Goal: Information Seeking & Learning: Learn about a topic

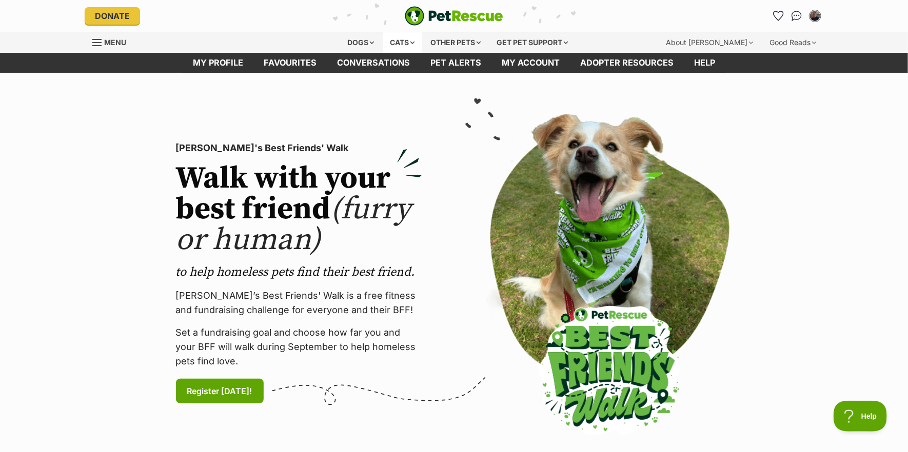
click at [395, 41] on div "Cats" at bounding box center [402, 42] width 39 height 21
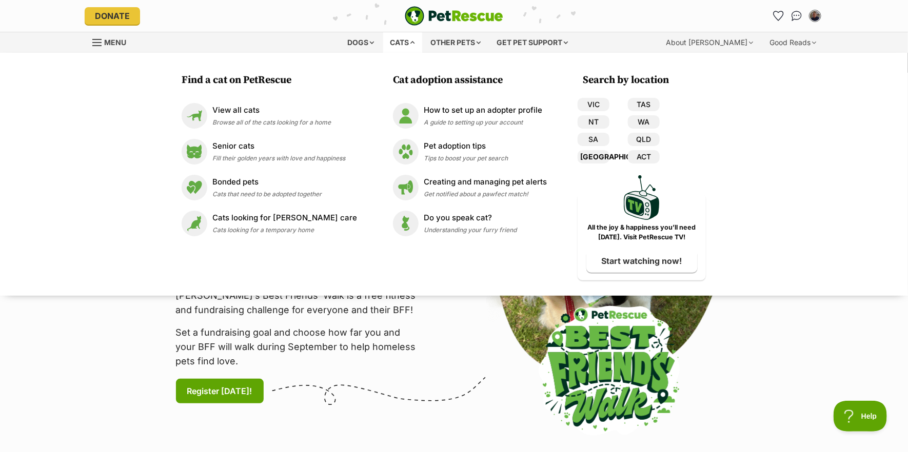
click at [587, 155] on link "[GEOGRAPHIC_DATA]" at bounding box center [594, 156] width 32 height 13
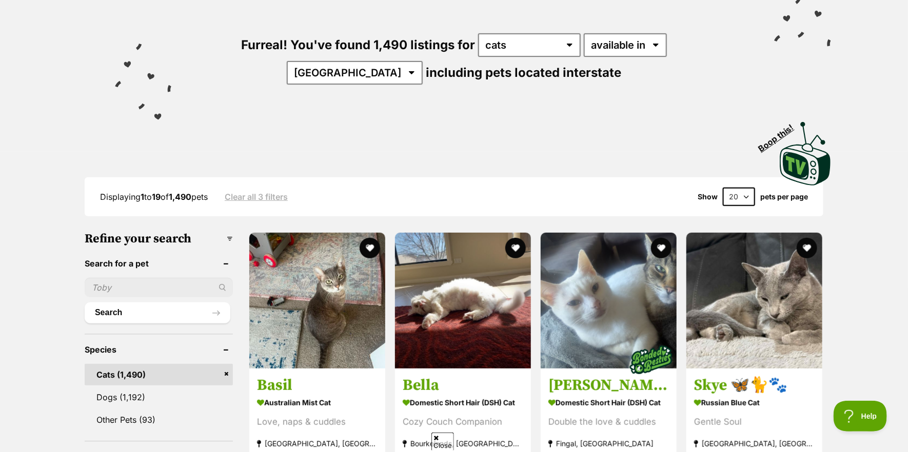
scroll to position [154, 0]
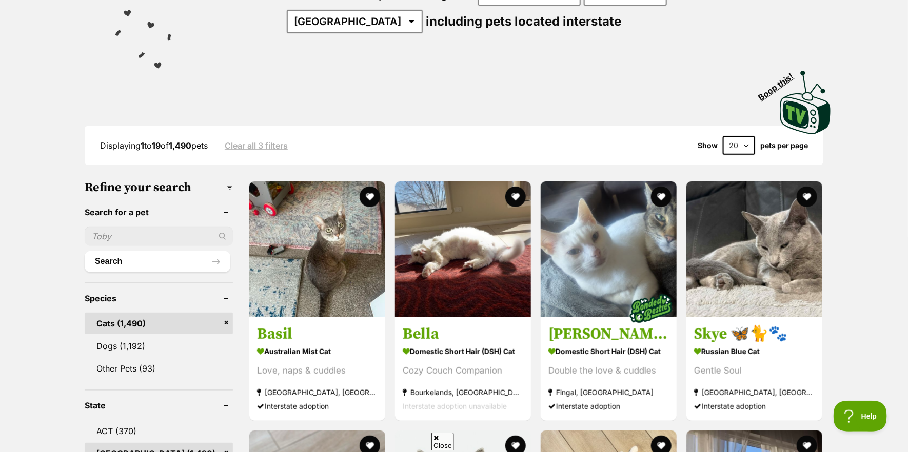
click at [744, 140] on select "20 40 60" at bounding box center [739, 145] width 32 height 18
click at [723, 136] on select "20 40 60" at bounding box center [739, 145] width 32 height 18
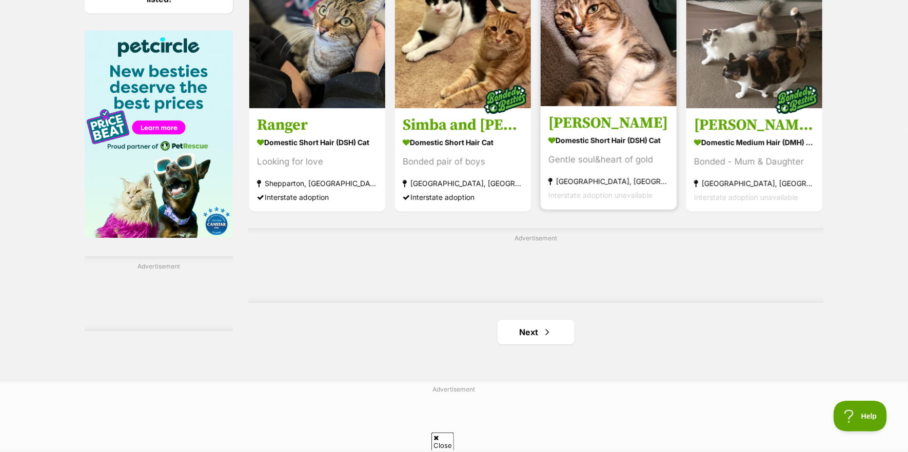
scroll to position [1590, 0]
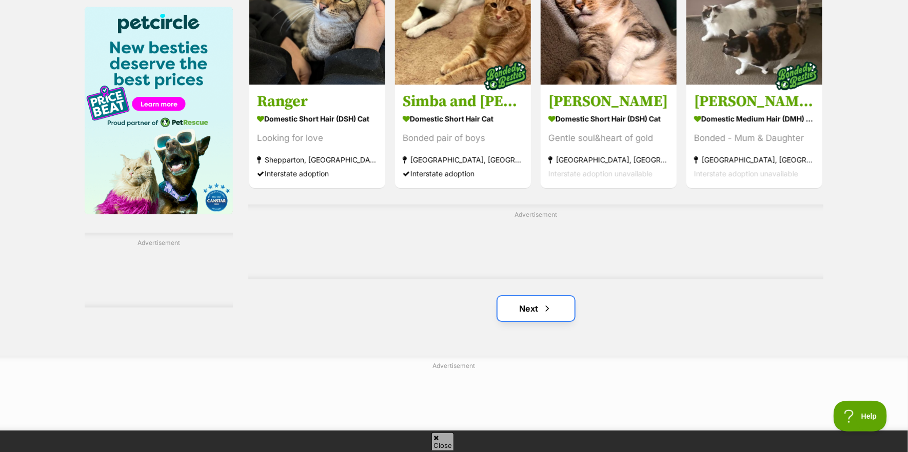
click at [536, 315] on link "Next" at bounding box center [536, 309] width 77 height 25
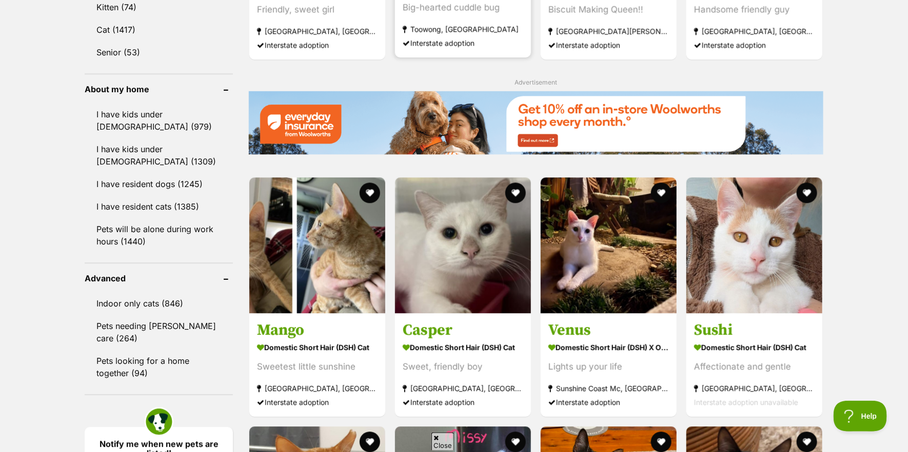
scroll to position [1129, 0]
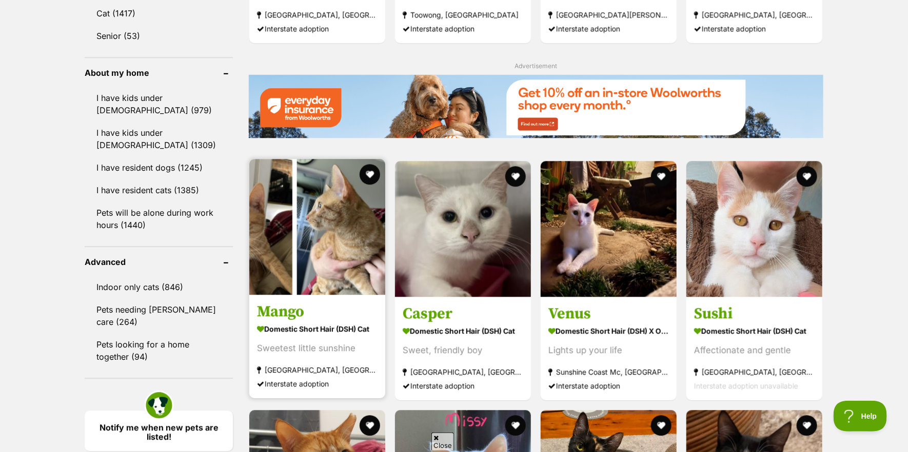
click at [347, 263] on img at bounding box center [317, 227] width 136 height 136
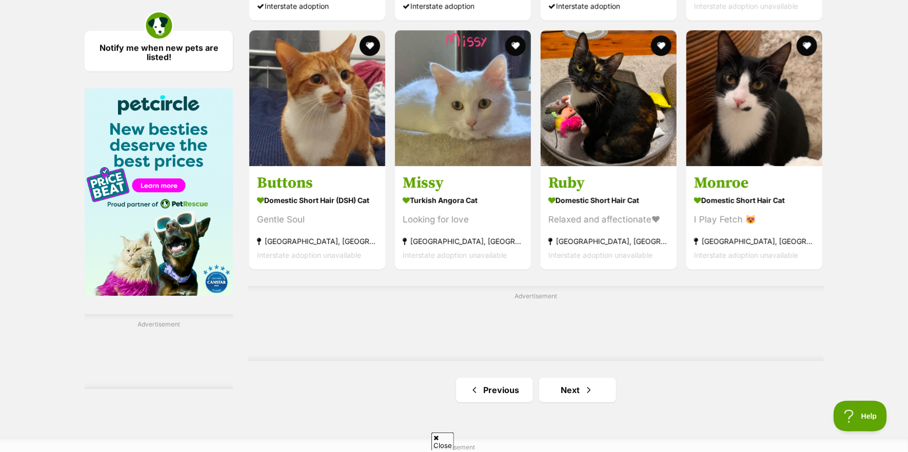
scroll to position [1539, 0]
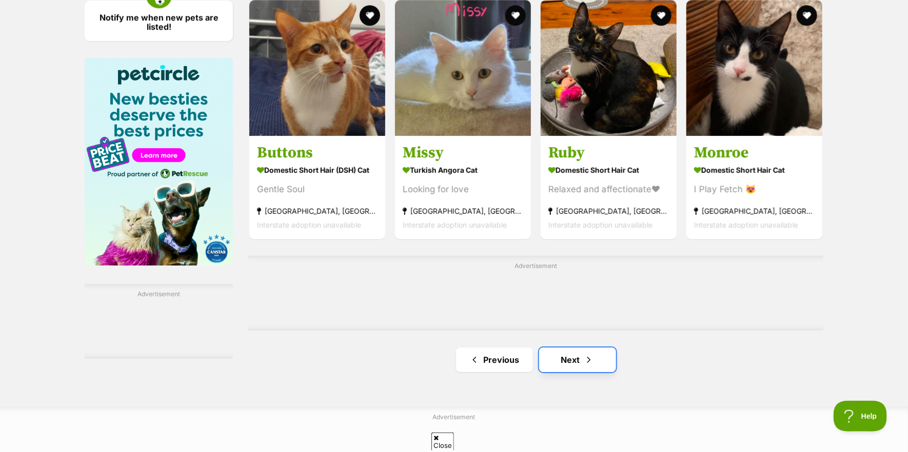
click at [567, 363] on link "Next" at bounding box center [577, 360] width 77 height 25
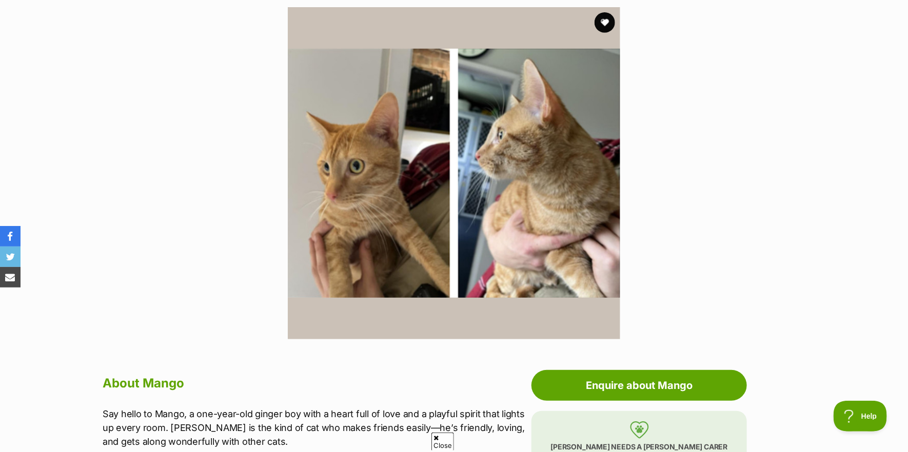
scroll to position [205, 0]
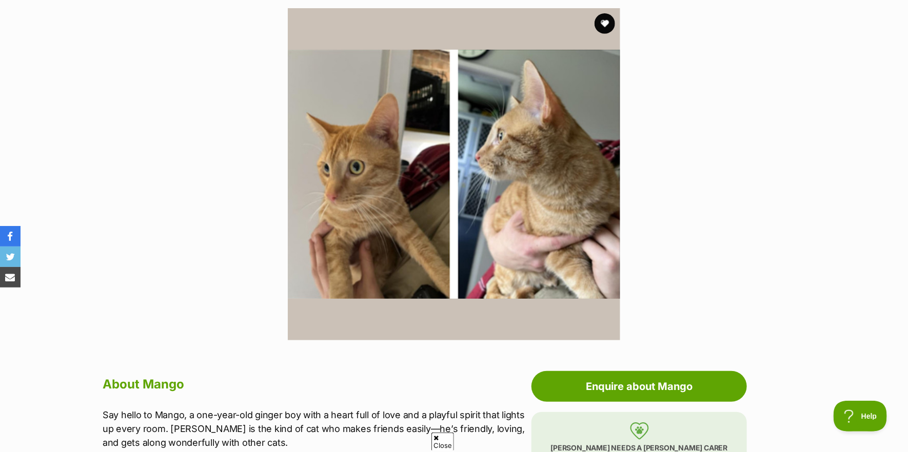
click at [404, 194] on img at bounding box center [454, 174] width 332 height 332
click at [403, 195] on img at bounding box center [454, 174] width 332 height 332
click at [509, 189] on img at bounding box center [454, 174] width 332 height 332
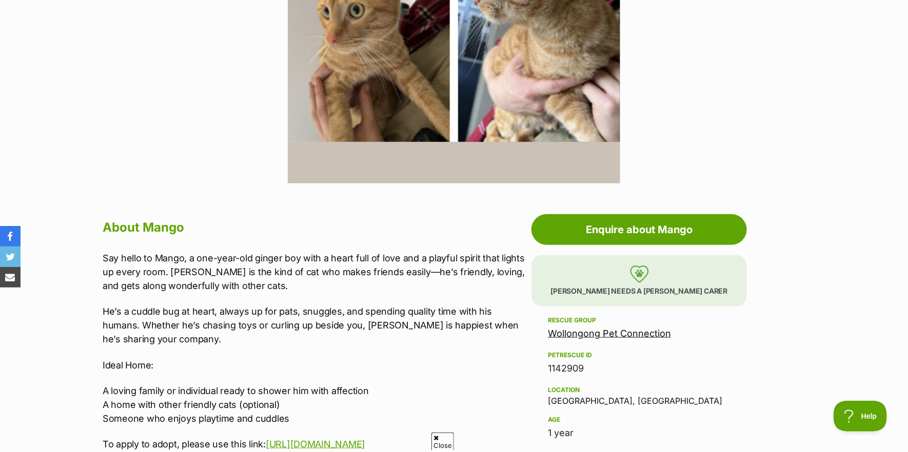
scroll to position [410, 0]
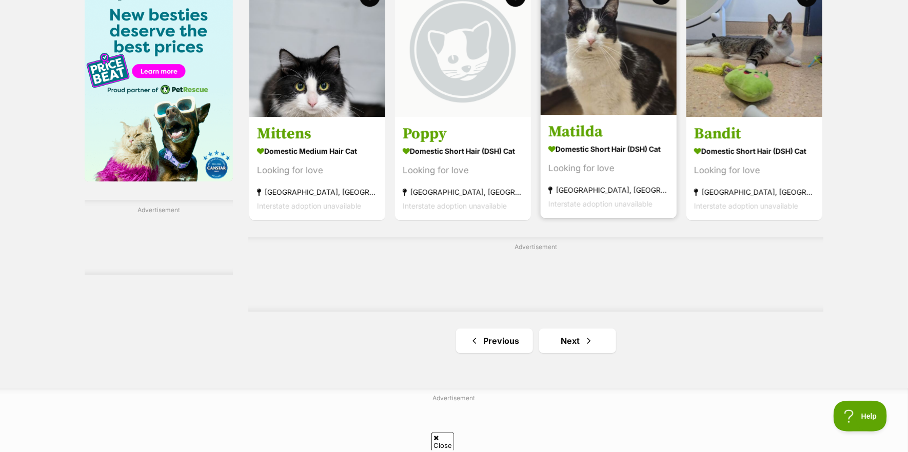
scroll to position [1642, 0]
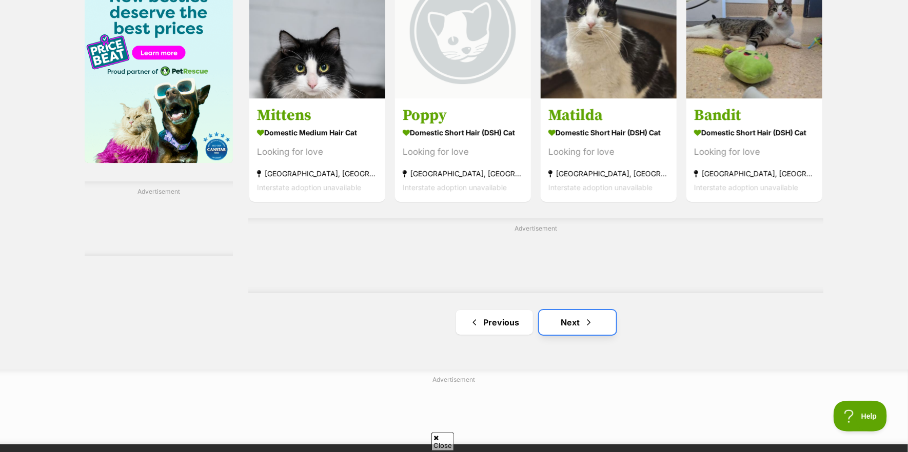
click at [578, 326] on link "Next" at bounding box center [577, 322] width 77 height 25
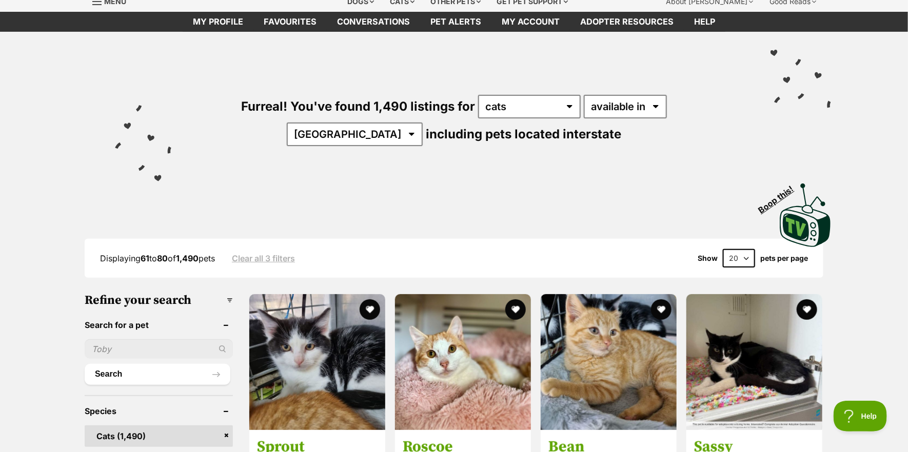
scroll to position [154, 0]
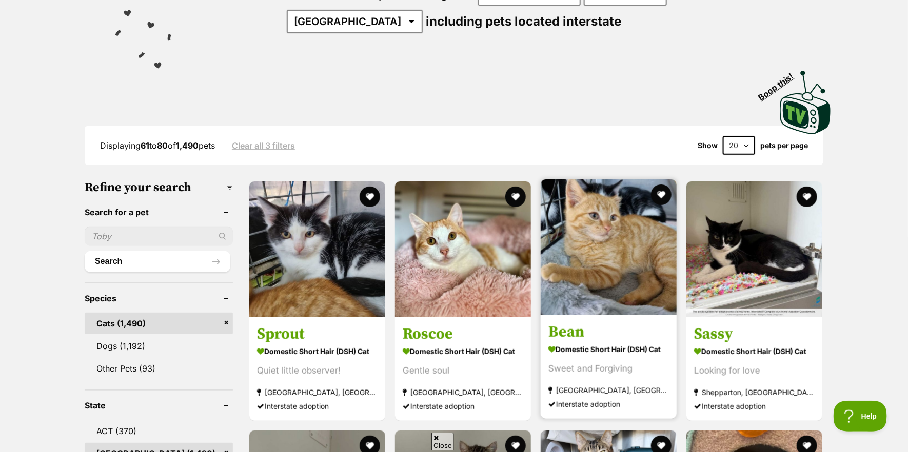
click at [608, 280] on img at bounding box center [609, 248] width 136 height 136
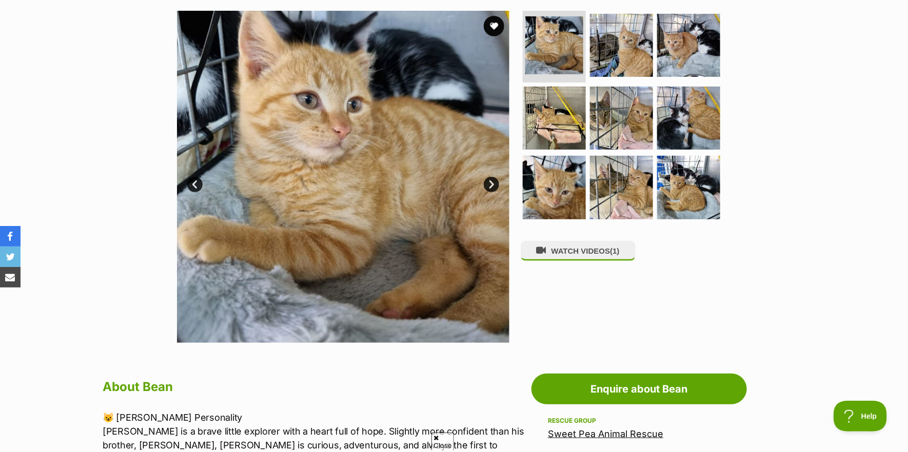
scroll to position [205, 0]
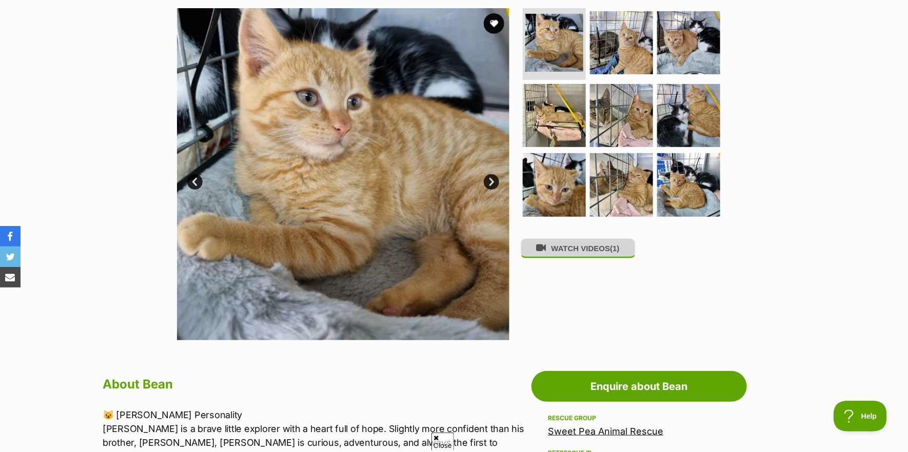
click at [570, 250] on button "WATCH VIDEOS (1)" at bounding box center [578, 249] width 115 height 20
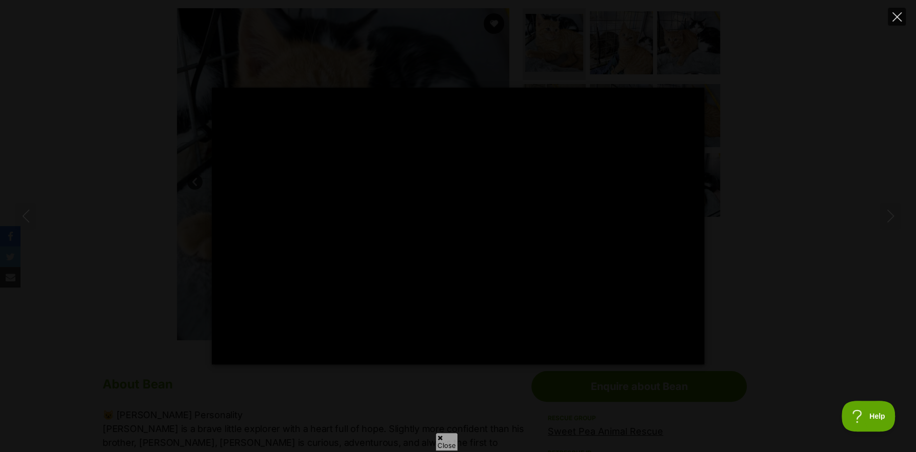
click at [899, 18] on icon "Close" at bounding box center [897, 16] width 9 height 9
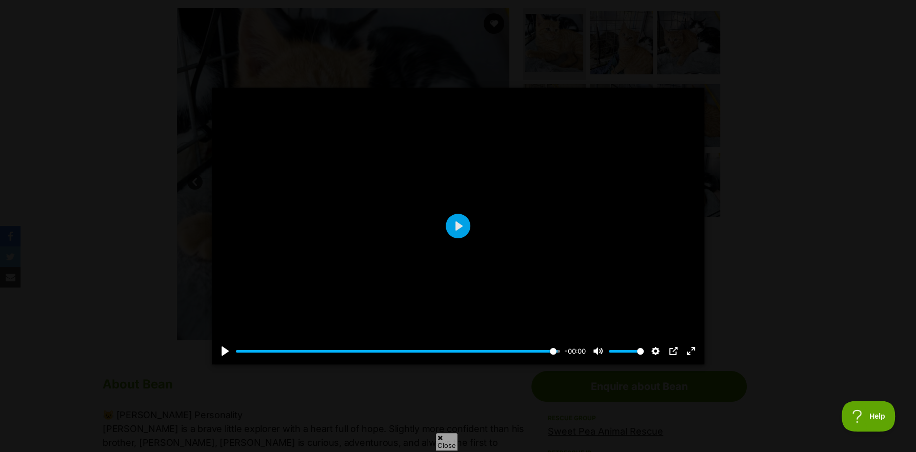
type input "99.21"
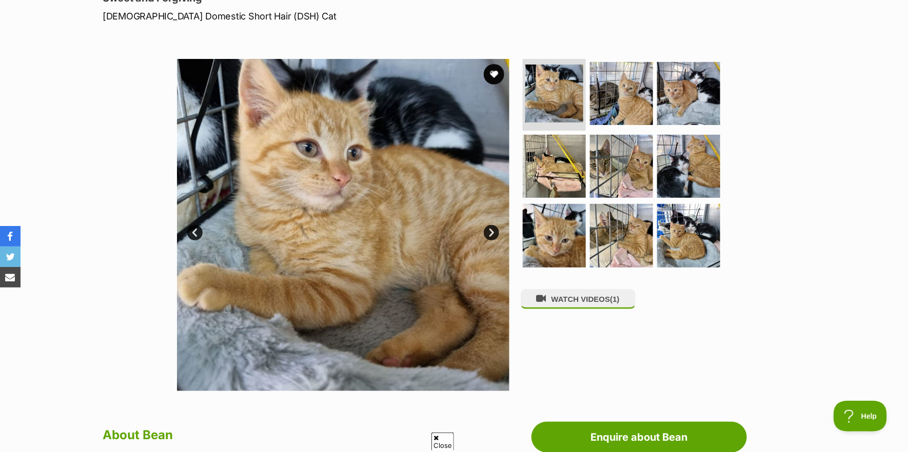
scroll to position [154, 0]
click at [487, 233] on link "Next" at bounding box center [491, 233] width 15 height 15
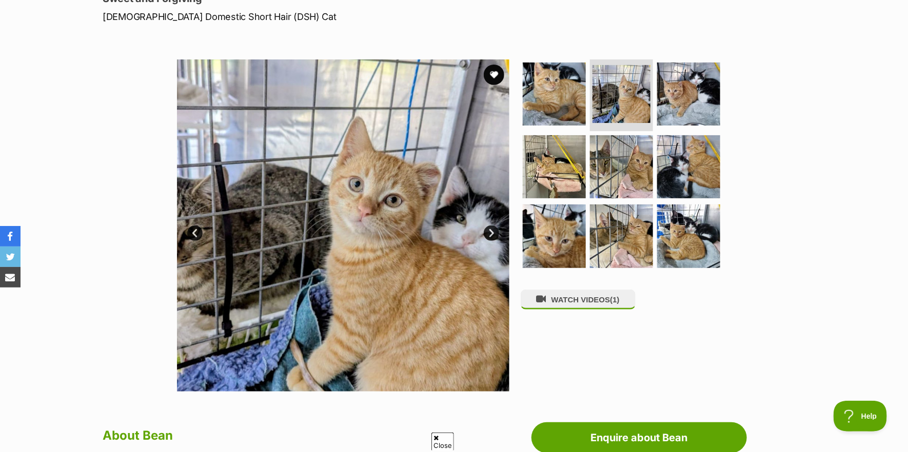
click at [487, 233] on link "Next" at bounding box center [491, 233] width 15 height 15
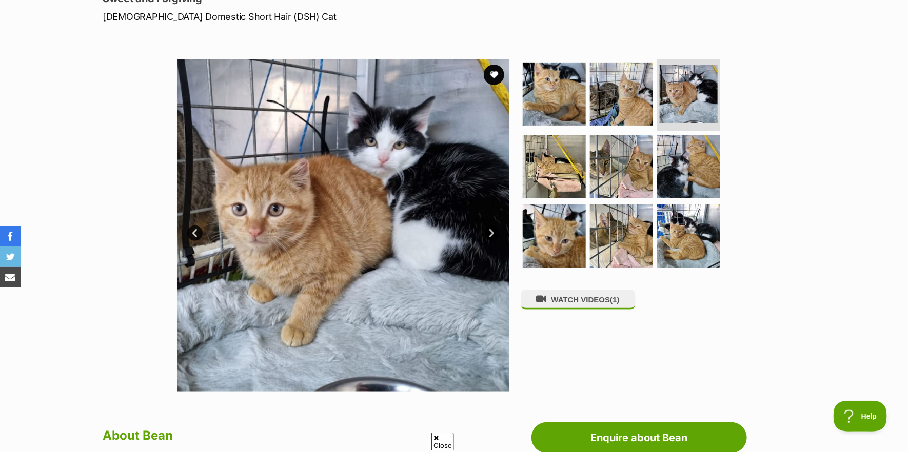
click at [487, 233] on link "Next" at bounding box center [491, 233] width 15 height 15
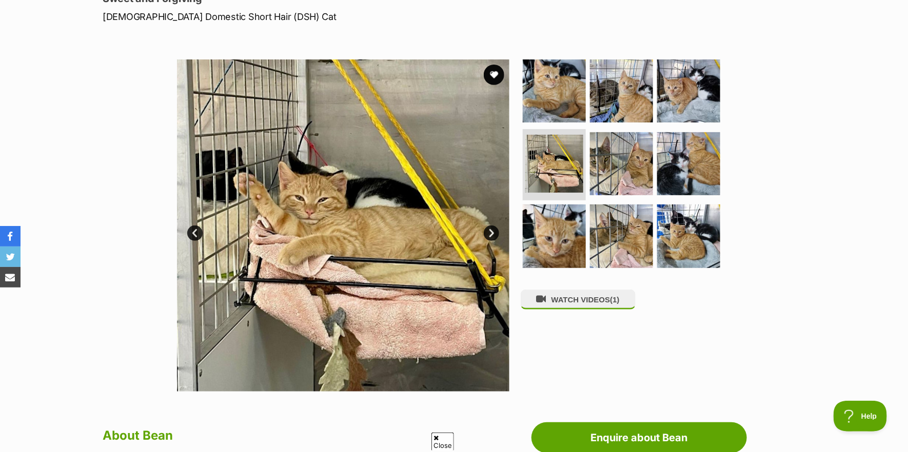
click at [487, 233] on link "Next" at bounding box center [491, 233] width 15 height 15
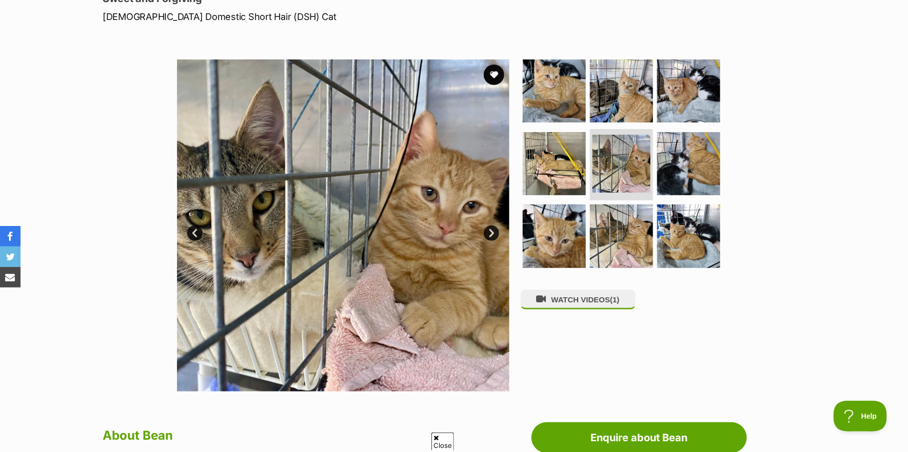
click at [487, 233] on link "Next" at bounding box center [491, 233] width 15 height 15
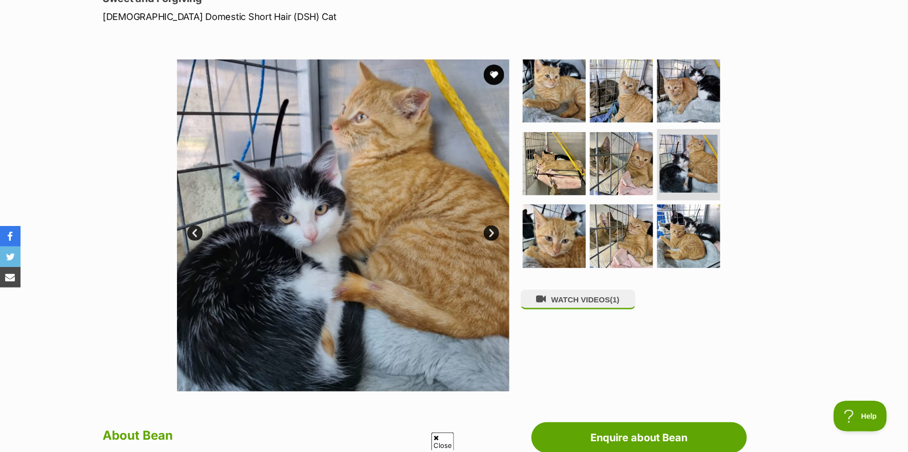
click at [487, 233] on link "Next" at bounding box center [491, 233] width 15 height 15
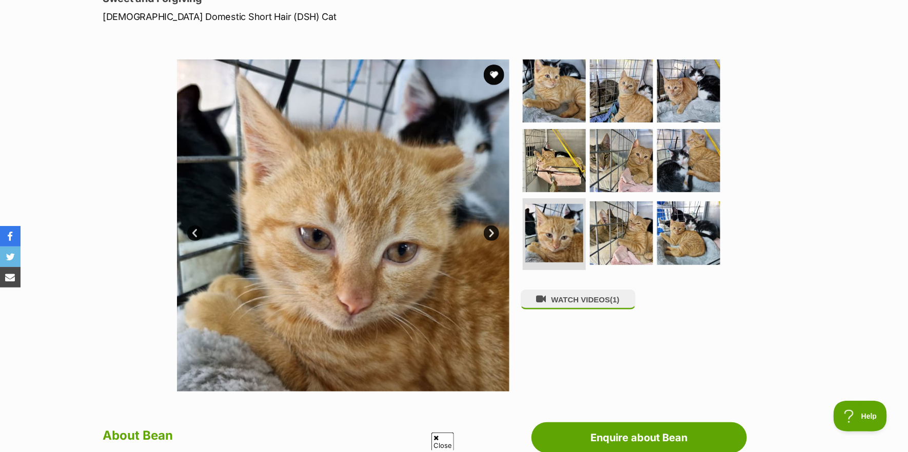
click at [487, 233] on link "Next" at bounding box center [491, 233] width 15 height 15
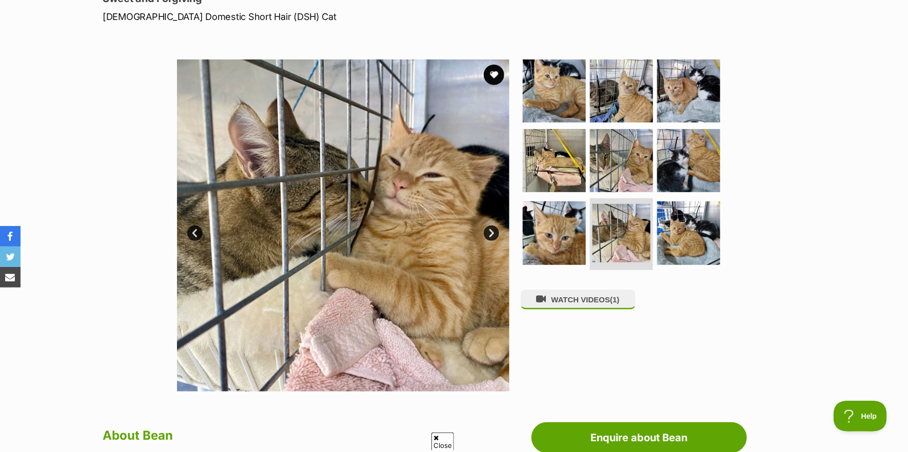
click at [487, 233] on link "Next" at bounding box center [491, 233] width 15 height 15
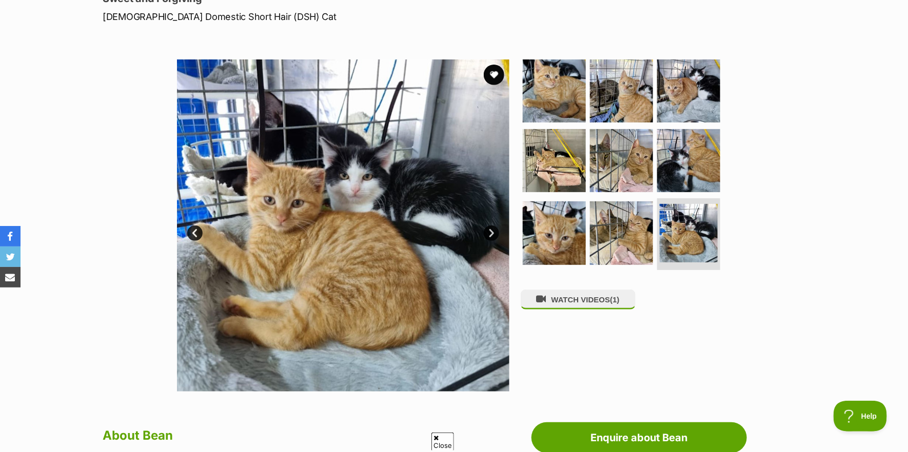
click at [487, 233] on link "Next" at bounding box center [491, 233] width 15 height 15
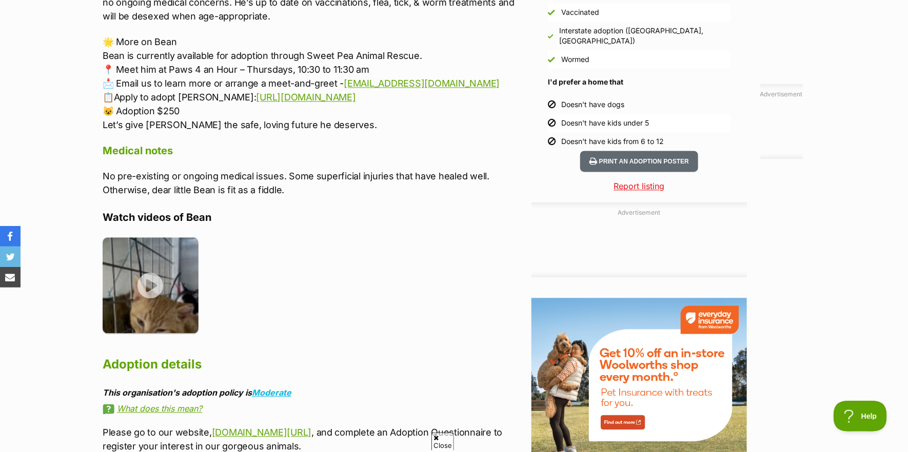
scroll to position [975, 0]
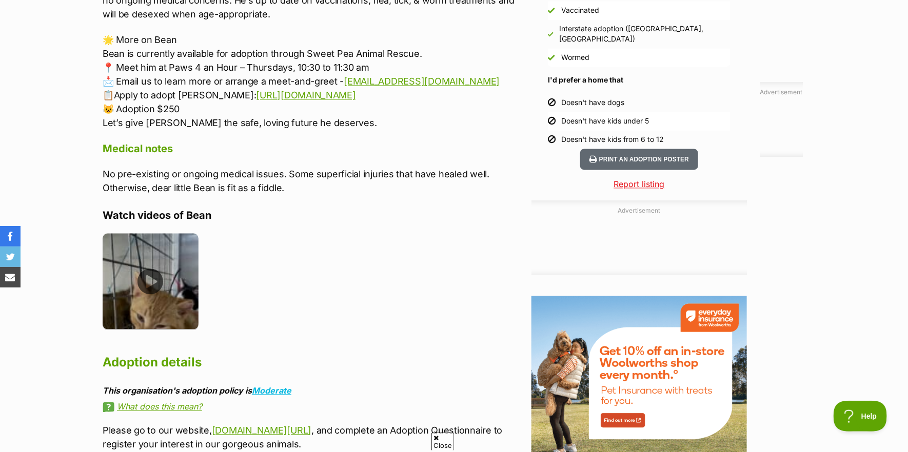
click at [151, 268] on img at bounding box center [151, 281] width 96 height 96
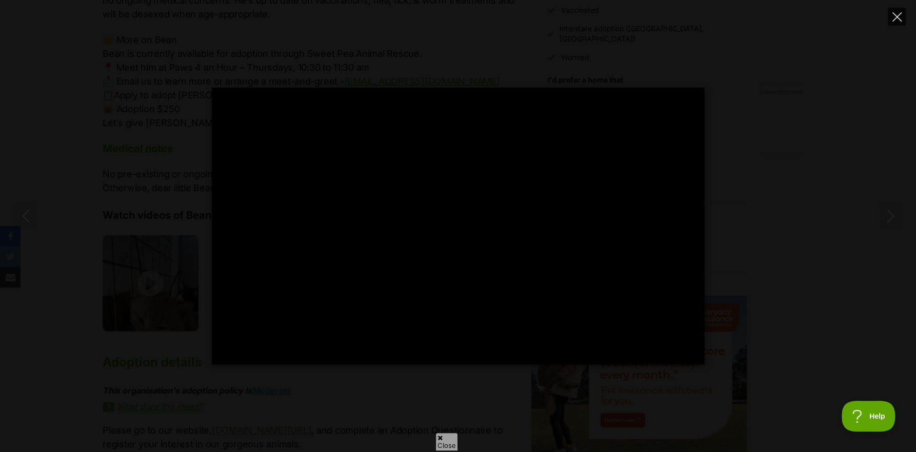
click at [896, 17] on icon "Close" at bounding box center [897, 16] width 9 height 9
type input "84.85"
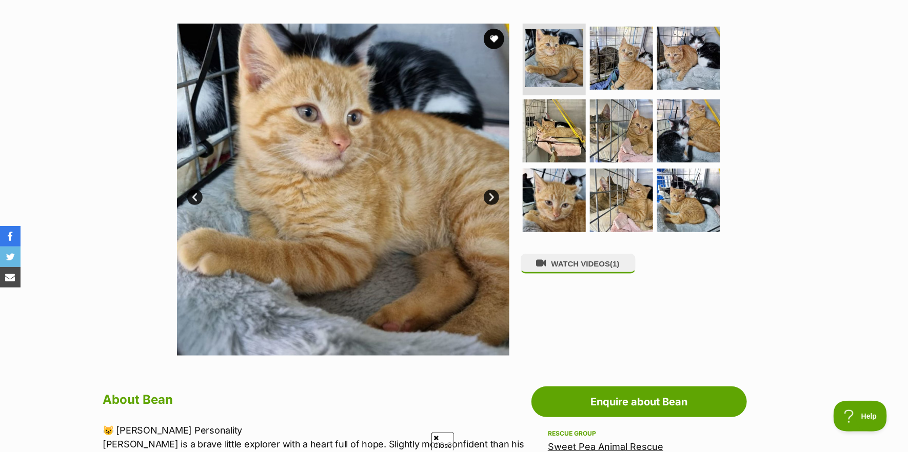
scroll to position [51, 0]
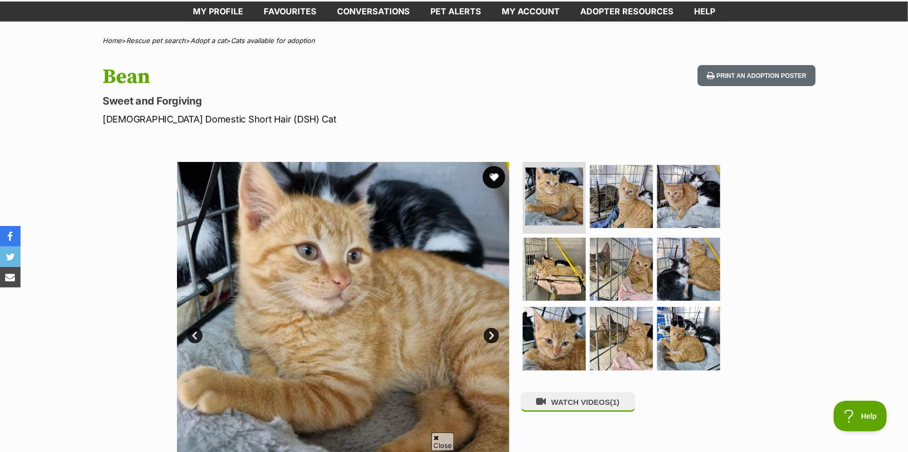
click at [493, 176] on button "favourite" at bounding box center [494, 177] width 23 height 23
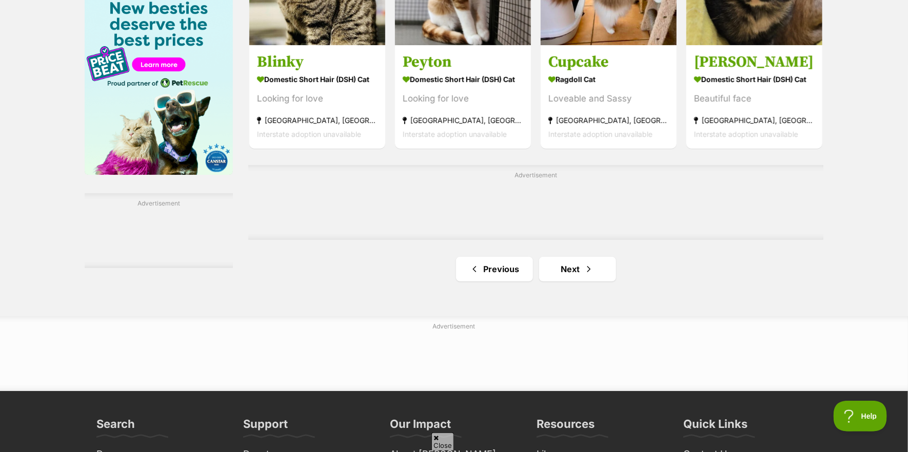
scroll to position [1642, 0]
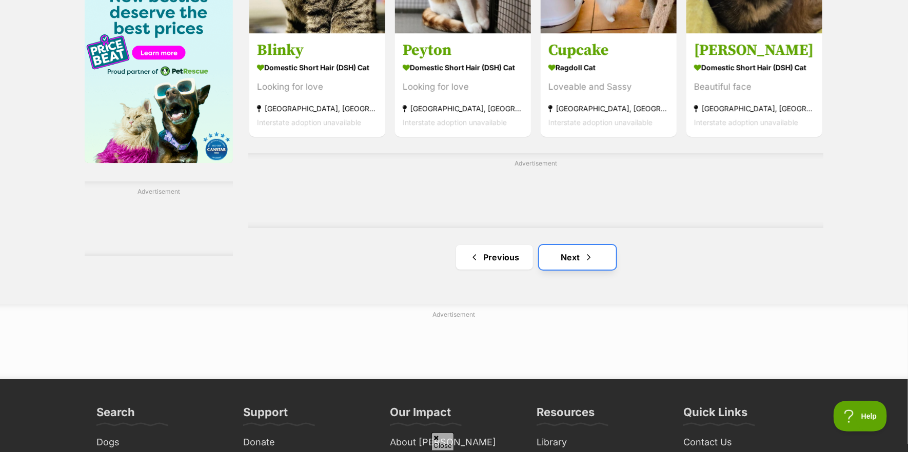
click at [584, 262] on span "Next page" at bounding box center [589, 257] width 10 height 12
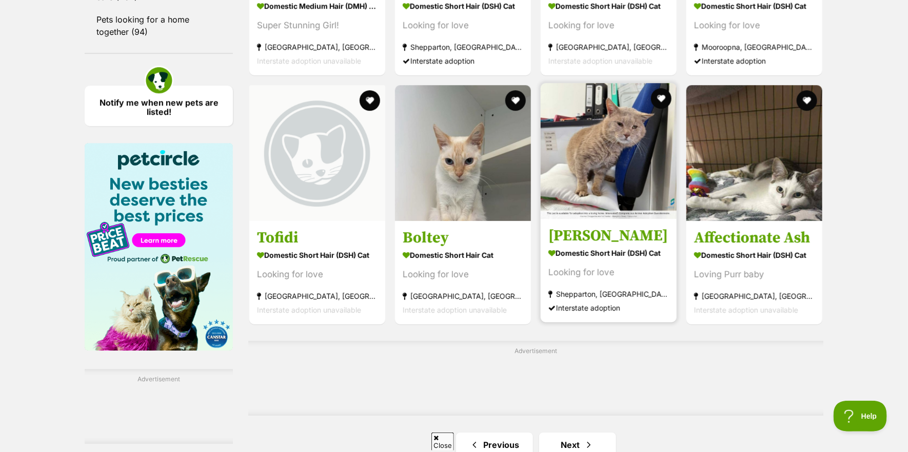
scroll to position [1590, 0]
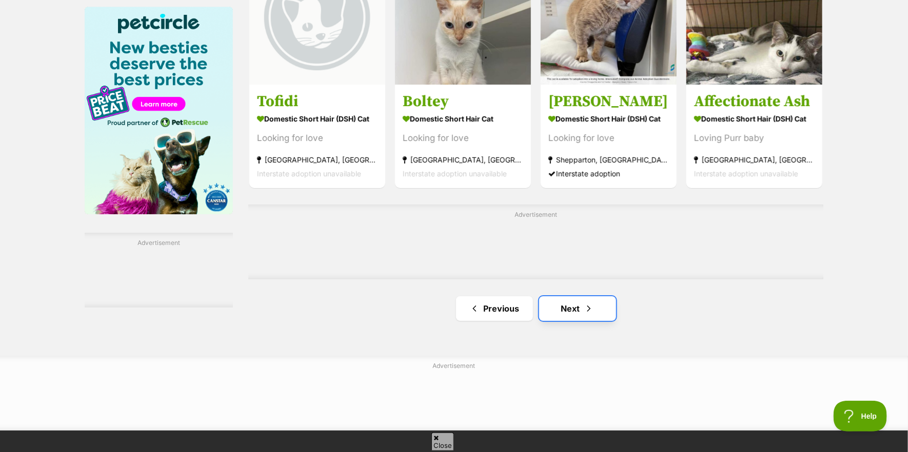
click at [587, 312] on span "Next page" at bounding box center [589, 309] width 10 height 12
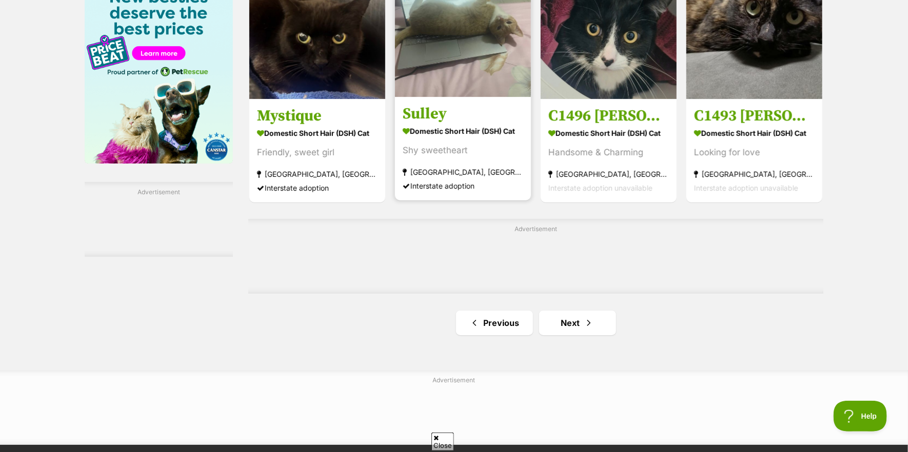
scroll to position [1642, 0]
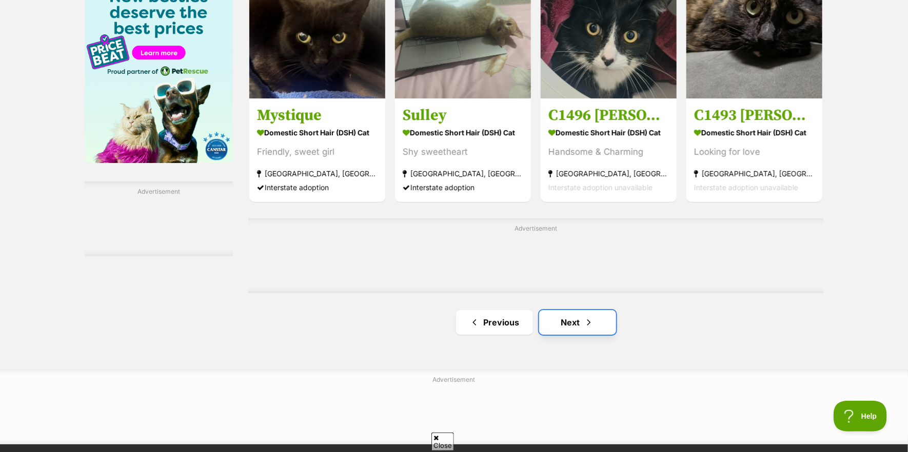
click at [580, 320] on link "Next" at bounding box center [577, 322] width 77 height 25
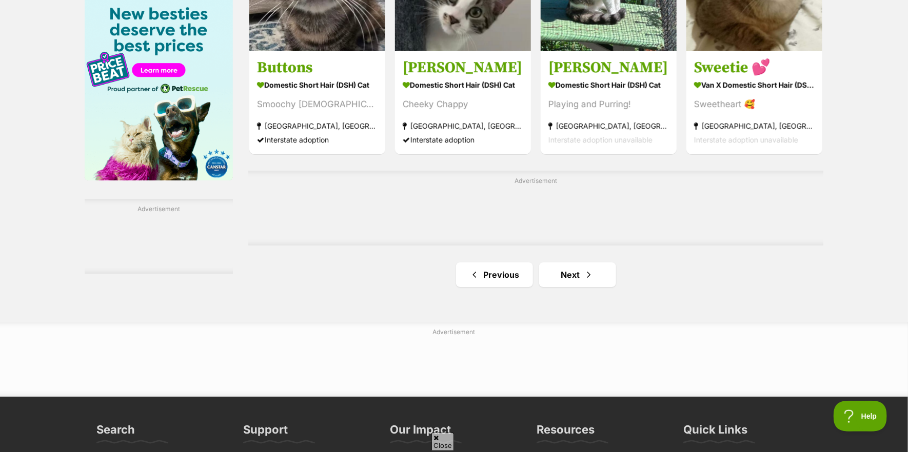
scroll to position [1642, 0]
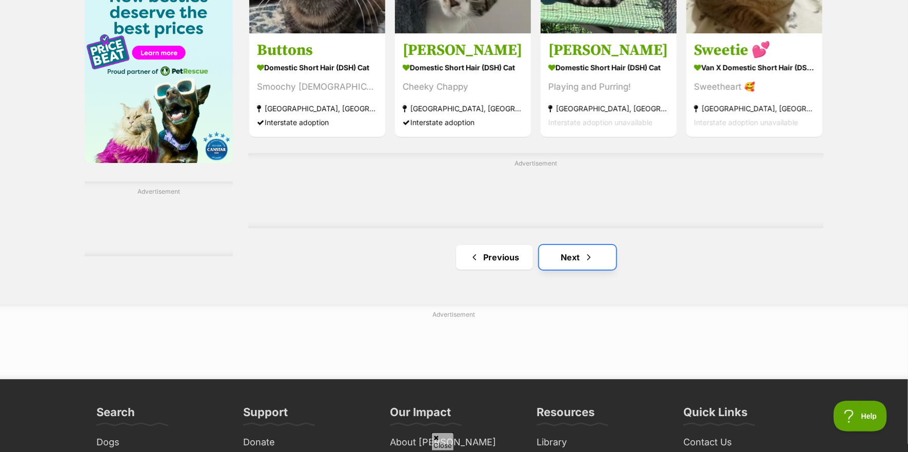
click at [561, 270] on link "Next" at bounding box center [577, 257] width 77 height 25
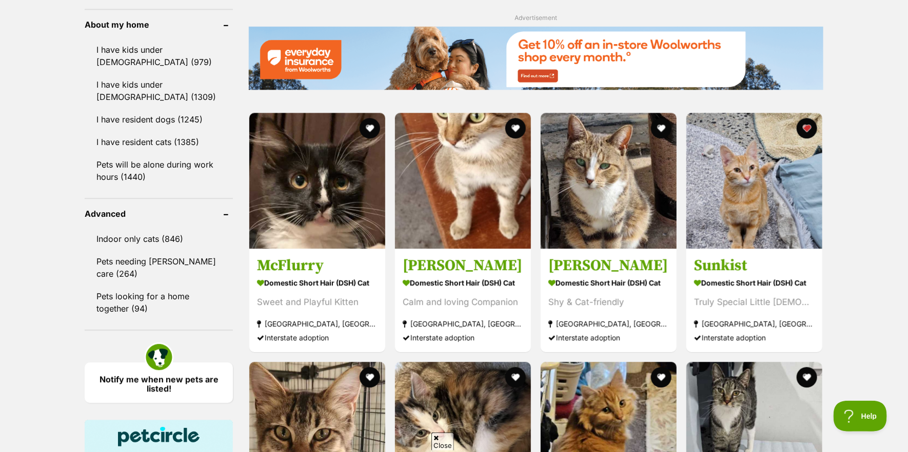
scroll to position [1180, 0]
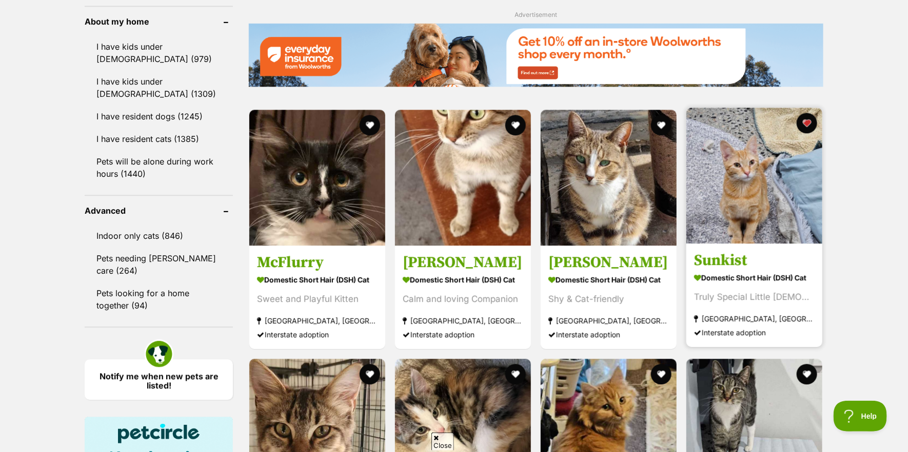
click at [737, 228] on img at bounding box center [754, 176] width 136 height 136
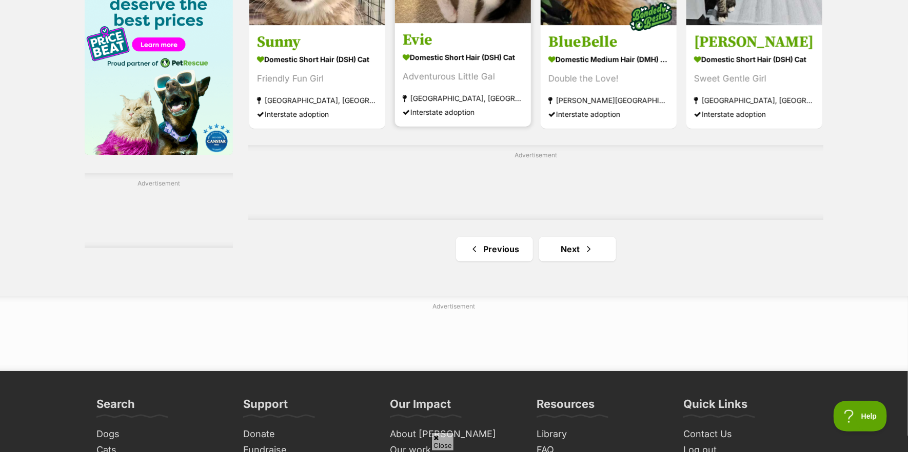
scroll to position [1693, 0]
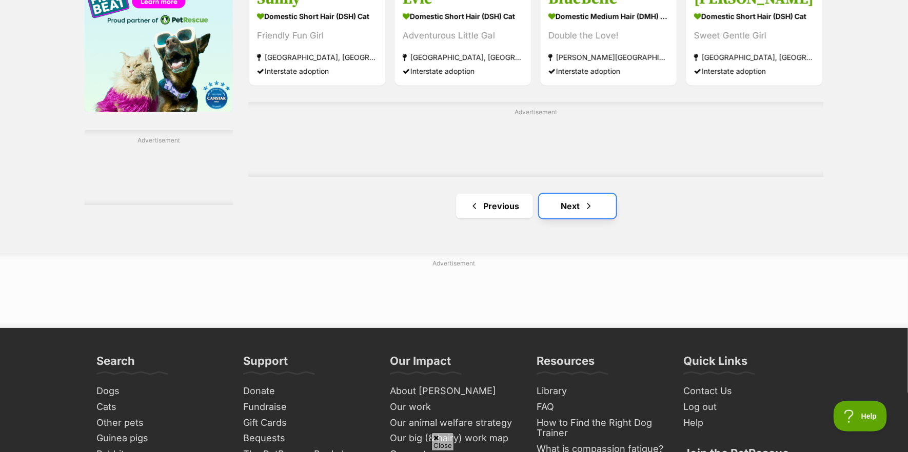
click at [572, 214] on link "Next" at bounding box center [577, 206] width 77 height 25
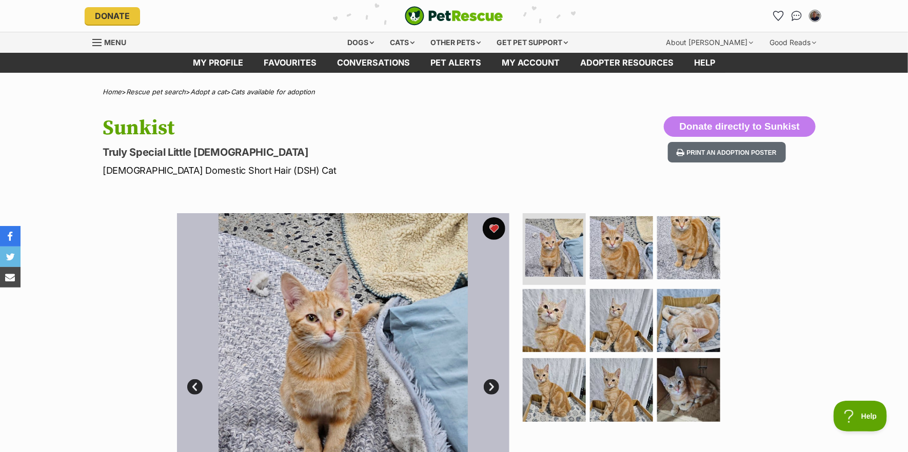
click at [490, 227] on button "favourite" at bounding box center [494, 229] width 23 height 23
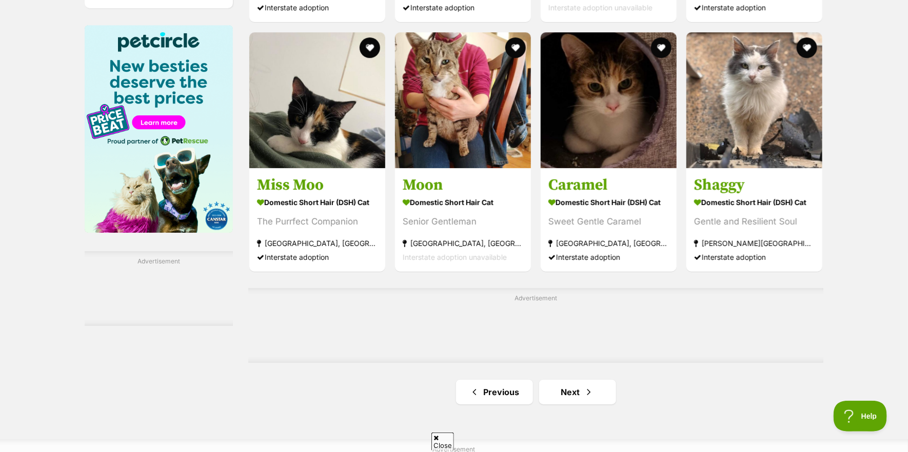
scroll to position [1590, 0]
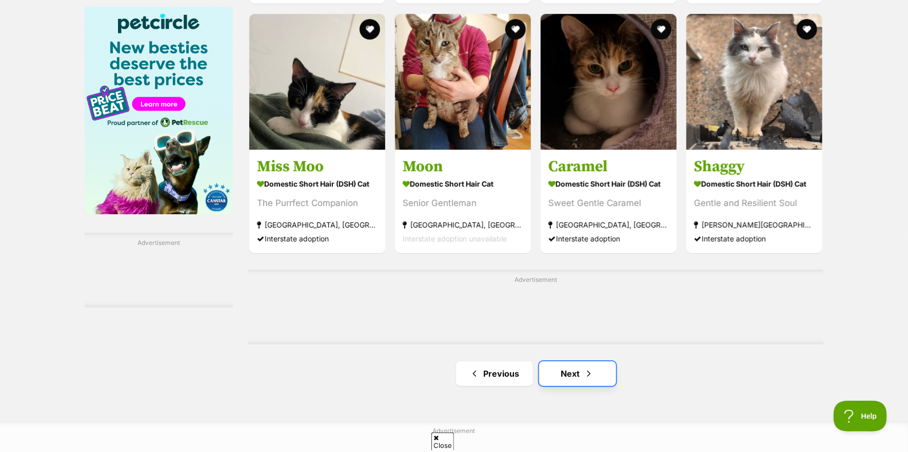
click at [576, 374] on link "Next" at bounding box center [577, 374] width 77 height 25
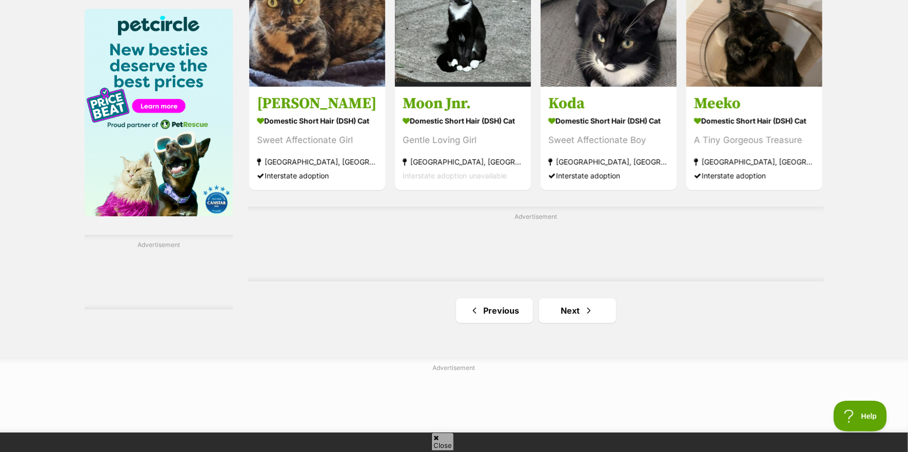
scroll to position [1590, 0]
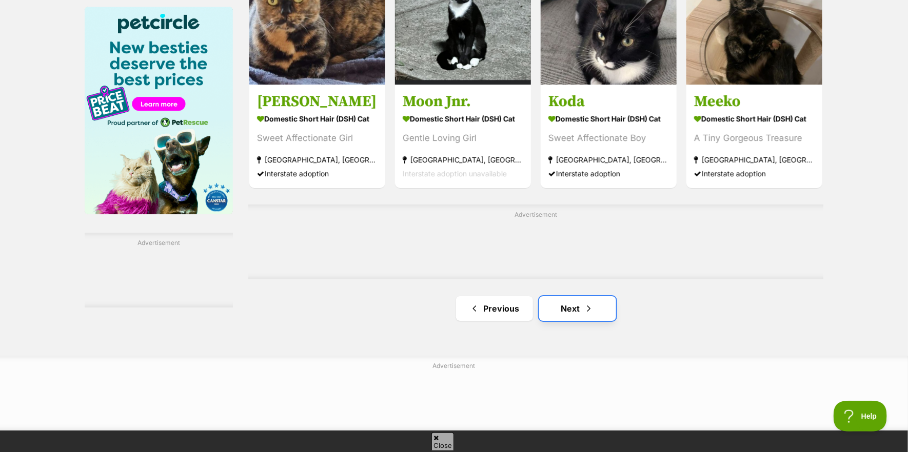
click at [583, 321] on link "Next" at bounding box center [577, 309] width 77 height 25
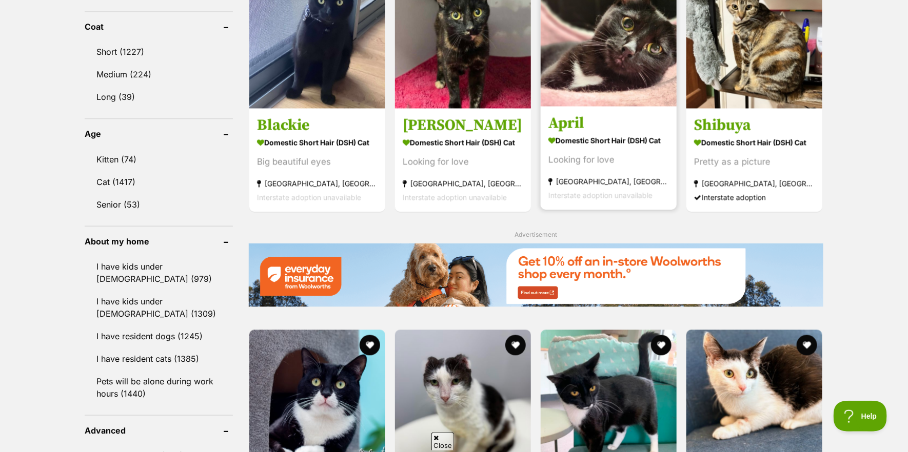
scroll to position [923, 0]
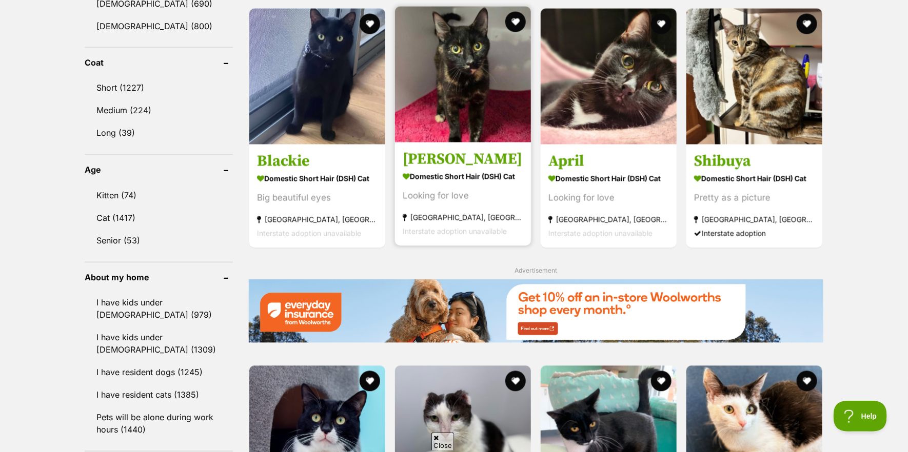
click at [449, 130] on img at bounding box center [463, 75] width 136 height 136
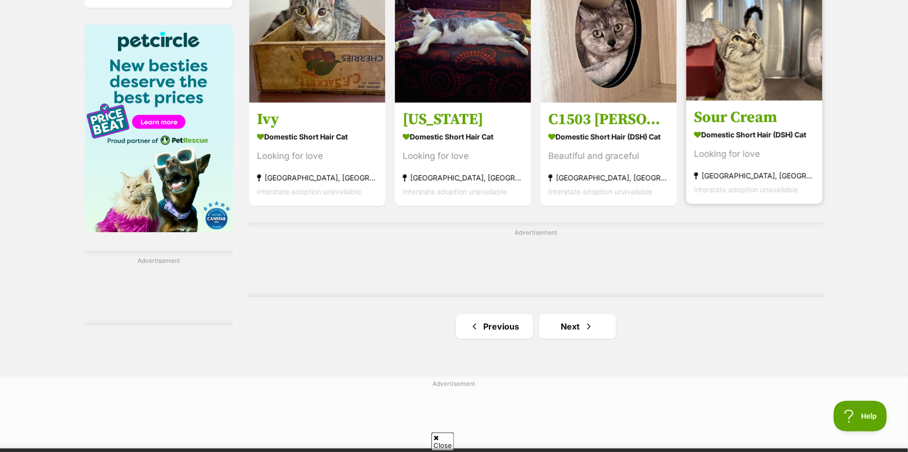
scroll to position [1590, 0]
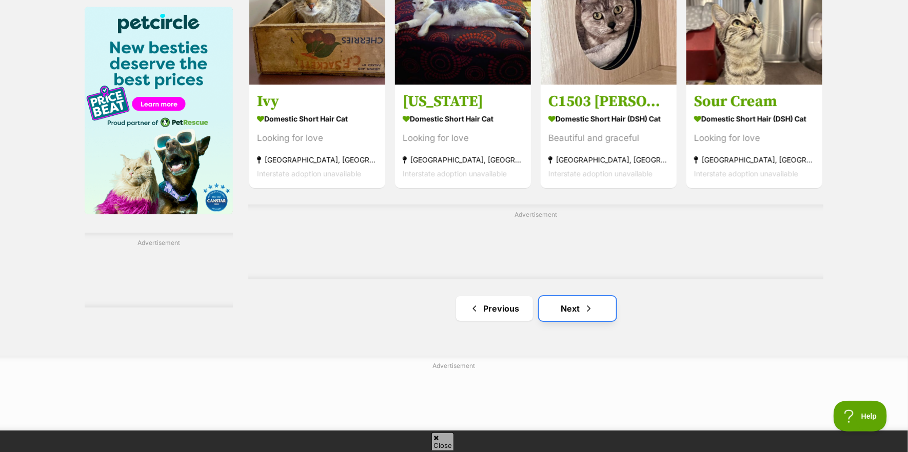
click at [571, 311] on link "Next" at bounding box center [577, 309] width 77 height 25
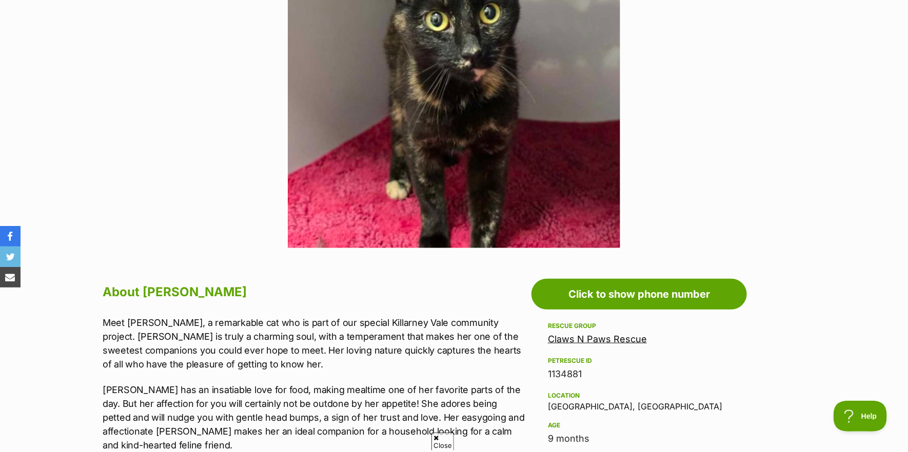
scroll to position [308, 0]
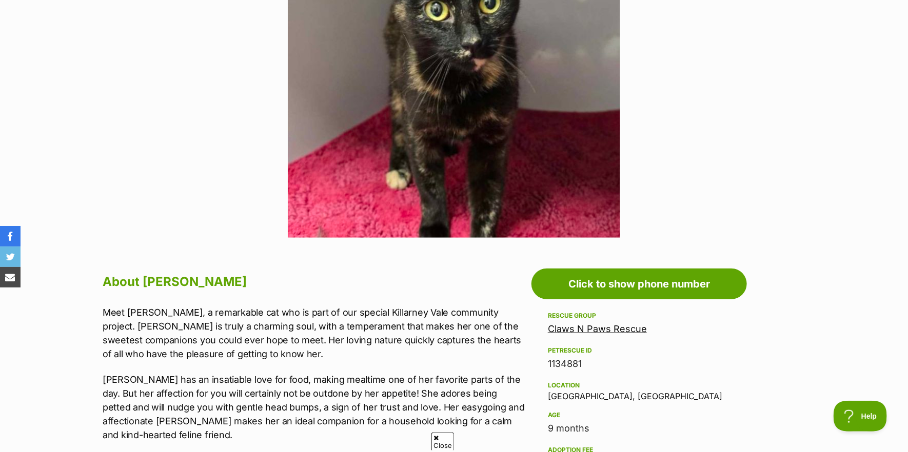
click at [592, 327] on link "Claws N Paws Rescue" at bounding box center [597, 329] width 99 height 11
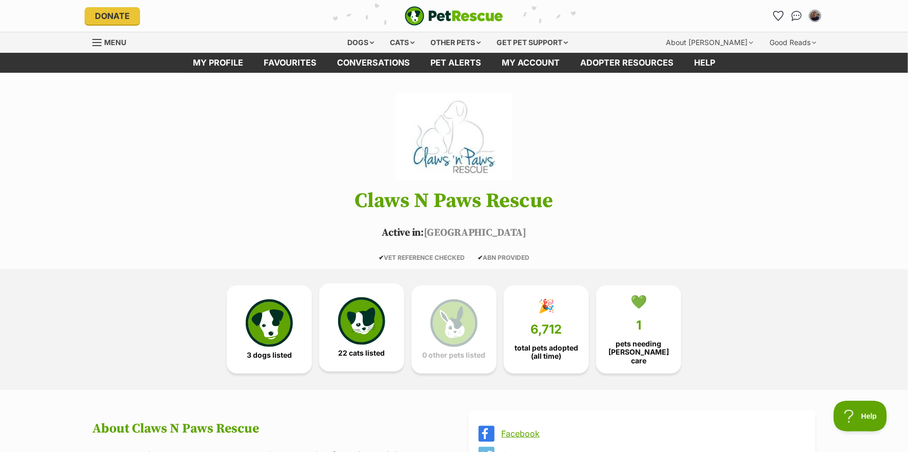
click at [375, 333] on img at bounding box center [361, 321] width 47 height 47
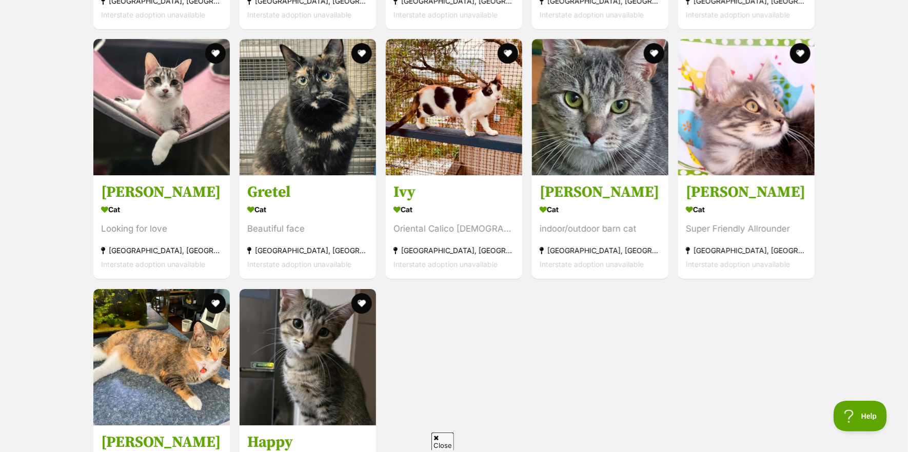
scroll to position [1652, 0]
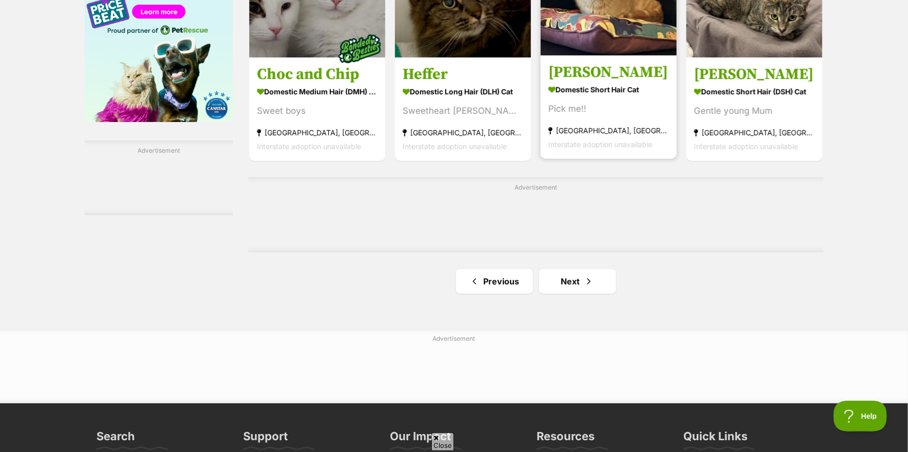
scroll to position [1693, 0]
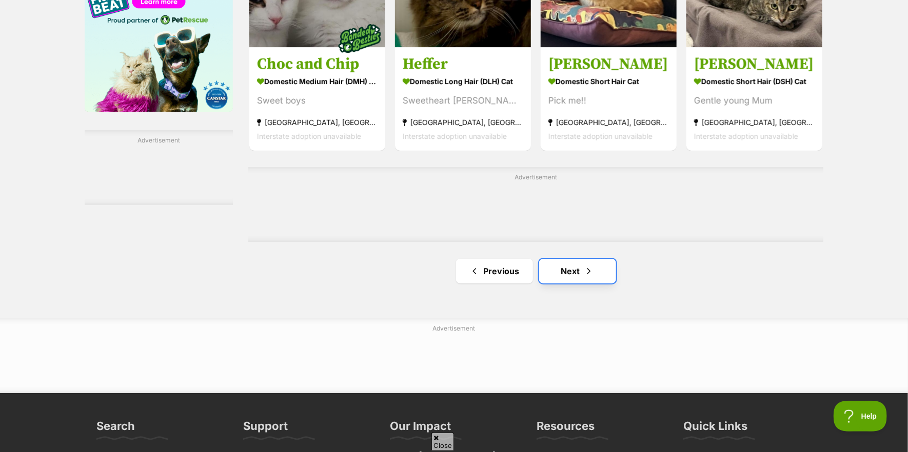
click at [575, 277] on link "Next" at bounding box center [577, 271] width 77 height 25
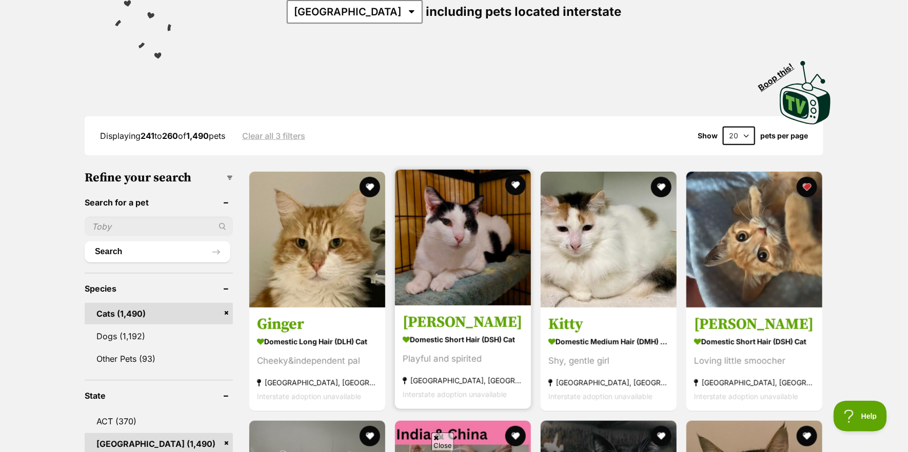
scroll to position [205, 0]
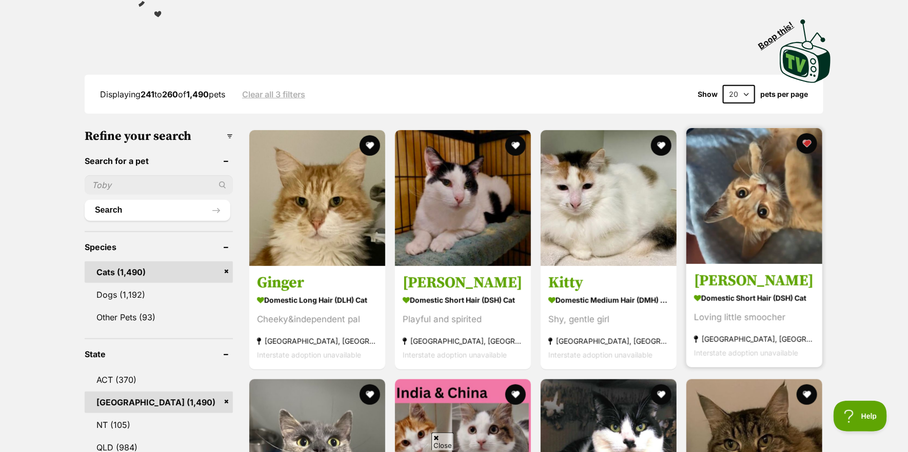
click at [761, 250] on img at bounding box center [754, 196] width 136 height 136
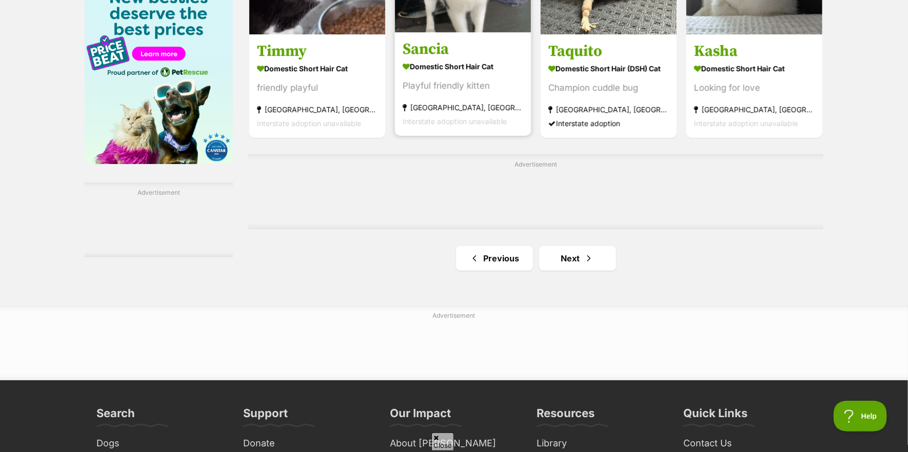
scroll to position [1642, 0]
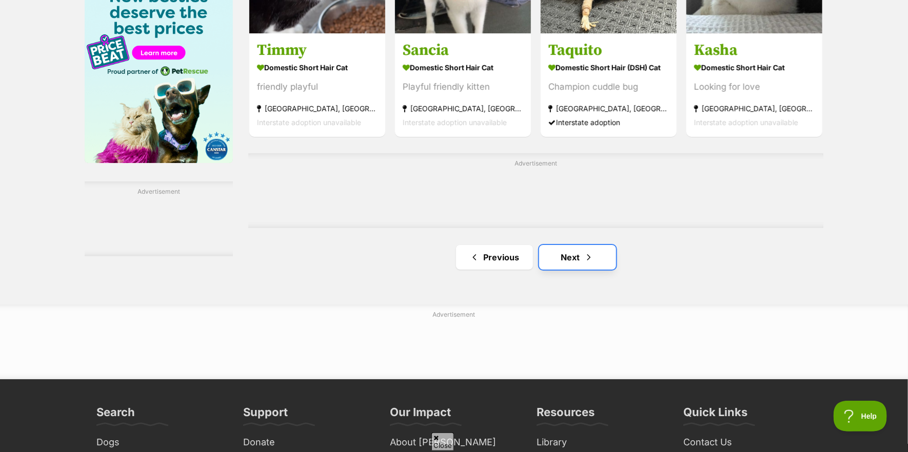
click at [575, 255] on link "Next" at bounding box center [577, 257] width 77 height 25
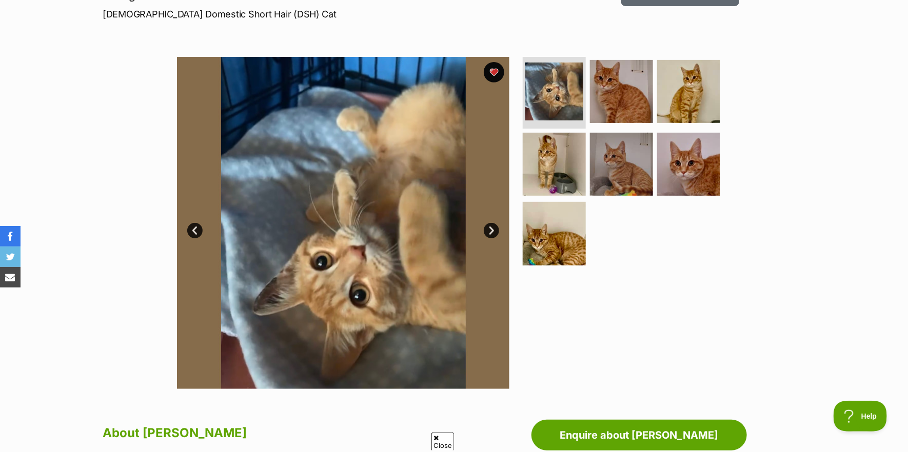
scroll to position [154, 0]
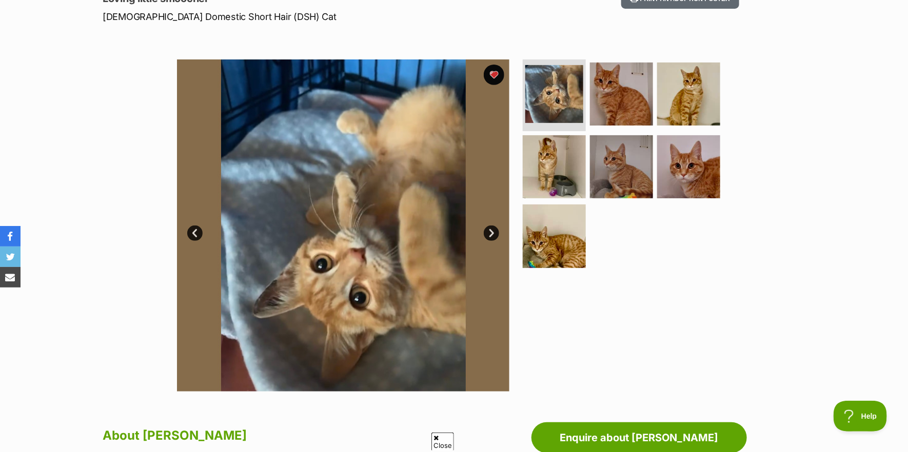
click at [401, 297] on img at bounding box center [343, 226] width 332 height 332
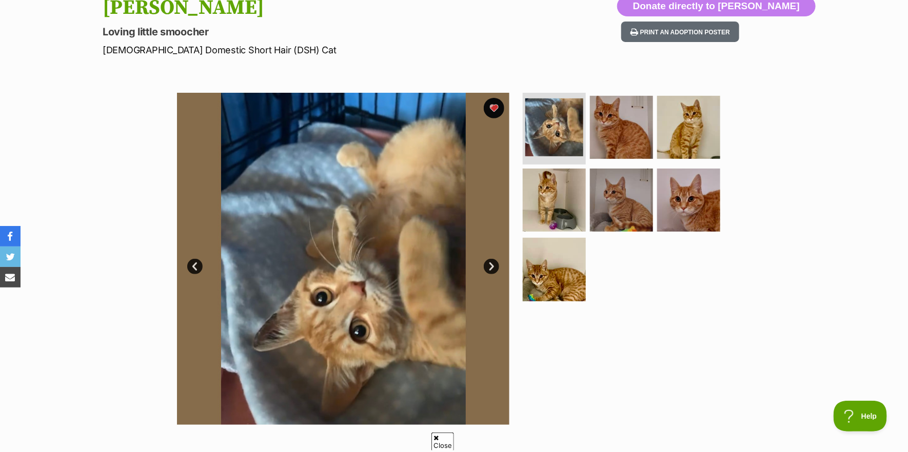
scroll to position [103, 0]
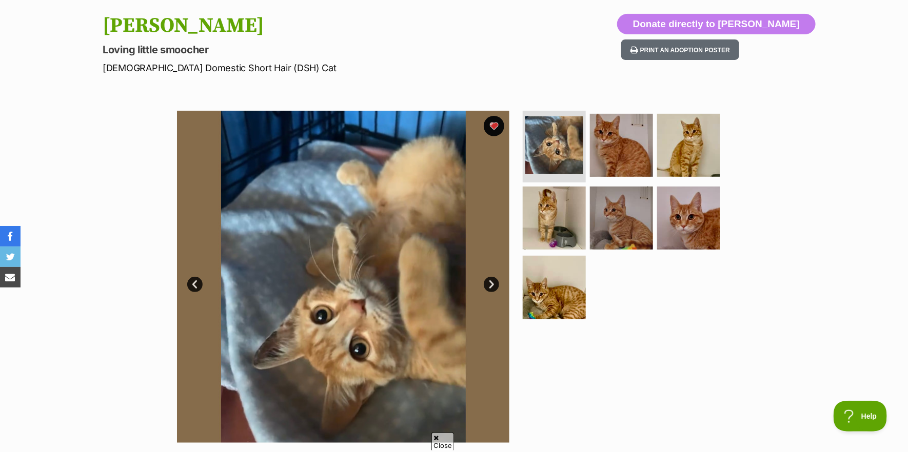
click at [491, 282] on link "Next" at bounding box center [491, 284] width 15 height 15
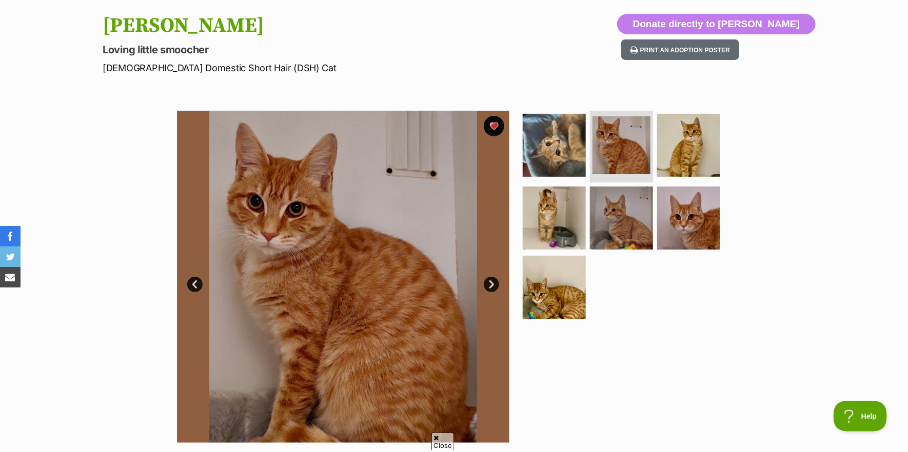
click at [491, 282] on link "Next" at bounding box center [491, 284] width 15 height 15
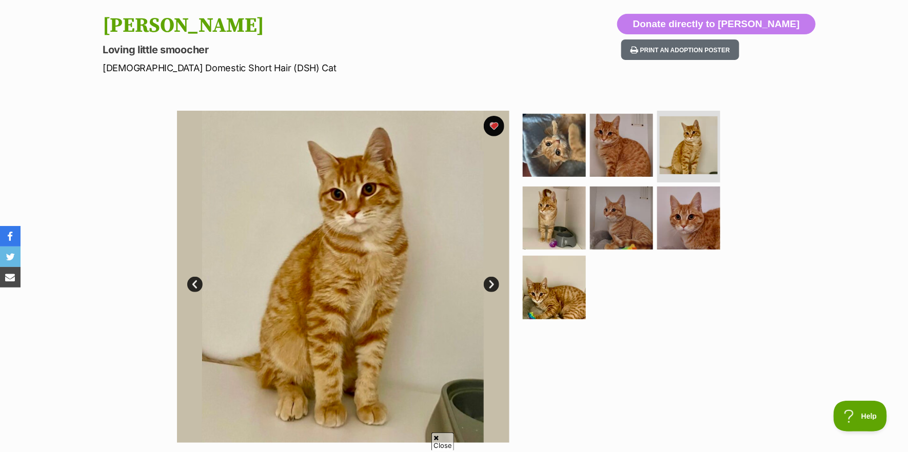
click at [491, 282] on link "Next" at bounding box center [491, 284] width 15 height 15
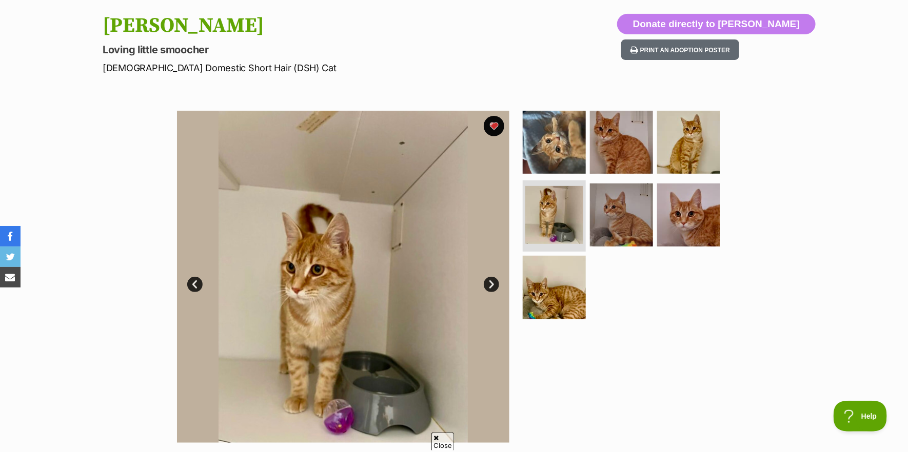
click at [491, 282] on link "Next" at bounding box center [491, 284] width 15 height 15
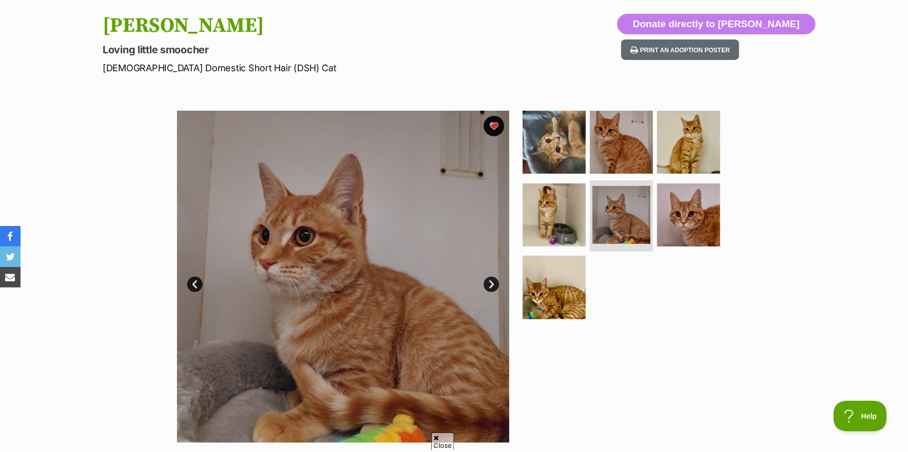
click at [491, 283] on link "Next" at bounding box center [491, 284] width 15 height 15
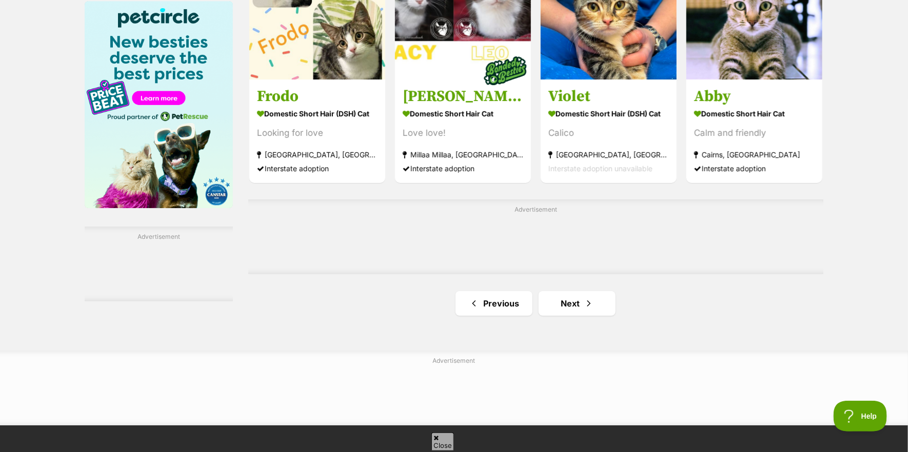
scroll to position [1642, 0]
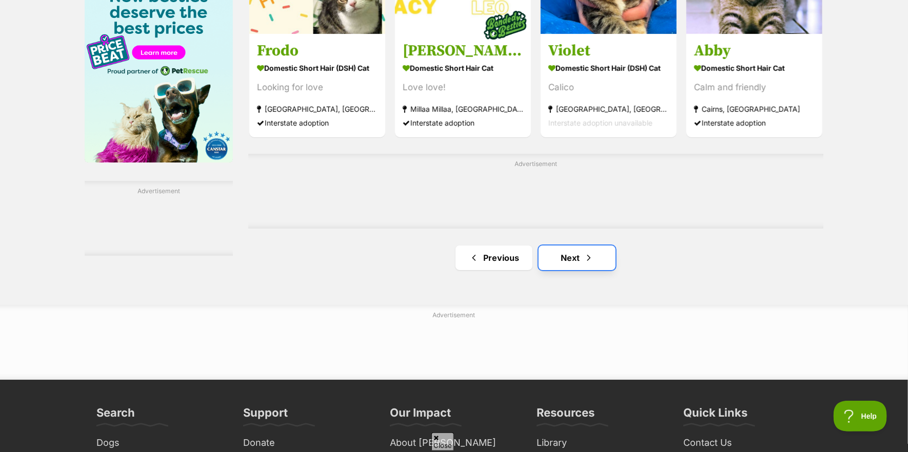
click at [569, 266] on link "Next" at bounding box center [577, 258] width 77 height 25
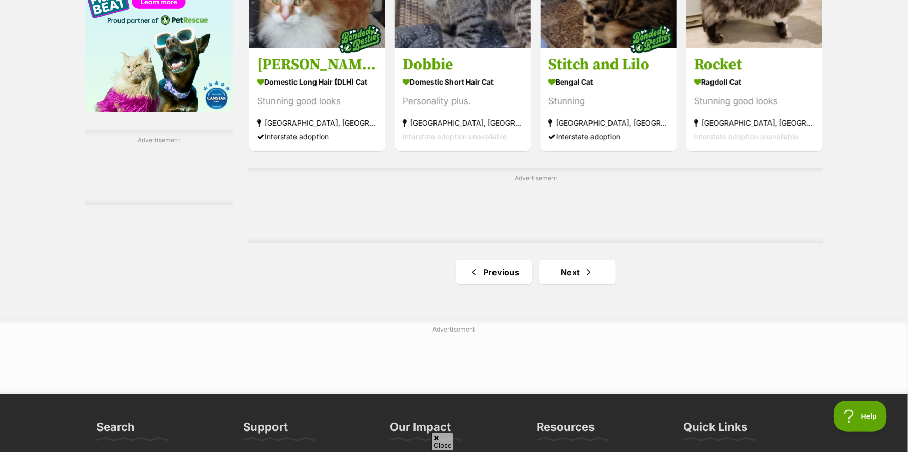
scroll to position [1693, 0]
click at [577, 268] on link "Next" at bounding box center [577, 272] width 77 height 25
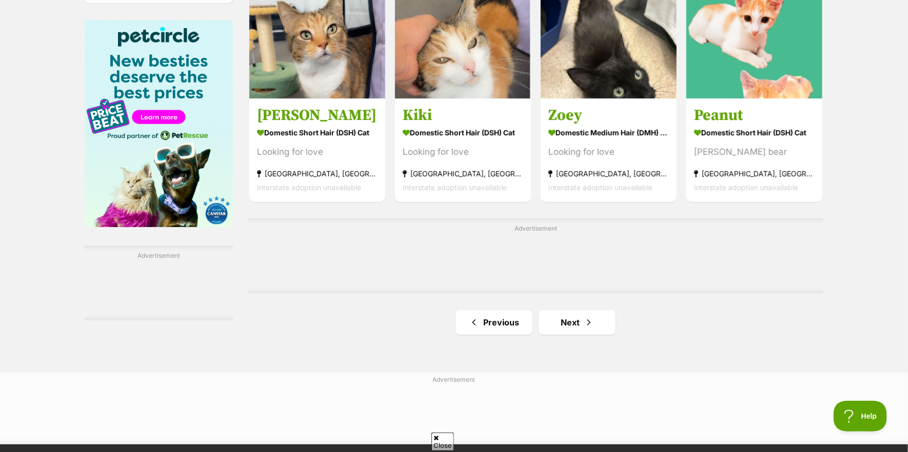
scroll to position [1590, 0]
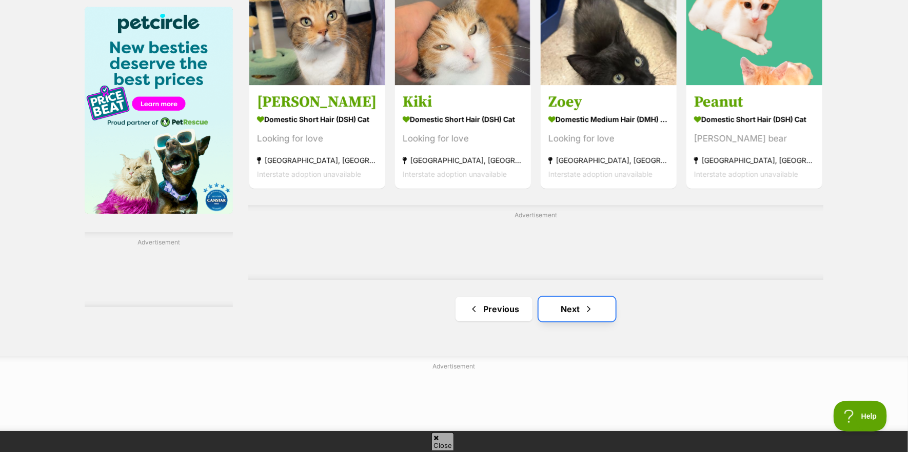
click at [573, 310] on link "Next" at bounding box center [577, 309] width 77 height 25
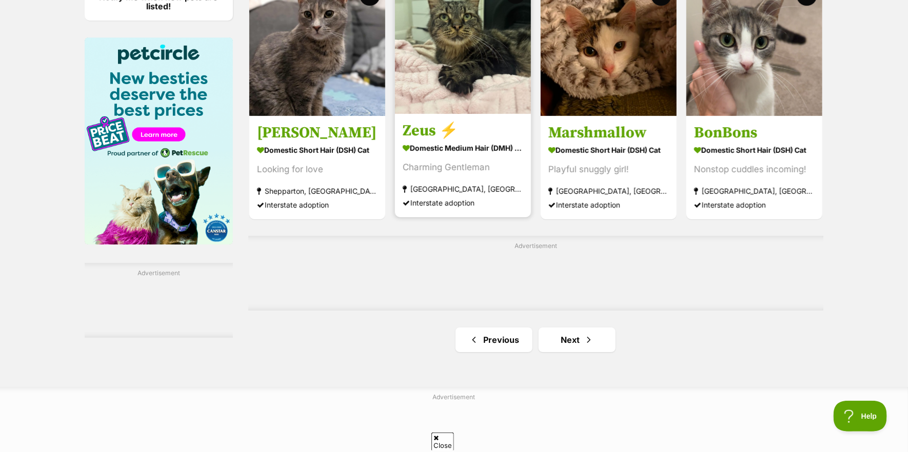
scroll to position [1590, 0]
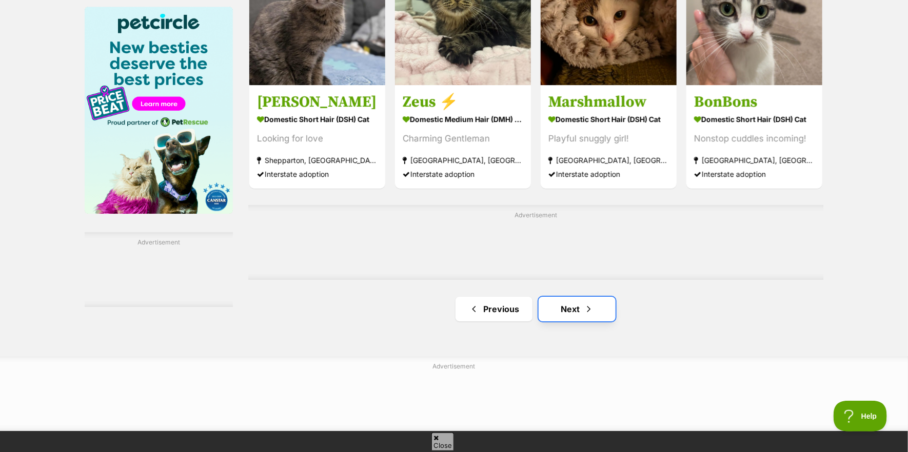
click at [569, 312] on link "Next" at bounding box center [577, 309] width 77 height 25
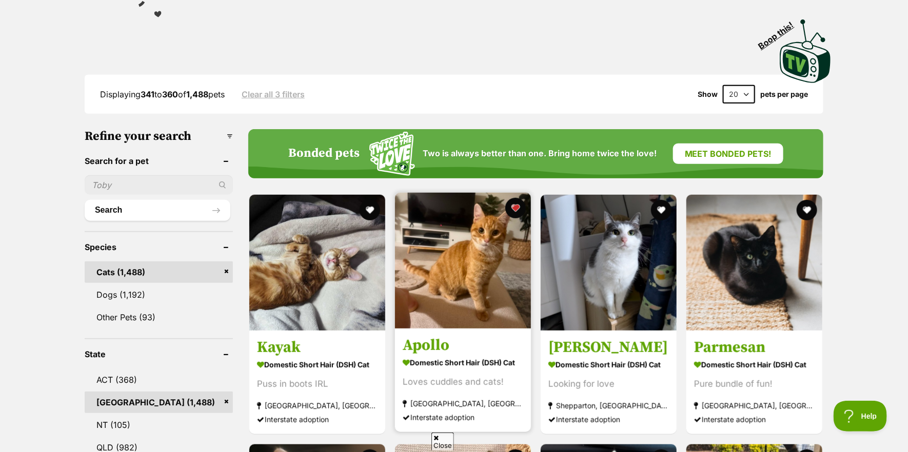
click at [449, 315] on img at bounding box center [463, 261] width 136 height 136
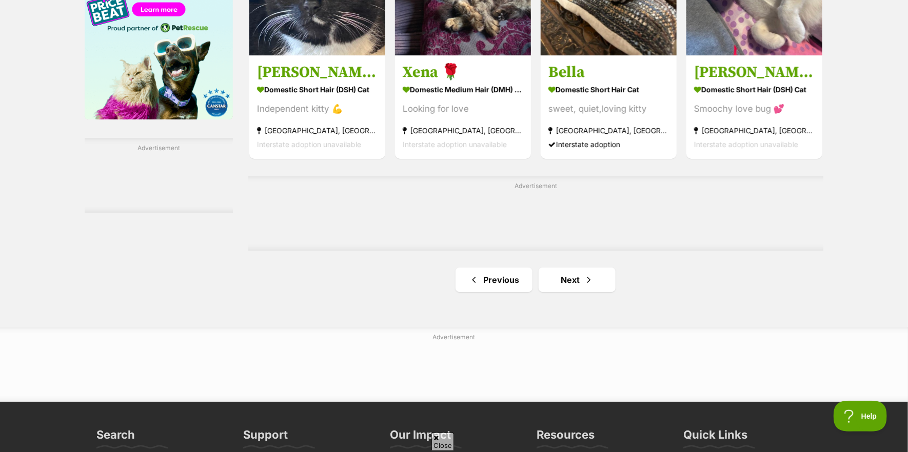
scroll to position [1693, 0]
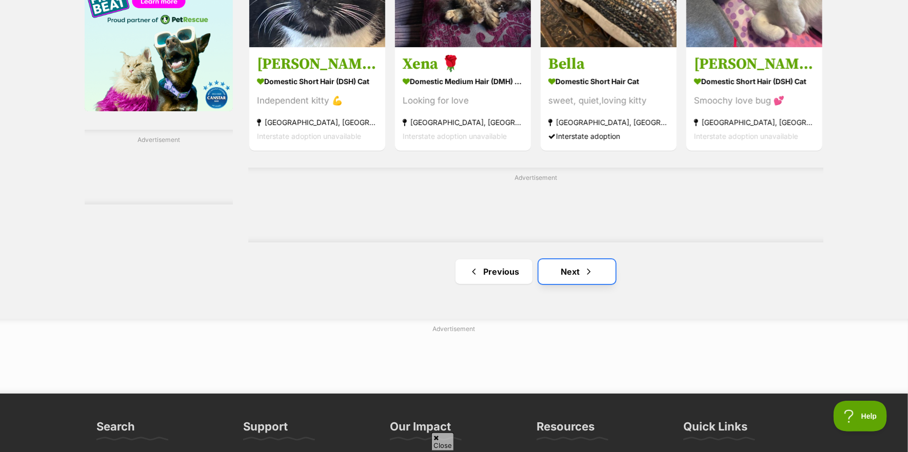
click at [578, 275] on link "Next" at bounding box center [577, 272] width 77 height 25
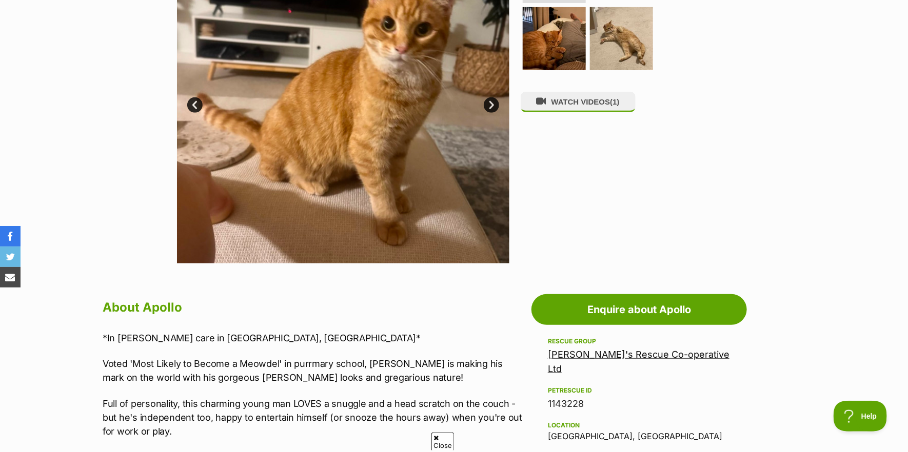
scroll to position [205, 0]
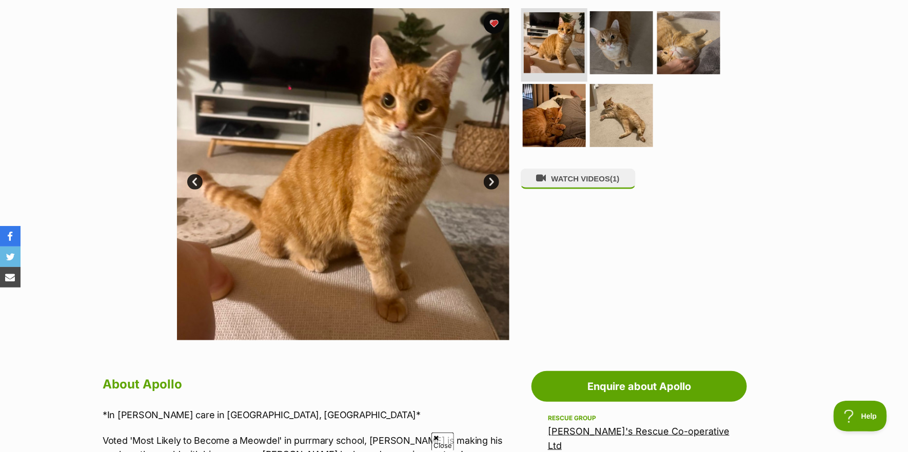
click at [552, 46] on img at bounding box center [554, 42] width 61 height 61
click at [611, 46] on img at bounding box center [621, 43] width 66 height 66
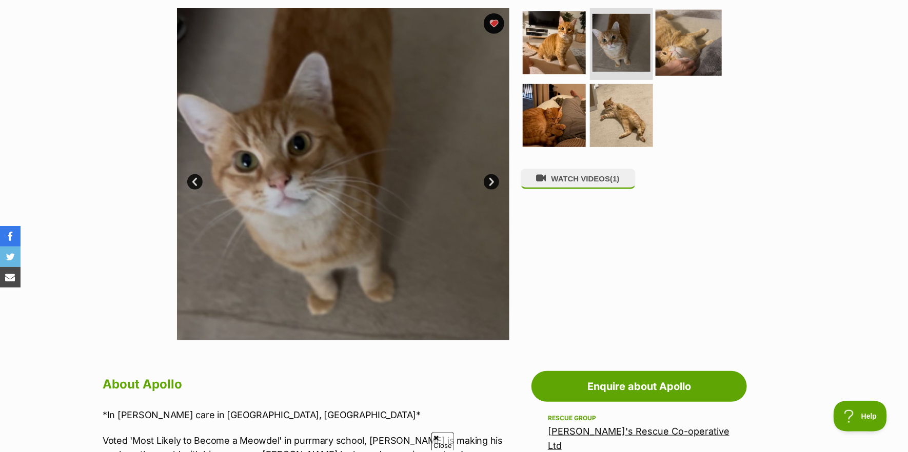
click at [681, 44] on img at bounding box center [689, 43] width 66 height 66
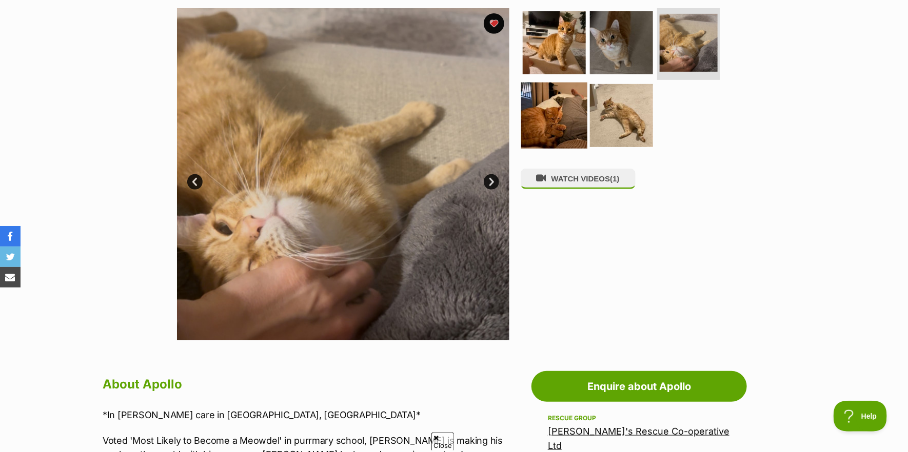
click at [555, 114] on img at bounding box center [554, 115] width 66 height 66
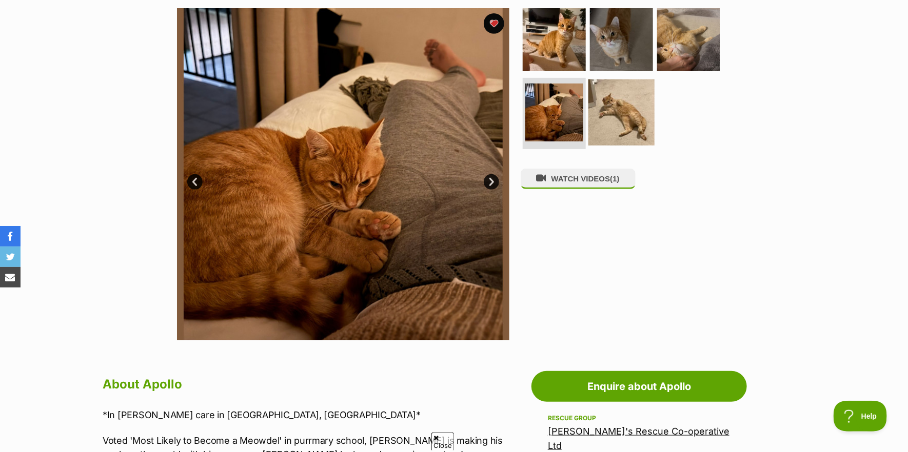
click at [608, 117] on img at bounding box center [621, 112] width 66 height 66
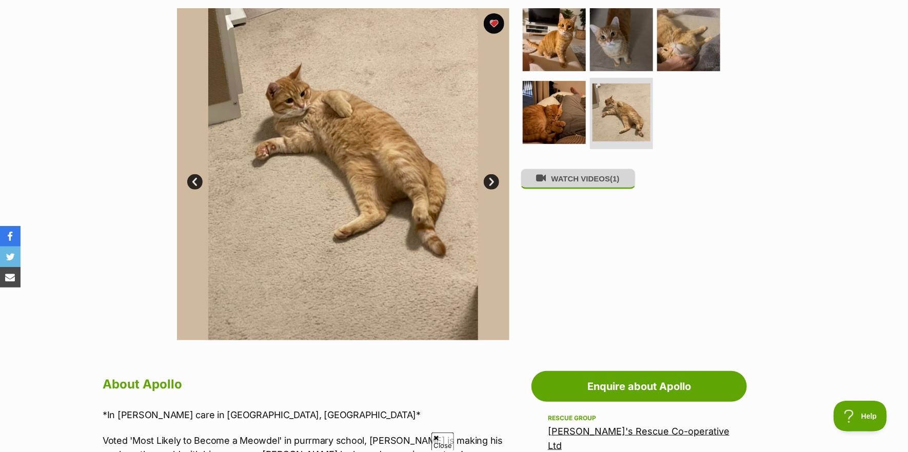
click at [578, 182] on button "WATCH VIDEOS (1)" at bounding box center [578, 179] width 115 height 20
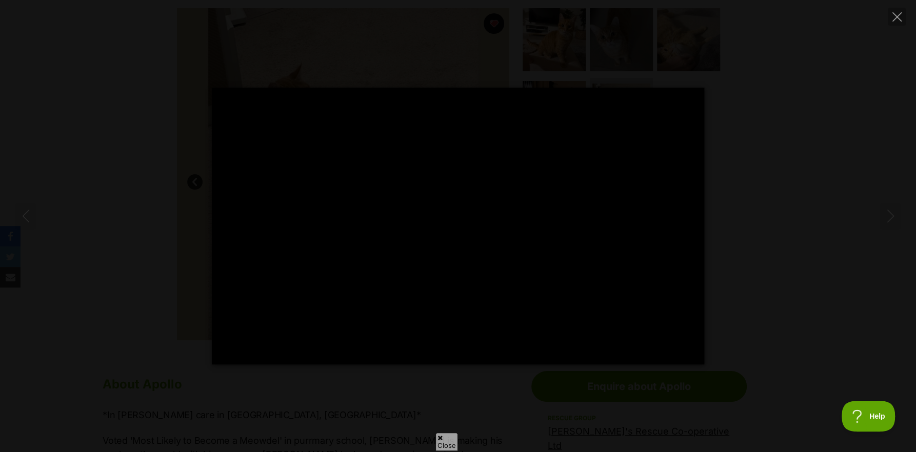
type input "100"
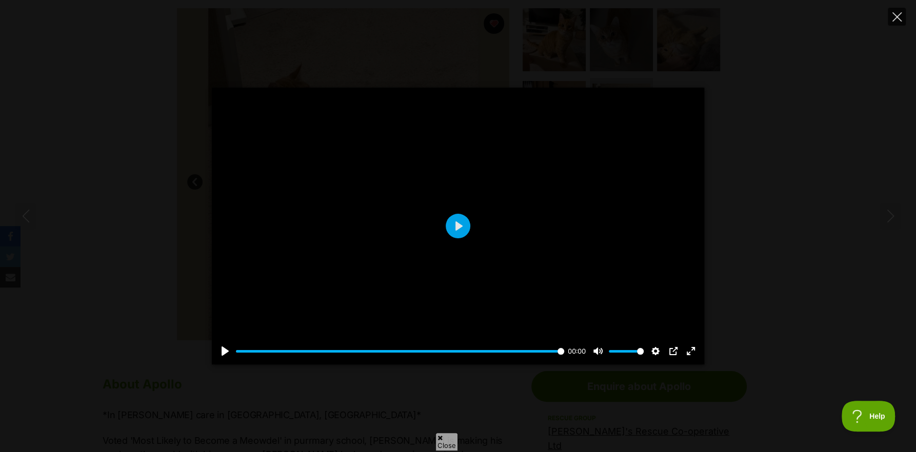
click at [896, 17] on icon "Close" at bounding box center [897, 16] width 9 height 9
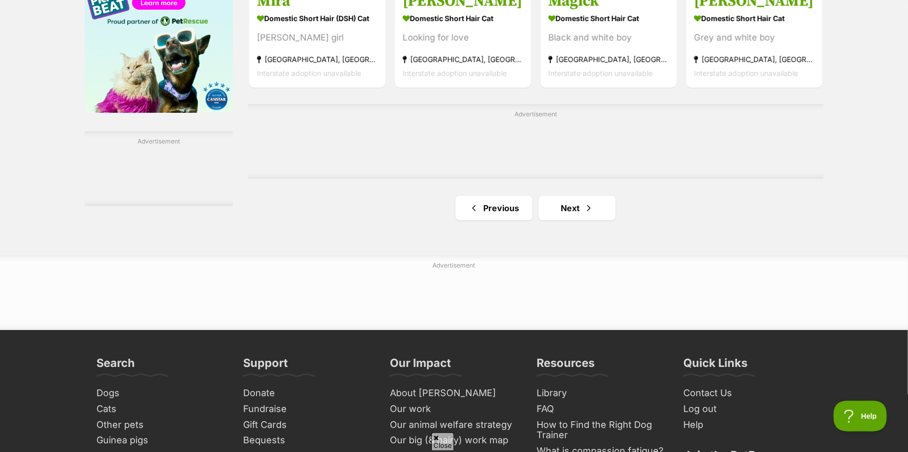
scroll to position [1693, 0]
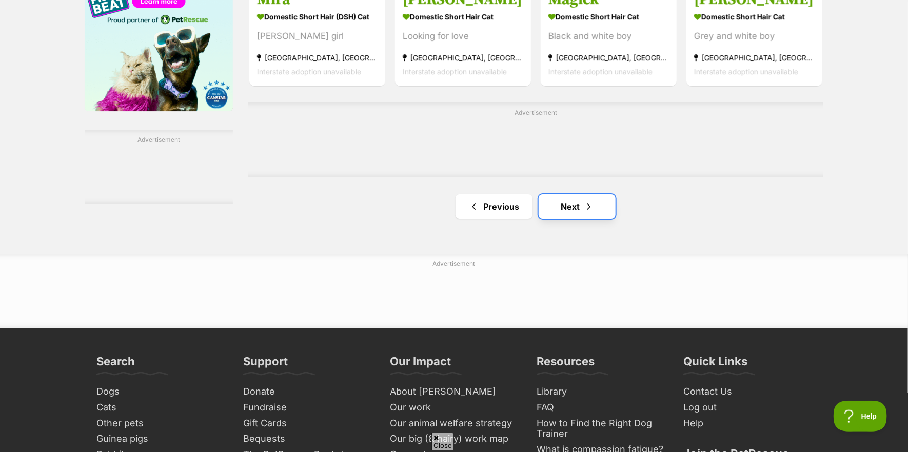
click at [570, 214] on link "Next" at bounding box center [577, 206] width 77 height 25
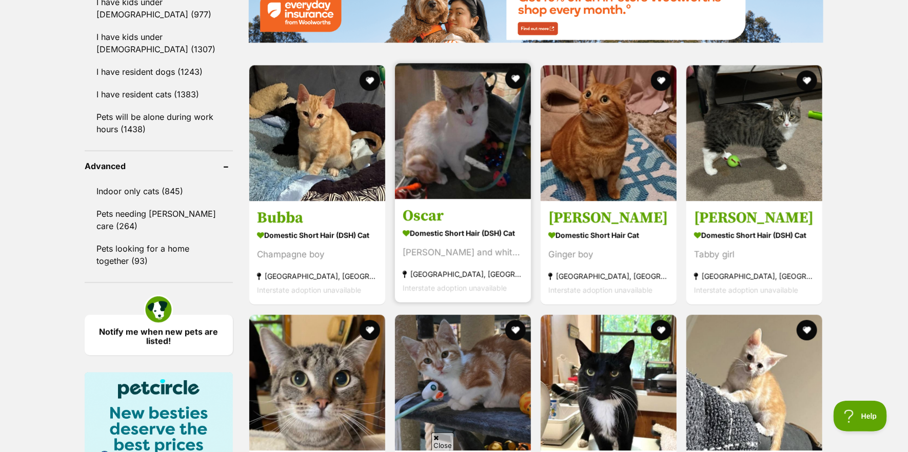
scroll to position [1231, 0]
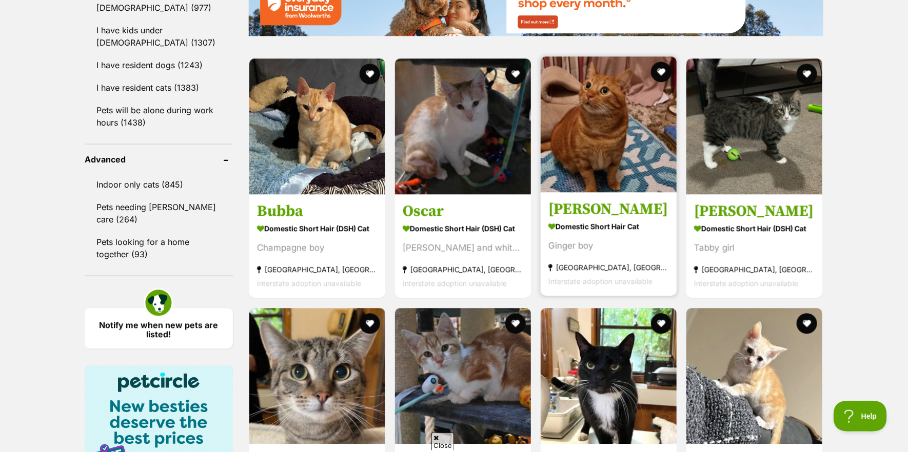
click at [601, 153] on img at bounding box center [609, 124] width 136 height 136
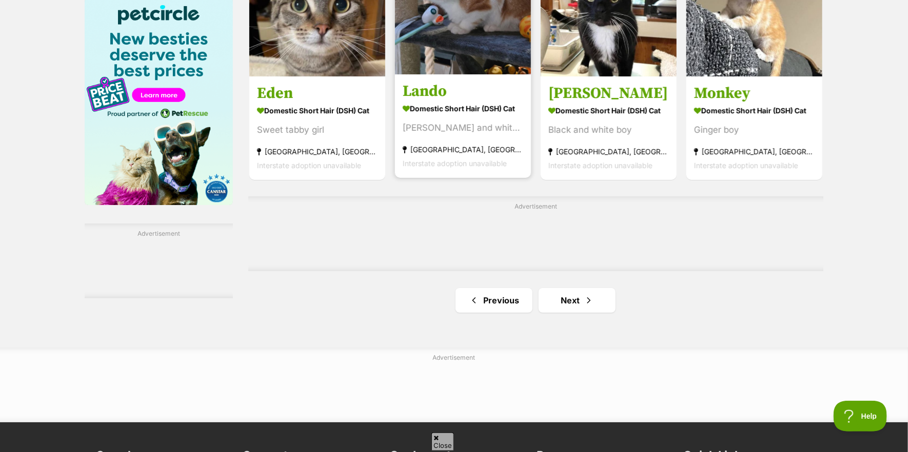
scroll to position [1693, 0]
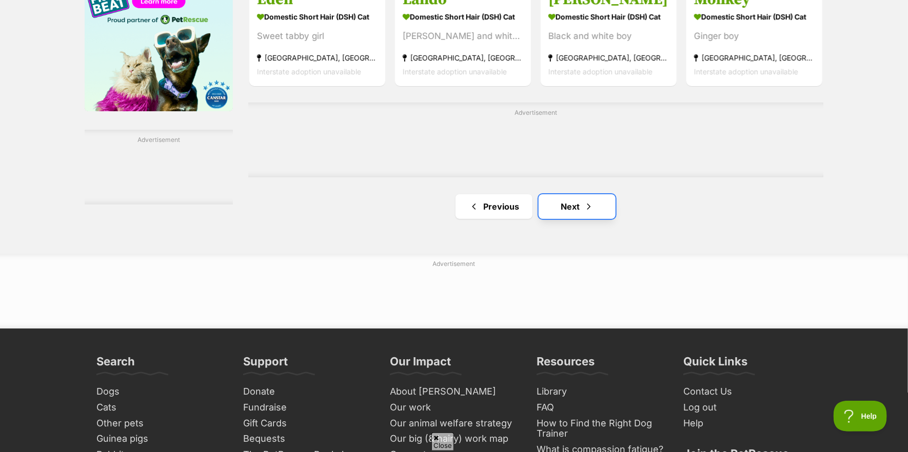
click at [560, 212] on link "Next" at bounding box center [577, 206] width 77 height 25
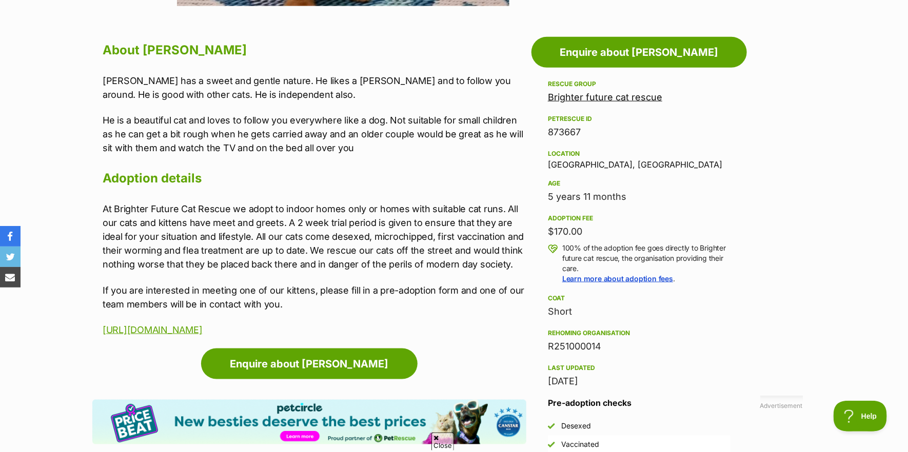
scroll to position [564, 0]
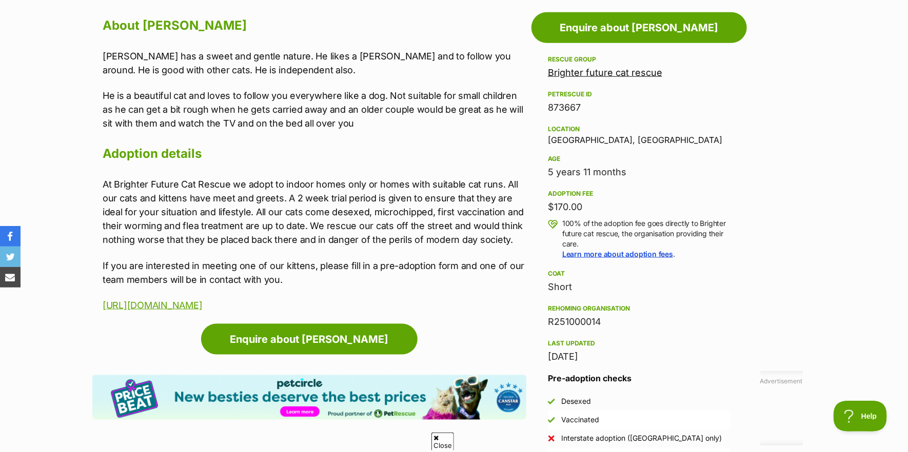
click at [602, 70] on link "Brighter future cat rescue" at bounding box center [605, 72] width 114 height 11
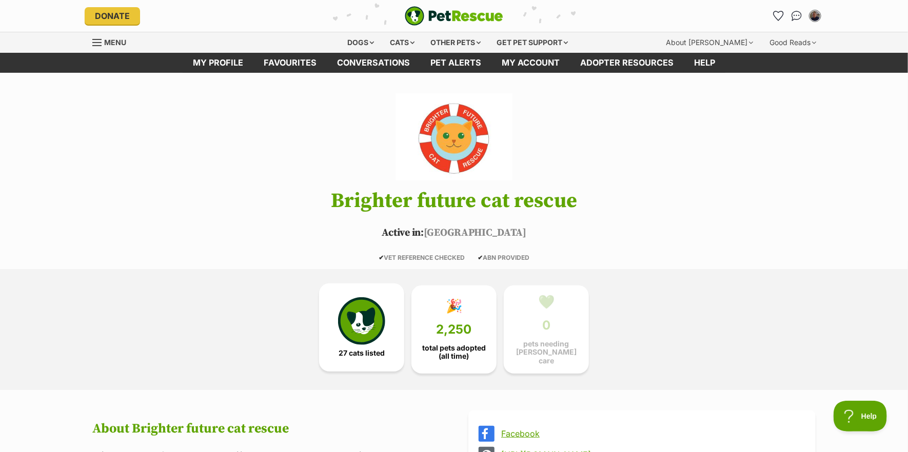
click at [381, 328] on img at bounding box center [361, 321] width 47 height 47
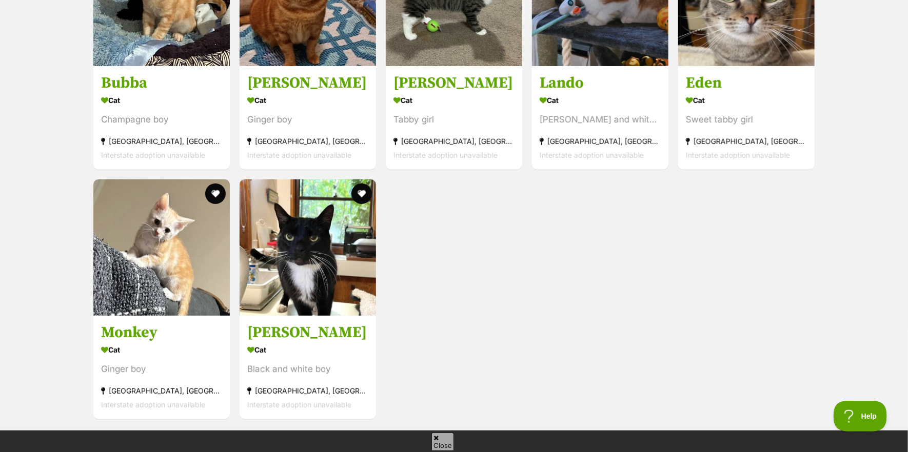
scroll to position [1992, 0]
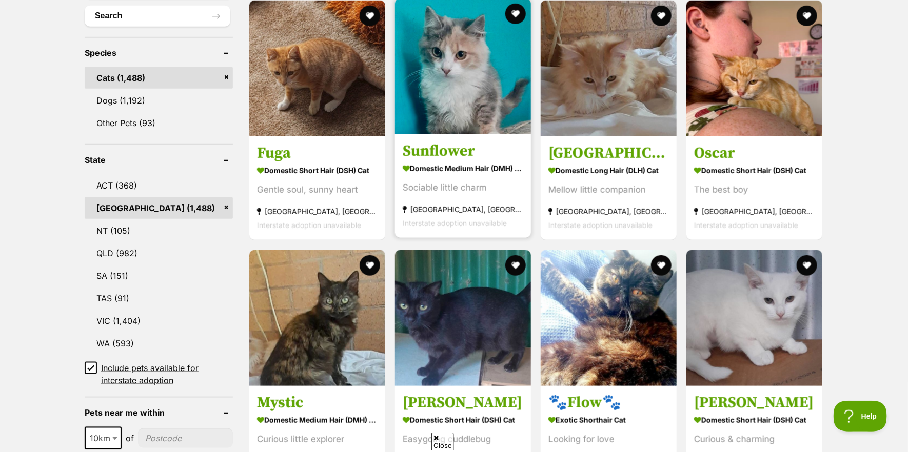
scroll to position [410, 0]
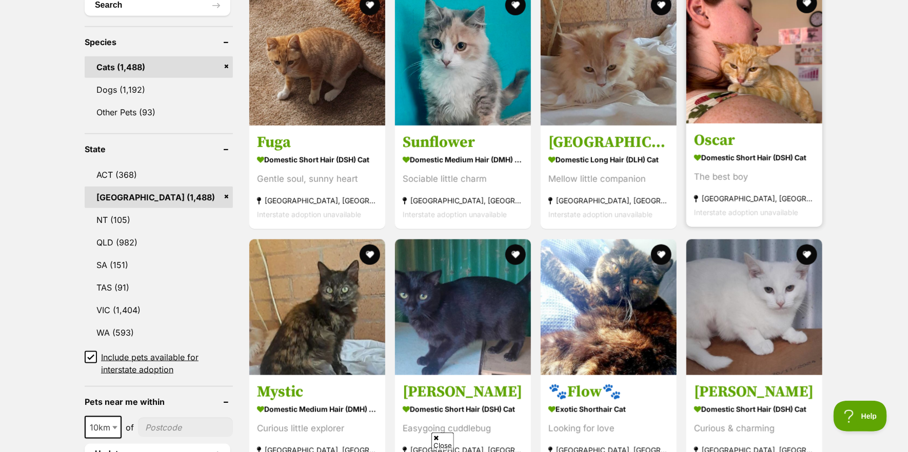
click at [756, 86] on img at bounding box center [754, 56] width 136 height 136
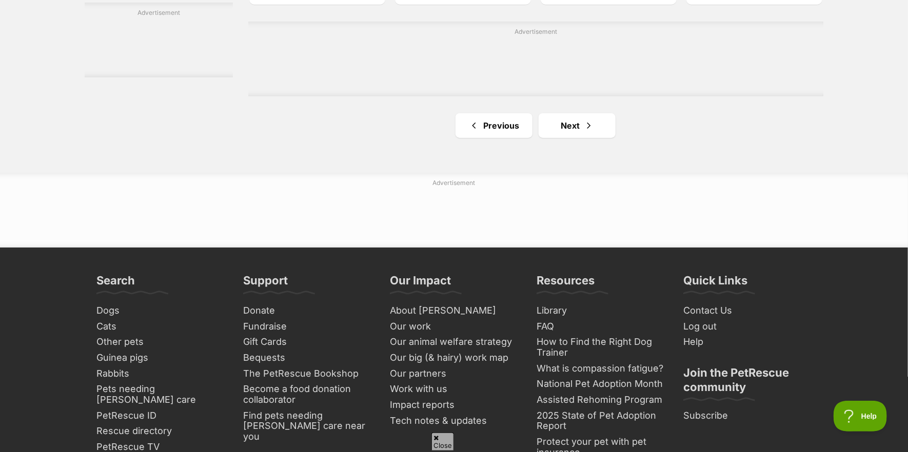
scroll to position [1898, 0]
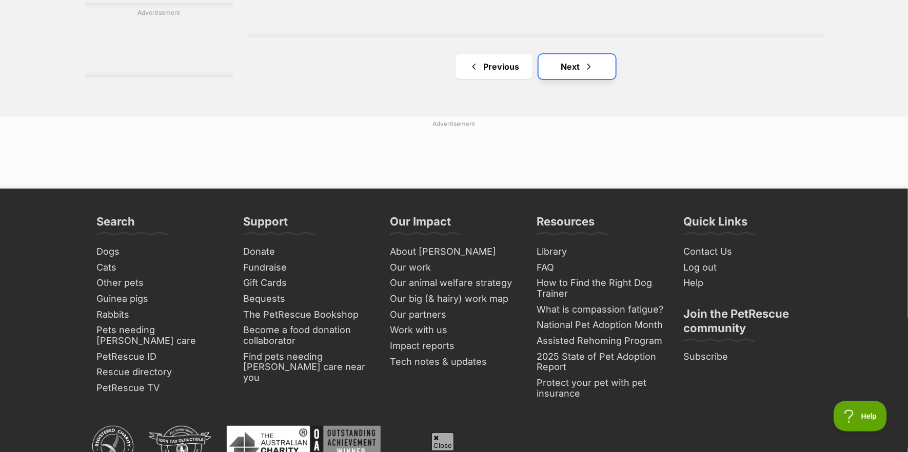
click at [563, 77] on link "Next" at bounding box center [577, 66] width 77 height 25
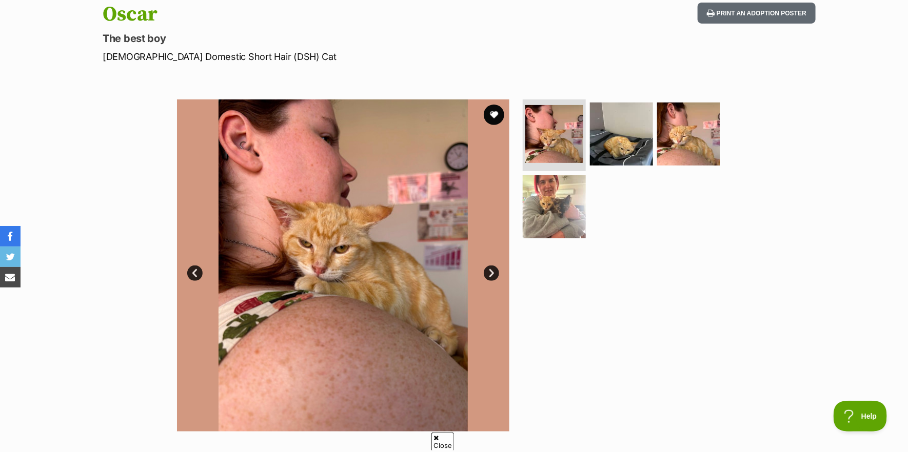
scroll to position [103, 0]
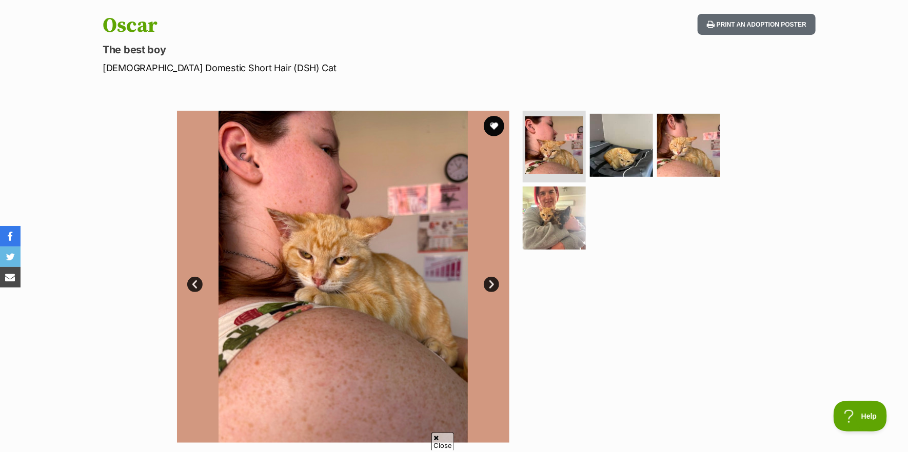
click at [493, 285] on link "Next" at bounding box center [491, 284] width 15 height 15
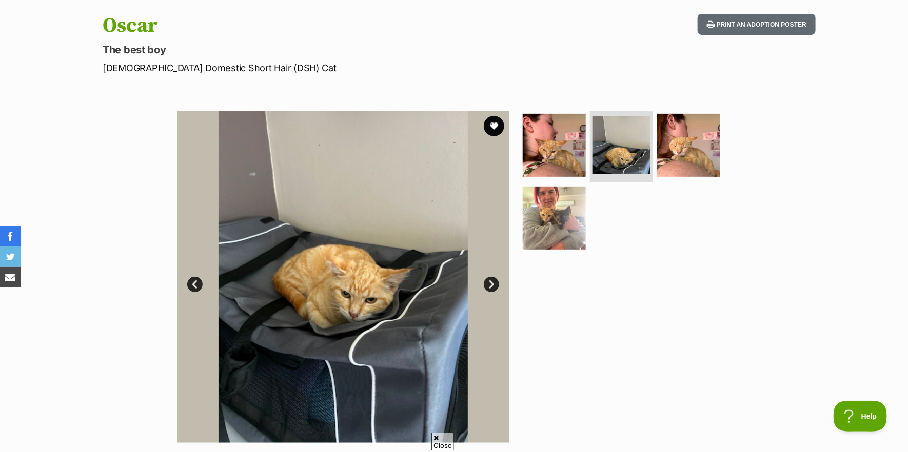
click at [493, 285] on link "Next" at bounding box center [491, 284] width 15 height 15
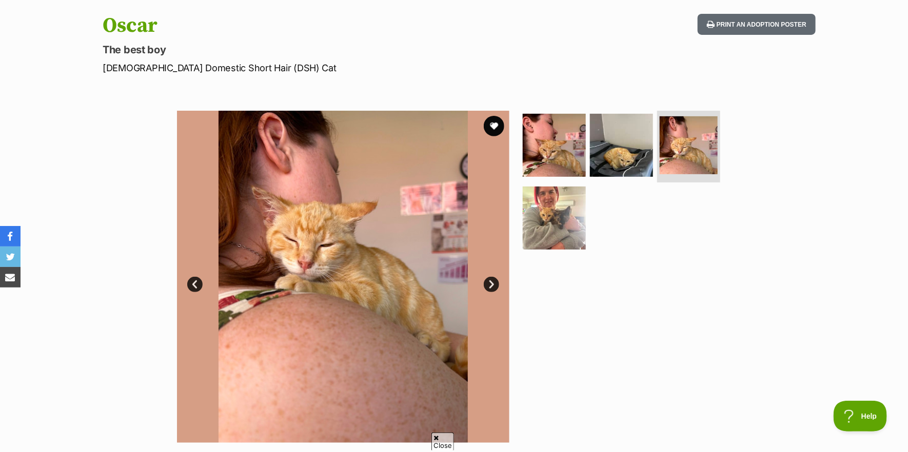
click at [493, 285] on link "Next" at bounding box center [491, 284] width 15 height 15
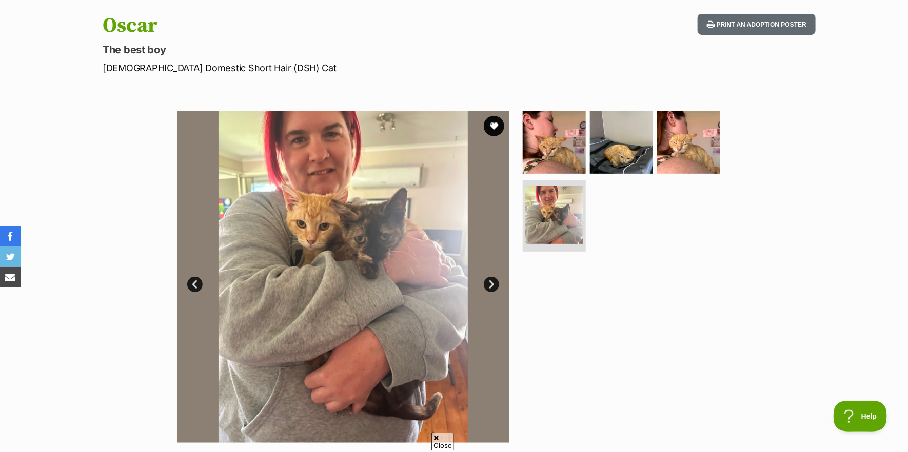
click at [493, 285] on link "Next" at bounding box center [491, 284] width 15 height 15
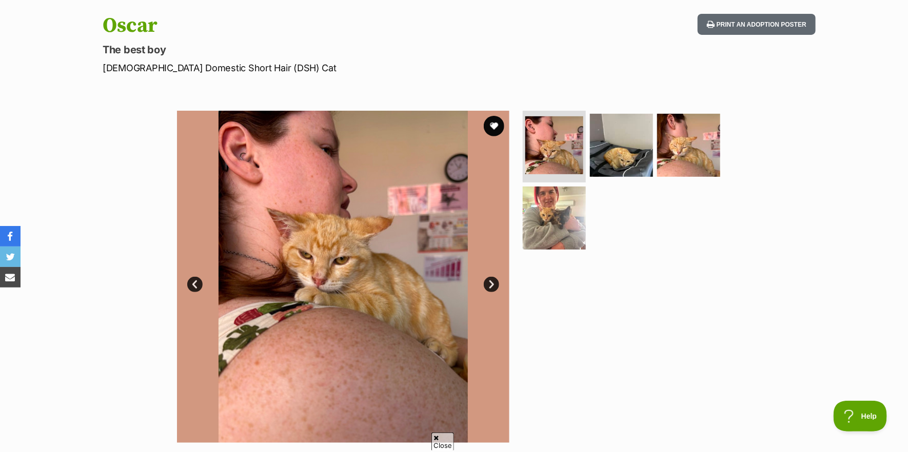
click at [494, 285] on link "Next" at bounding box center [491, 284] width 15 height 15
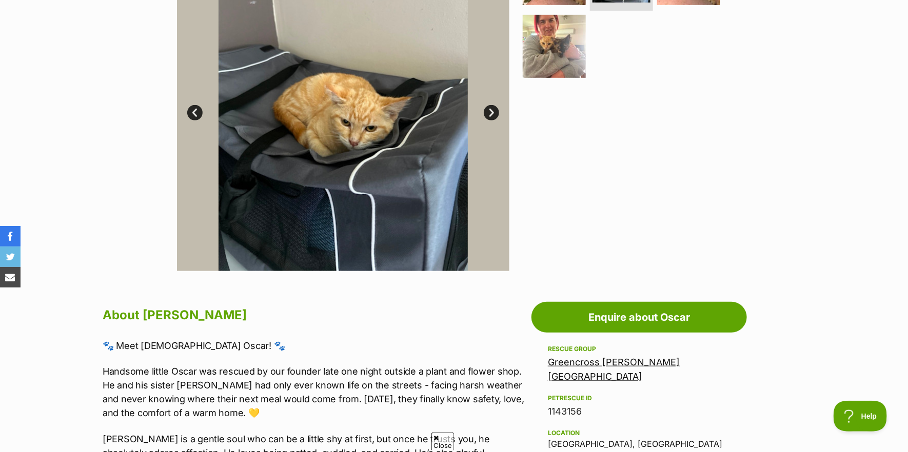
scroll to position [257, 0]
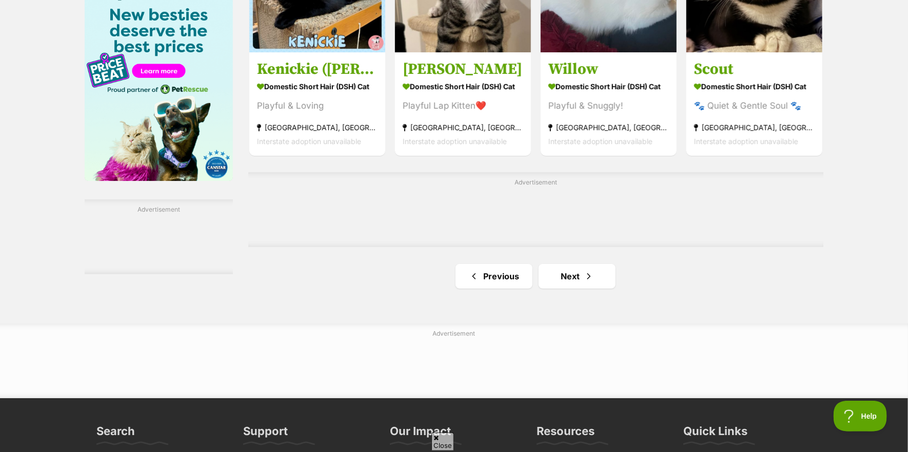
scroll to position [1642, 0]
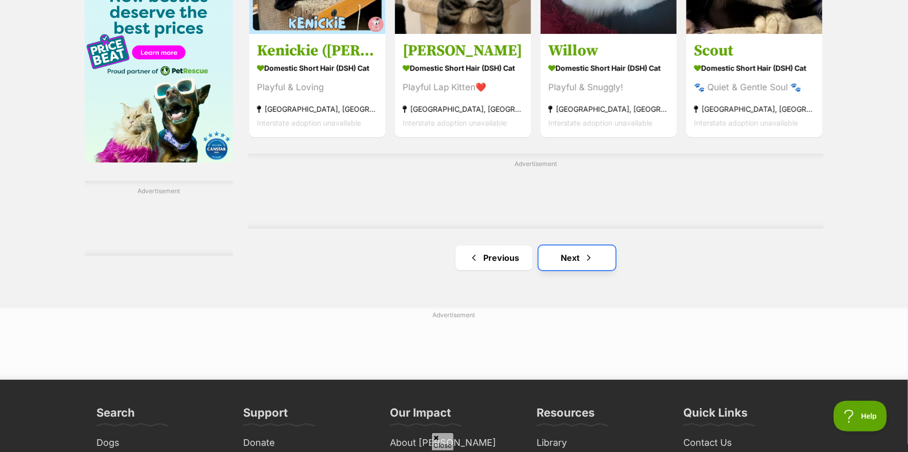
click at [580, 257] on link "Next" at bounding box center [577, 258] width 77 height 25
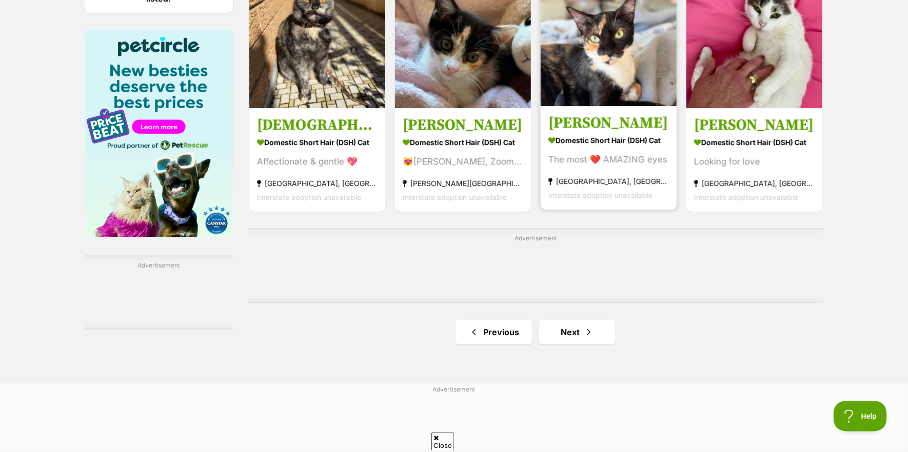
scroll to position [1642, 0]
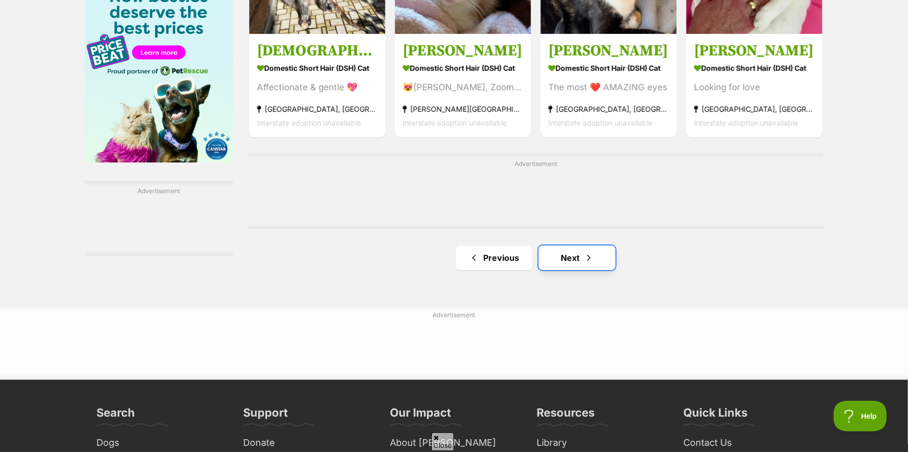
click at [577, 260] on link "Next" at bounding box center [577, 258] width 77 height 25
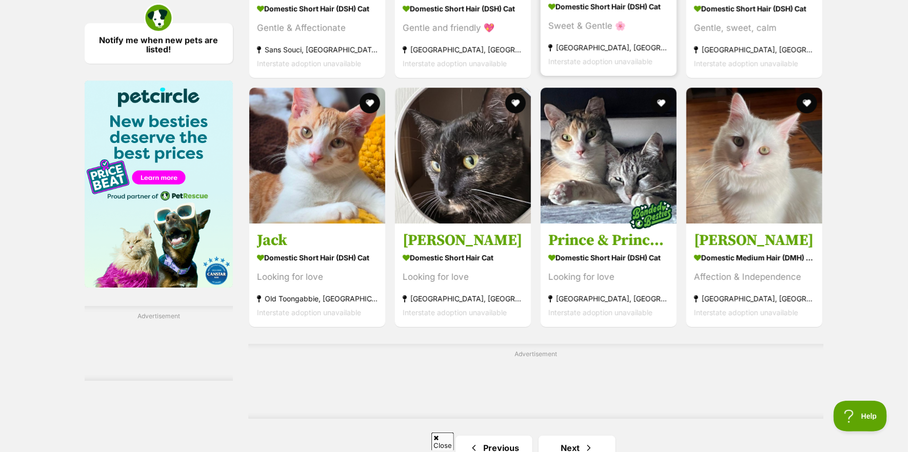
scroll to position [1539, 0]
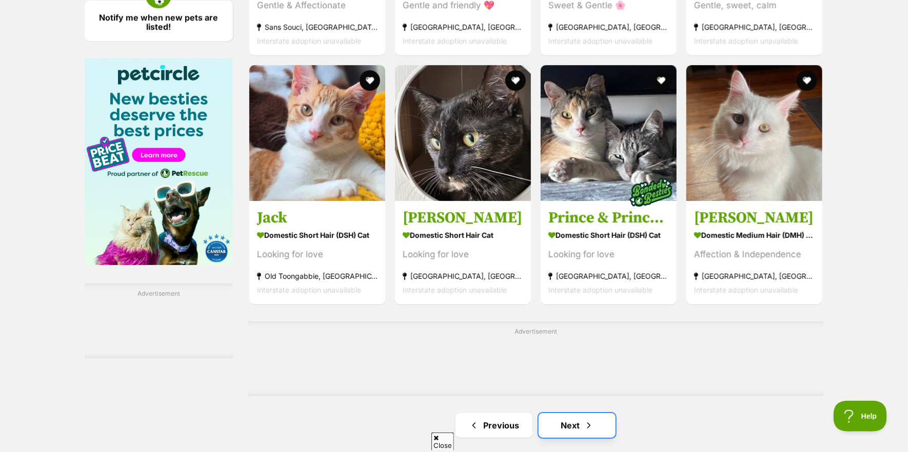
click at [576, 432] on link "Next" at bounding box center [577, 426] width 77 height 25
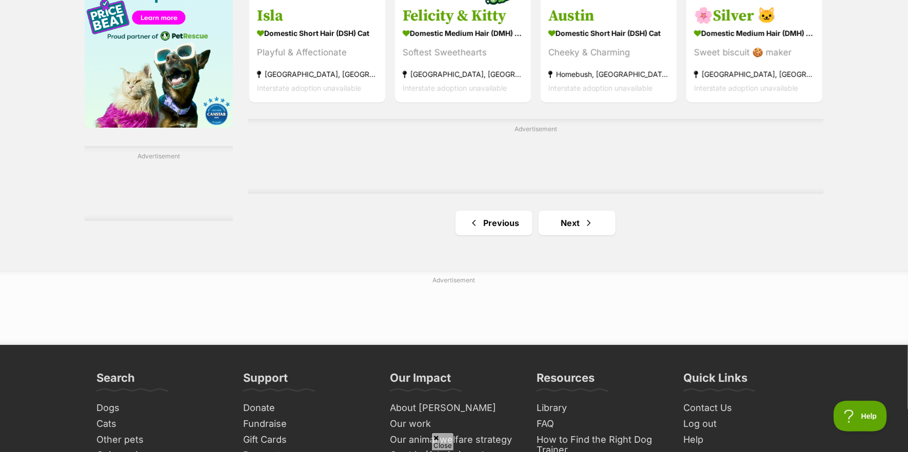
scroll to position [1693, 0]
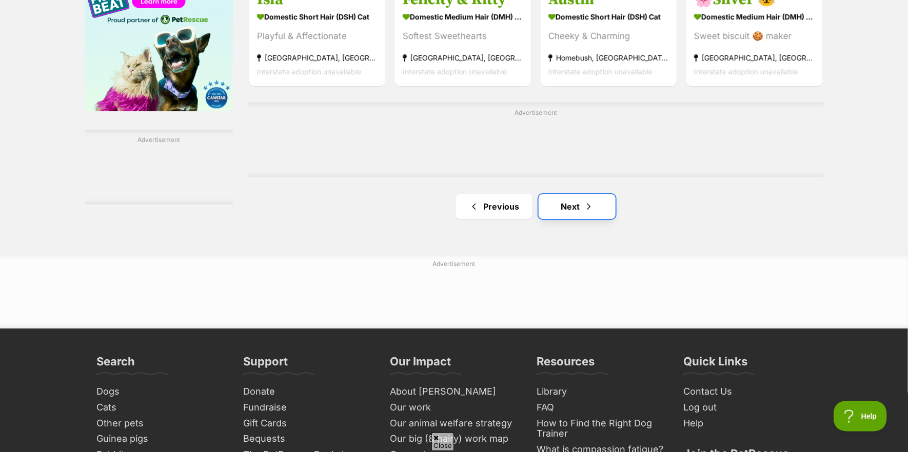
click at [572, 215] on link "Next" at bounding box center [577, 206] width 77 height 25
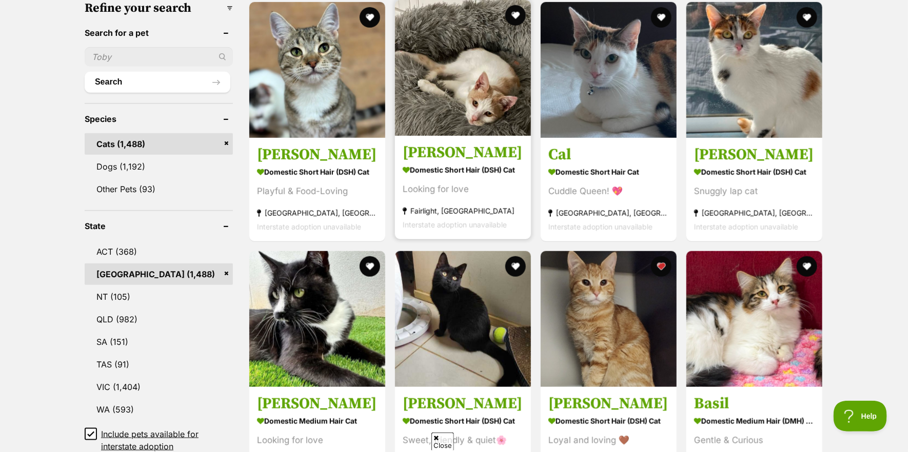
scroll to position [462, 0]
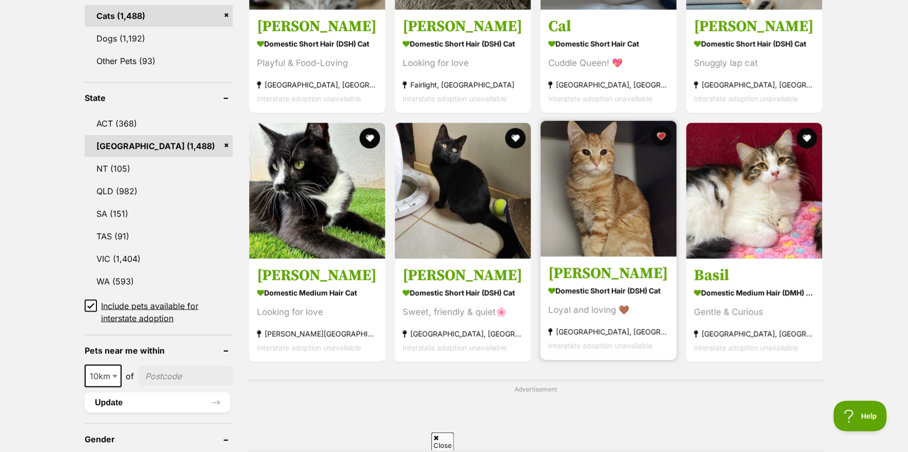
click at [604, 240] on img at bounding box center [609, 189] width 136 height 136
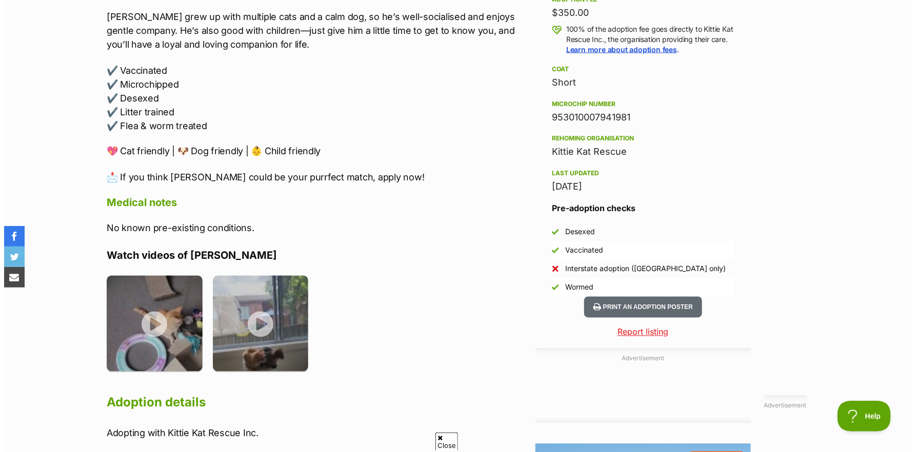
scroll to position [821, 0]
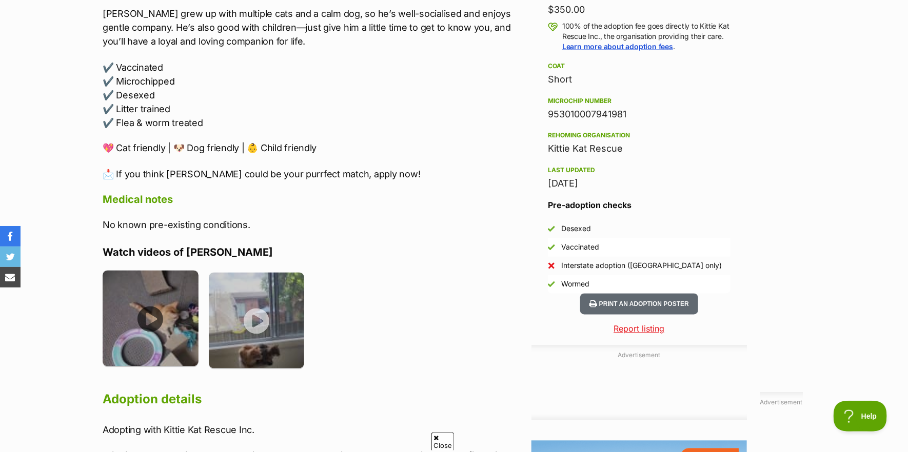
click at [152, 302] on img at bounding box center [151, 319] width 96 height 96
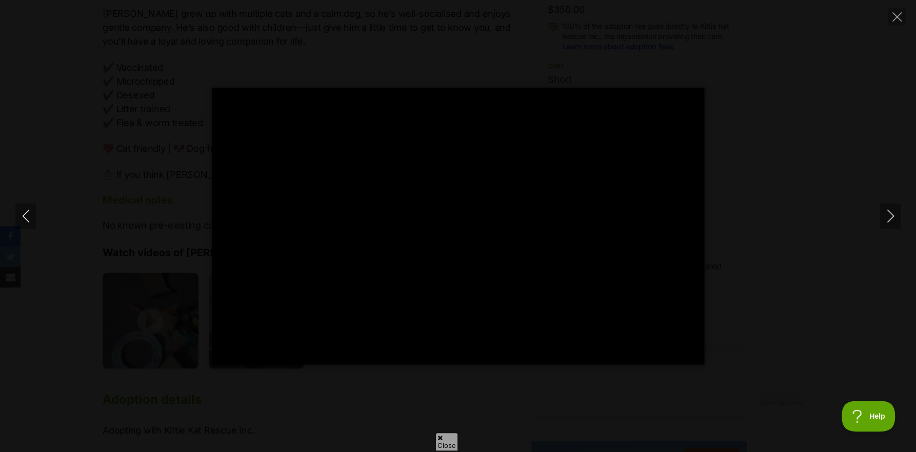
type input "9.74"
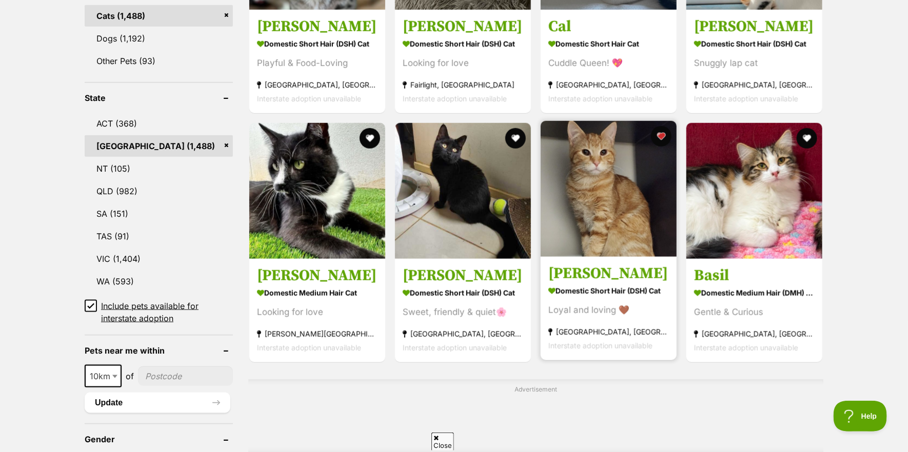
click at [588, 242] on img at bounding box center [609, 189] width 136 height 136
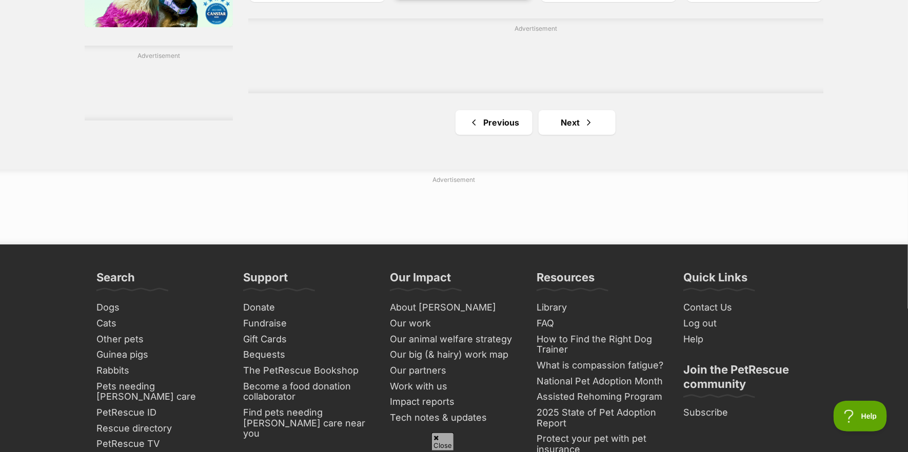
scroll to position [1796, 0]
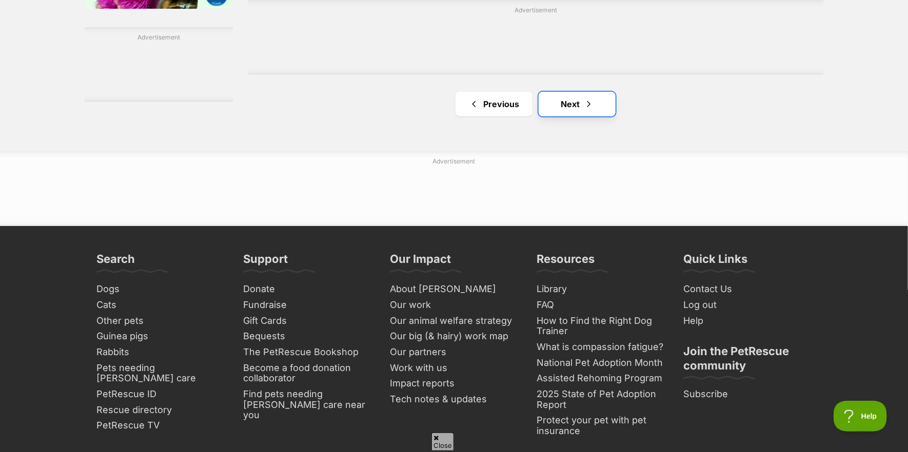
click at [565, 113] on link "Next" at bounding box center [577, 104] width 77 height 25
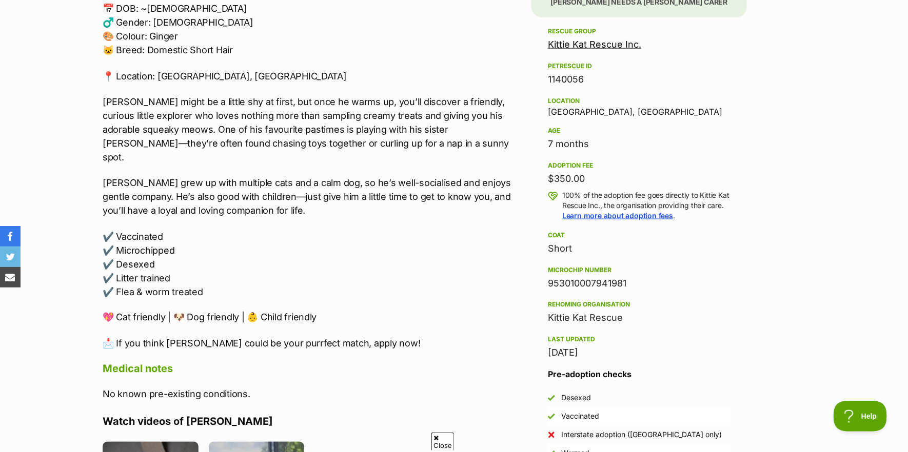
scroll to position [564, 0]
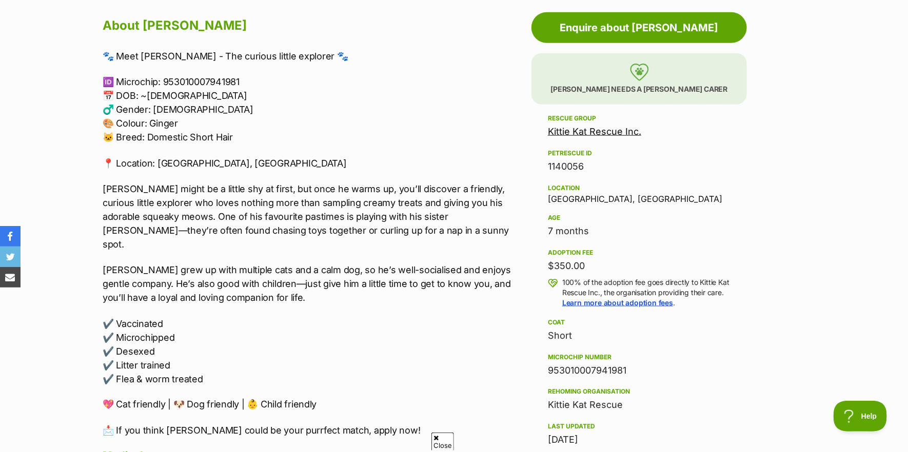
click at [570, 132] on link "Kittie Kat Rescue Inc." at bounding box center [594, 131] width 93 height 11
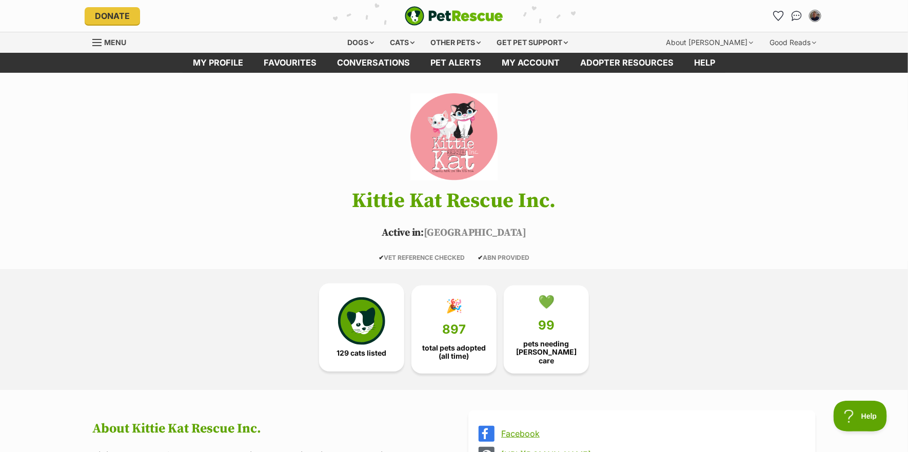
click at [372, 320] on img at bounding box center [361, 321] width 47 height 47
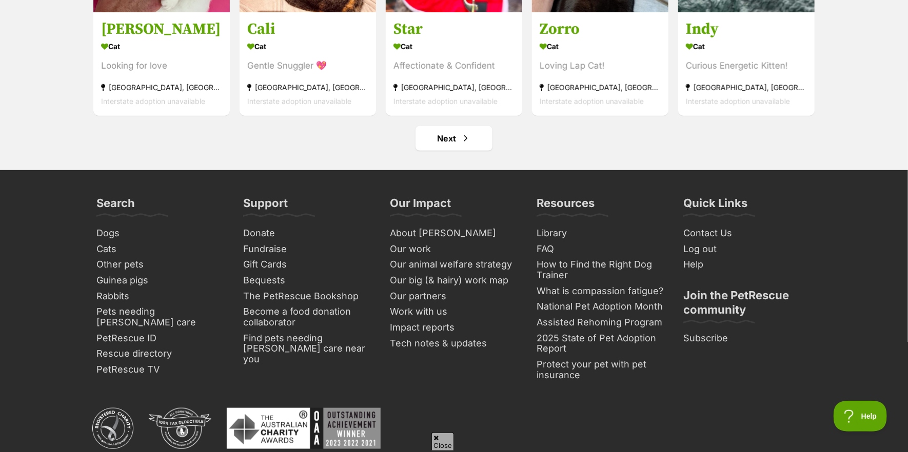
scroll to position [3955, 0]
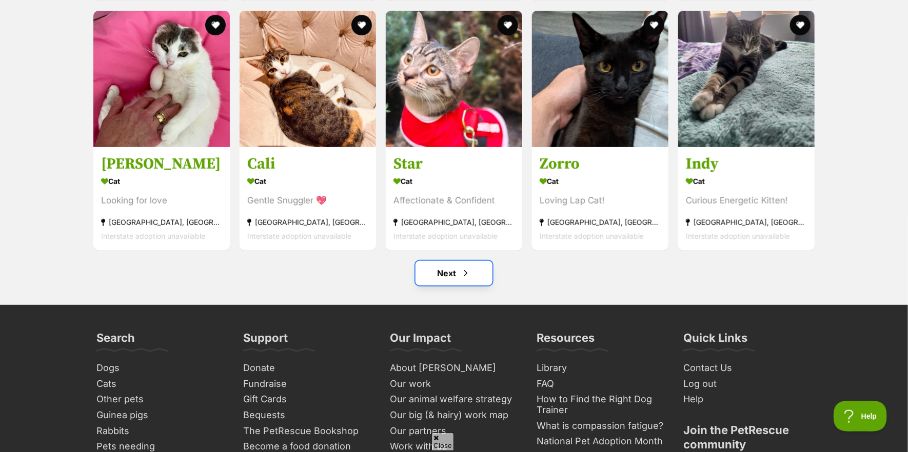
click at [458, 277] on link "Next" at bounding box center [454, 273] width 77 height 25
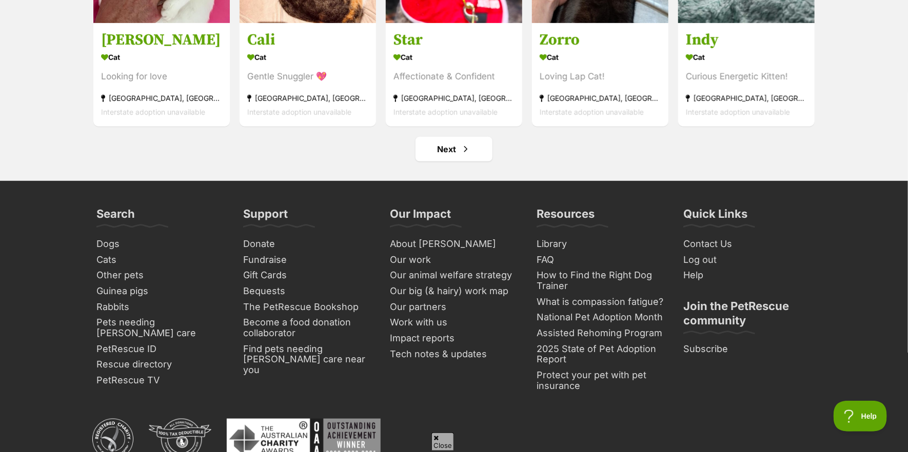
scroll to position [4109, 0]
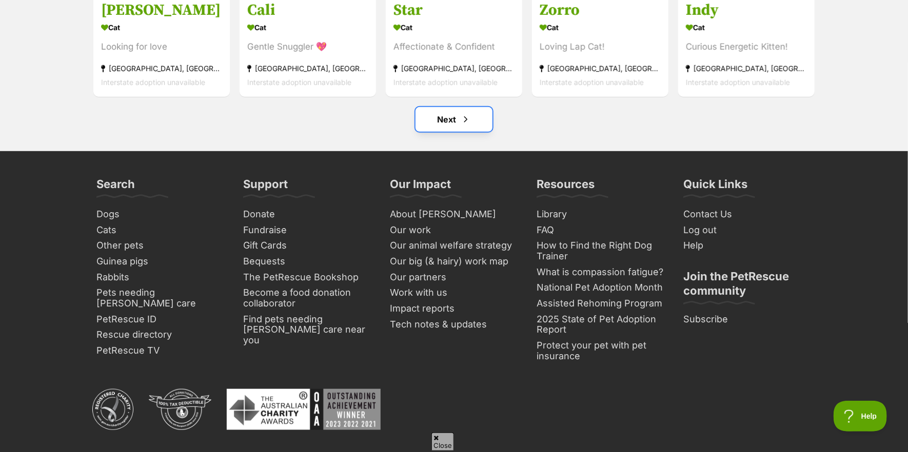
click at [443, 125] on link "Next" at bounding box center [454, 119] width 77 height 25
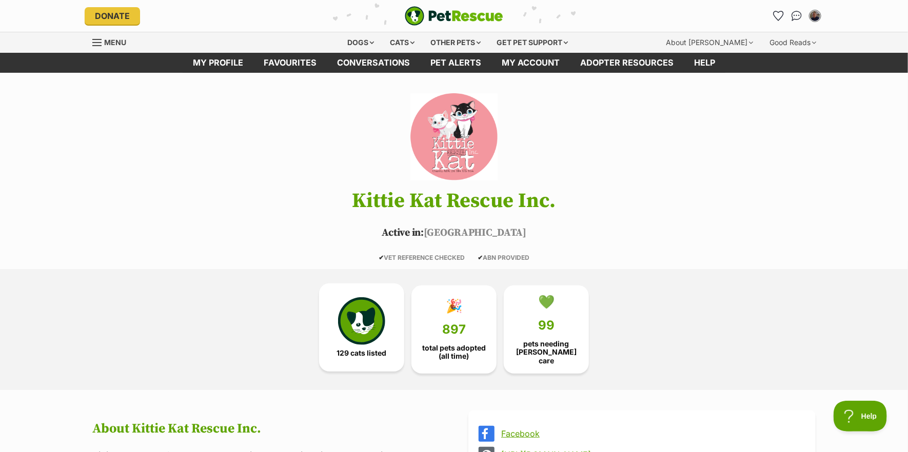
click at [378, 323] on img at bounding box center [361, 321] width 47 height 47
click at [370, 325] on img at bounding box center [361, 321] width 47 height 47
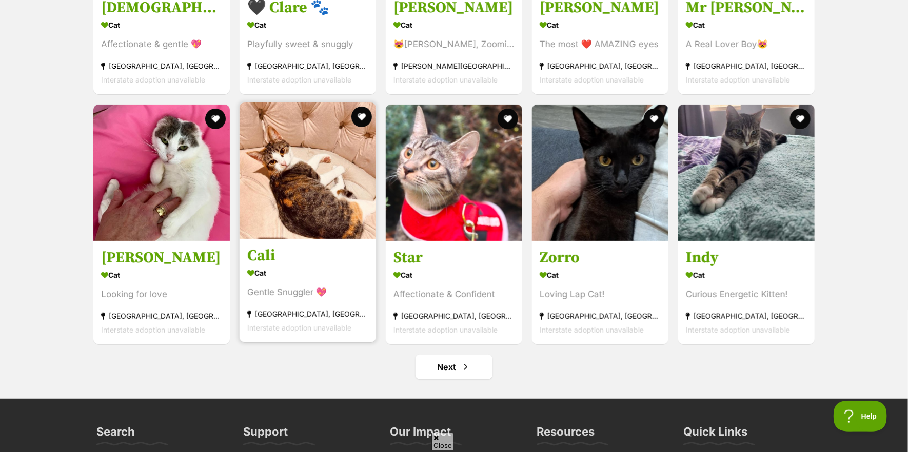
scroll to position [3852, 0]
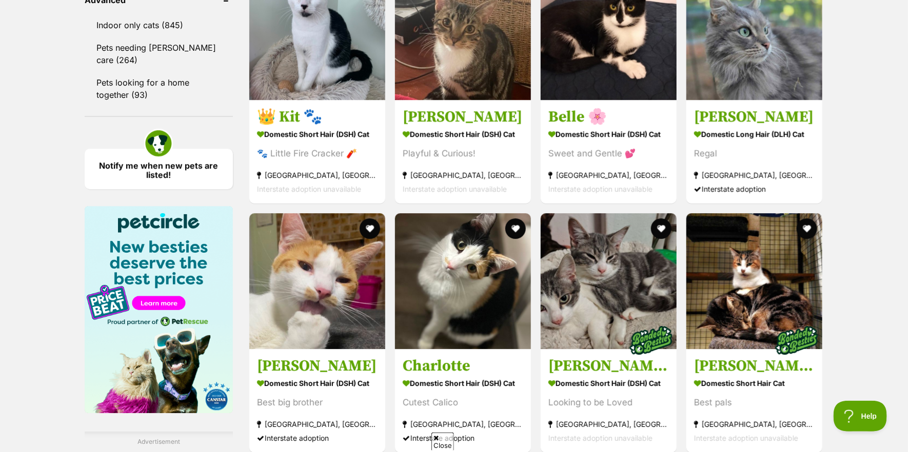
scroll to position [1642, 0]
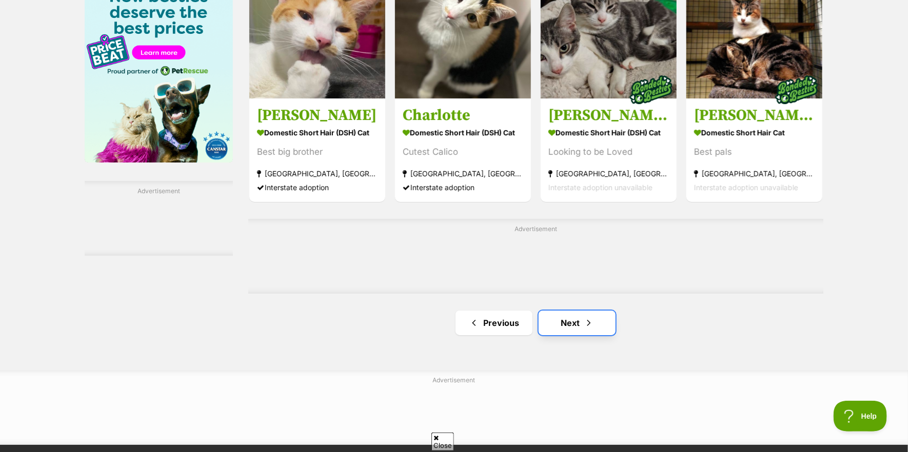
click at [570, 323] on link "Next" at bounding box center [577, 323] width 77 height 25
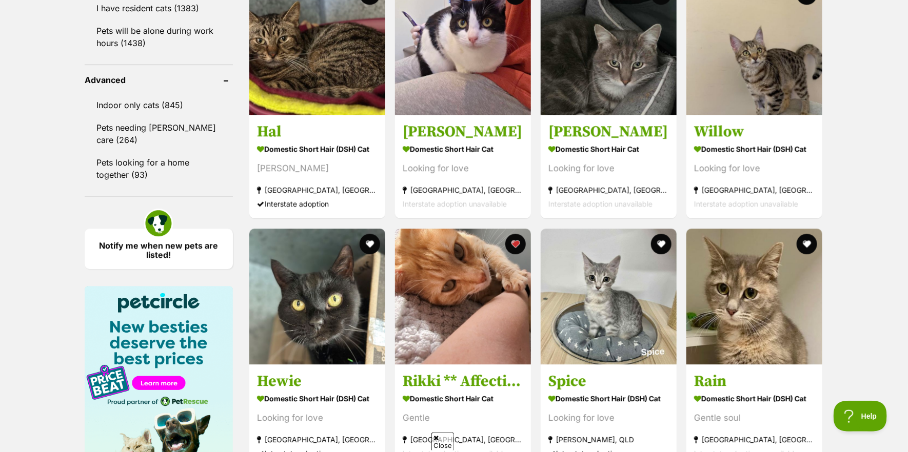
scroll to position [1334, 0]
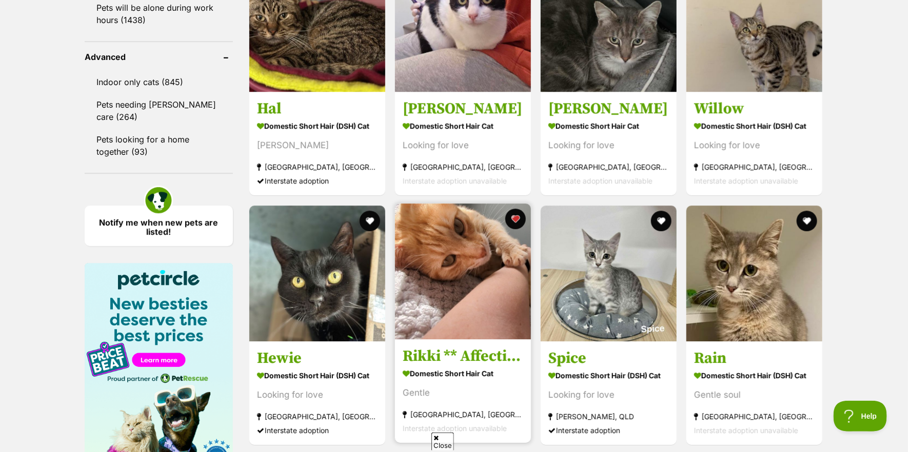
click at [462, 264] on img at bounding box center [463, 272] width 136 height 136
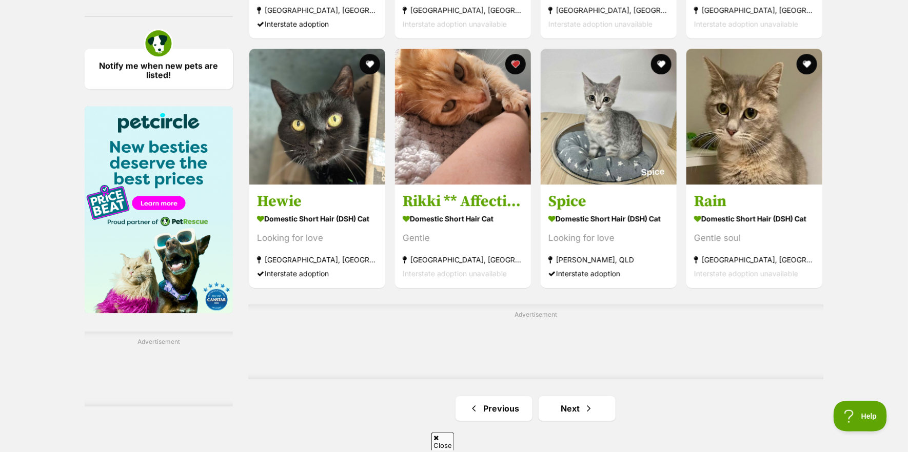
scroll to position [1488, 0]
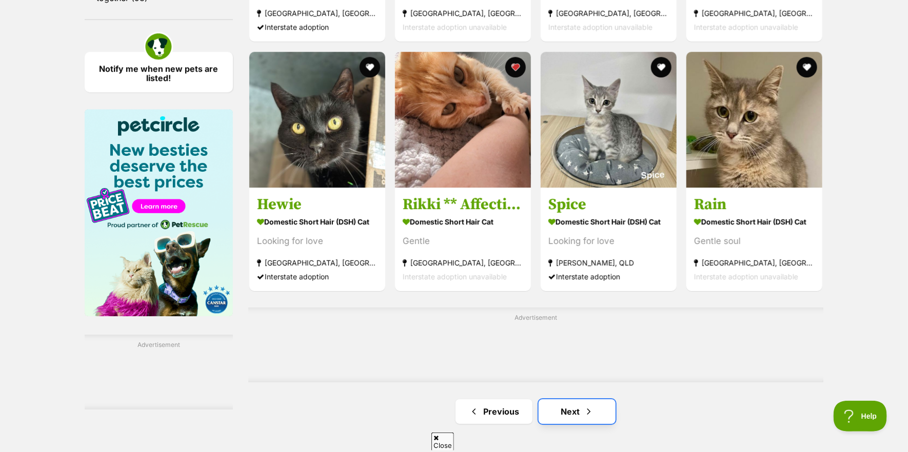
click at [574, 415] on link "Next" at bounding box center [577, 412] width 77 height 25
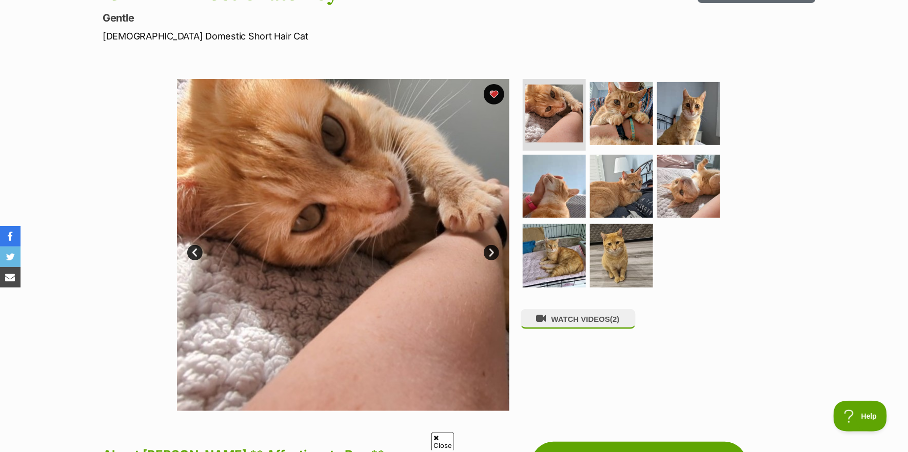
scroll to position [103, 0]
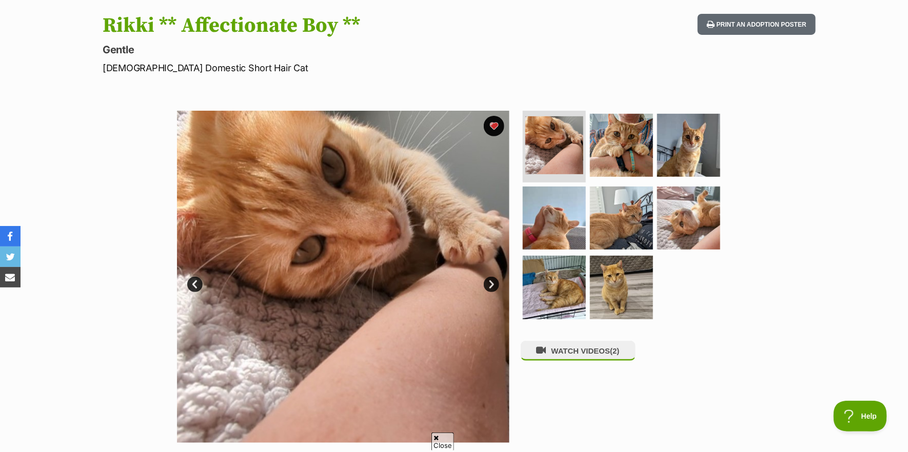
click at [489, 282] on link "Next" at bounding box center [491, 284] width 15 height 15
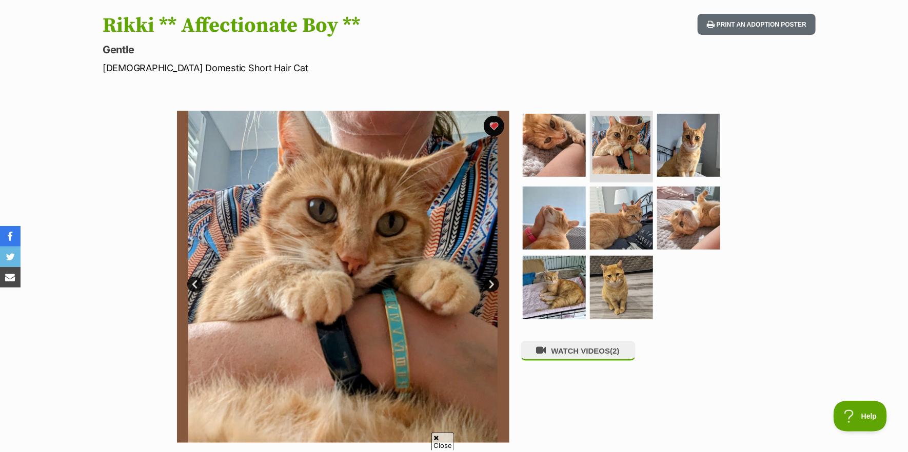
click at [489, 282] on link "Next" at bounding box center [491, 284] width 15 height 15
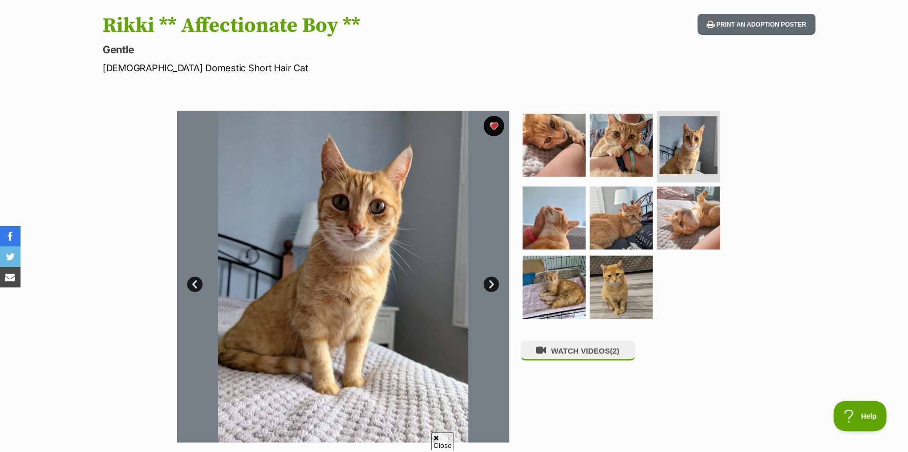
click at [489, 282] on link "Next" at bounding box center [491, 284] width 15 height 15
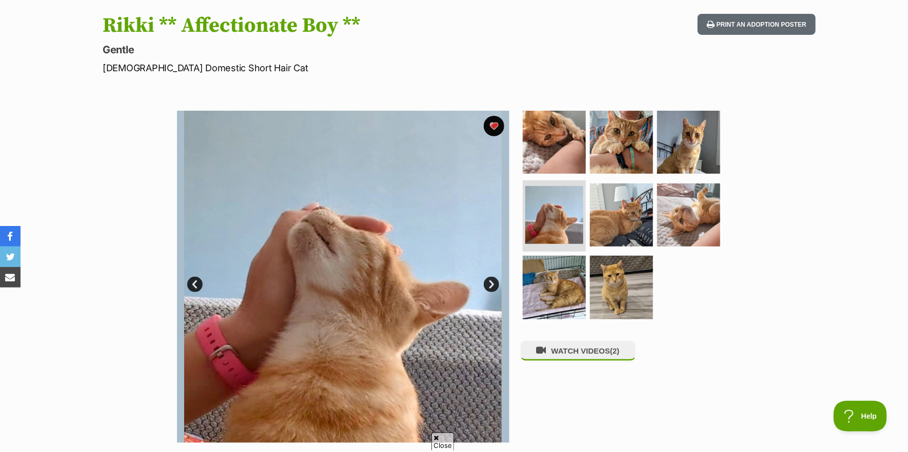
click at [489, 282] on link "Next" at bounding box center [491, 284] width 15 height 15
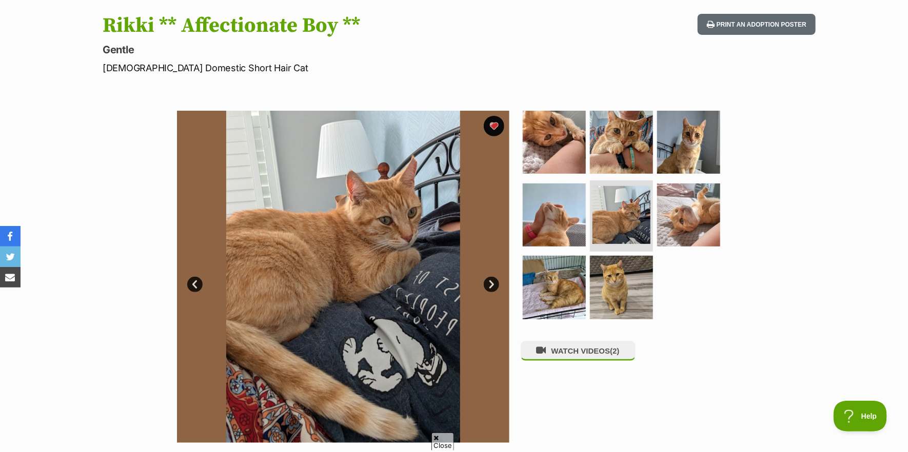
click at [489, 282] on link "Next" at bounding box center [491, 284] width 15 height 15
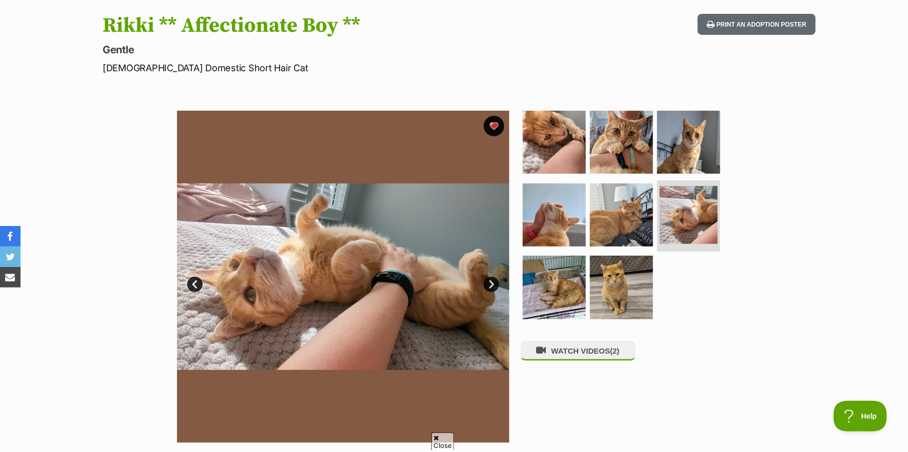
click at [489, 282] on link "Next" at bounding box center [491, 284] width 15 height 15
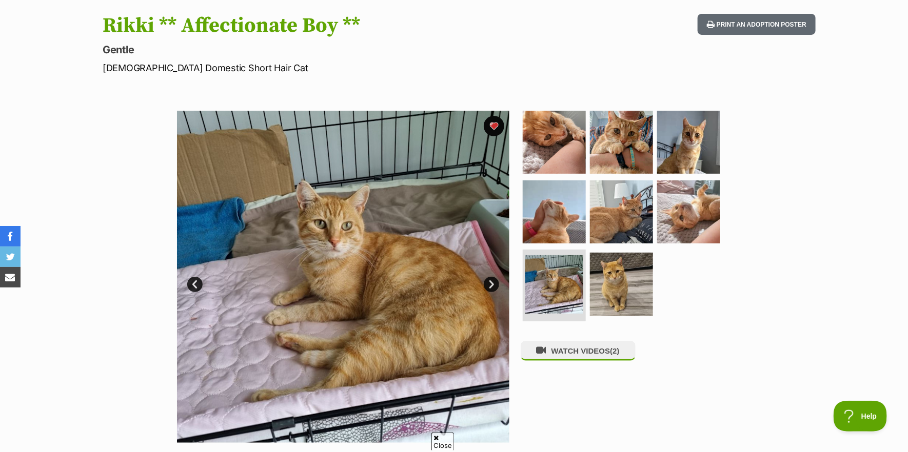
click at [489, 282] on link "Next" at bounding box center [491, 284] width 15 height 15
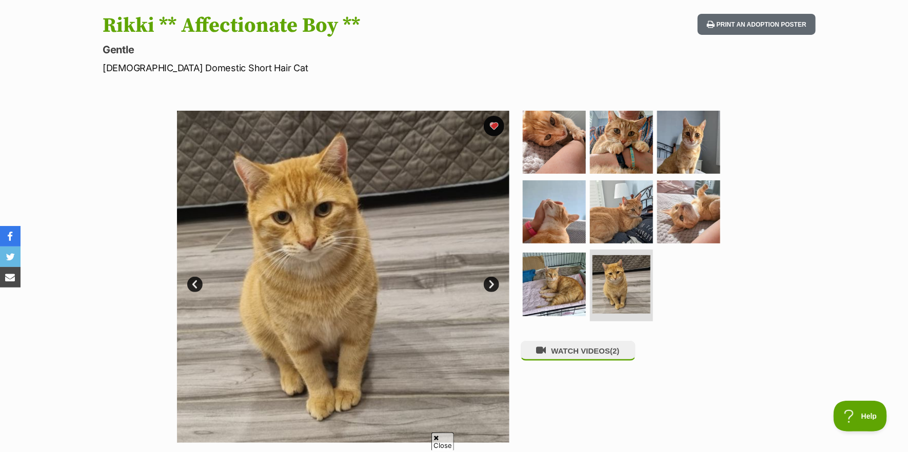
click at [489, 282] on link "Next" at bounding box center [491, 284] width 15 height 15
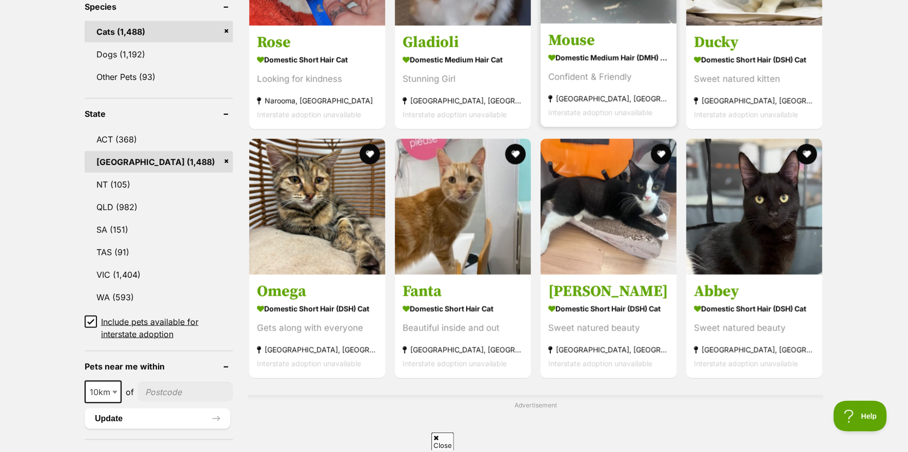
scroll to position [462, 0]
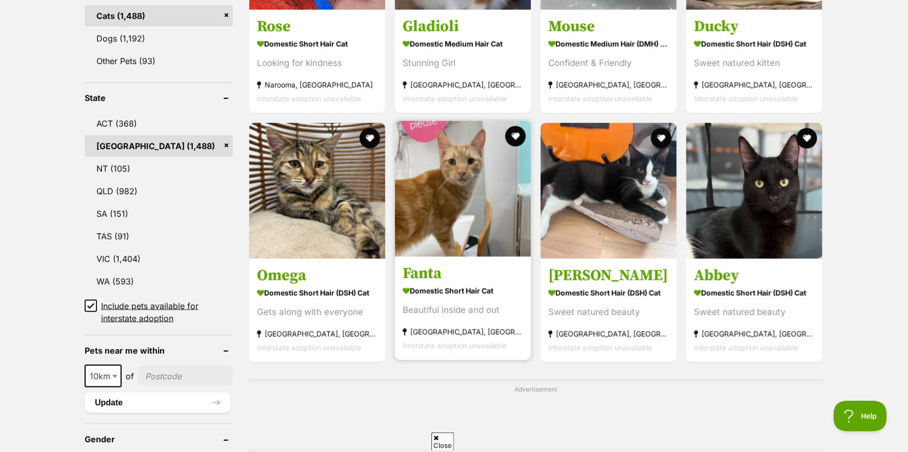
click at [480, 231] on img at bounding box center [463, 189] width 136 height 136
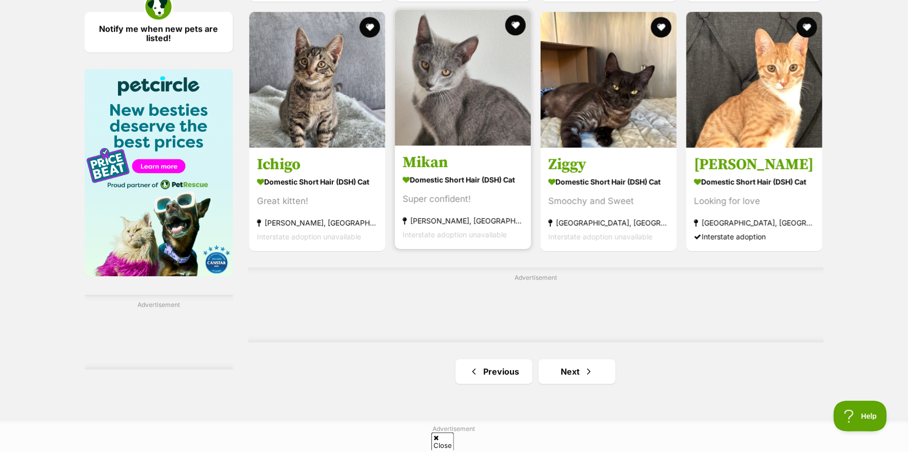
scroll to position [1590, 0]
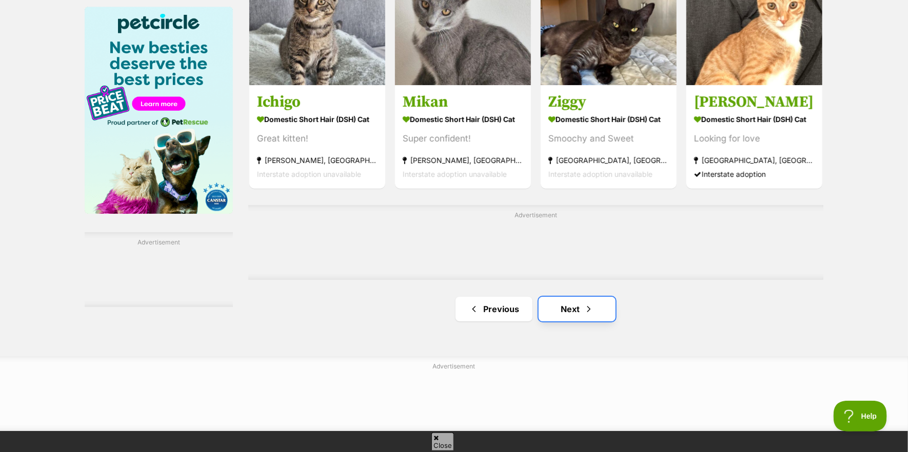
click at [572, 309] on link "Next" at bounding box center [577, 309] width 77 height 25
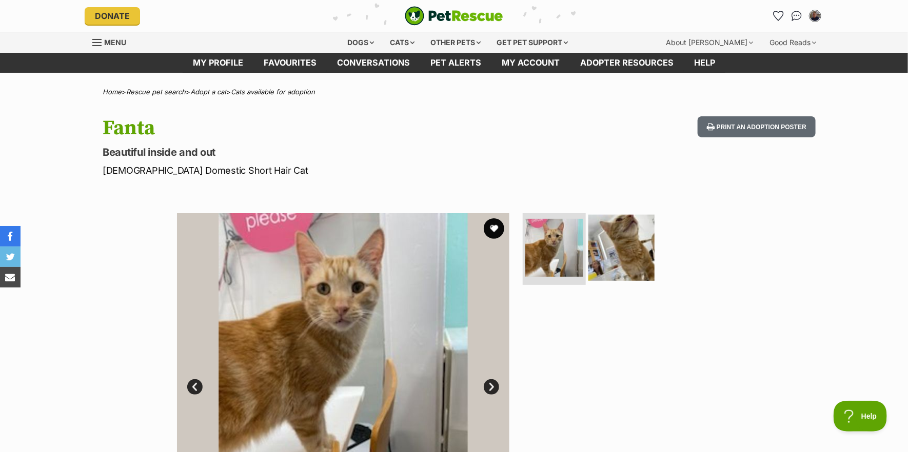
click at [613, 254] on img at bounding box center [621, 248] width 66 height 66
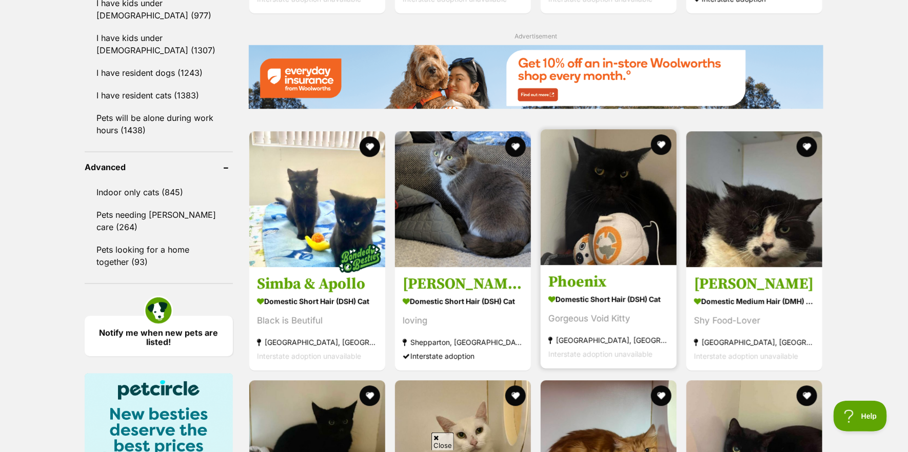
scroll to position [1283, 0]
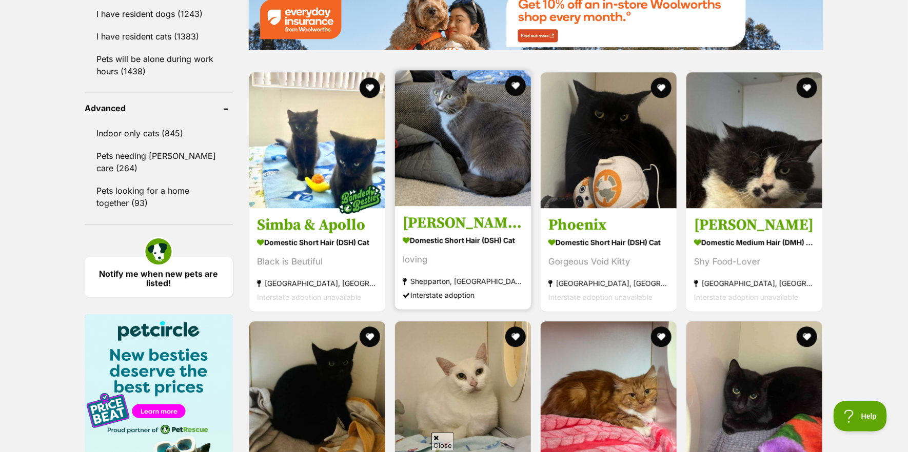
click at [491, 140] on img at bounding box center [463, 138] width 136 height 136
click at [463, 189] on img at bounding box center [463, 138] width 136 height 136
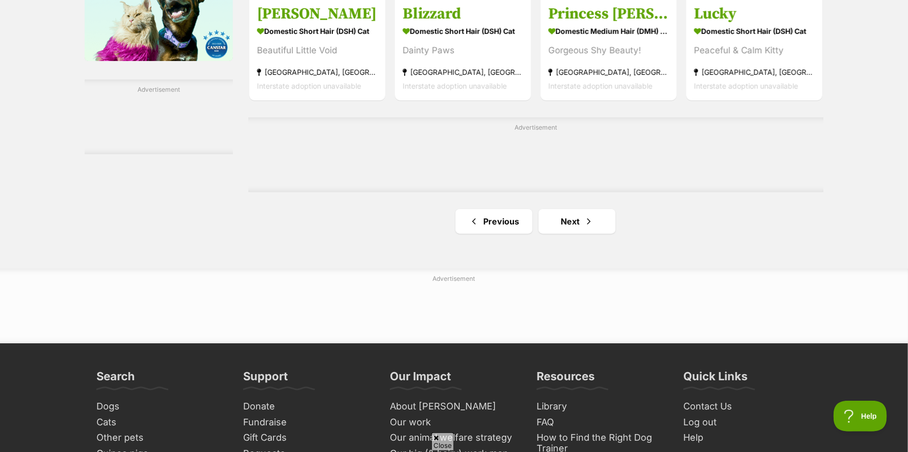
scroll to position [1744, 0]
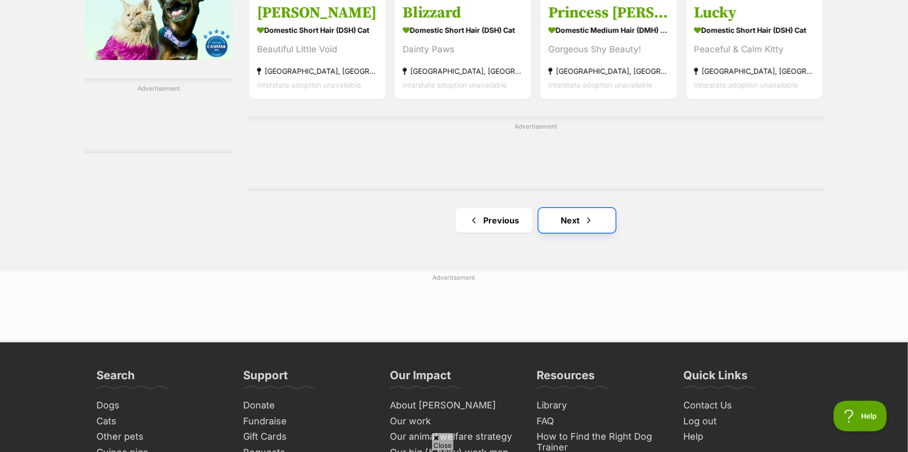
click at [572, 217] on link "Next" at bounding box center [577, 220] width 77 height 25
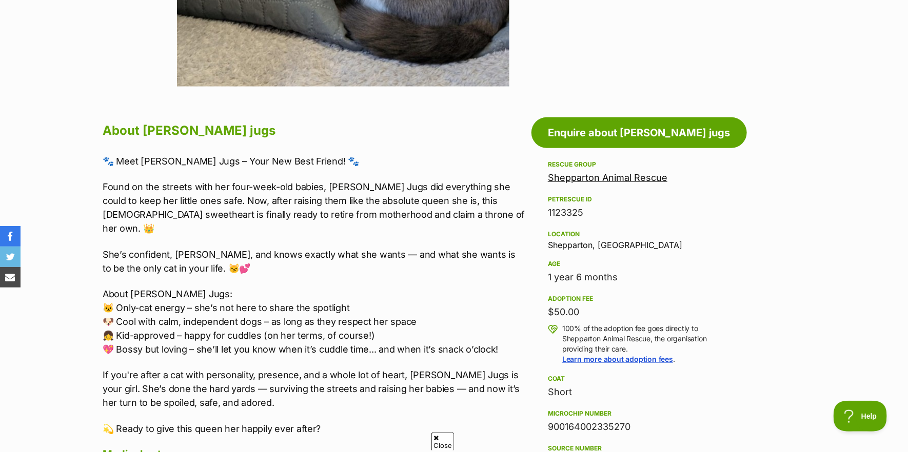
scroll to position [462, 0]
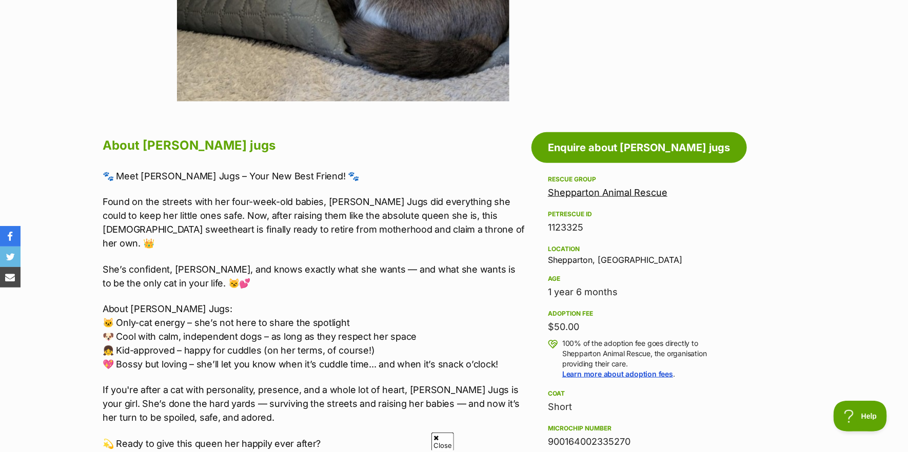
scroll to position [462, 0]
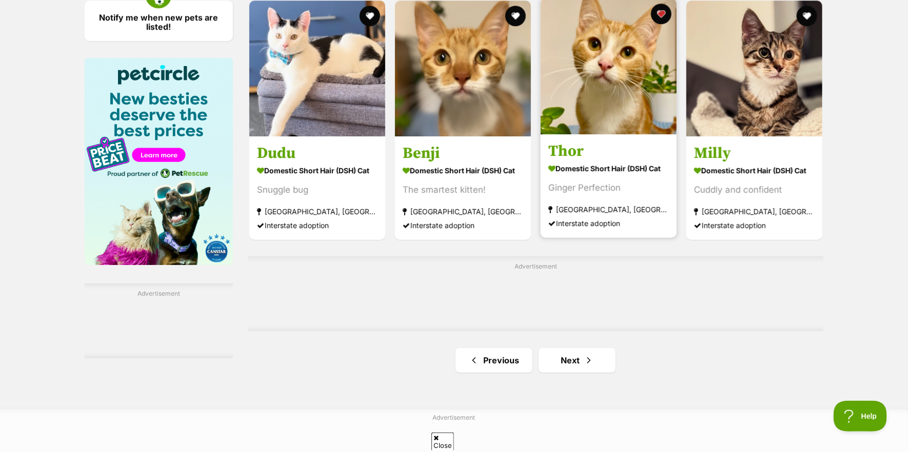
scroll to position [1590, 0]
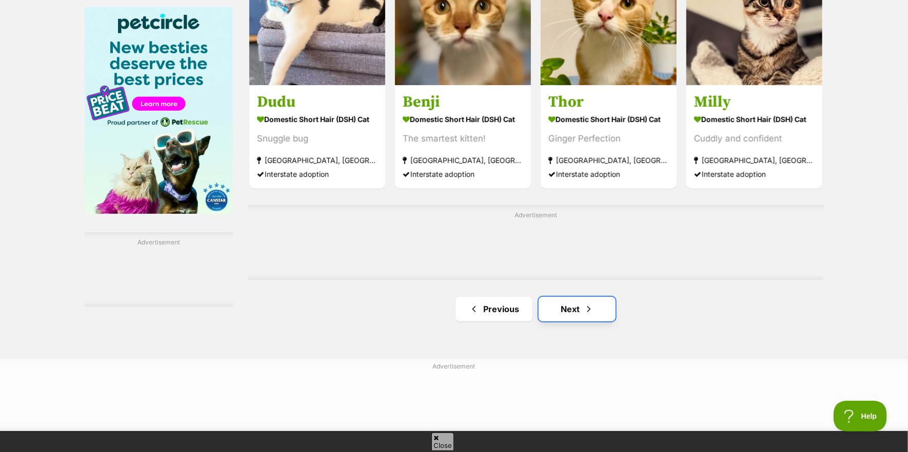
click at [565, 311] on link "Next" at bounding box center [577, 309] width 77 height 25
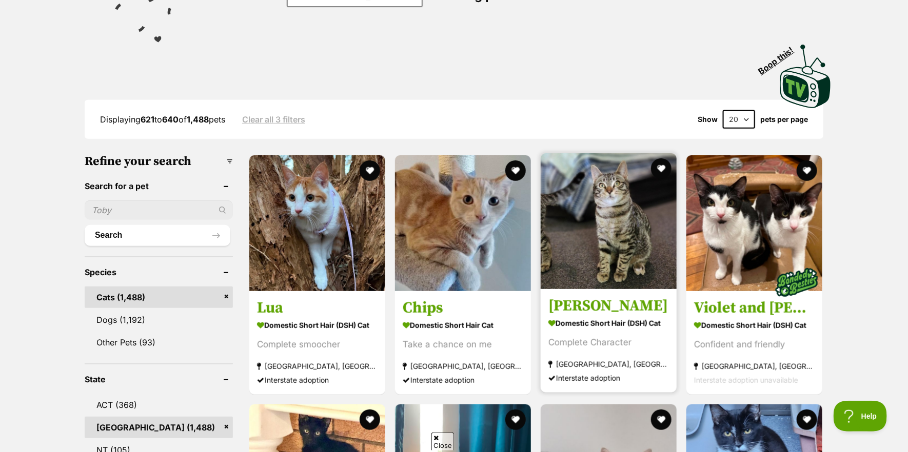
scroll to position [205, 0]
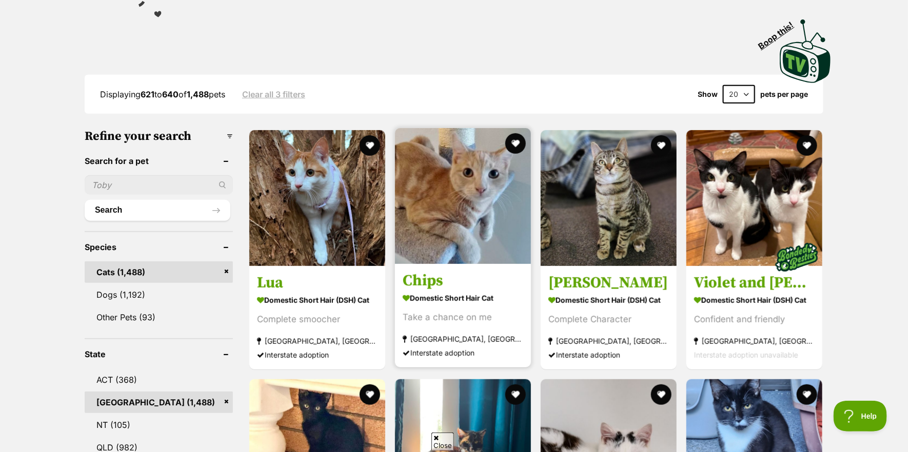
click at [466, 231] on img at bounding box center [463, 196] width 136 height 136
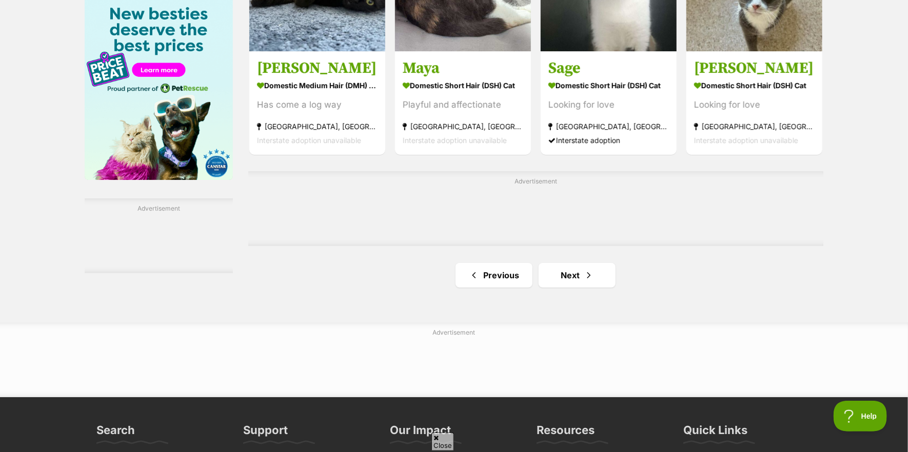
scroll to position [1642, 0]
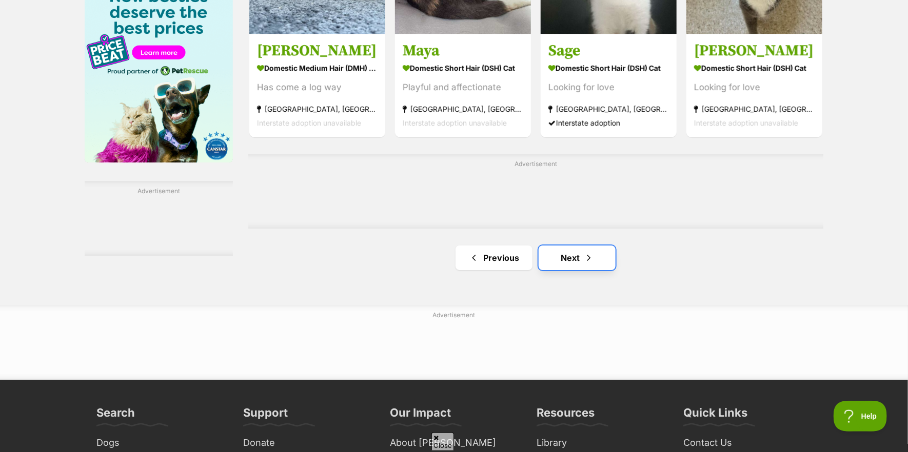
click at [559, 261] on link "Next" at bounding box center [577, 258] width 77 height 25
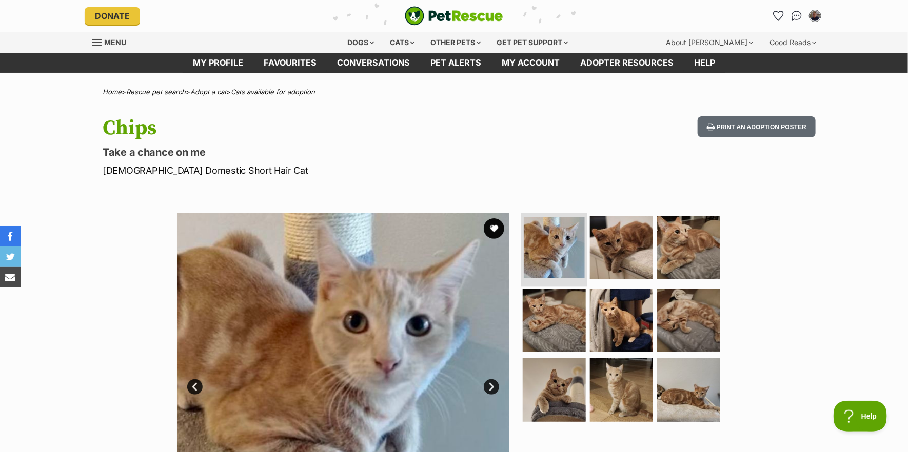
click at [543, 242] on img at bounding box center [554, 248] width 61 height 61
click at [613, 246] on img at bounding box center [621, 248] width 66 height 66
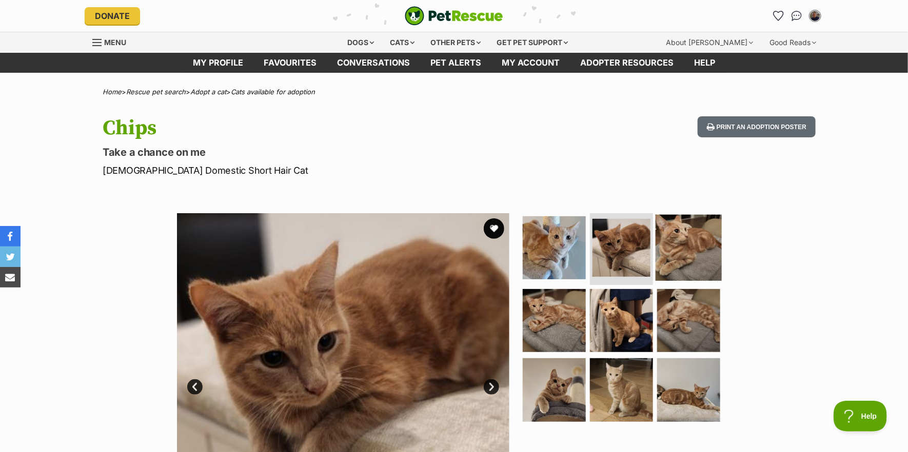
click at [676, 247] on img at bounding box center [689, 248] width 66 height 66
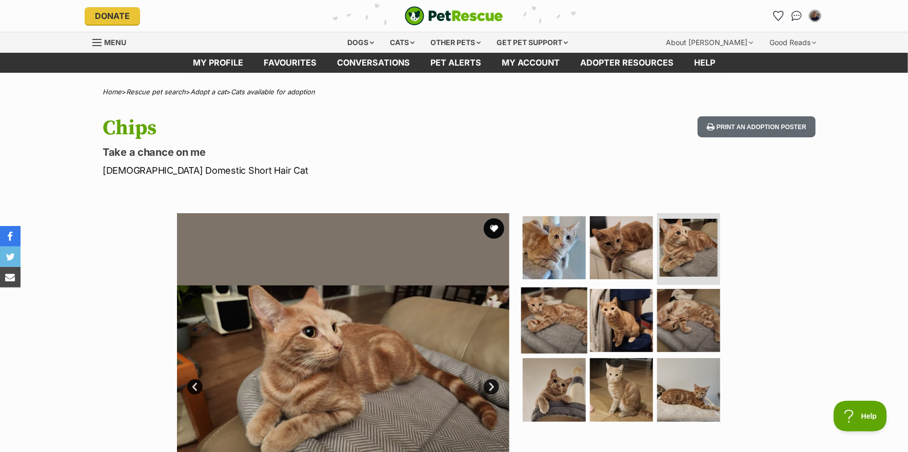
click at [544, 320] on img at bounding box center [554, 320] width 66 height 66
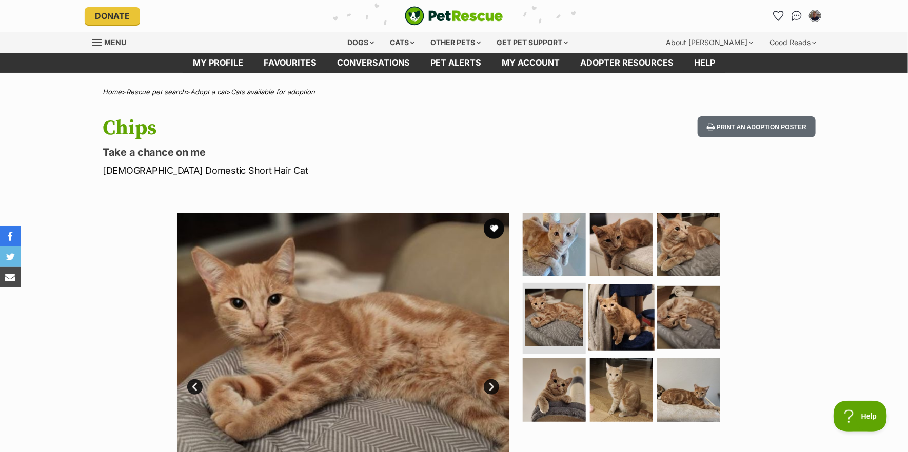
click at [616, 314] on img at bounding box center [621, 317] width 66 height 66
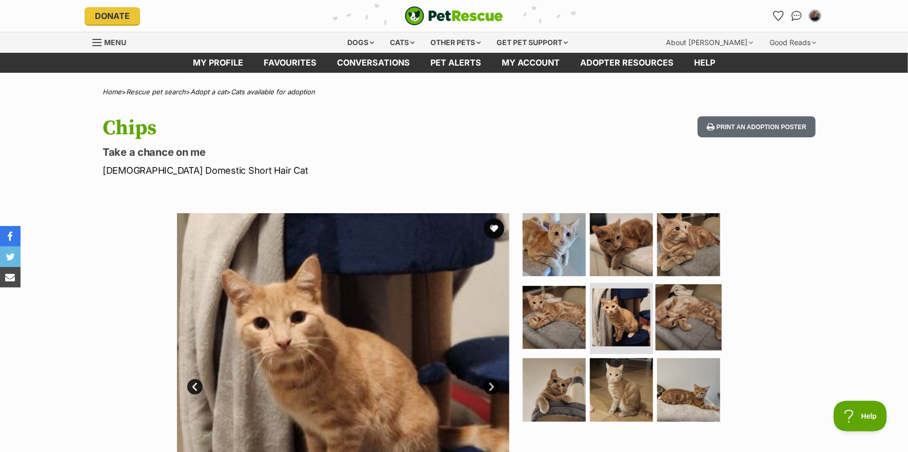
click at [675, 313] on img at bounding box center [689, 317] width 66 height 66
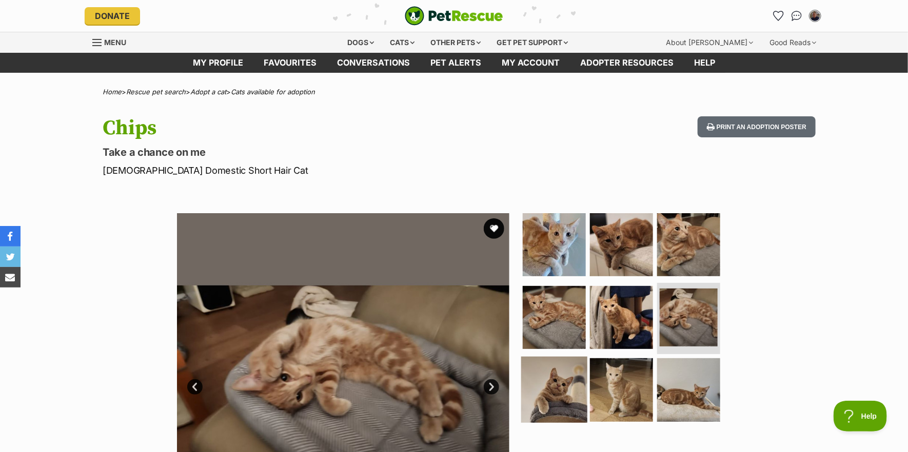
click at [567, 392] on img at bounding box center [554, 390] width 66 height 66
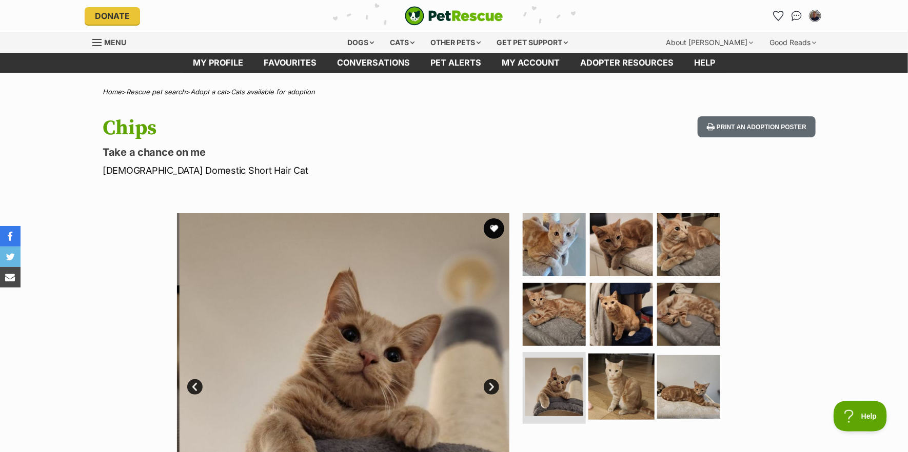
click at [611, 389] on img at bounding box center [621, 387] width 66 height 66
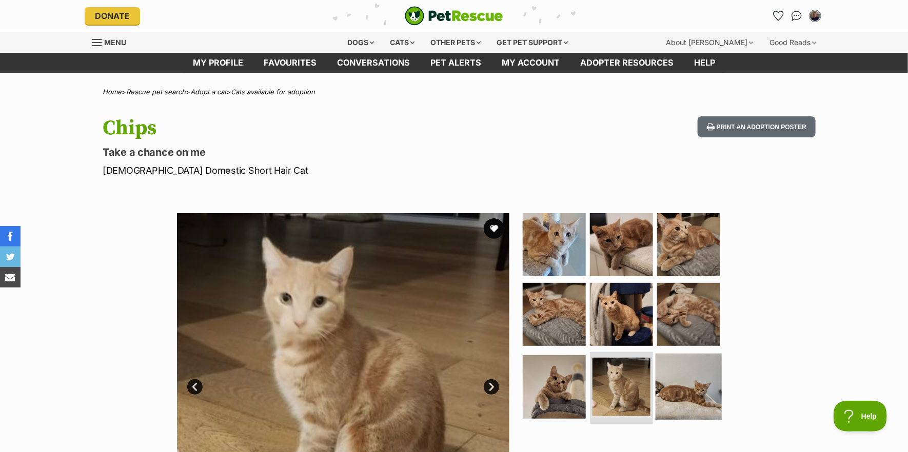
click at [662, 384] on img at bounding box center [689, 387] width 66 height 66
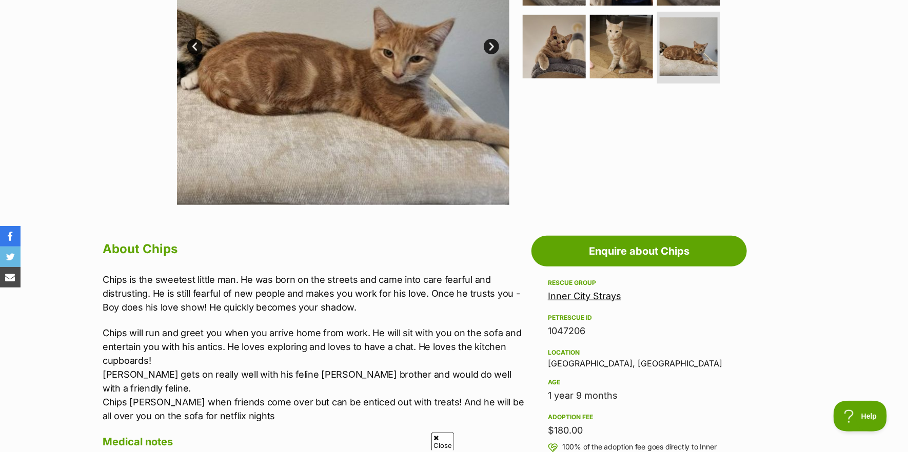
scroll to position [359, 0]
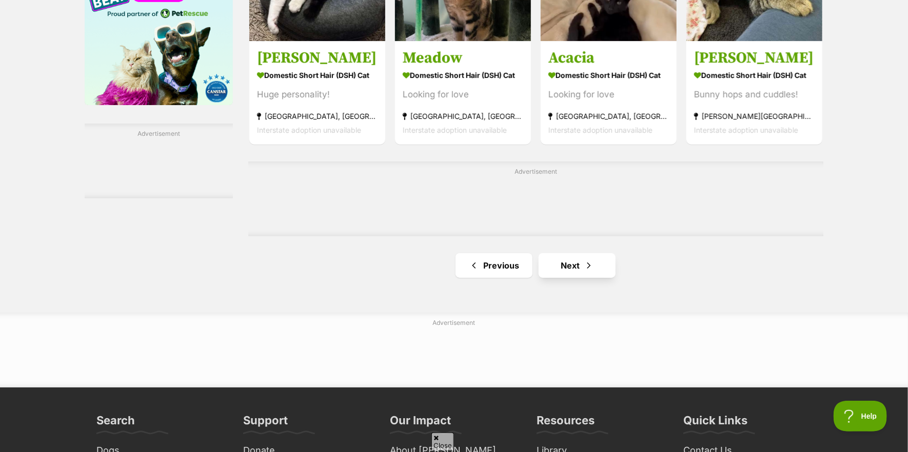
scroll to position [1744, 0]
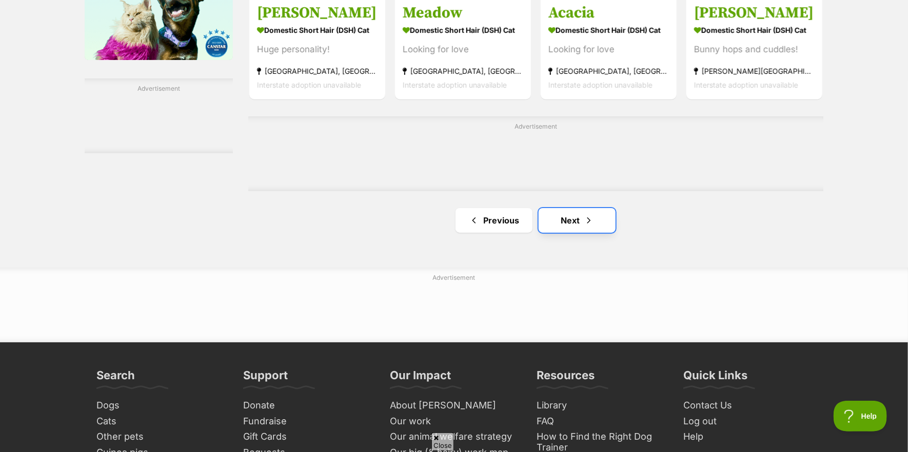
click at [568, 223] on link "Next" at bounding box center [577, 220] width 77 height 25
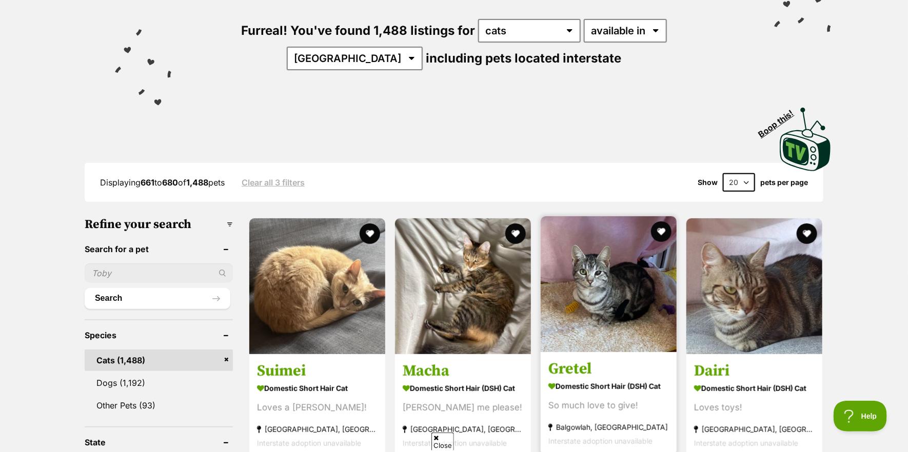
scroll to position [154, 0]
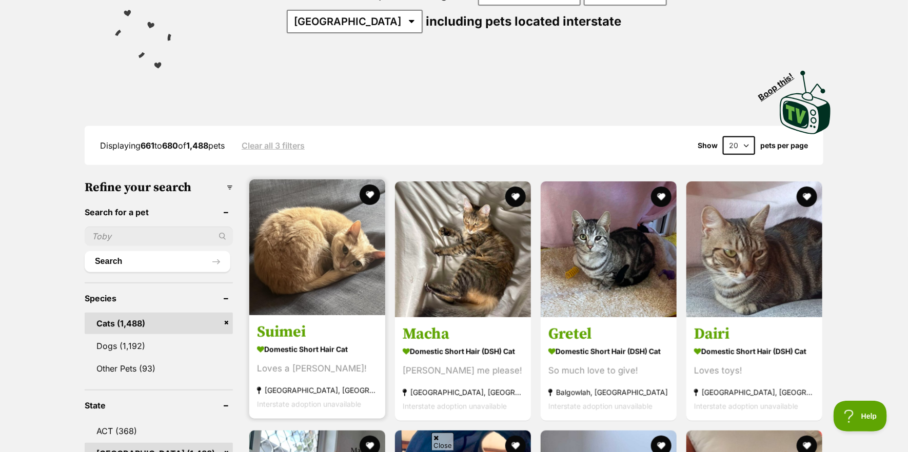
click at [333, 255] on img at bounding box center [317, 248] width 136 height 136
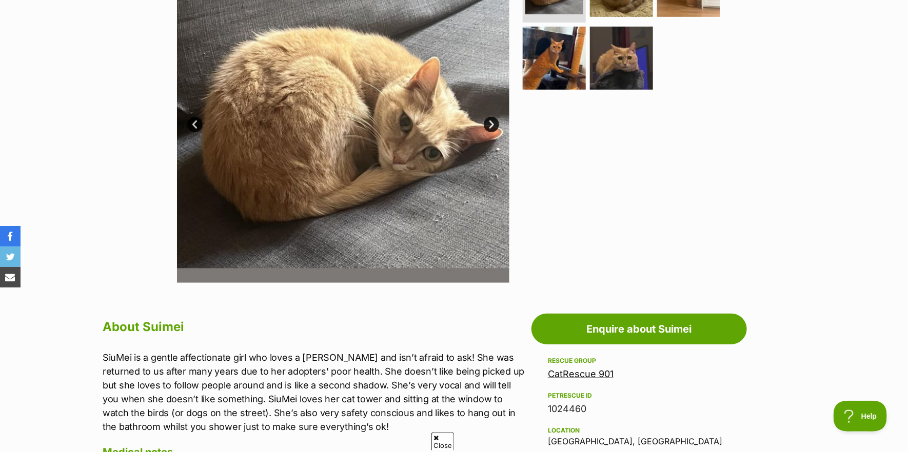
scroll to position [257, 0]
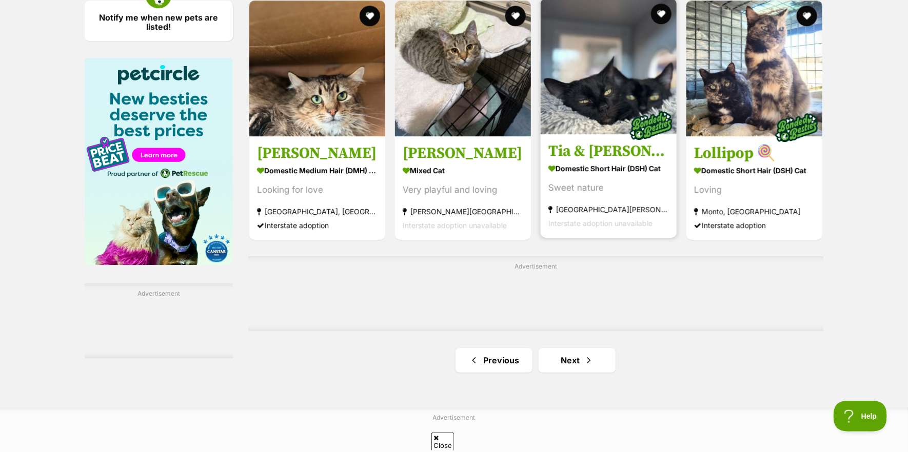
scroll to position [1590, 0]
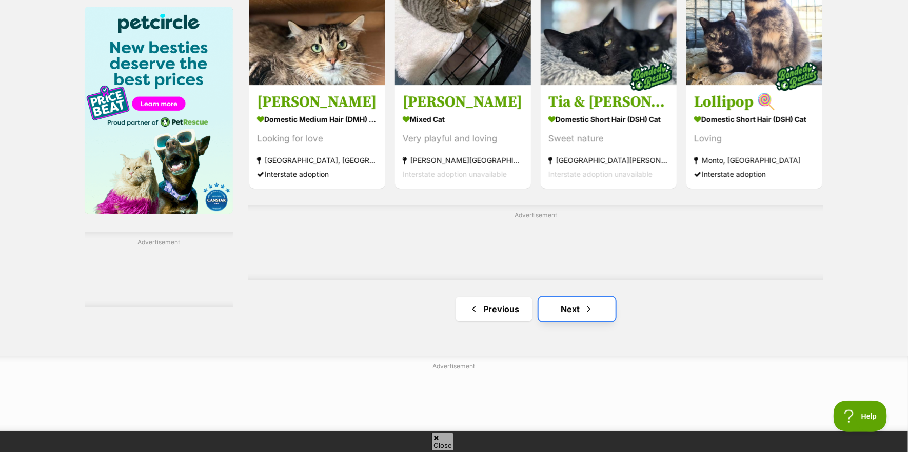
click at [576, 314] on link "Next" at bounding box center [577, 309] width 77 height 25
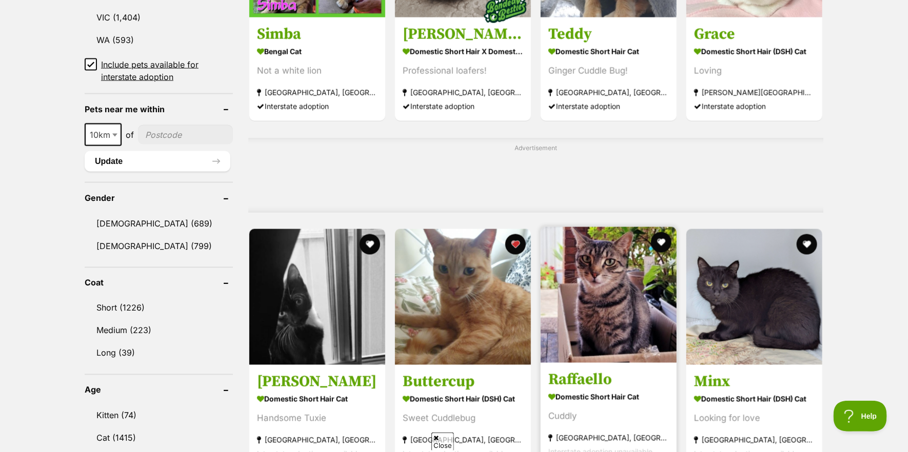
scroll to position [718, 0]
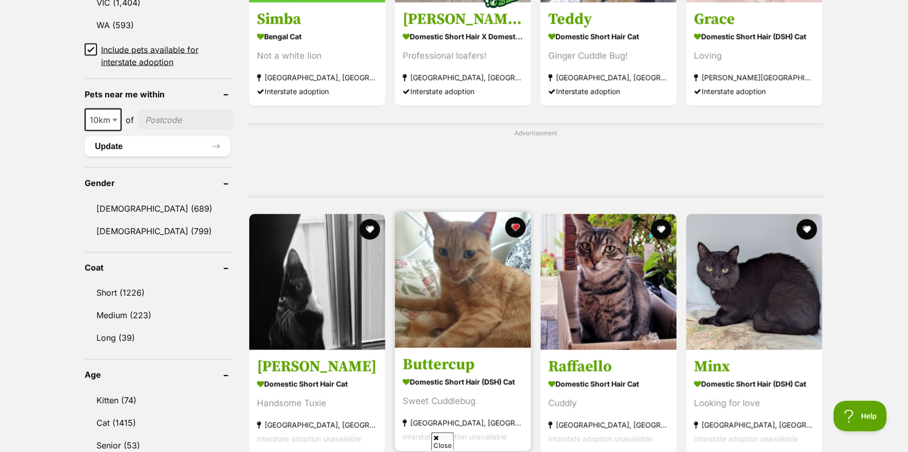
click at [461, 311] on img at bounding box center [463, 280] width 136 height 136
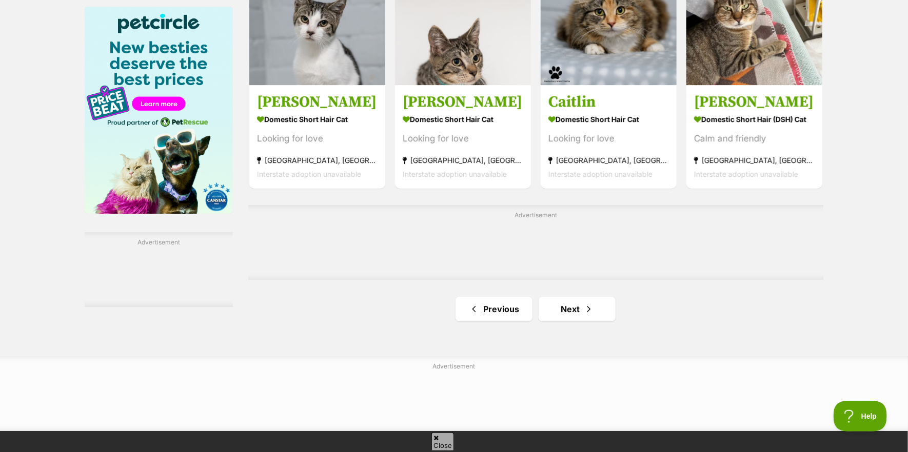
scroll to position [1590, 0]
click at [576, 315] on link "Next" at bounding box center [577, 309] width 77 height 25
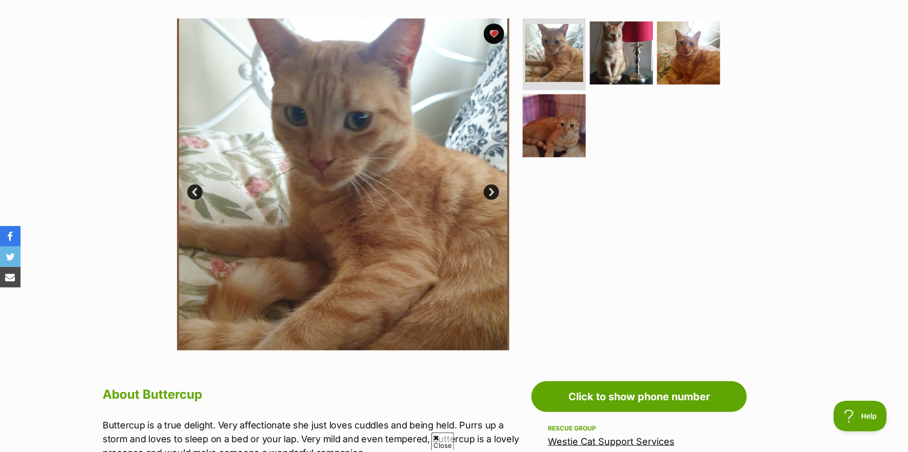
scroll to position [154, 0]
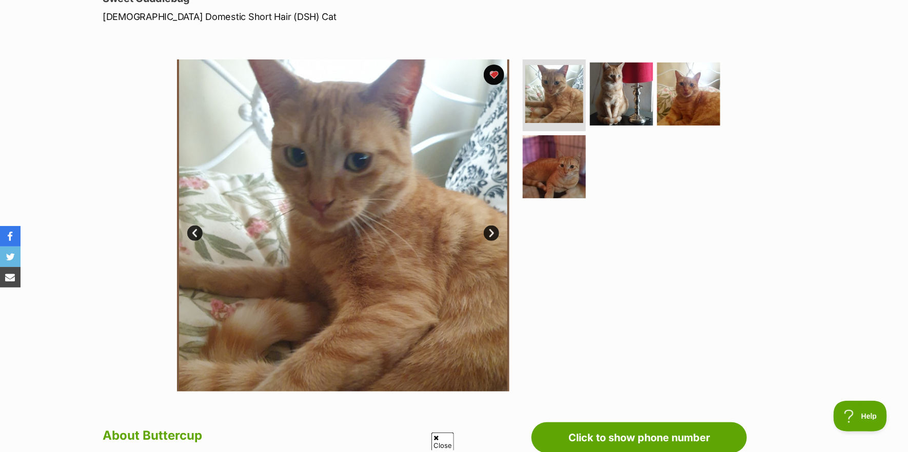
click at [493, 231] on link "Next" at bounding box center [491, 233] width 15 height 15
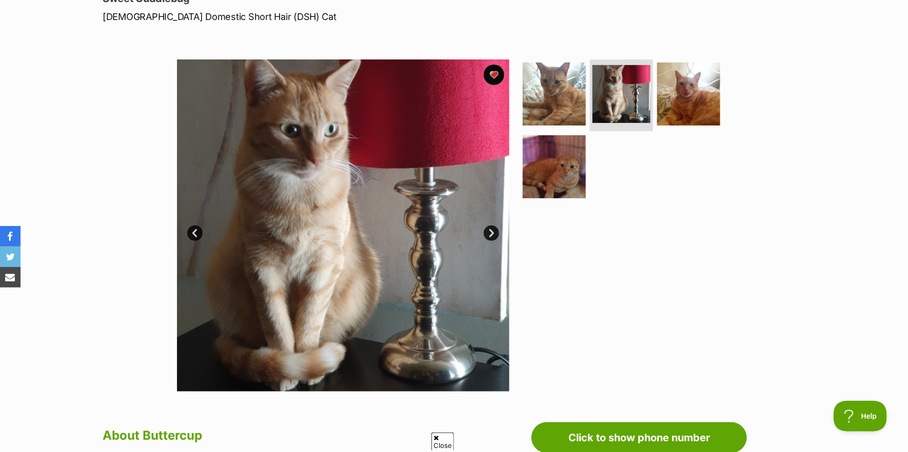
click at [493, 231] on link "Next" at bounding box center [491, 233] width 15 height 15
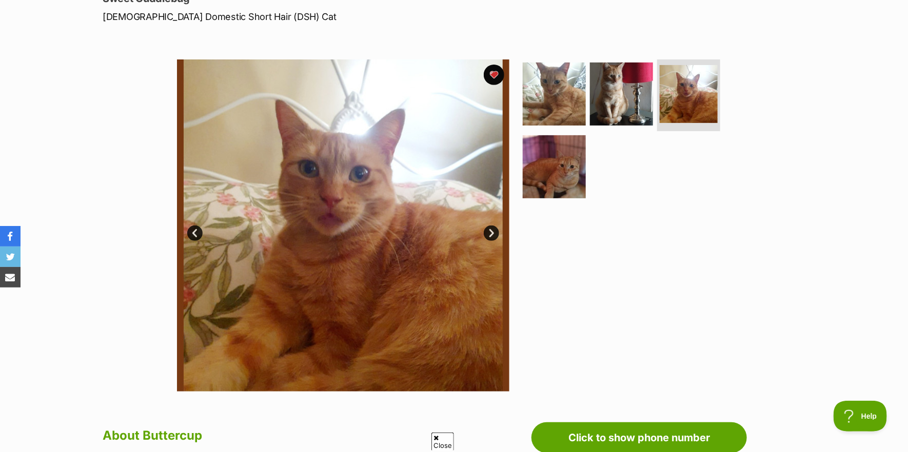
click at [493, 231] on link "Next" at bounding box center [491, 233] width 15 height 15
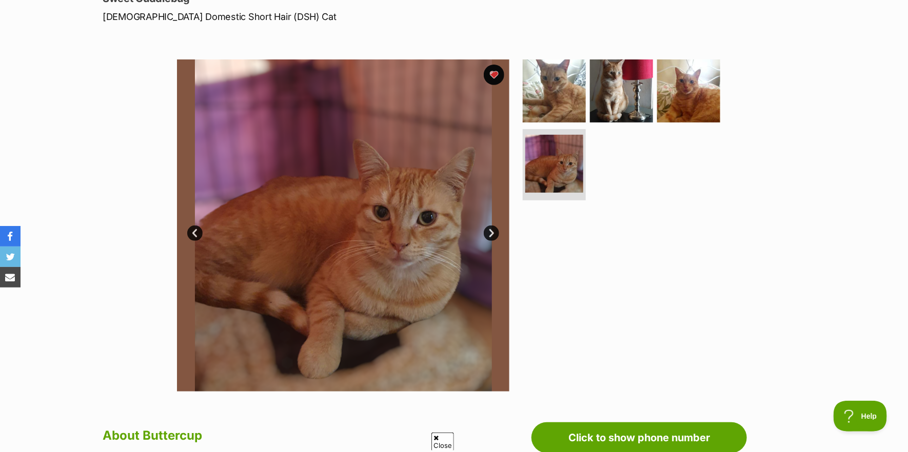
click at [493, 231] on link "Next" at bounding box center [491, 233] width 15 height 15
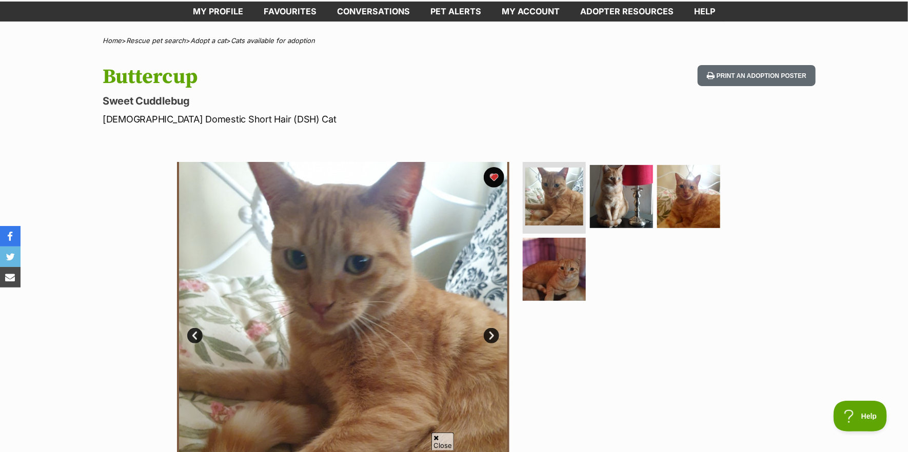
scroll to position [0, 0]
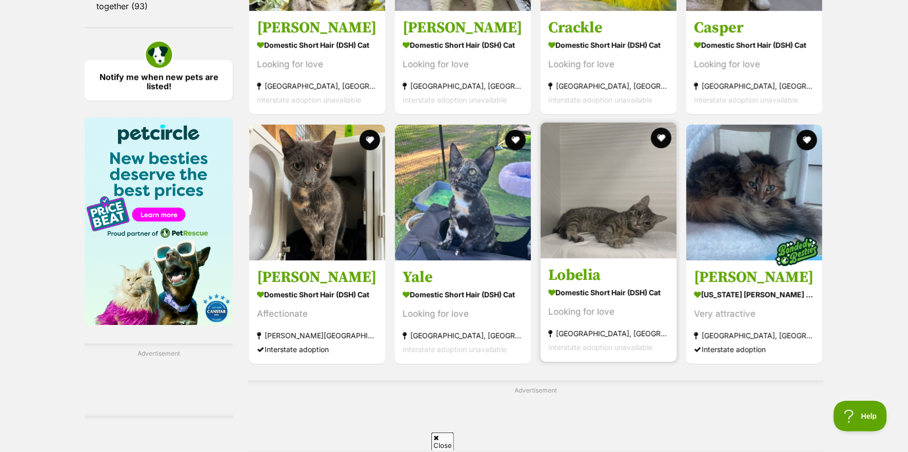
scroll to position [1590, 0]
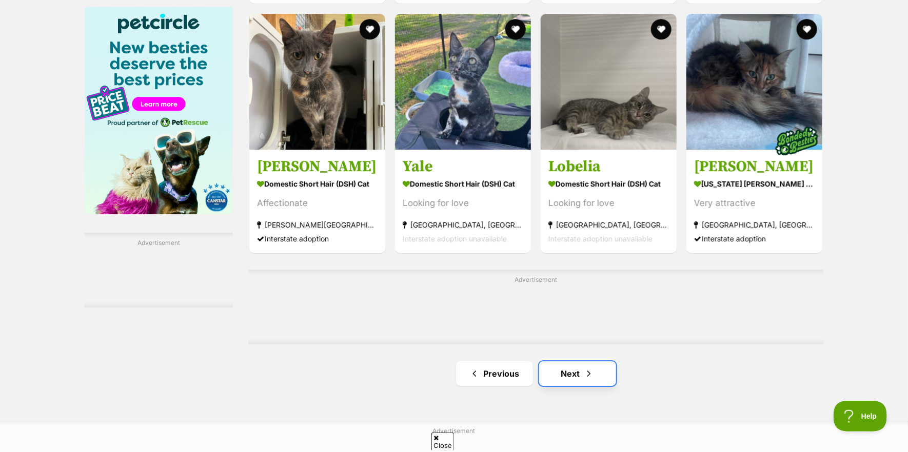
click at [588, 373] on link "Next" at bounding box center [577, 374] width 77 height 25
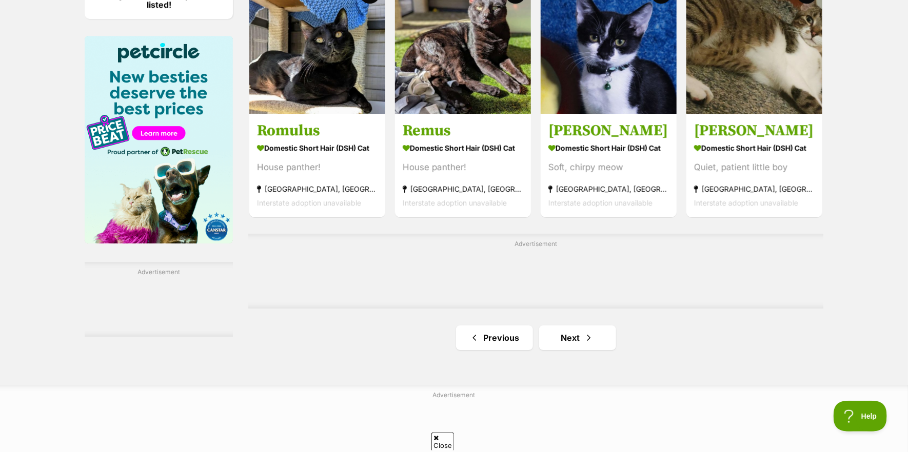
scroll to position [1590, 0]
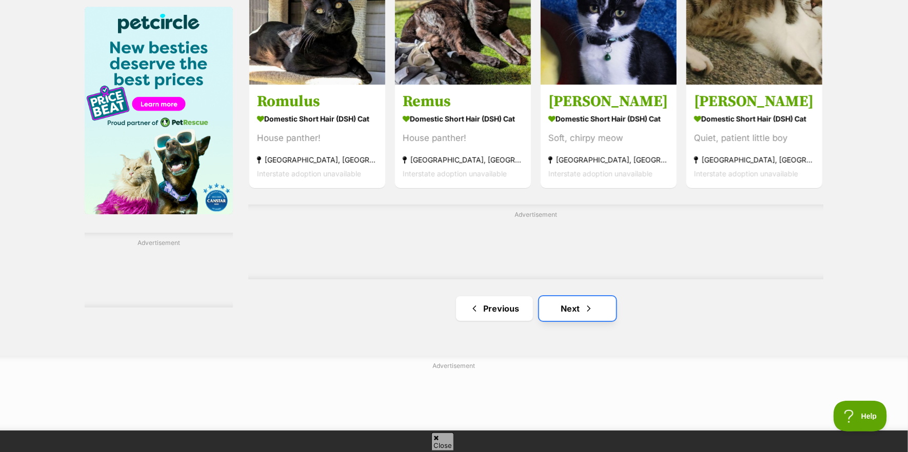
click at [584, 311] on span "Next page" at bounding box center [589, 309] width 10 height 12
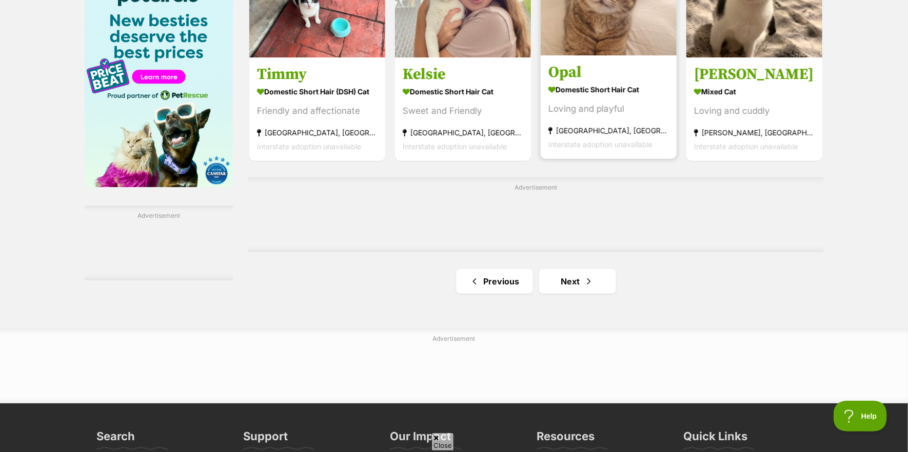
scroll to position [1642, 0]
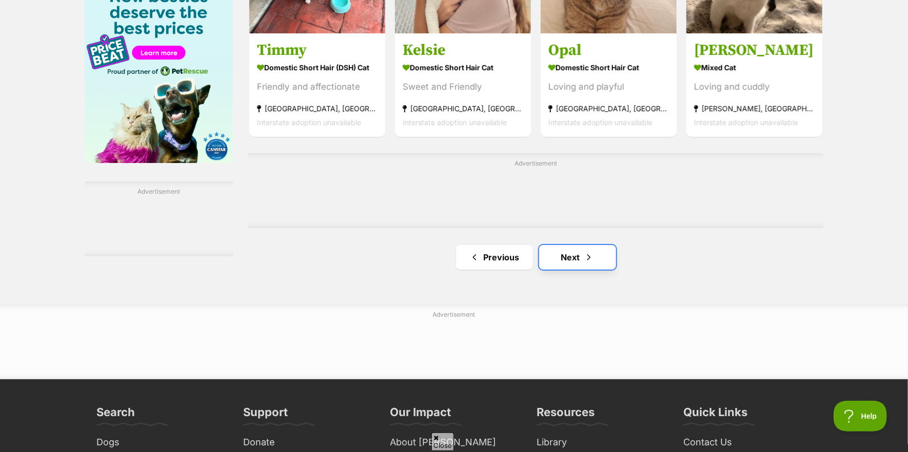
click at [579, 269] on link "Next" at bounding box center [577, 257] width 77 height 25
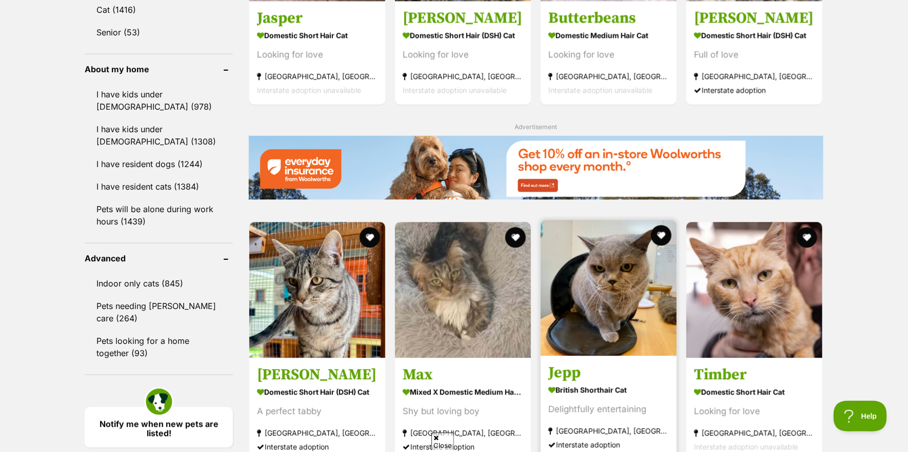
scroll to position [1180, 0]
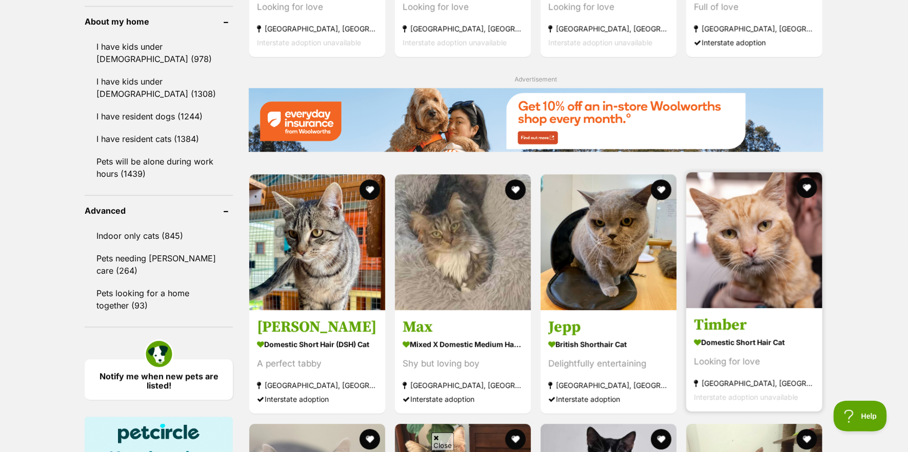
click at [777, 268] on img at bounding box center [754, 240] width 136 height 136
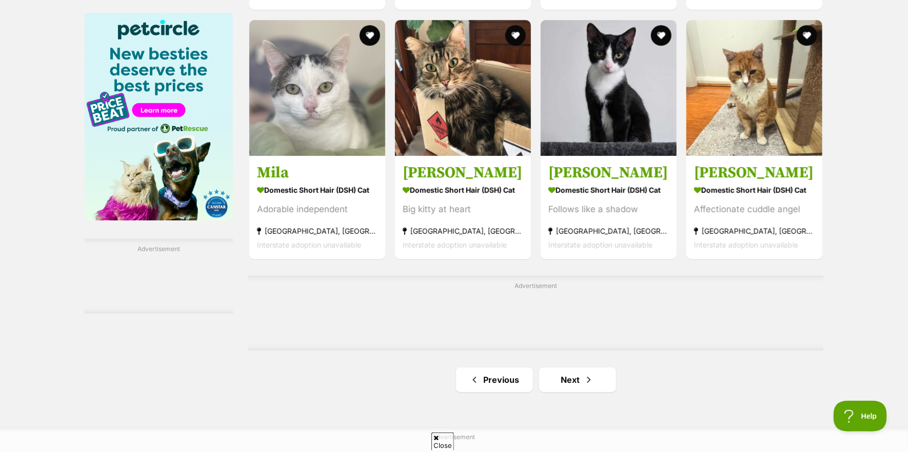
scroll to position [1642, 0]
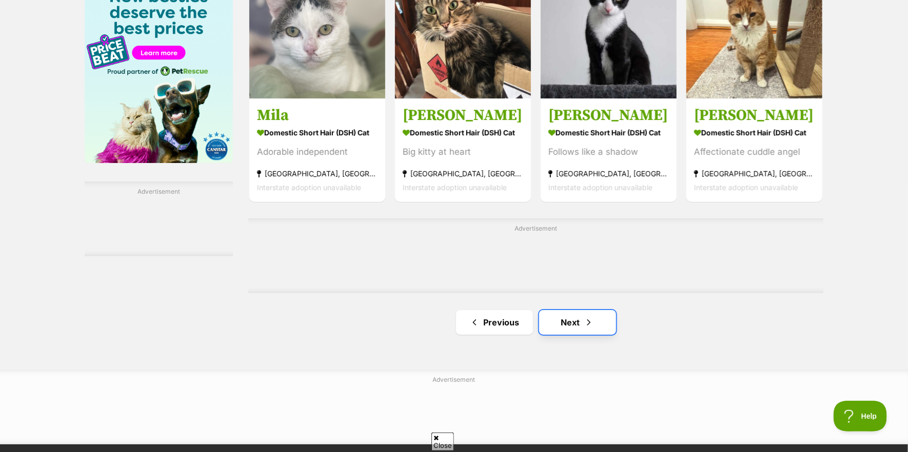
click at [563, 325] on link "Next" at bounding box center [577, 322] width 77 height 25
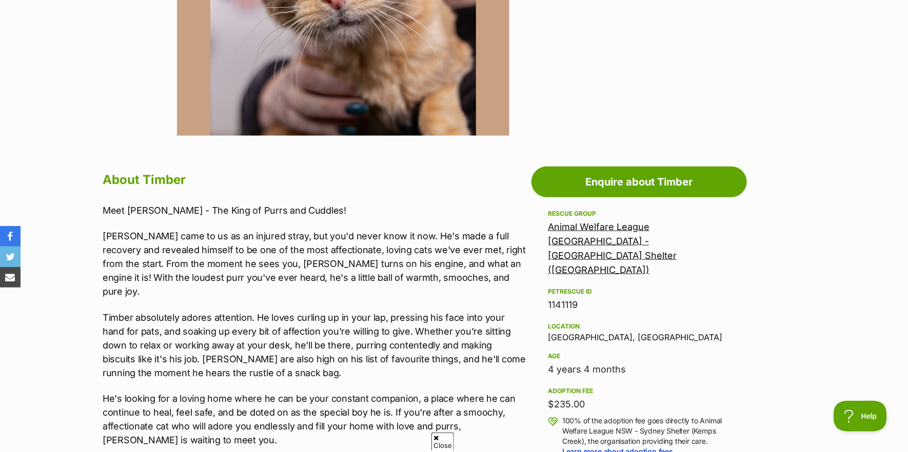
scroll to position [410, 0]
click at [615, 239] on link "Animal Welfare League [GEOGRAPHIC_DATA] - [GEOGRAPHIC_DATA] Shelter ([GEOGRAPHI…" at bounding box center [612, 248] width 129 height 54
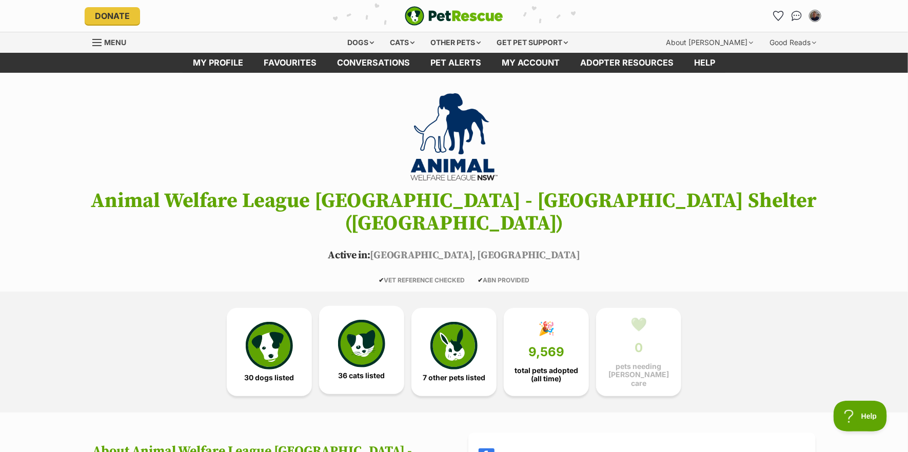
click at [370, 329] on img at bounding box center [361, 343] width 47 height 47
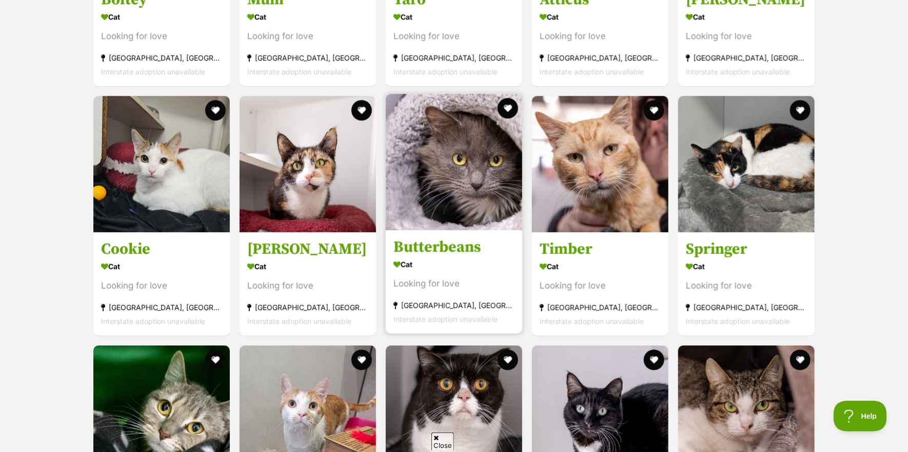
scroll to position [1269, 0]
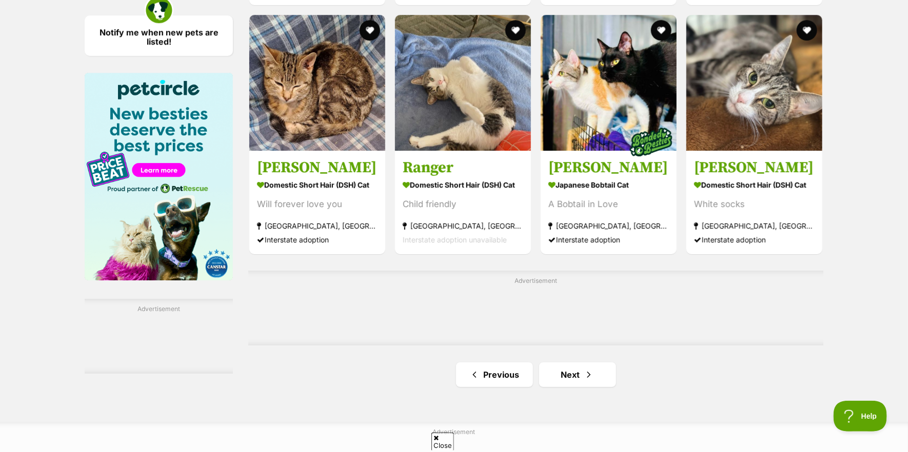
scroll to position [1539, 0]
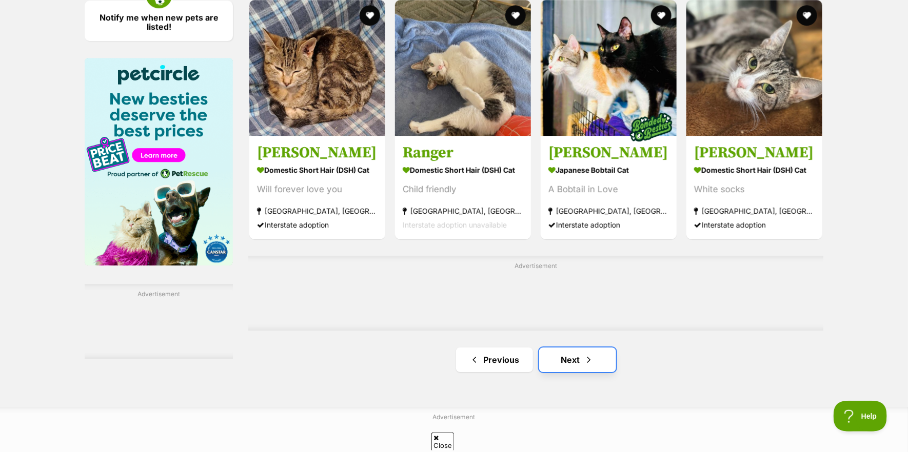
click at [572, 363] on link "Next" at bounding box center [577, 360] width 77 height 25
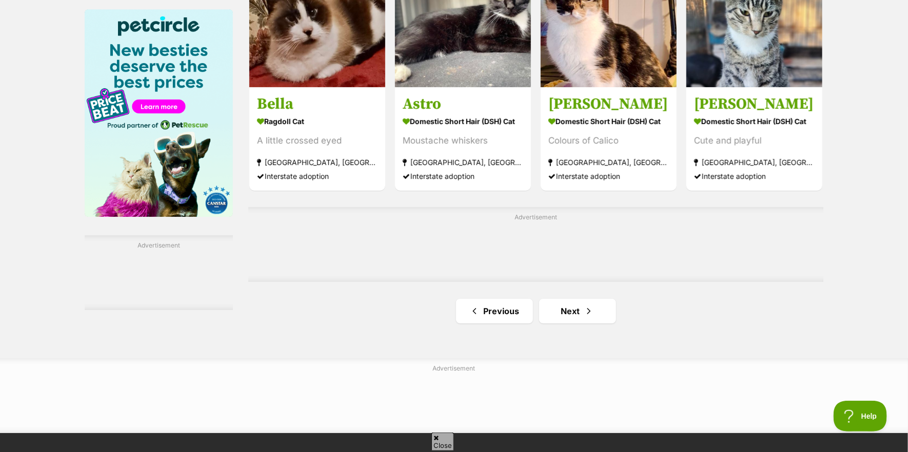
scroll to position [1590, 0]
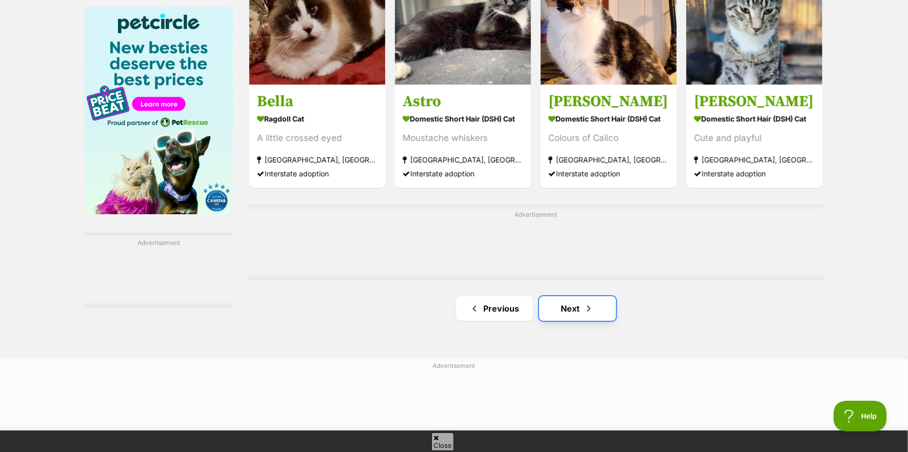
click at [592, 313] on span "Next page" at bounding box center [589, 309] width 10 height 12
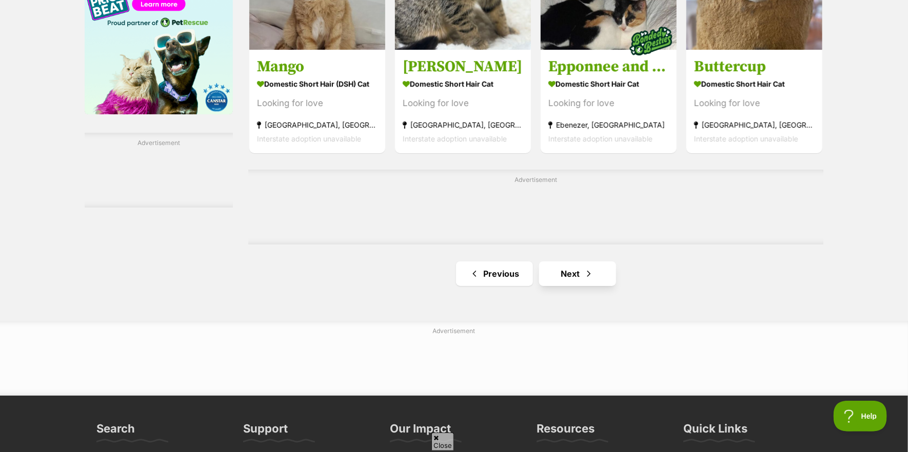
scroll to position [1693, 0]
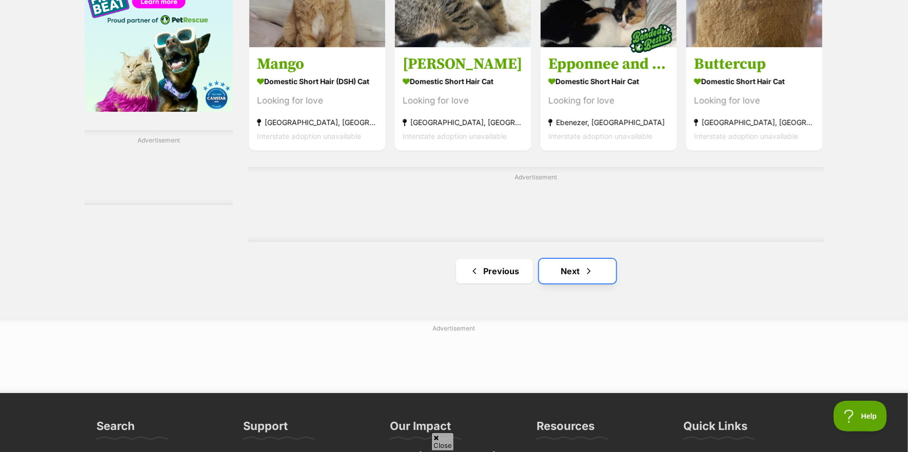
click at [581, 274] on link "Next" at bounding box center [577, 271] width 77 height 25
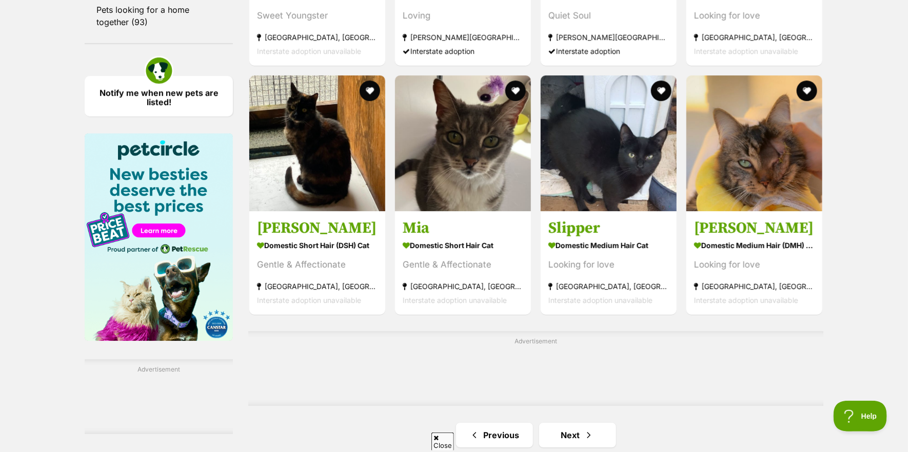
scroll to position [1488, 0]
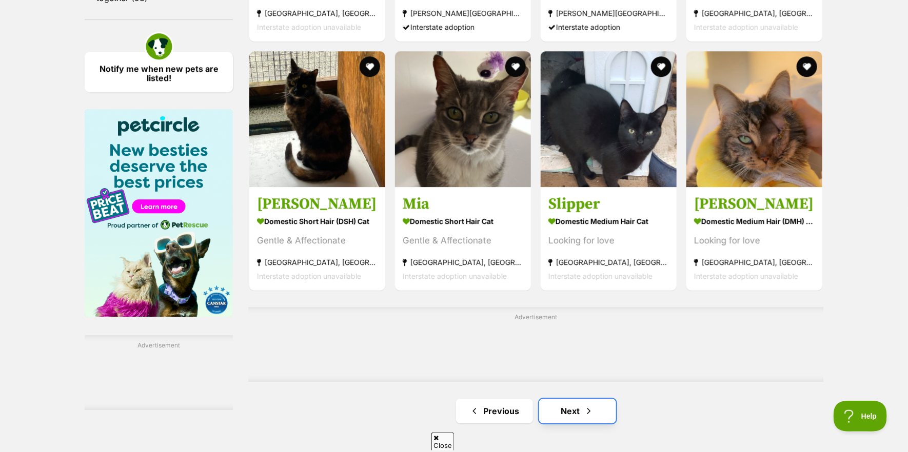
click at [575, 408] on link "Next" at bounding box center [577, 411] width 77 height 25
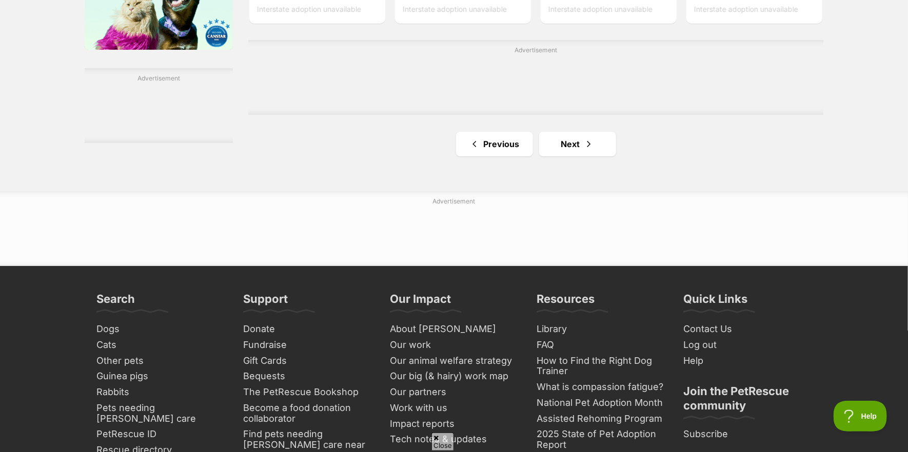
scroll to position [1796, 0]
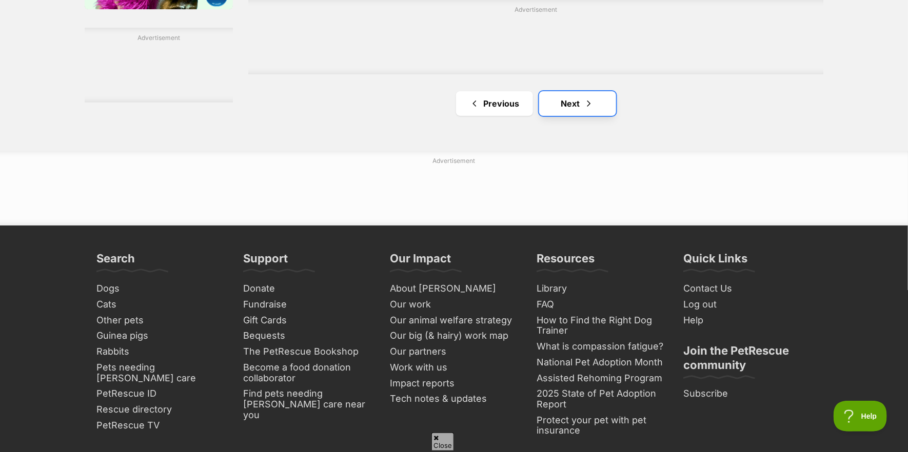
click at [572, 105] on link "Next" at bounding box center [577, 103] width 77 height 25
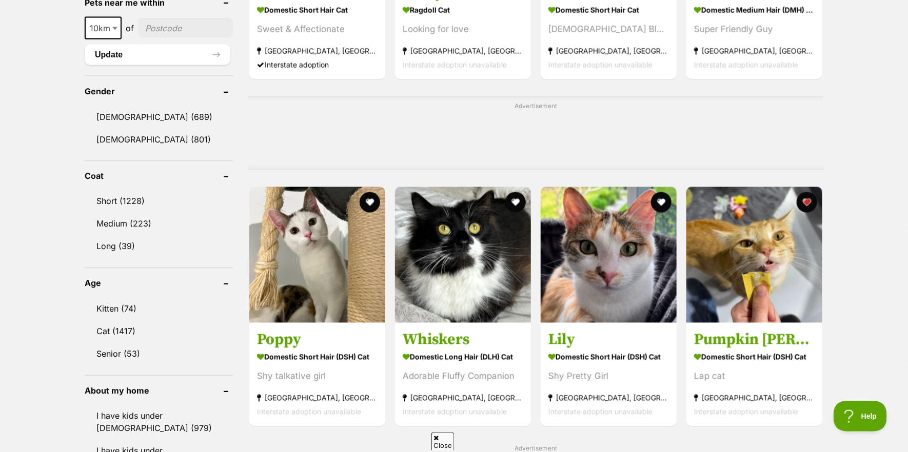
scroll to position [821, 0]
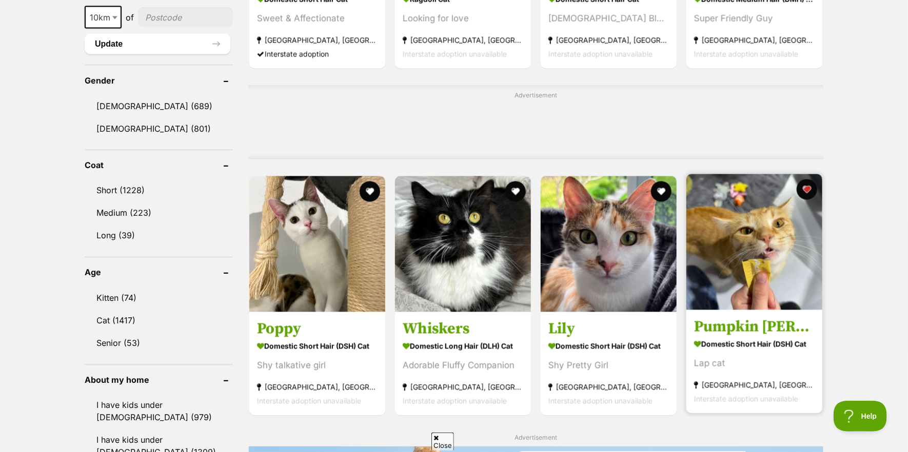
click at [731, 256] on img at bounding box center [754, 242] width 136 height 136
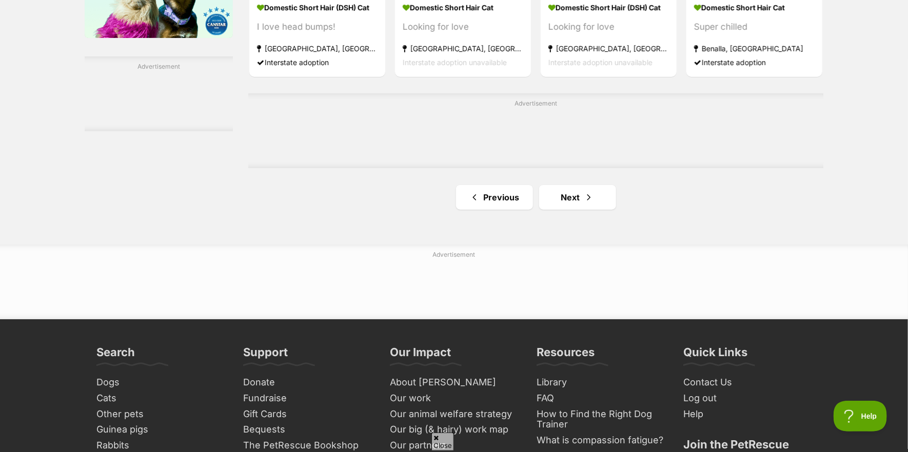
scroll to position [1744, 0]
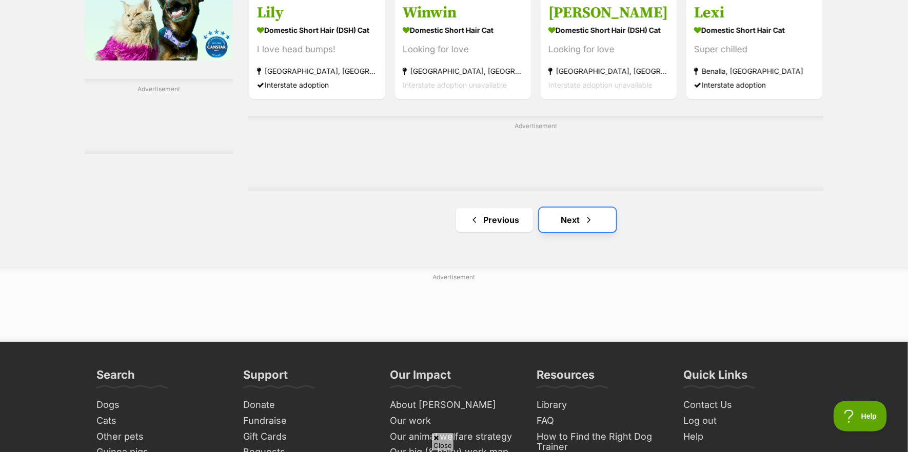
click at [566, 225] on link "Next" at bounding box center [577, 220] width 77 height 25
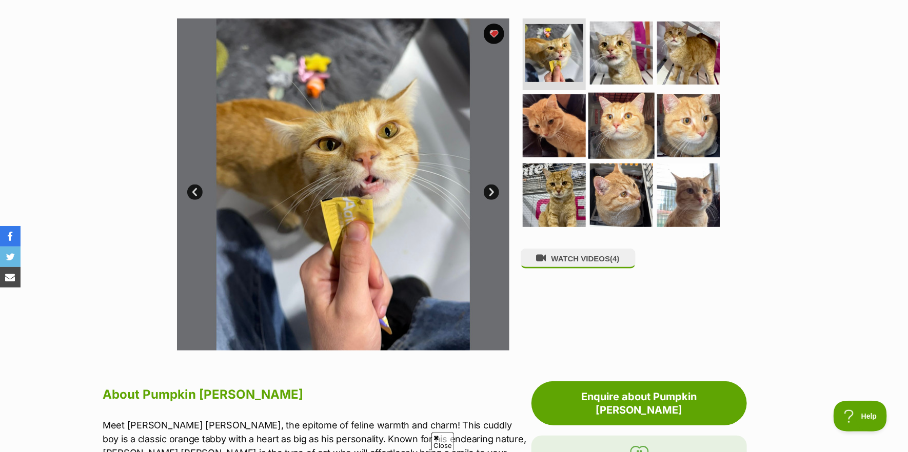
scroll to position [205, 0]
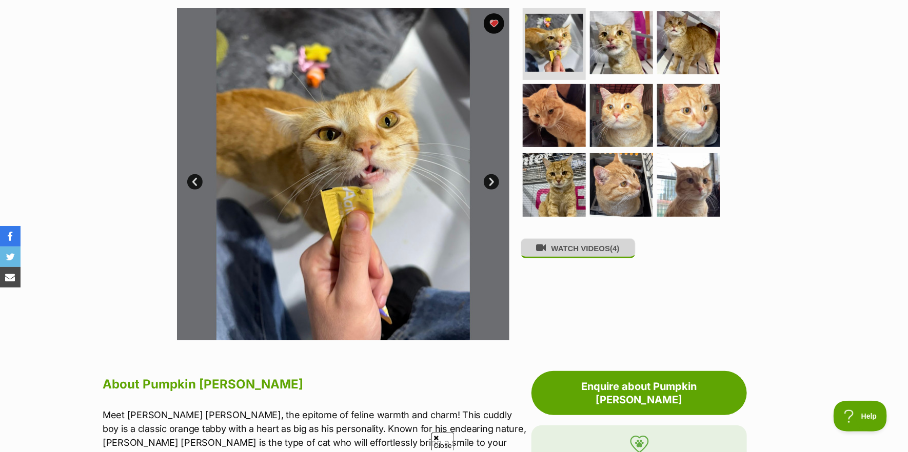
click at [591, 255] on button "WATCH VIDEOS (4)" at bounding box center [578, 249] width 115 height 20
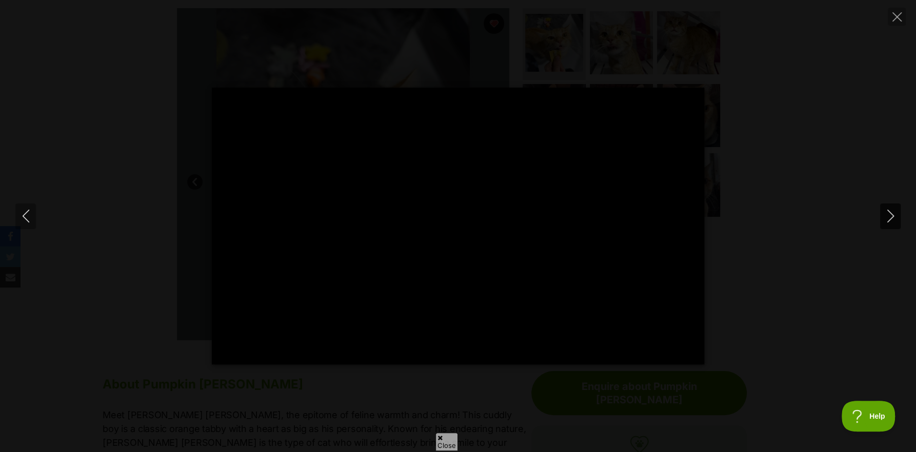
click at [890, 214] on icon "Next" at bounding box center [890, 216] width 13 height 13
type input "38.36"
type input "100"
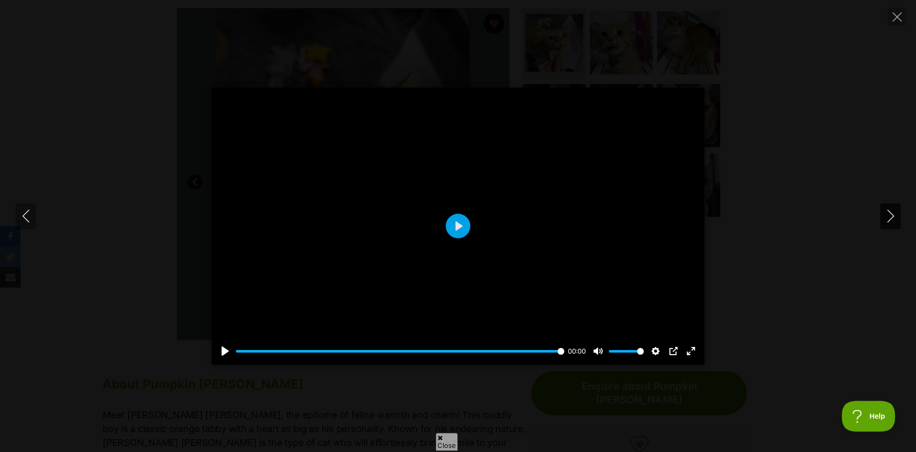
click at [889, 211] on icon "Next" at bounding box center [890, 216] width 7 height 13
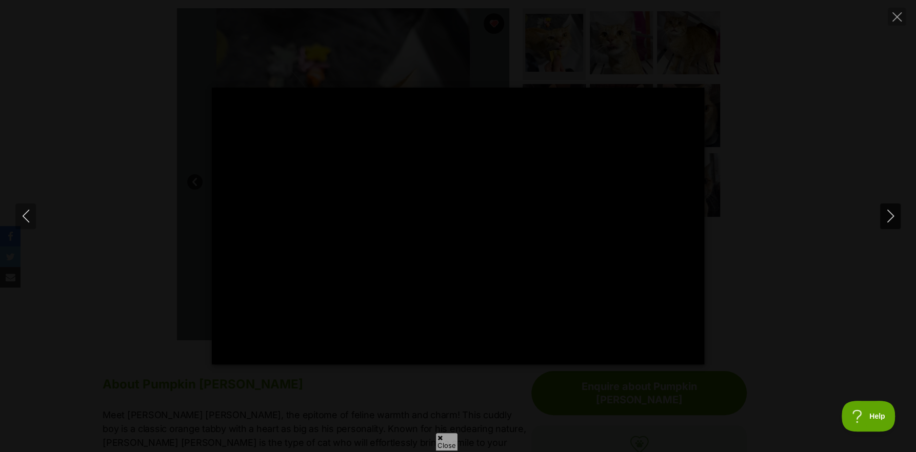
click at [882, 219] on button "Next" at bounding box center [890, 217] width 21 height 26
type input "94.74"
click at [898, 15] on icon "Close" at bounding box center [897, 16] width 9 height 9
type input "40.35"
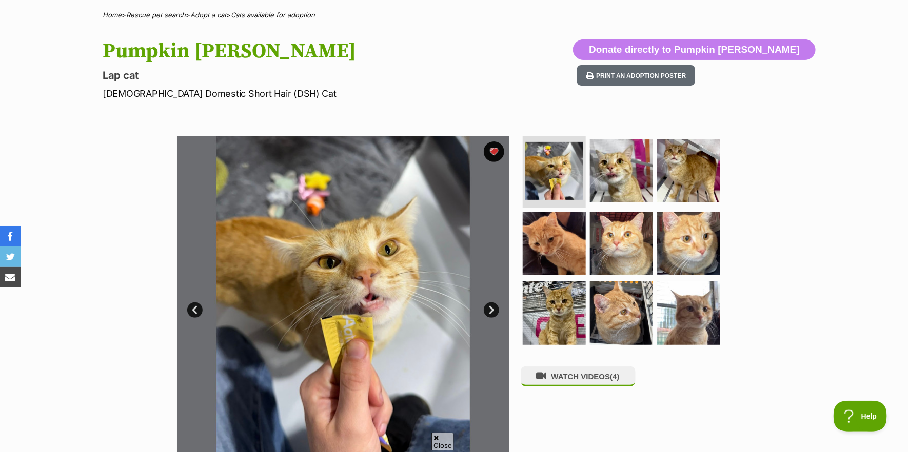
scroll to position [51, 0]
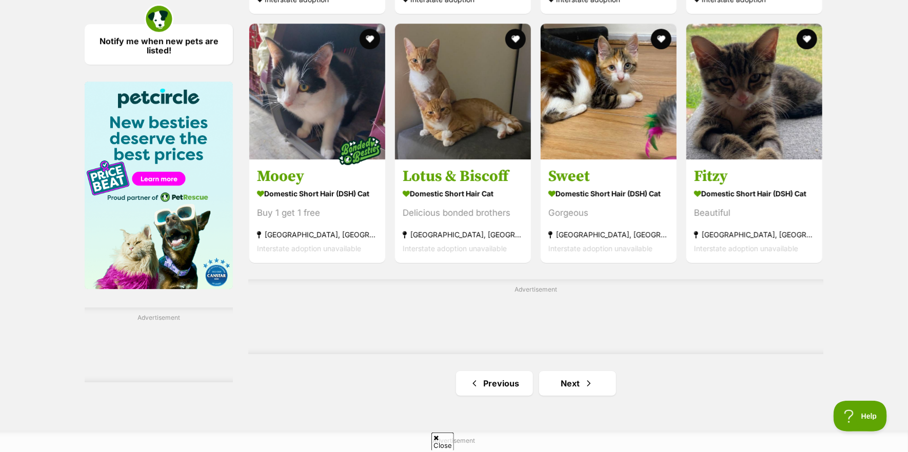
scroll to position [1539, 0]
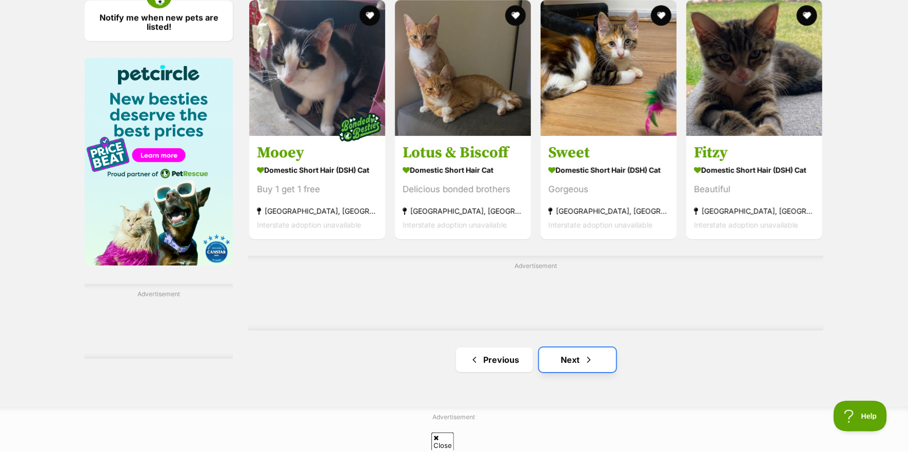
click at [578, 364] on link "Next" at bounding box center [577, 360] width 77 height 25
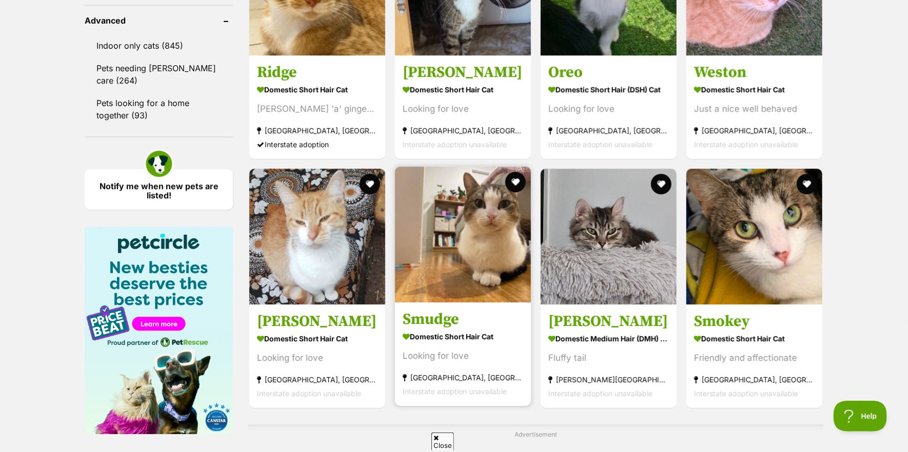
scroll to position [1488, 0]
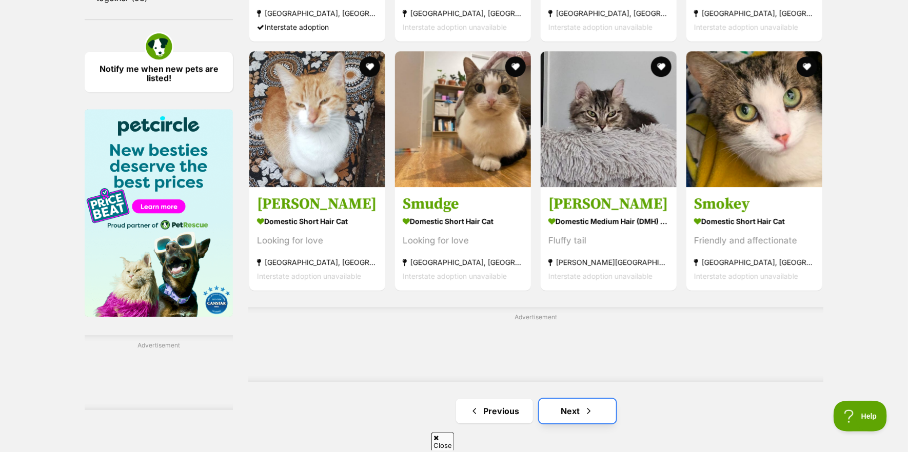
click at [584, 413] on span "Next page" at bounding box center [589, 411] width 10 height 12
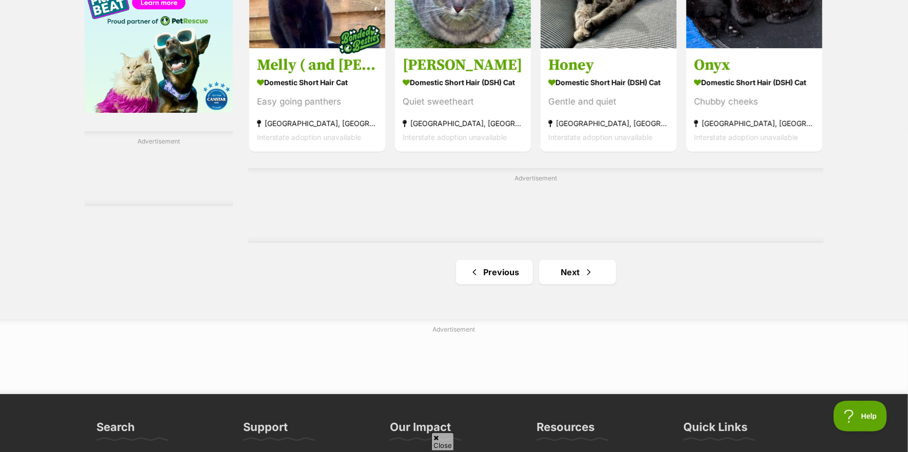
scroll to position [1693, 0]
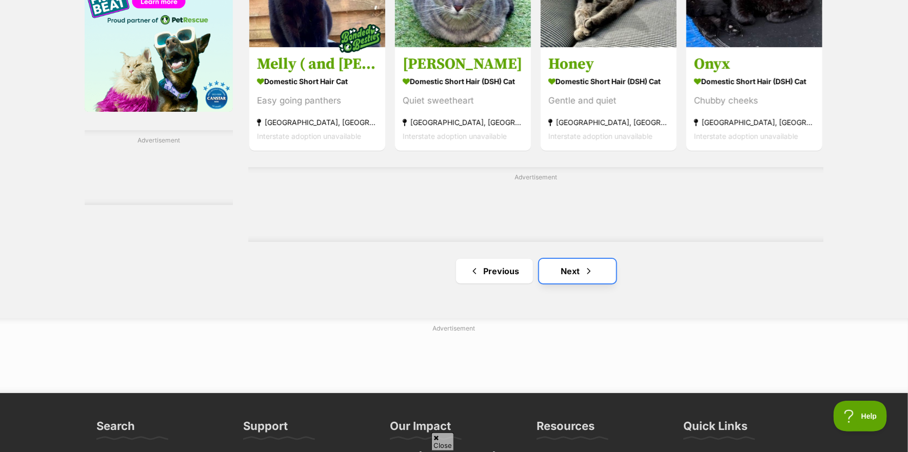
click at [572, 277] on link "Next" at bounding box center [577, 271] width 77 height 25
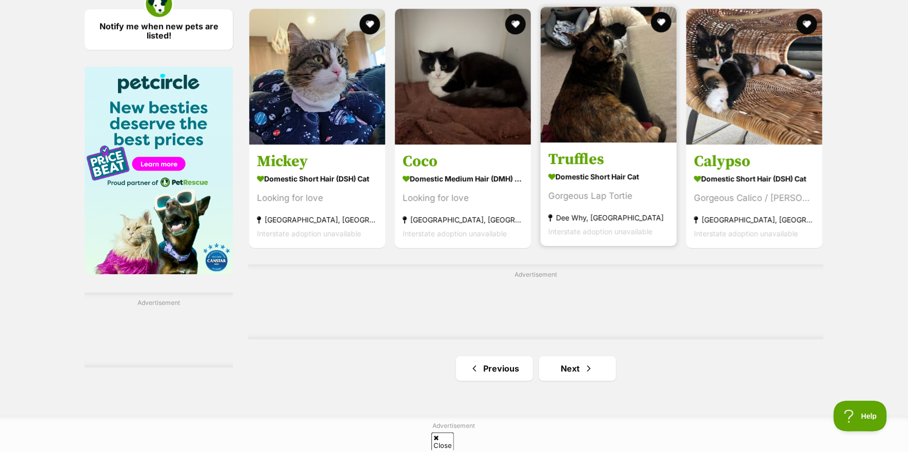
scroll to position [1744, 0]
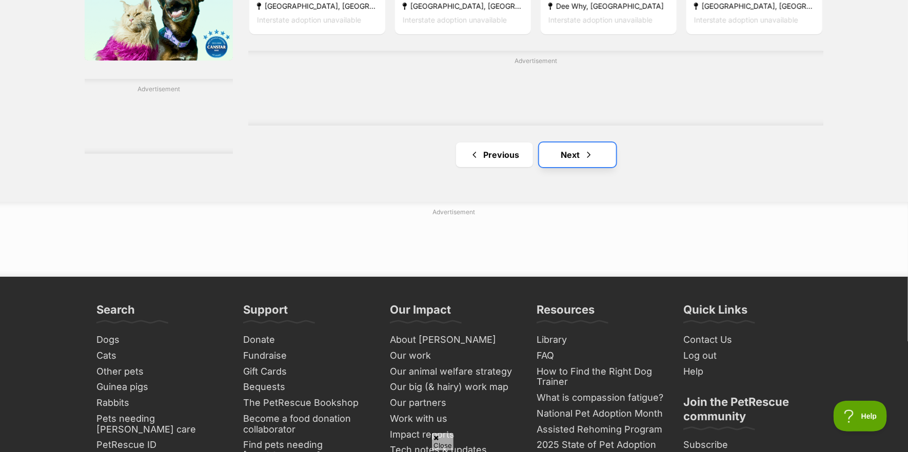
click at [589, 158] on span "Next page" at bounding box center [589, 155] width 10 height 12
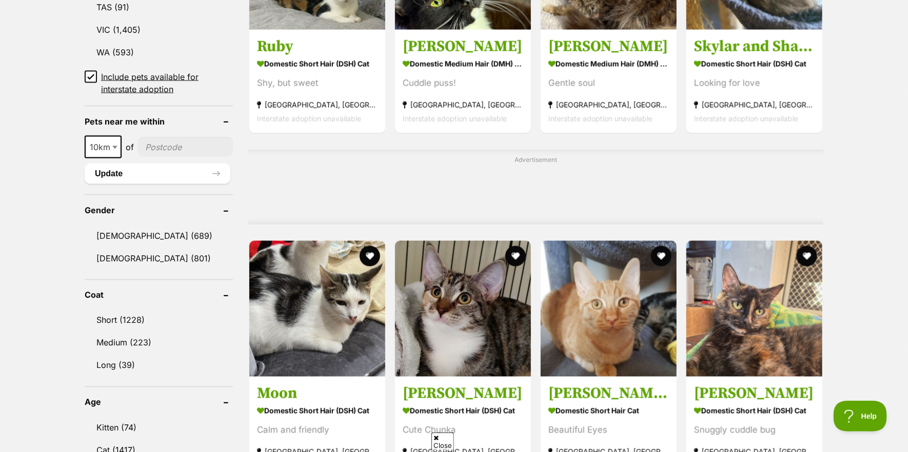
scroll to position [718, 0]
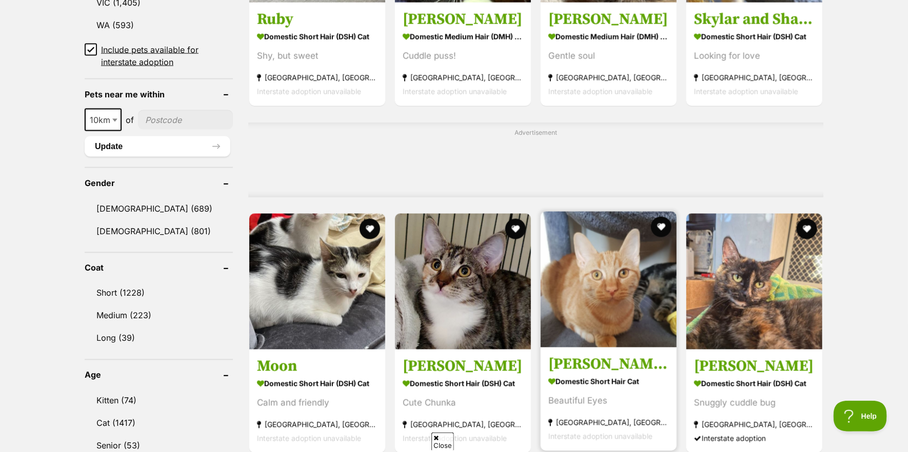
click at [604, 314] on img at bounding box center [609, 280] width 136 height 136
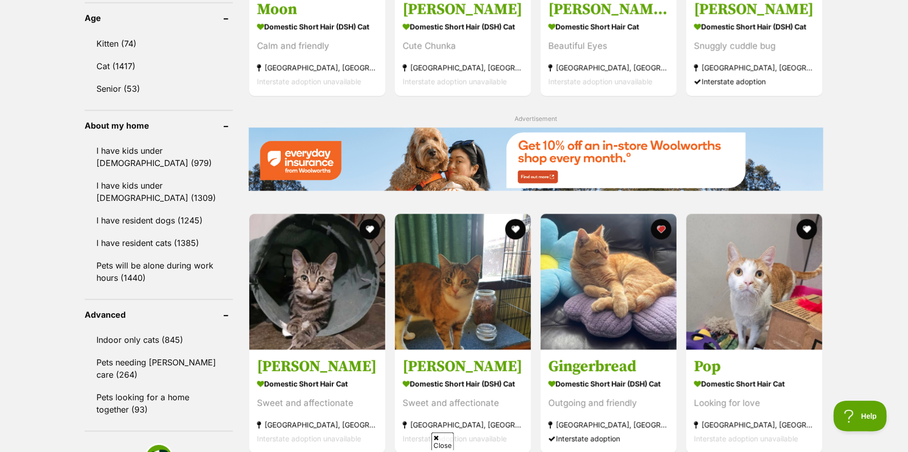
scroll to position [1077, 0]
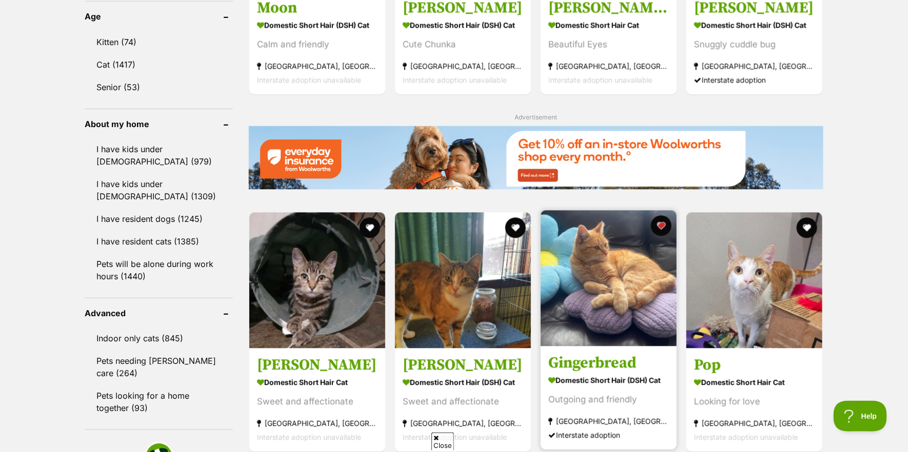
click at [635, 290] on img at bounding box center [609, 278] width 136 height 136
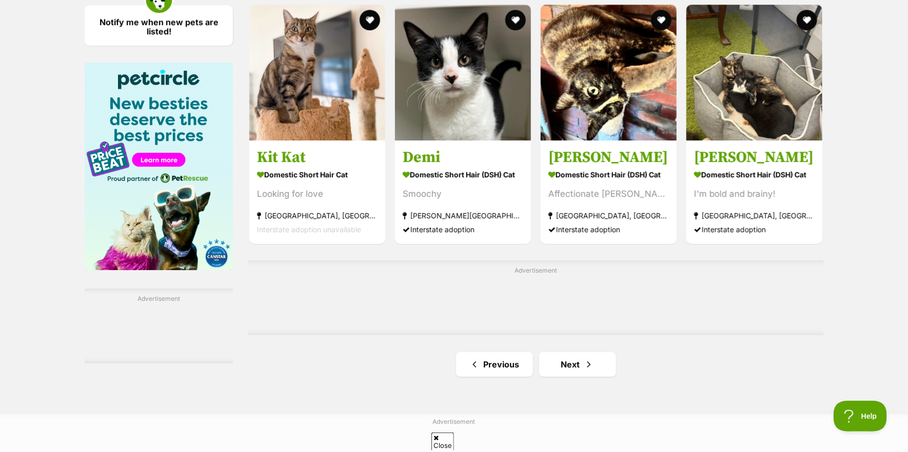
scroll to position [1539, 0]
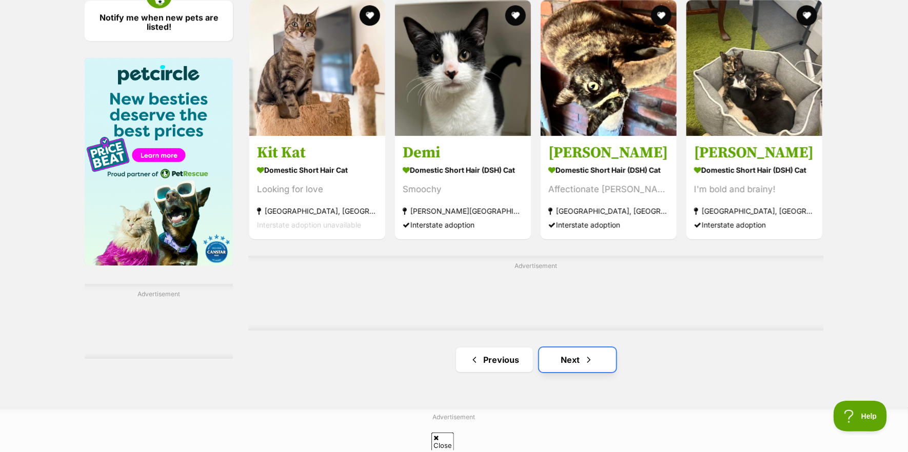
click at [572, 361] on link "Next" at bounding box center [577, 360] width 77 height 25
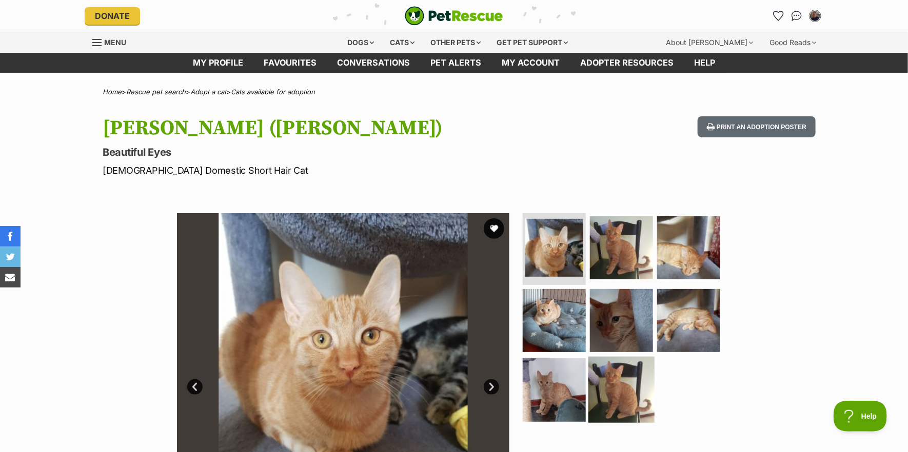
click at [616, 389] on img at bounding box center [621, 390] width 66 height 66
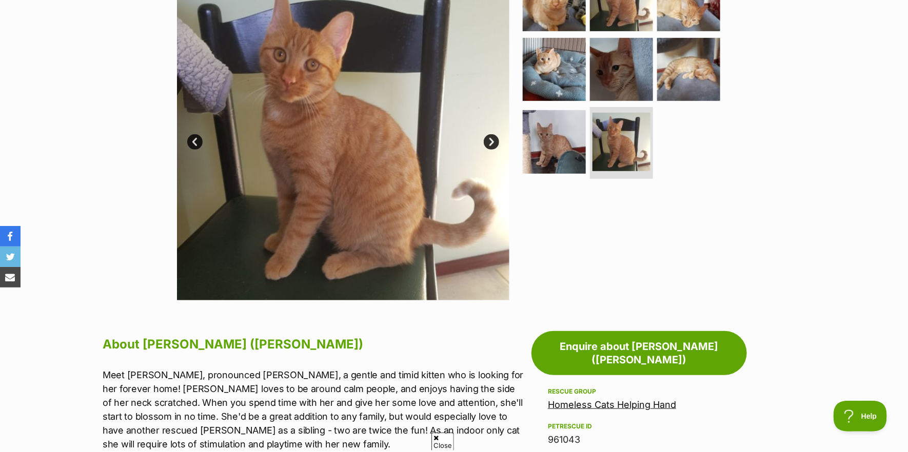
scroll to position [51, 0]
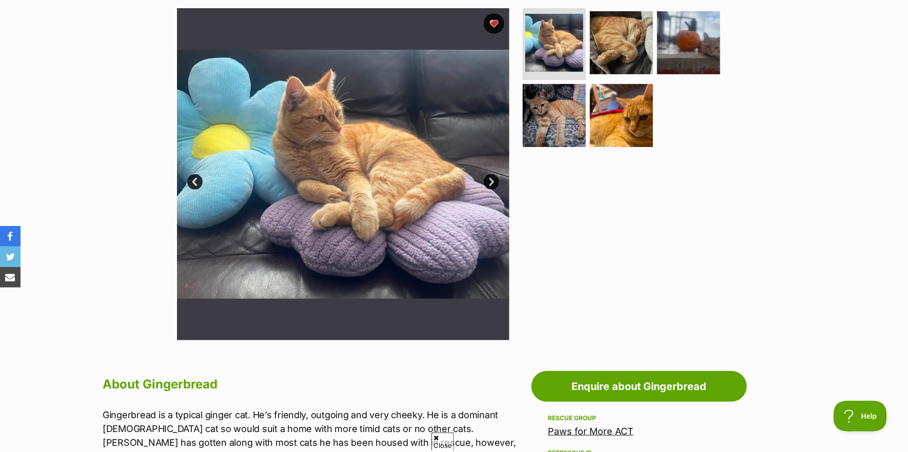
scroll to position [51, 0]
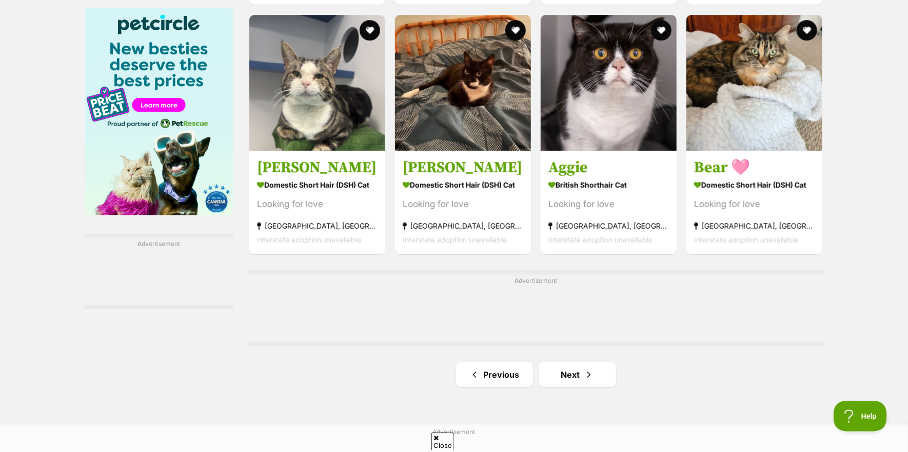
scroll to position [1590, 0]
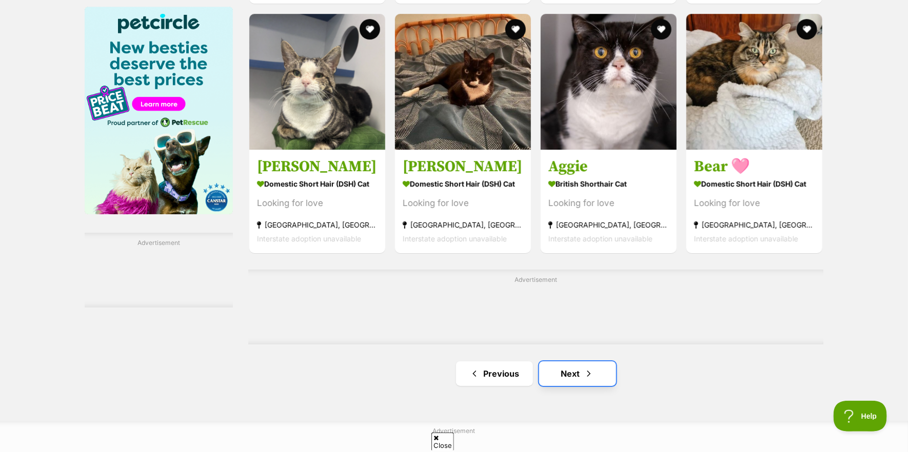
click at [577, 374] on link "Next" at bounding box center [577, 374] width 77 height 25
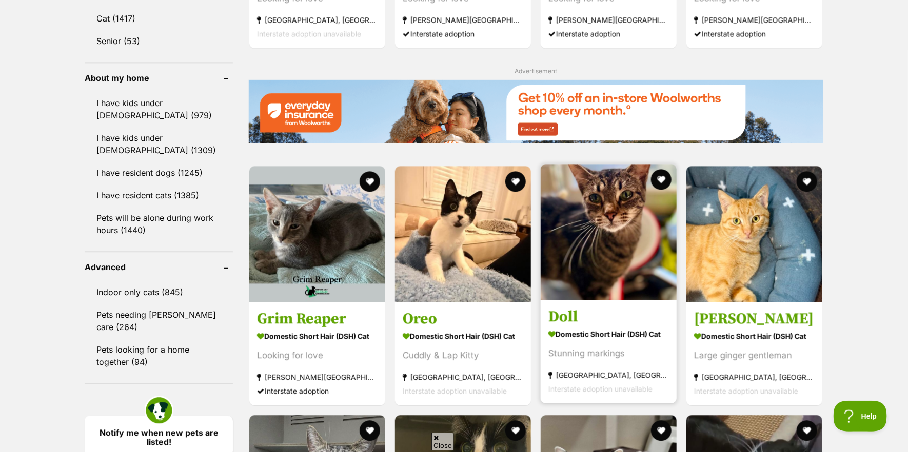
scroll to position [1129, 0]
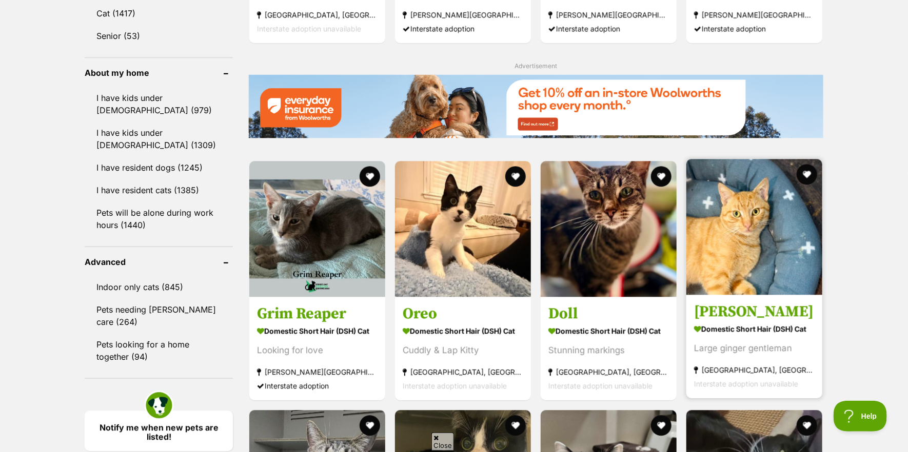
click at [718, 302] on article "[PERSON_NAME] Domestic Short Hair (DSH) Cat Large ginger gentleman [GEOGRAPHIC_…" at bounding box center [754, 279] width 138 height 242
click at [722, 290] on img at bounding box center [754, 227] width 136 height 136
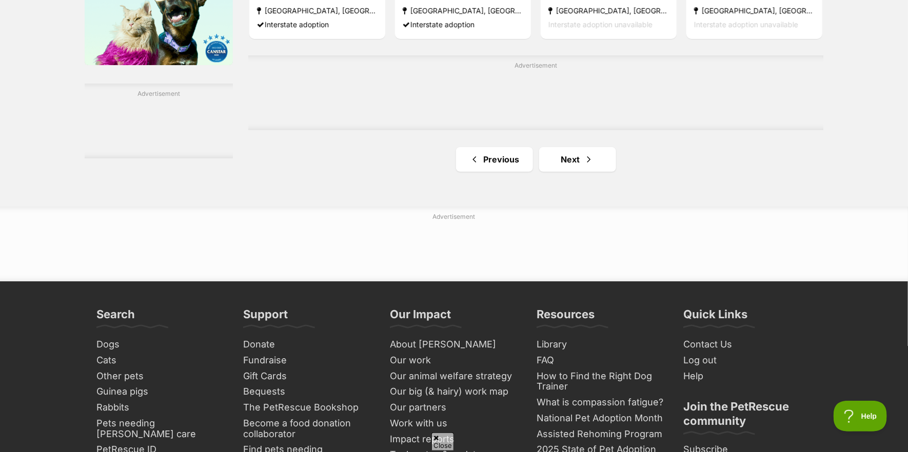
scroll to position [1744, 0]
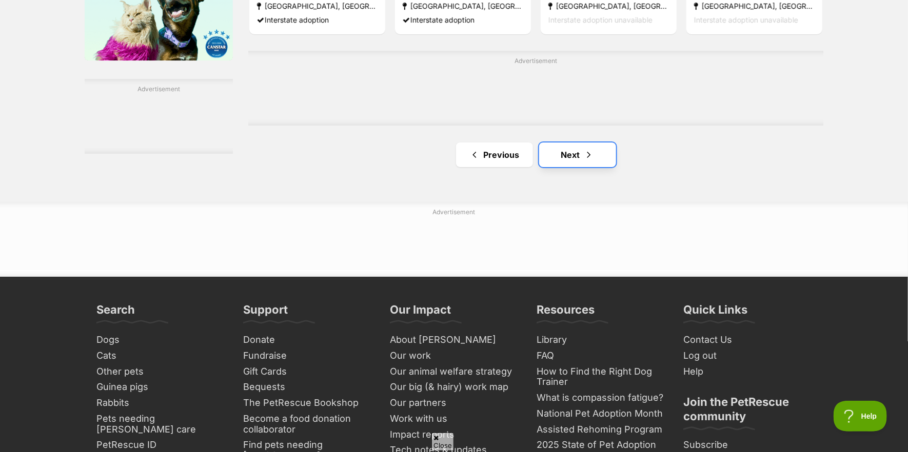
click at [579, 167] on link "Next" at bounding box center [577, 155] width 77 height 25
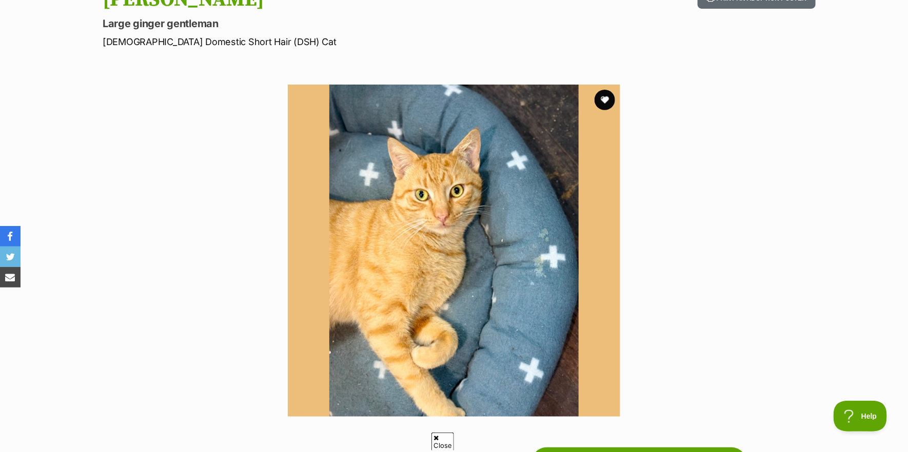
scroll to position [103, 0]
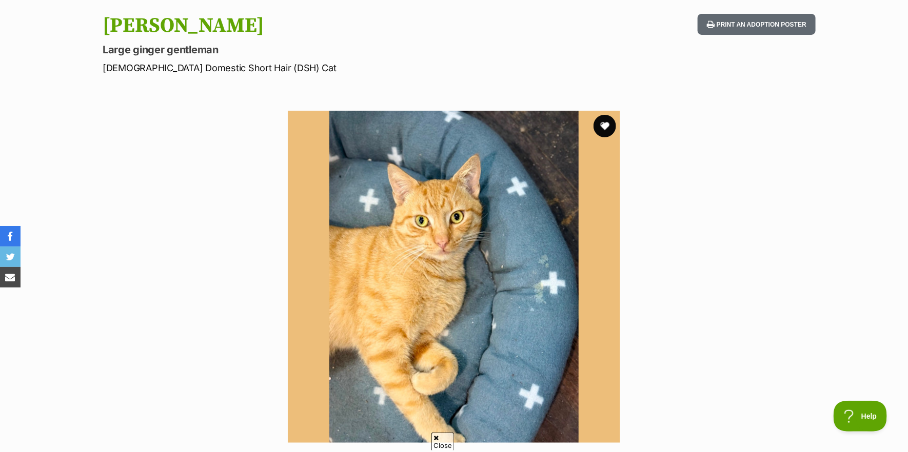
click at [603, 127] on button "favourite" at bounding box center [605, 126] width 23 height 23
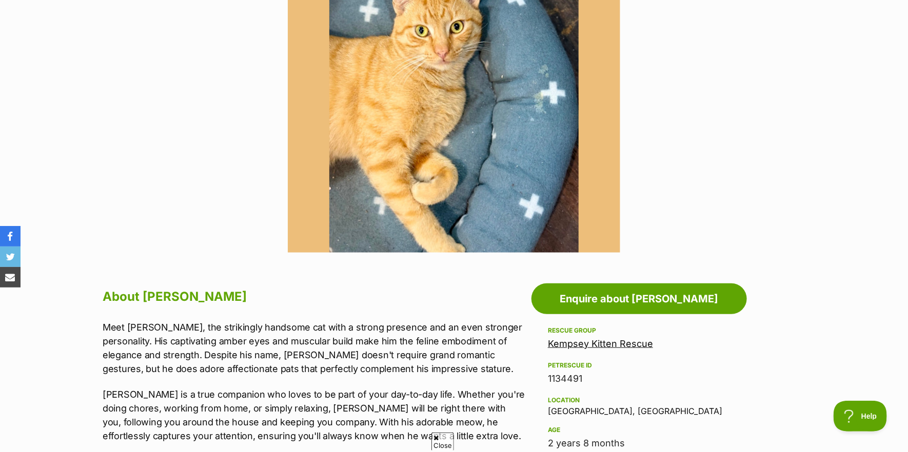
scroll to position [308, 0]
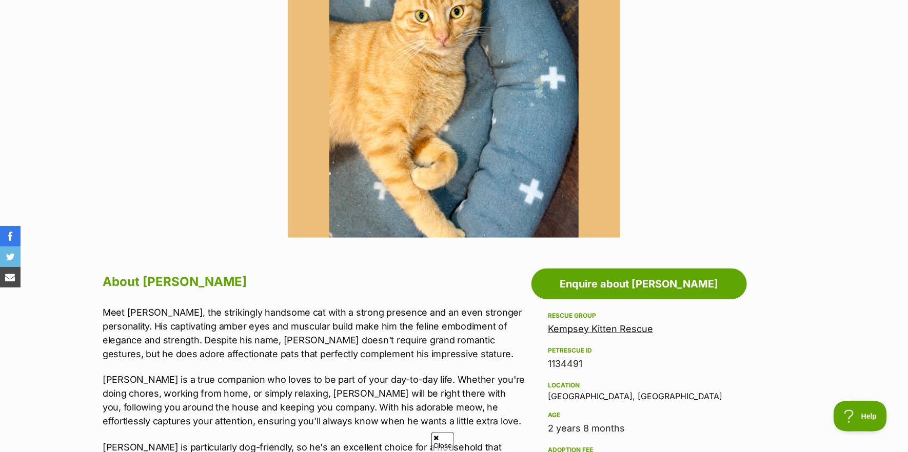
click at [591, 329] on link "Kempsey Kitten Rescue" at bounding box center [600, 329] width 105 height 11
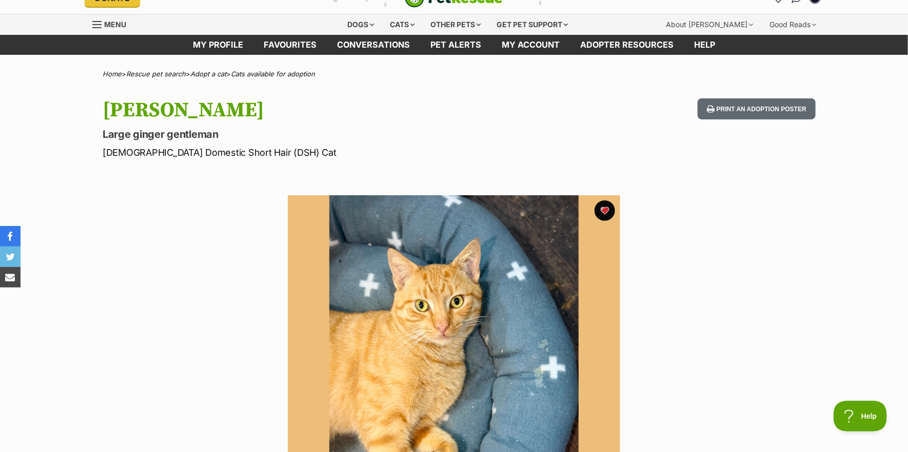
scroll to position [0, 0]
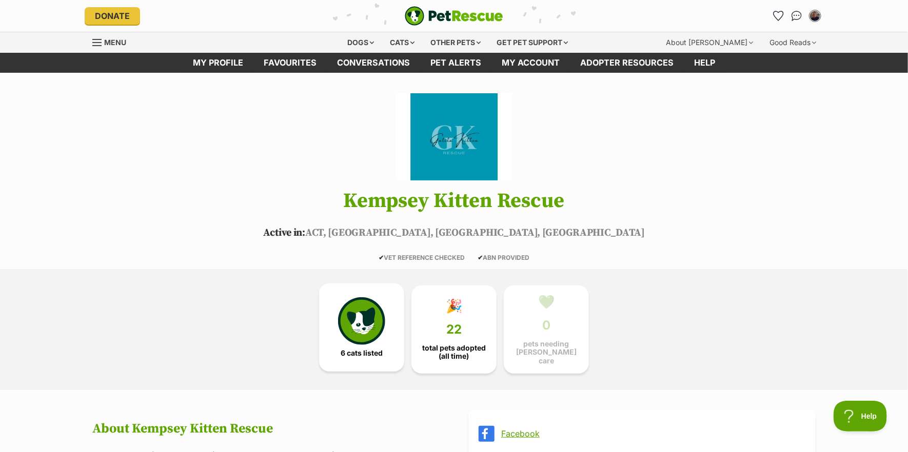
click at [365, 327] on img at bounding box center [361, 321] width 47 height 47
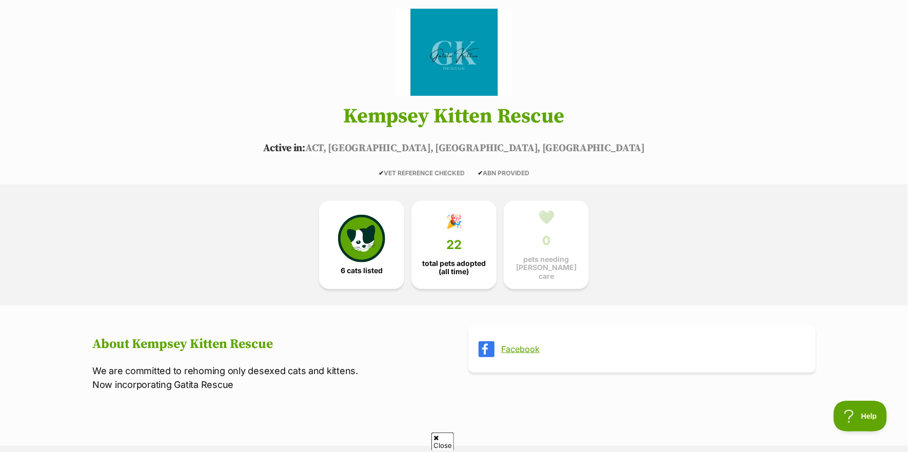
scroll to position [103, 0]
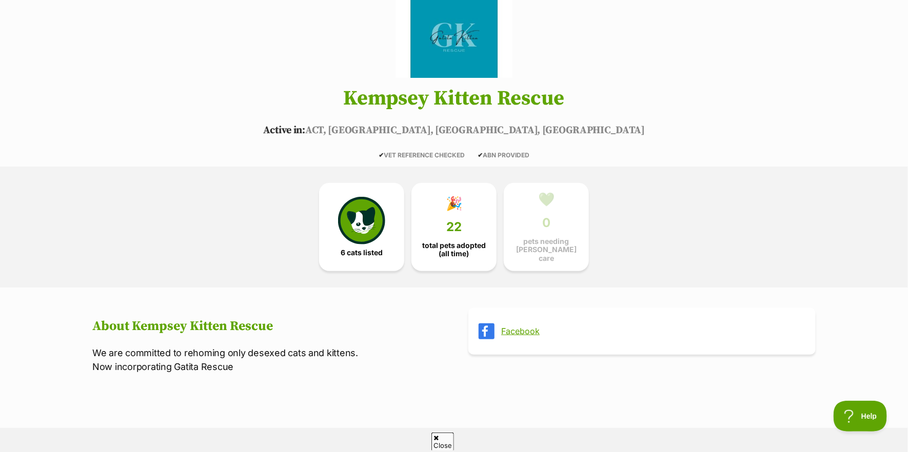
click at [517, 327] on link "Facebook" at bounding box center [651, 331] width 300 height 9
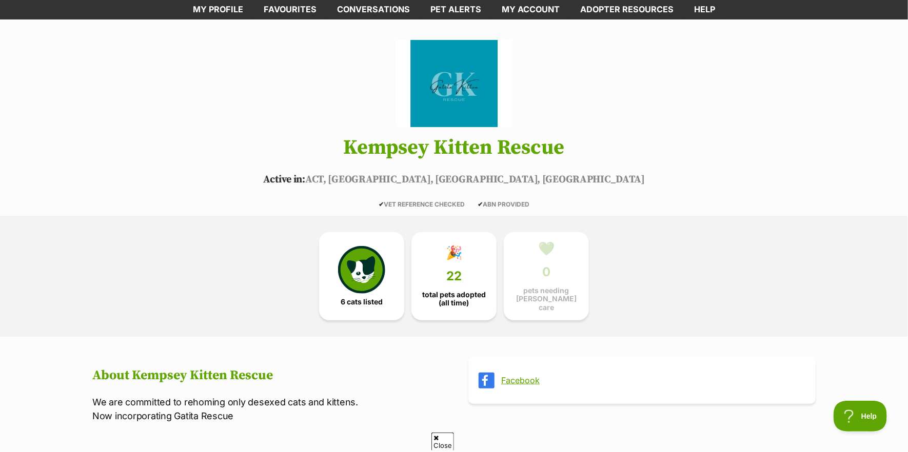
scroll to position [51, 0]
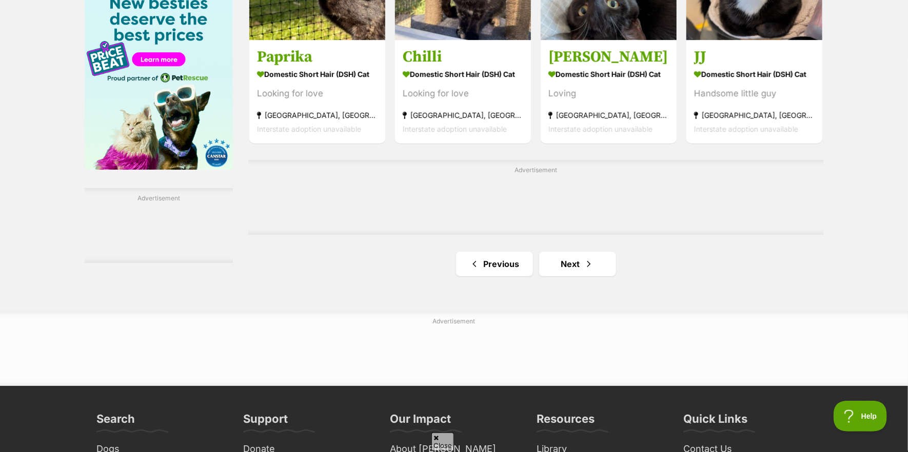
scroll to position [1642, 0]
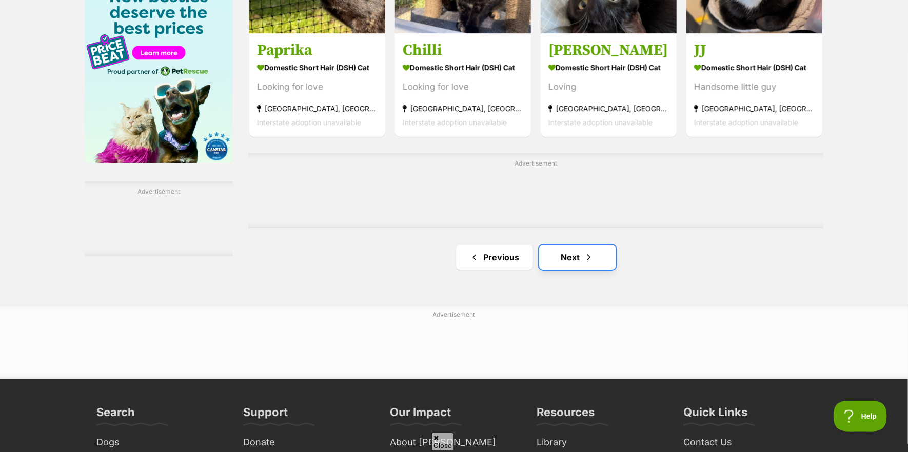
click at [565, 259] on link "Next" at bounding box center [577, 257] width 77 height 25
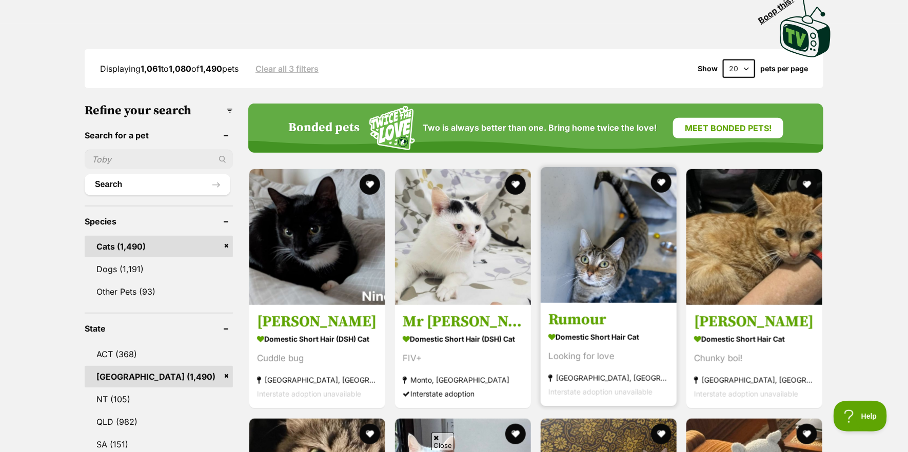
scroll to position [257, 0]
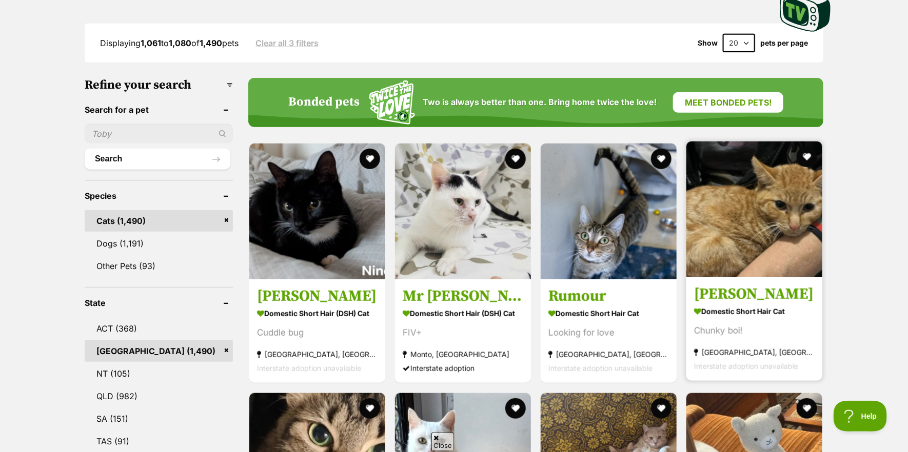
click at [737, 231] on img at bounding box center [754, 210] width 136 height 136
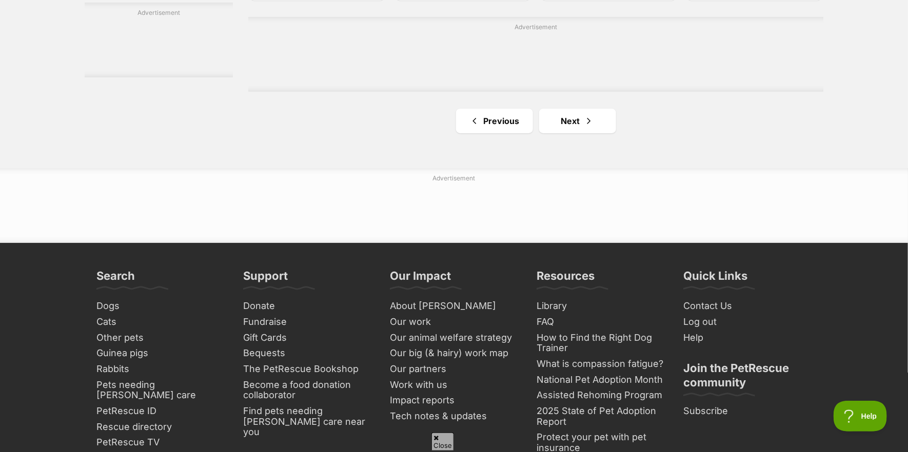
scroll to position [1847, 0]
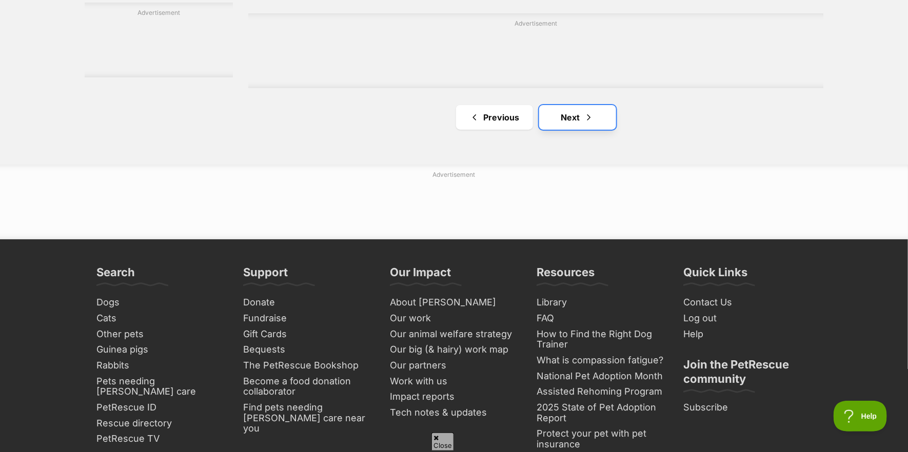
click at [571, 124] on link "Next" at bounding box center [577, 117] width 77 height 25
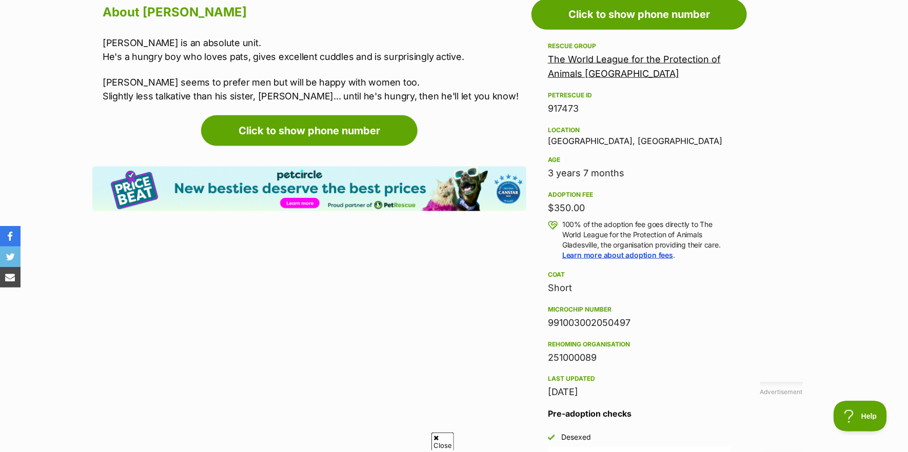
scroll to position [564, 0]
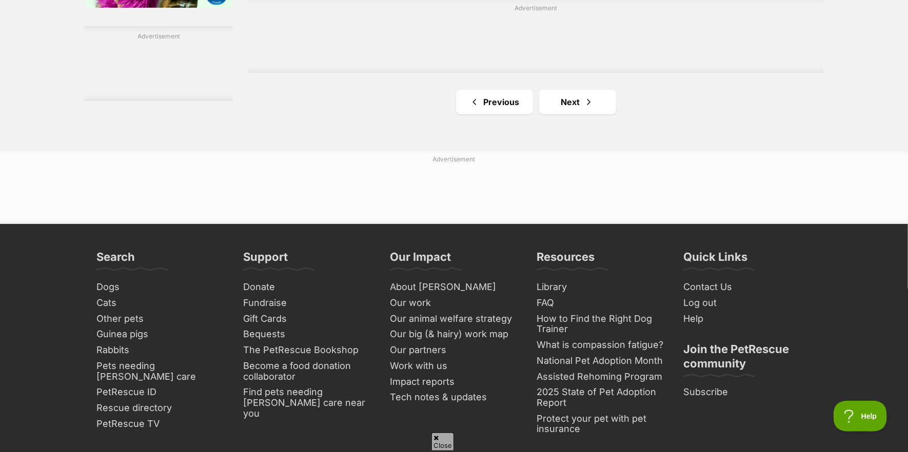
scroll to position [1744, 0]
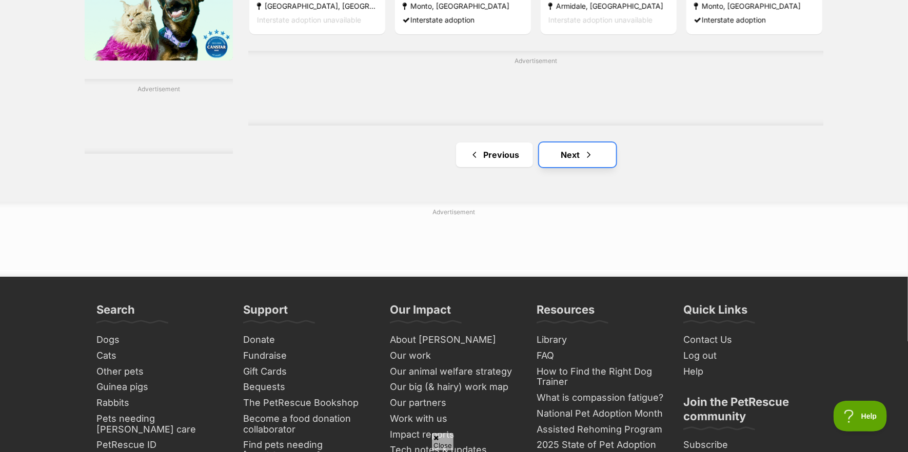
click at [571, 159] on link "Next" at bounding box center [577, 155] width 77 height 25
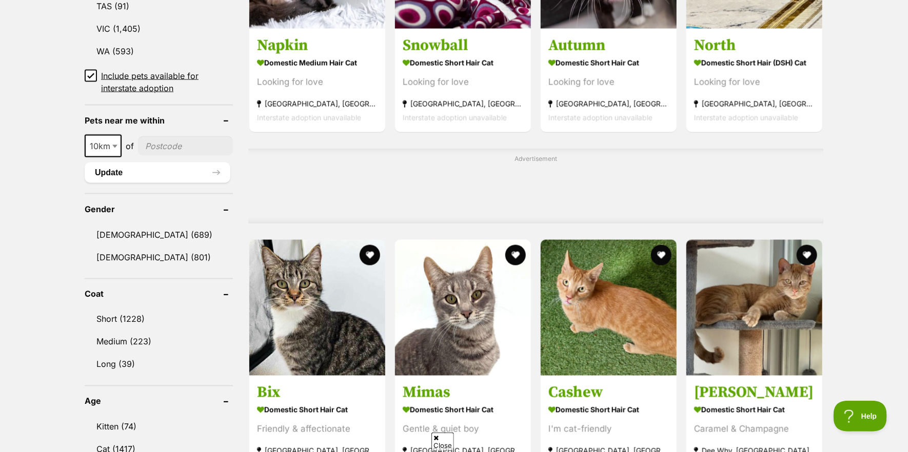
scroll to position [718, 0]
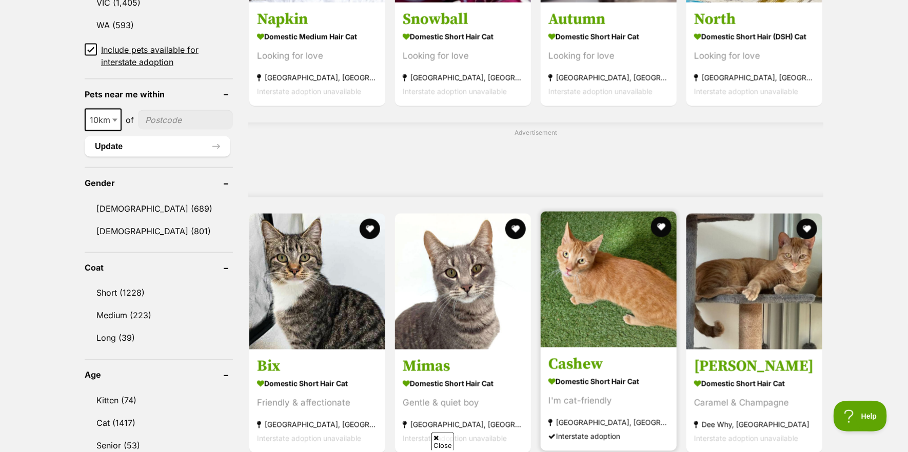
click at [599, 329] on img at bounding box center [609, 280] width 136 height 136
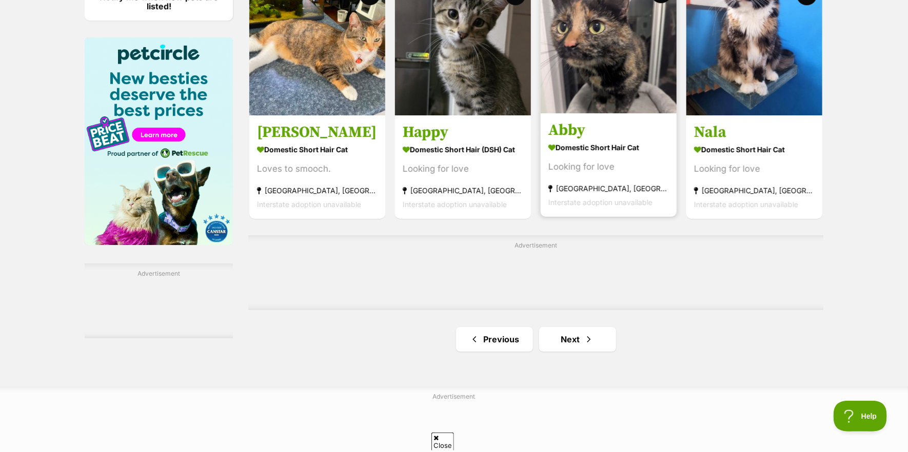
scroll to position [1693, 0]
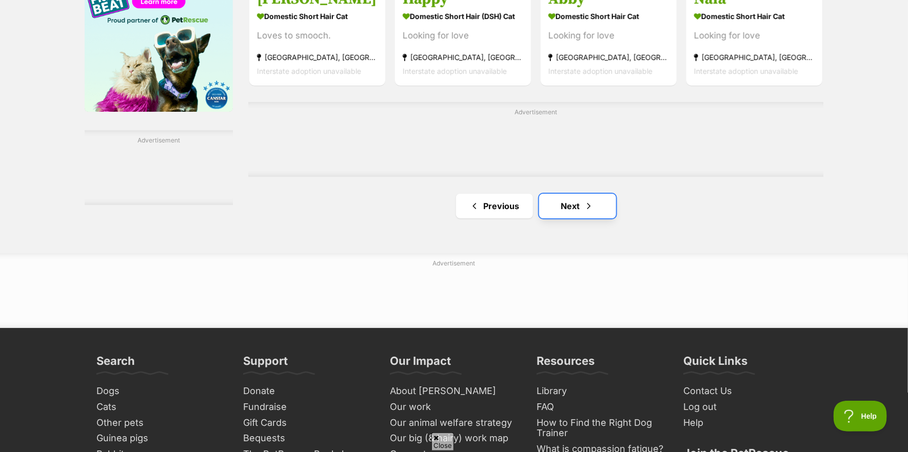
click at [570, 209] on link "Next" at bounding box center [577, 206] width 77 height 25
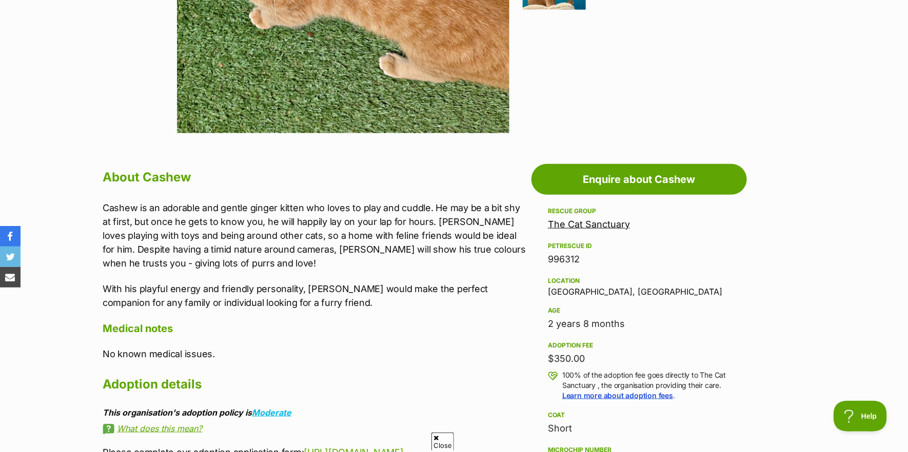
scroll to position [359, 0]
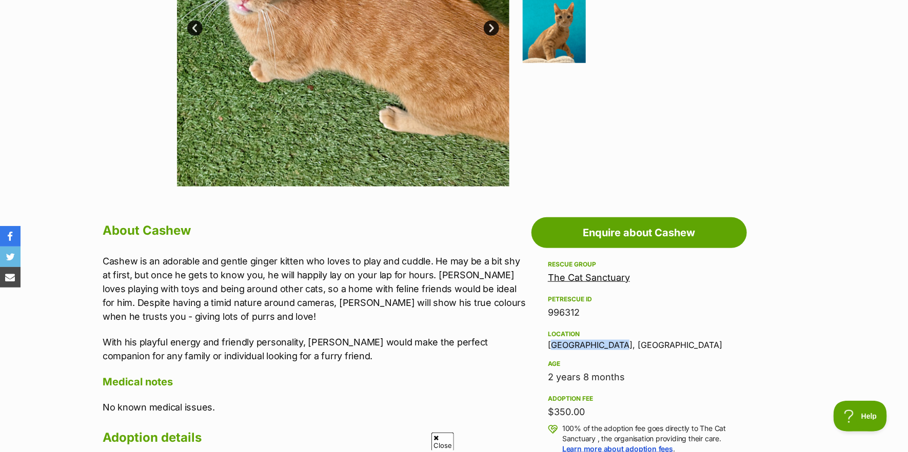
drag, startPoint x: 549, startPoint y: 343, endPoint x: 614, endPoint y: 346, distance: 64.2
click at [614, 346] on div "Location Eagle Vale, NSW" at bounding box center [639, 339] width 183 height 22
drag, startPoint x: 614, startPoint y: 346, endPoint x: 604, endPoint y: 343, distance: 10.2
copy div "[GEOGRAPHIC_DATA], [GEOGRAPHIC_DATA]"
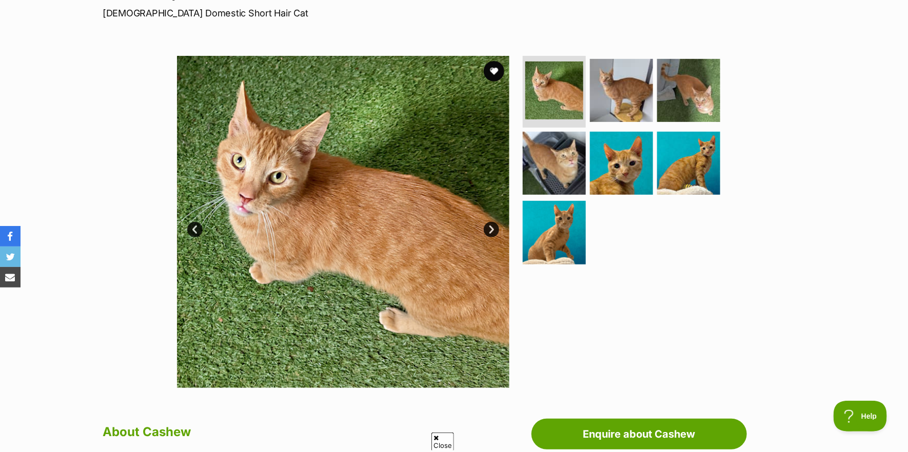
scroll to position [154, 0]
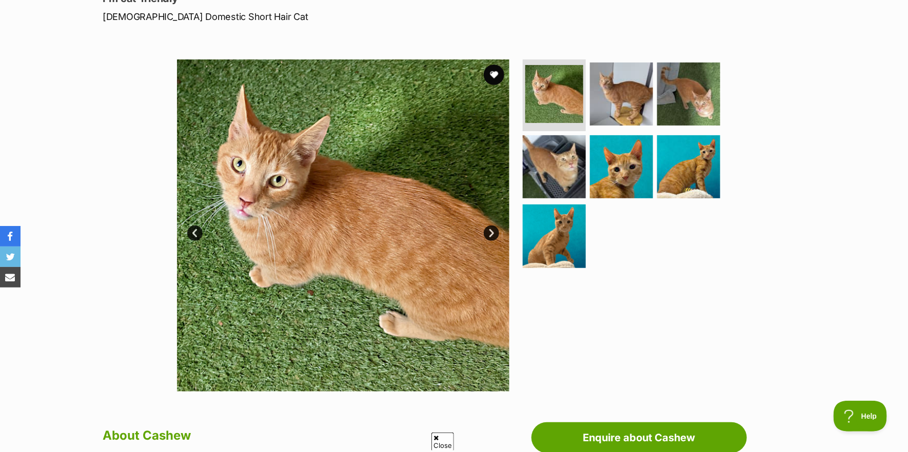
click at [490, 226] on link "Next" at bounding box center [491, 233] width 15 height 15
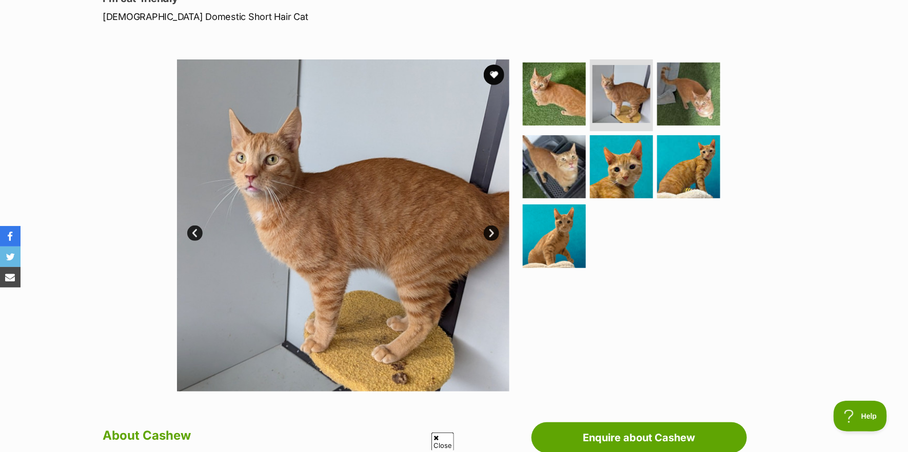
click at [490, 224] on img at bounding box center [343, 226] width 332 height 332
click at [491, 230] on link "Next" at bounding box center [491, 233] width 15 height 15
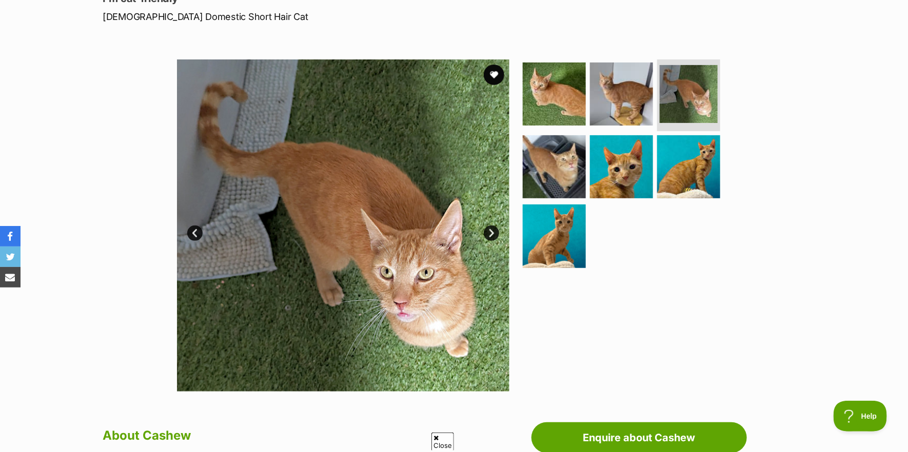
click at [491, 230] on link "Next" at bounding box center [491, 233] width 15 height 15
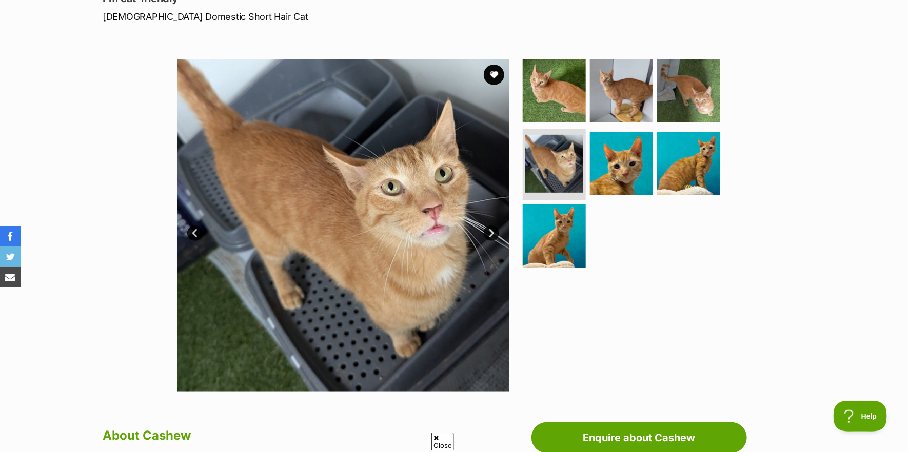
click at [491, 230] on link "Next" at bounding box center [491, 233] width 15 height 15
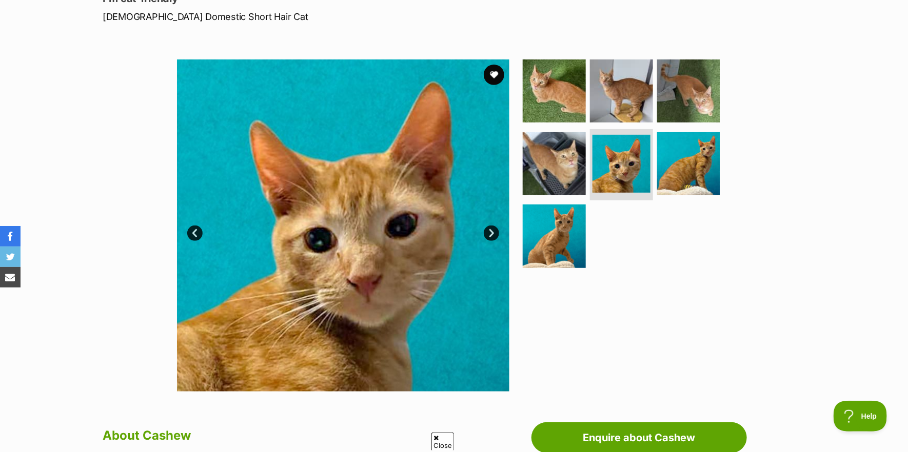
click at [491, 230] on link "Next" at bounding box center [491, 233] width 15 height 15
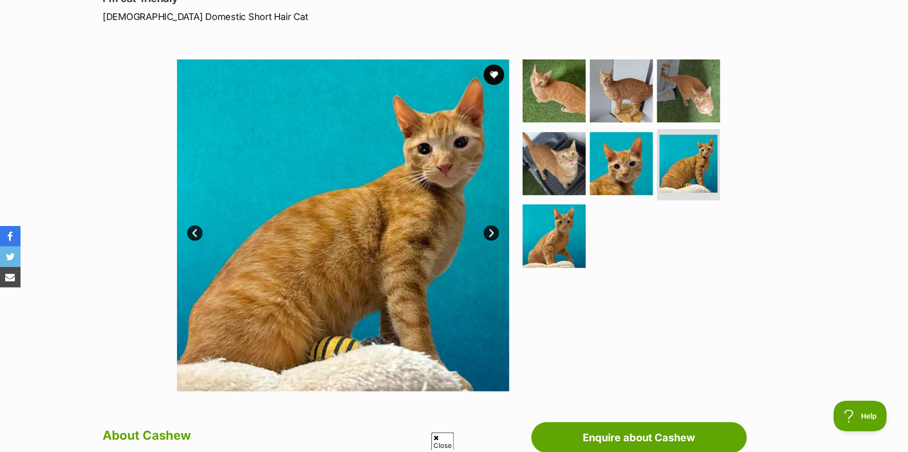
click at [491, 230] on link "Next" at bounding box center [491, 233] width 15 height 15
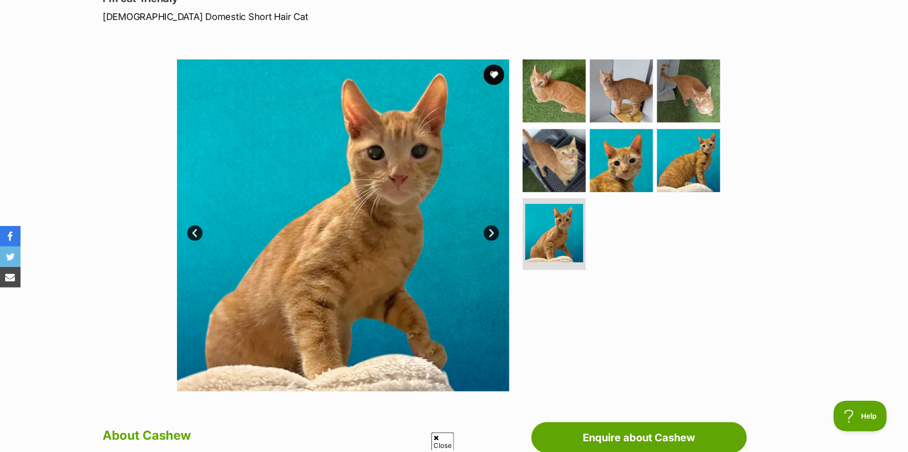
click at [491, 230] on link "Next" at bounding box center [491, 233] width 15 height 15
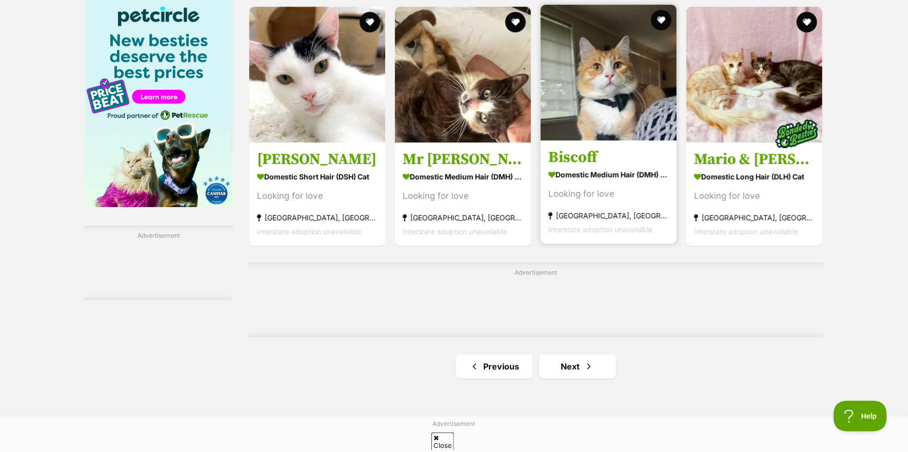
scroll to position [1796, 0]
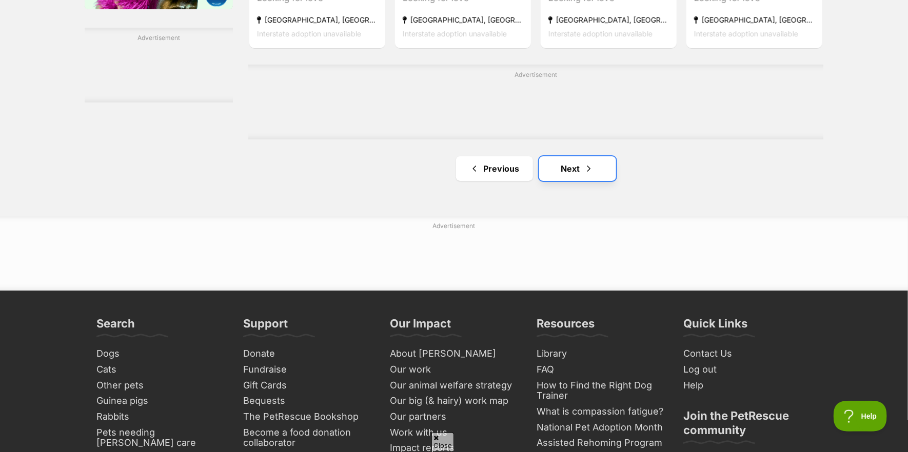
click at [584, 172] on span "Next page" at bounding box center [589, 169] width 10 height 12
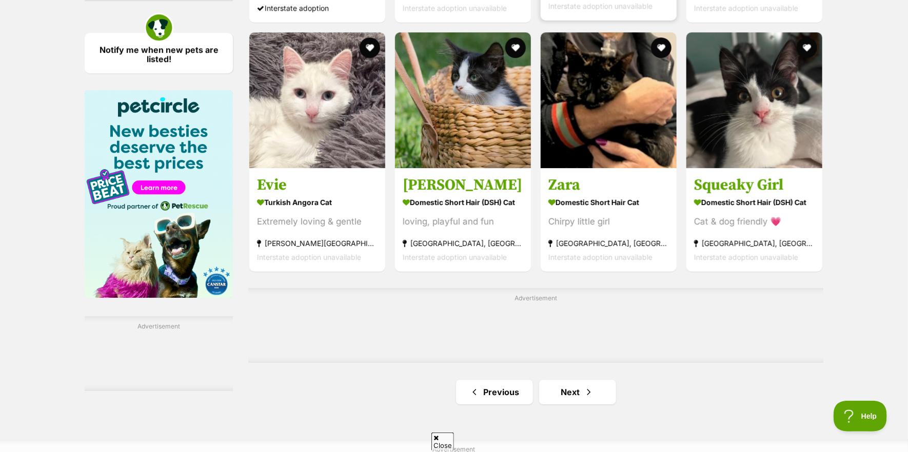
scroll to position [1539, 0]
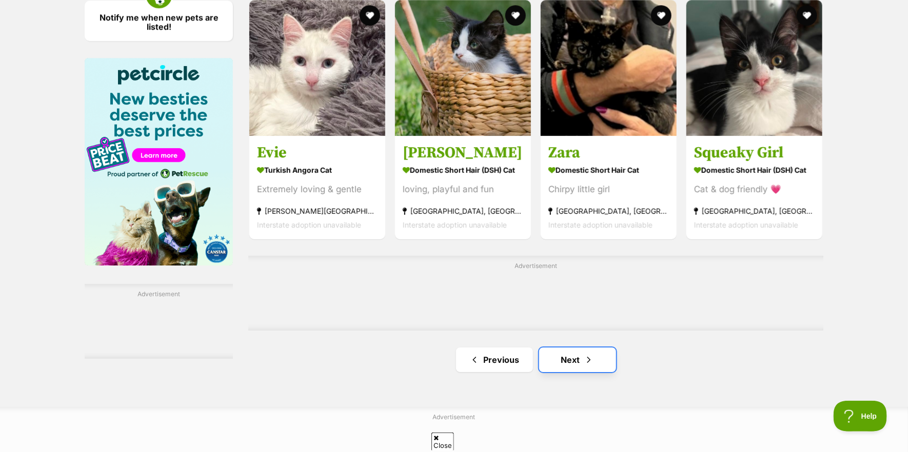
click at [575, 360] on link "Next" at bounding box center [577, 360] width 77 height 25
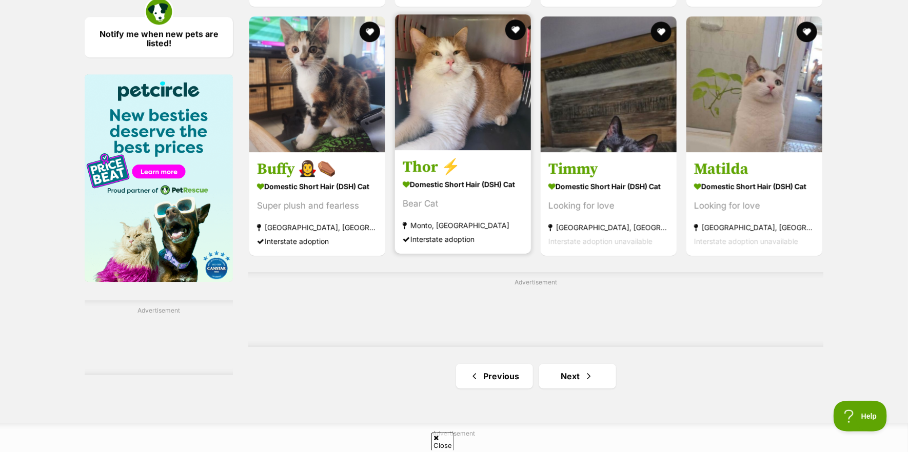
scroll to position [1539, 0]
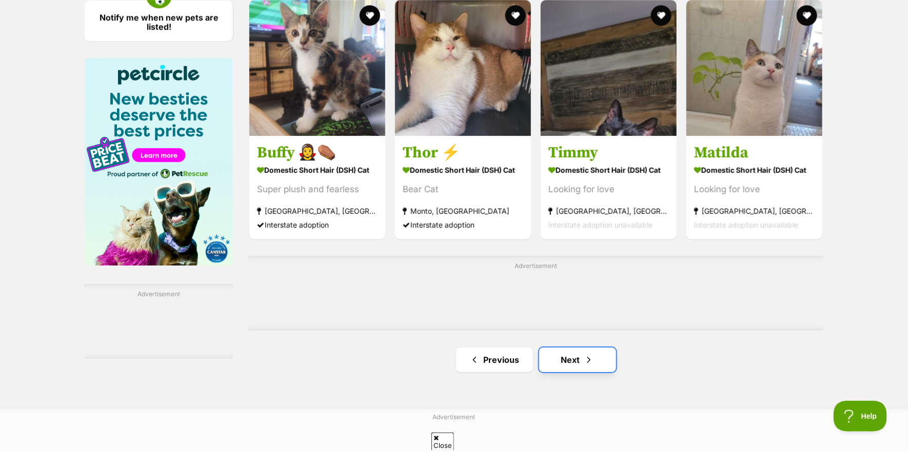
click at [567, 367] on link "Next" at bounding box center [577, 360] width 77 height 25
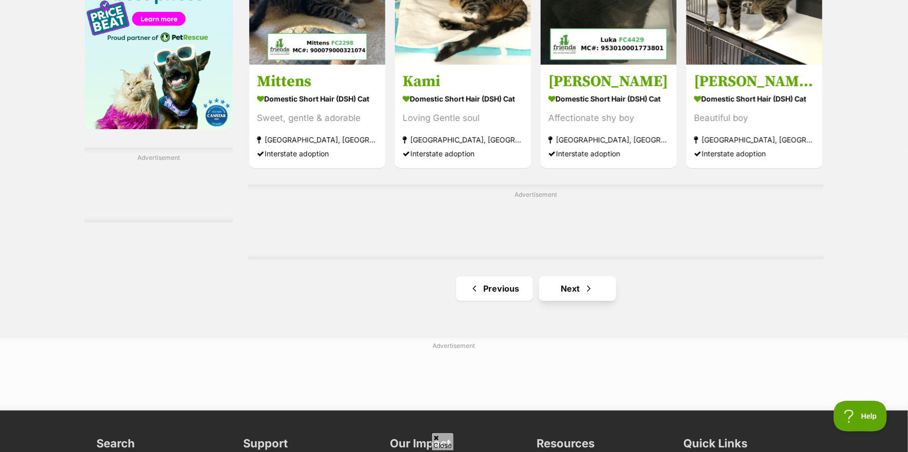
scroll to position [1693, 0]
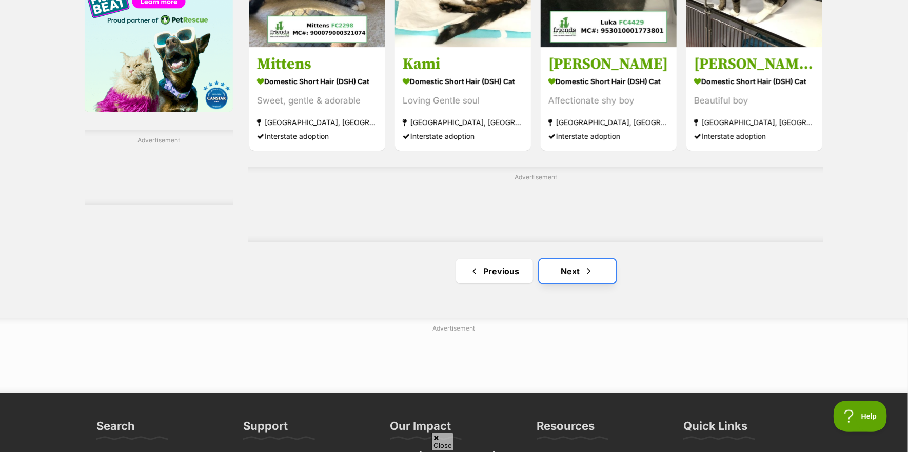
click at [569, 281] on link "Next" at bounding box center [577, 271] width 77 height 25
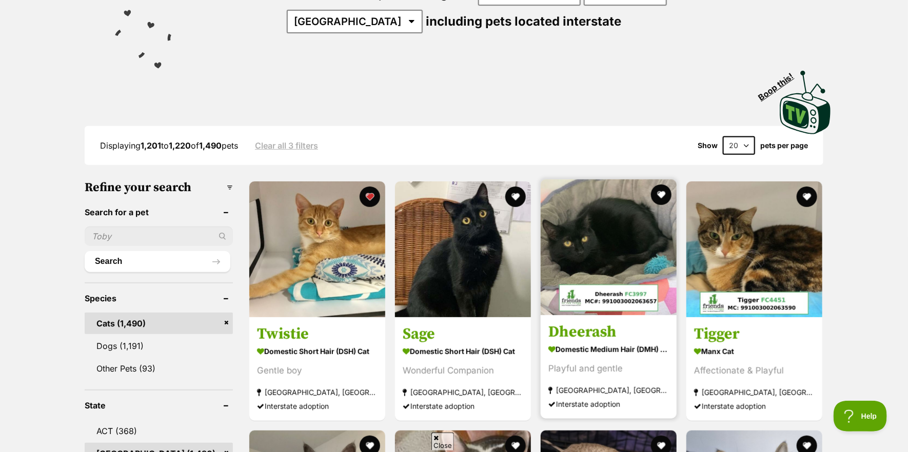
scroll to position [205, 0]
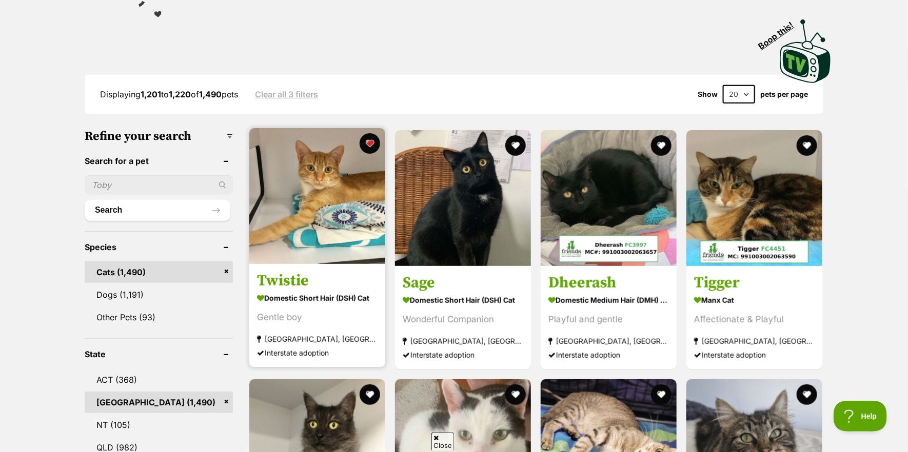
click at [320, 234] on img at bounding box center [317, 196] width 136 height 136
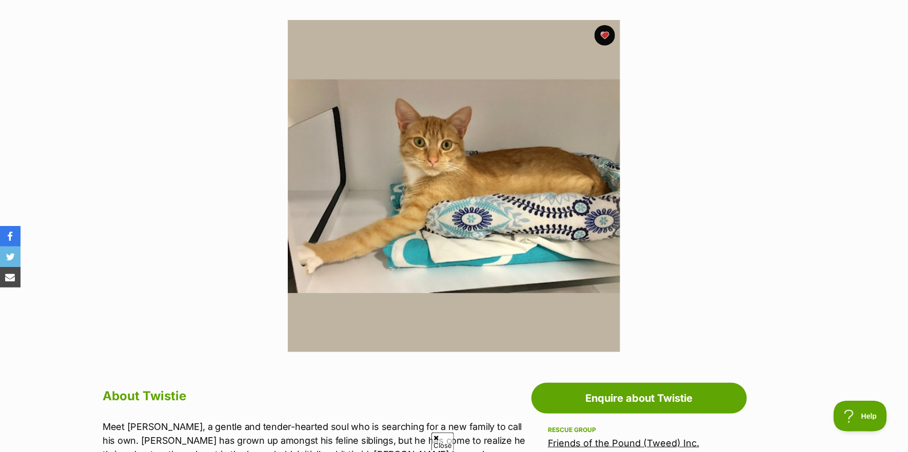
scroll to position [154, 0]
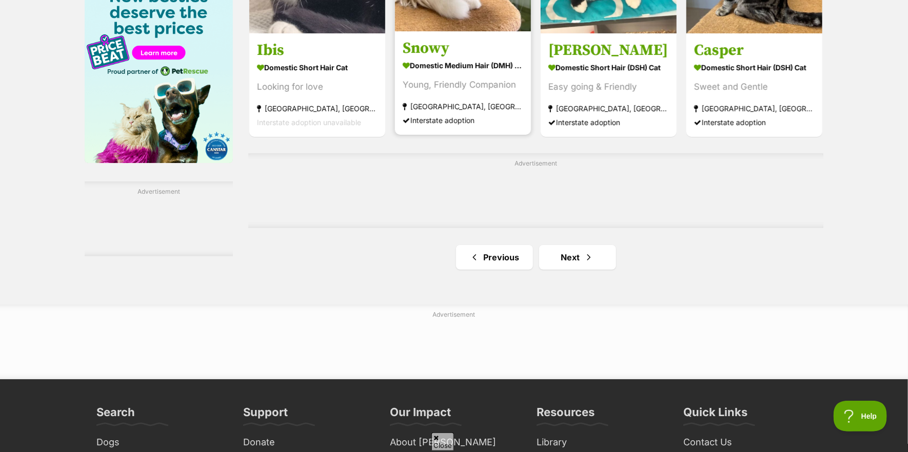
scroll to position [1847, 0]
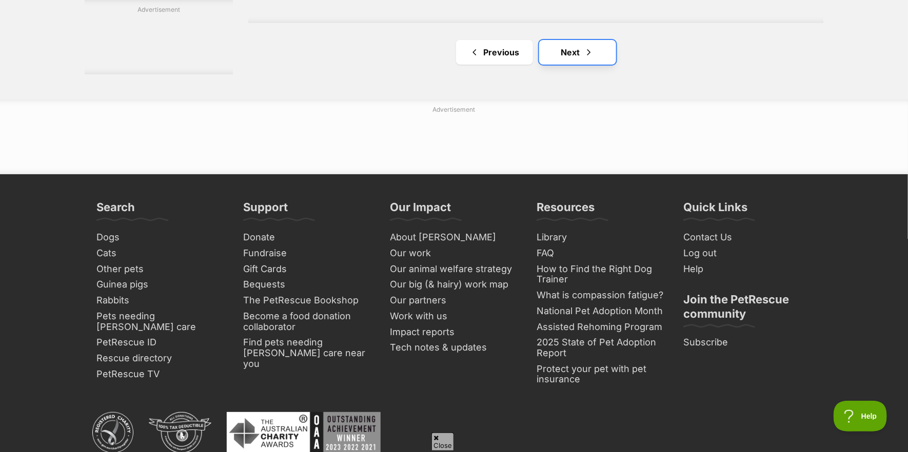
click at [584, 58] on span "Next page" at bounding box center [589, 52] width 10 height 12
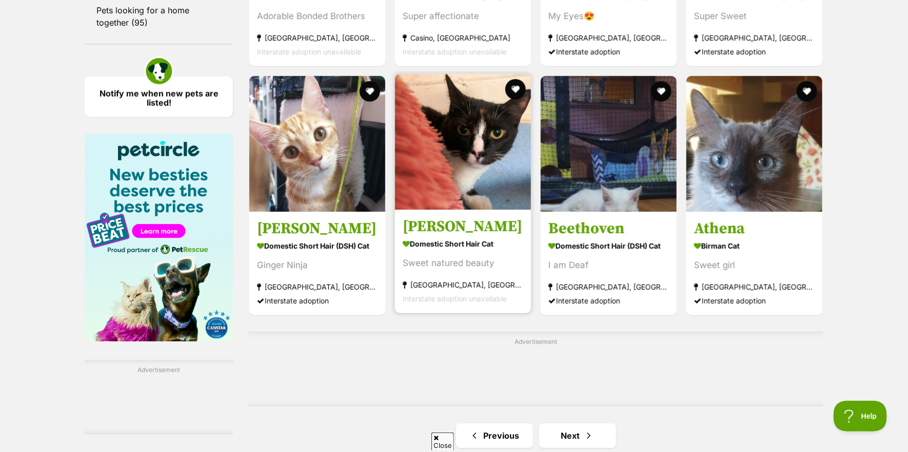
scroll to position [1590, 0]
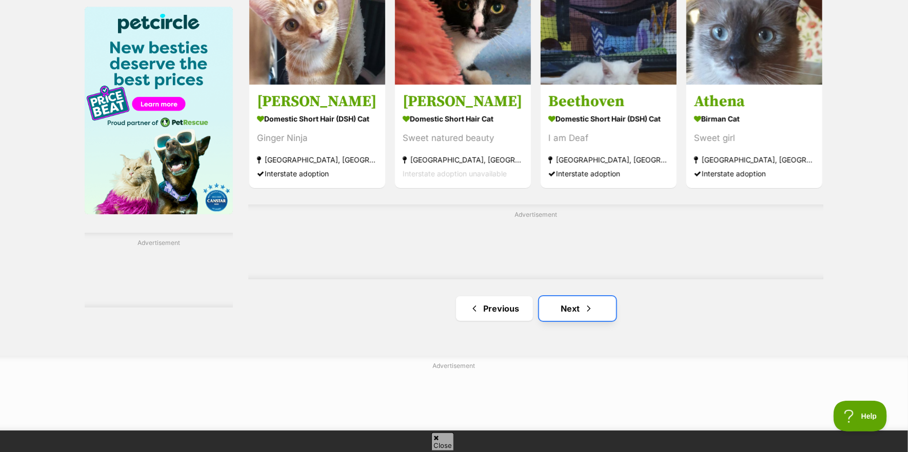
click at [569, 317] on link "Next" at bounding box center [577, 309] width 77 height 25
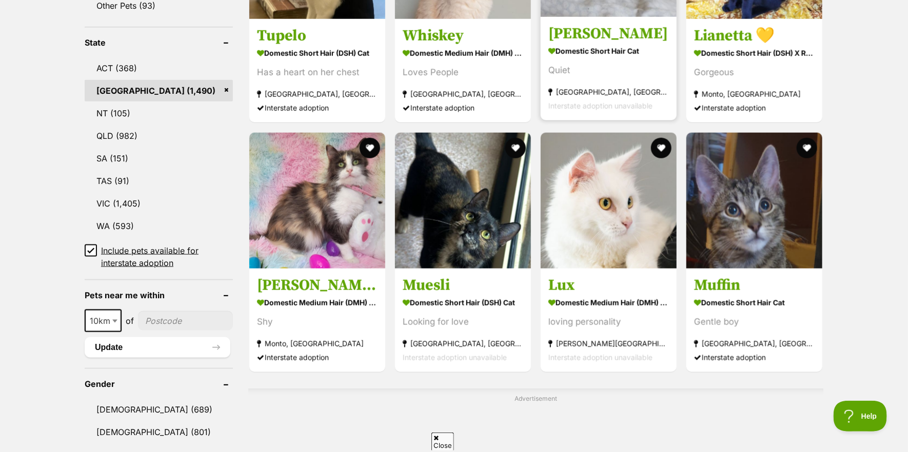
scroll to position [513, 0]
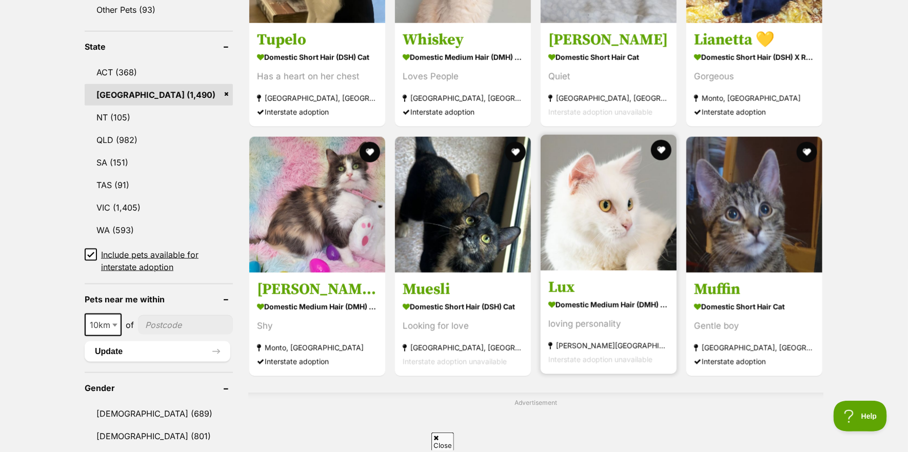
click at [595, 257] on img at bounding box center [609, 203] width 136 height 136
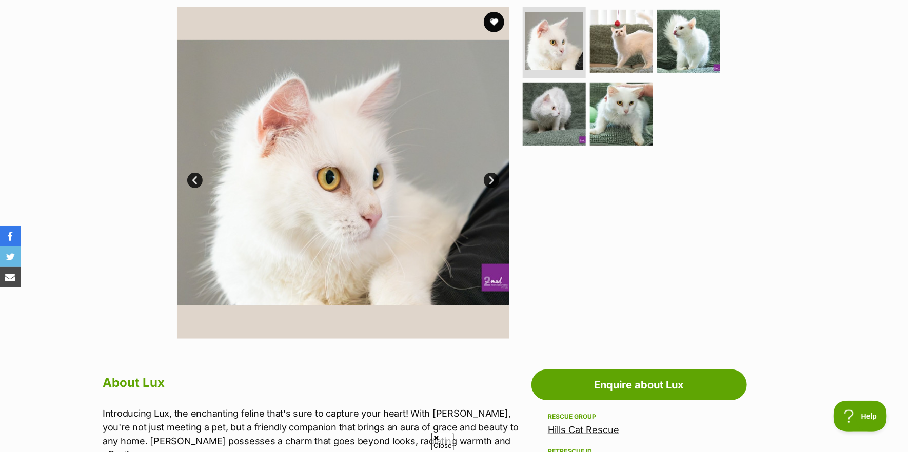
scroll to position [205, 0]
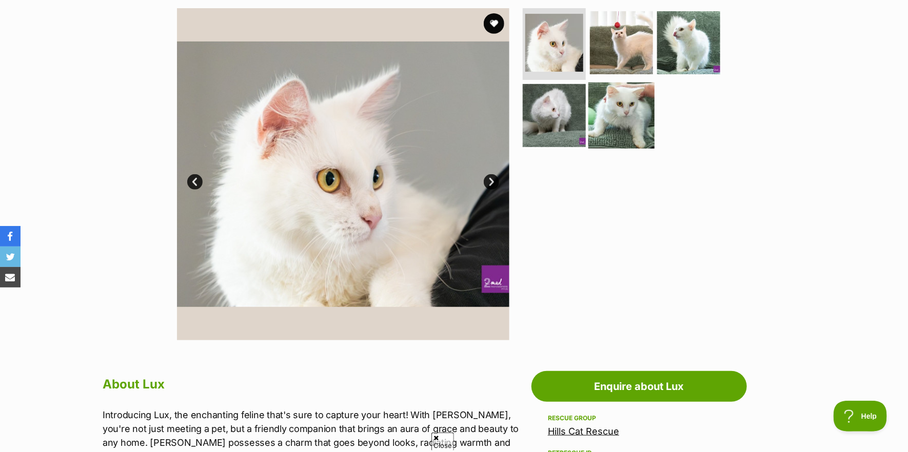
click at [625, 95] on img at bounding box center [621, 115] width 66 height 66
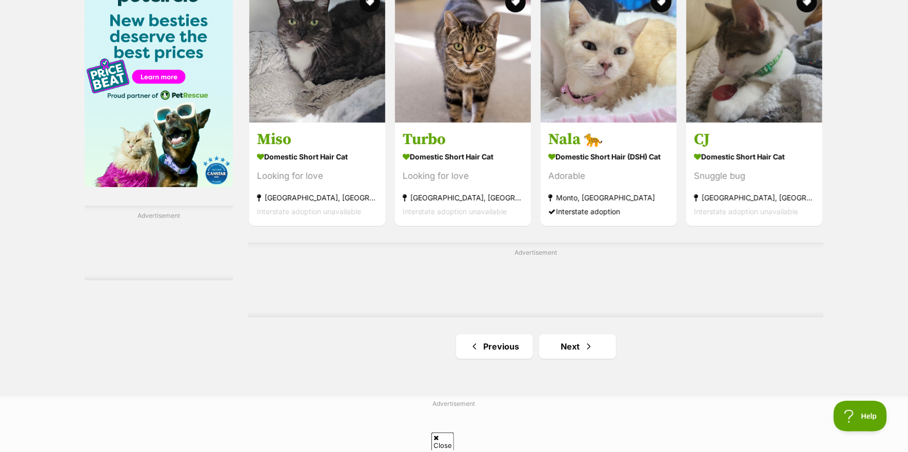
scroll to position [1642, 0]
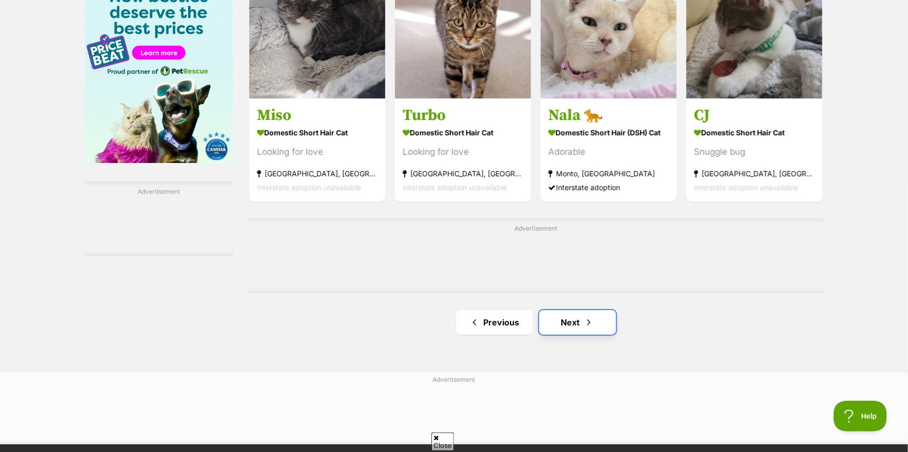
click at [564, 332] on link "Next" at bounding box center [577, 322] width 77 height 25
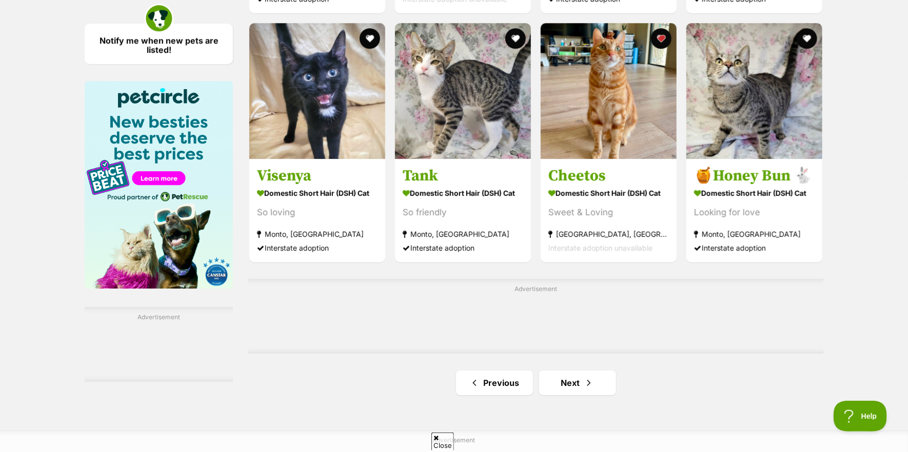
scroll to position [1539, 0]
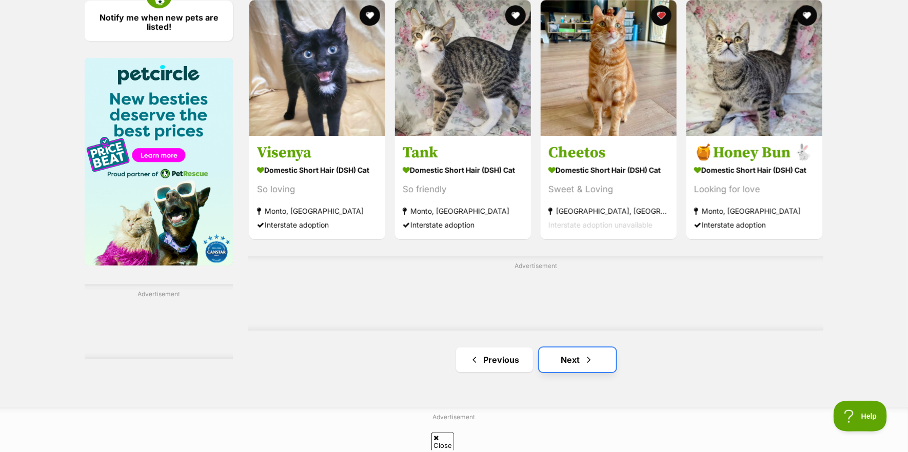
click at [573, 366] on link "Next" at bounding box center [577, 360] width 77 height 25
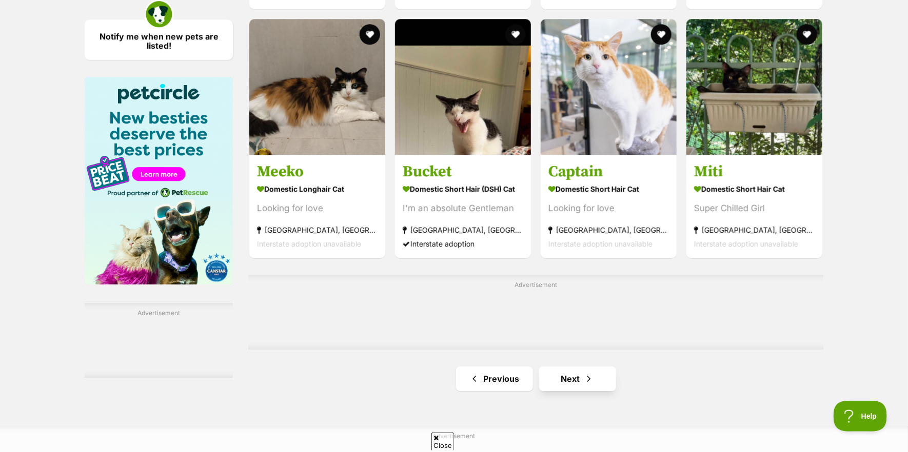
scroll to position [1539, 0]
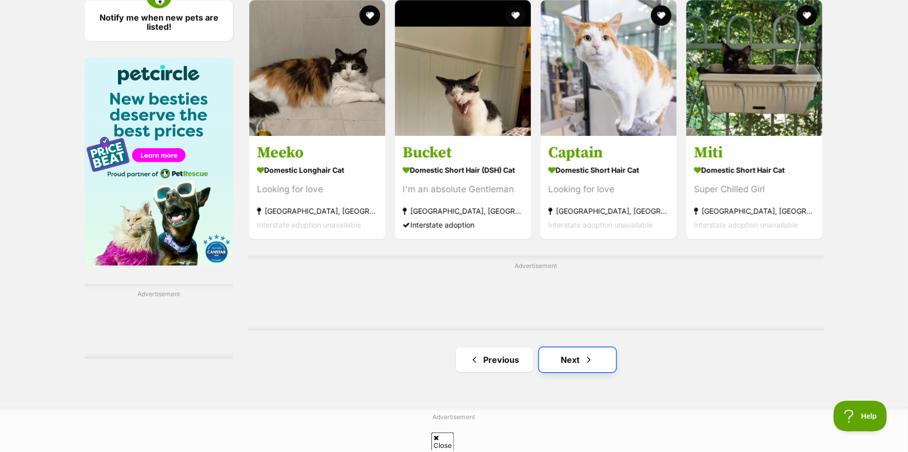
click at [572, 363] on link "Next" at bounding box center [577, 360] width 77 height 25
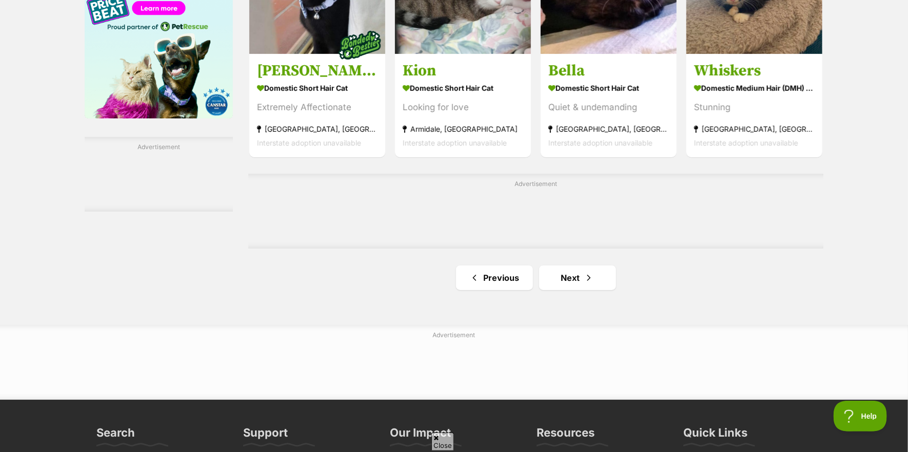
scroll to position [1693, 0]
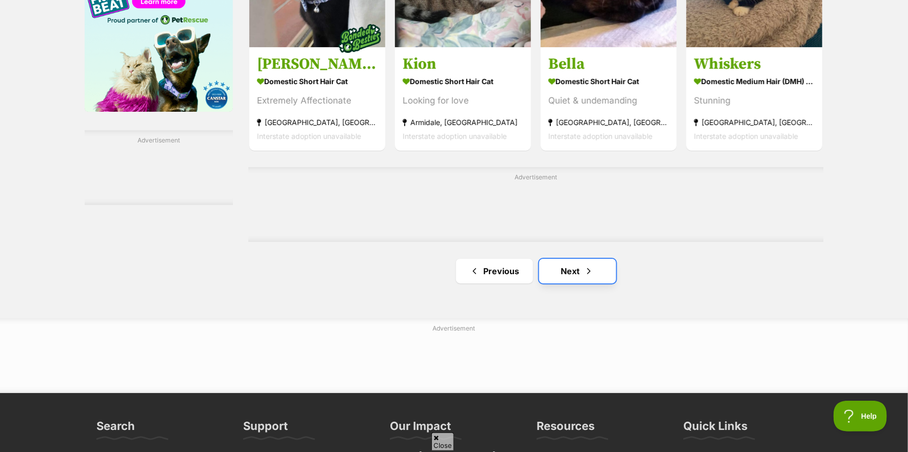
click at [556, 284] on link "Next" at bounding box center [577, 271] width 77 height 25
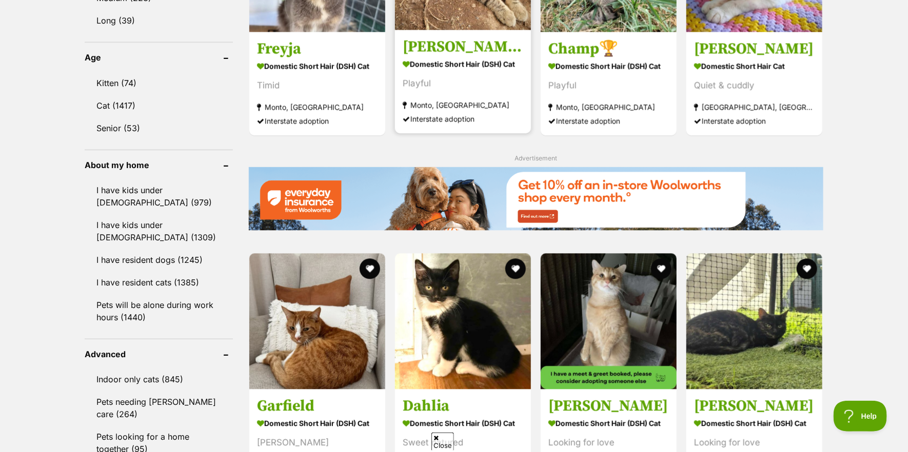
scroll to position [1129, 0]
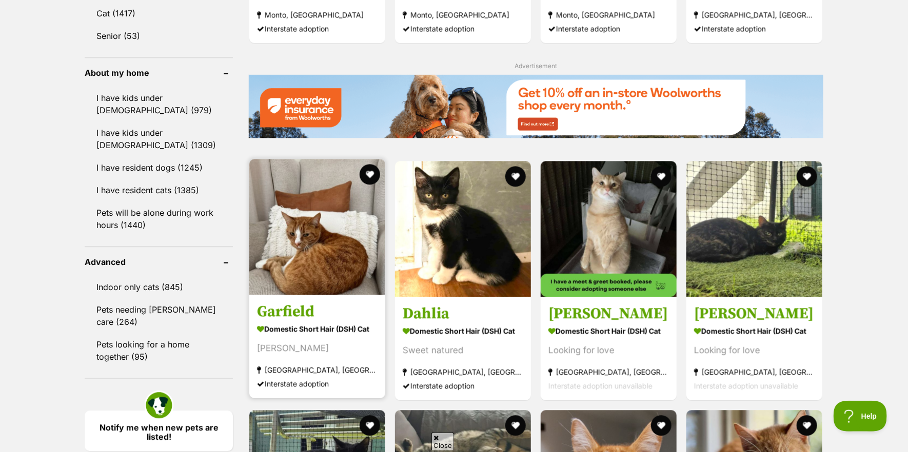
click at [298, 295] on img at bounding box center [317, 227] width 136 height 136
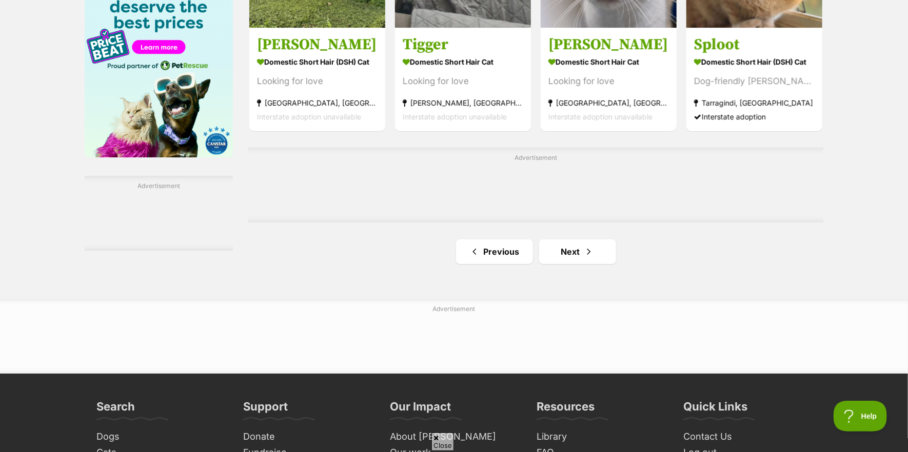
scroll to position [1693, 0]
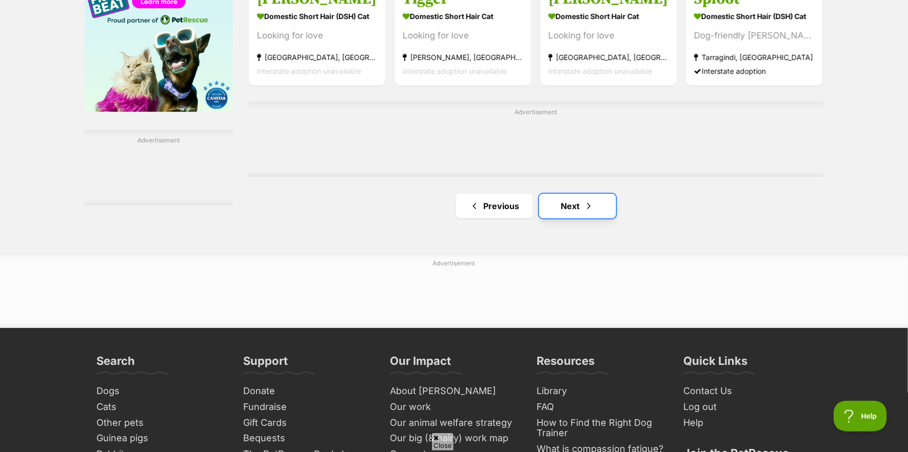
click at [578, 212] on link "Next" at bounding box center [577, 206] width 77 height 25
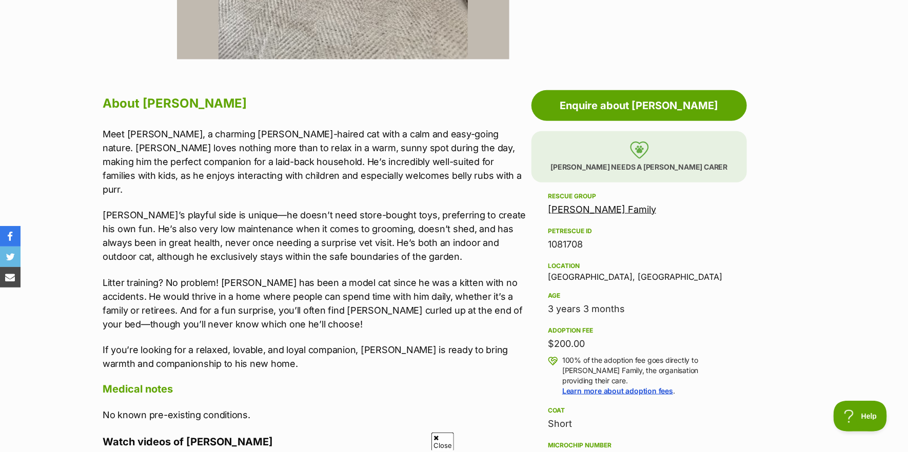
scroll to position [513, 0]
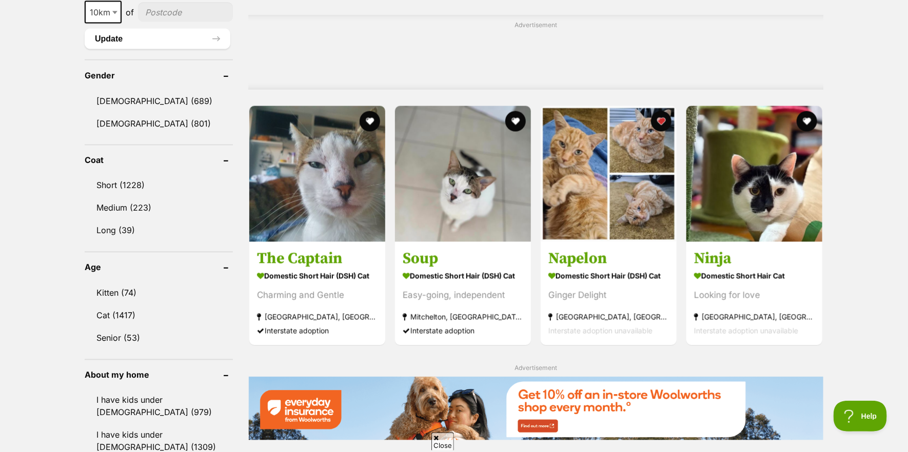
scroll to position [872, 0]
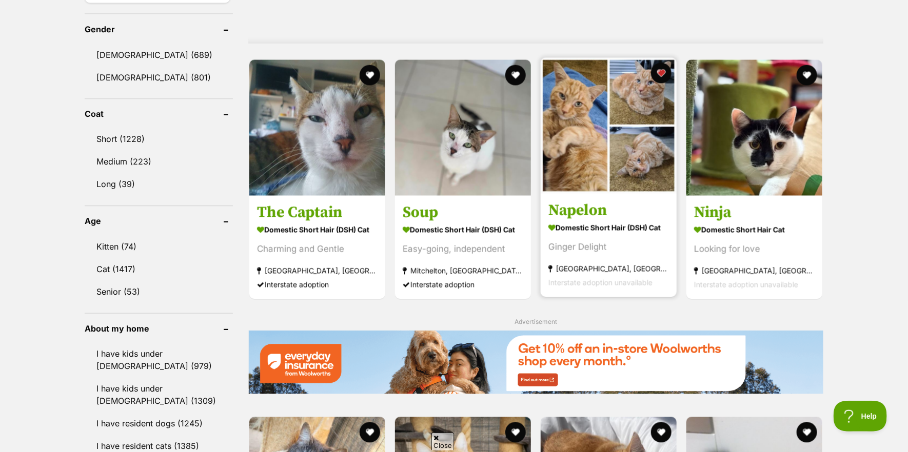
click at [576, 172] on img at bounding box center [609, 126] width 136 height 136
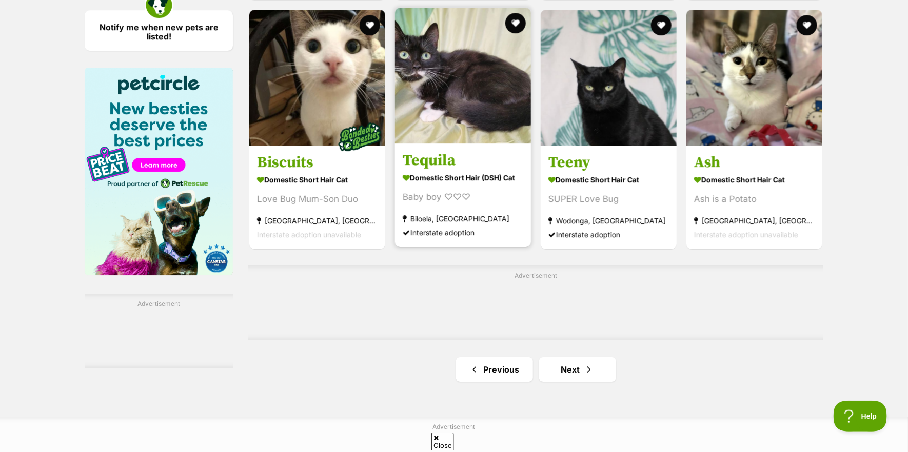
scroll to position [1539, 0]
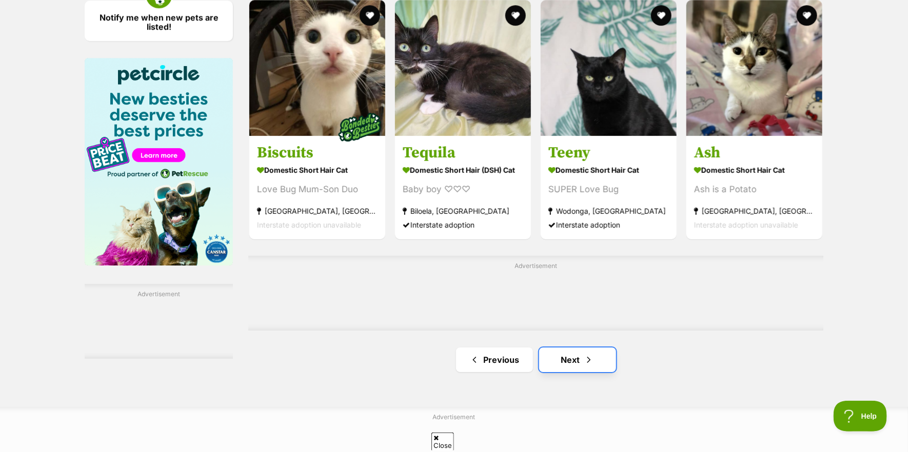
click at [577, 365] on link "Next" at bounding box center [577, 360] width 77 height 25
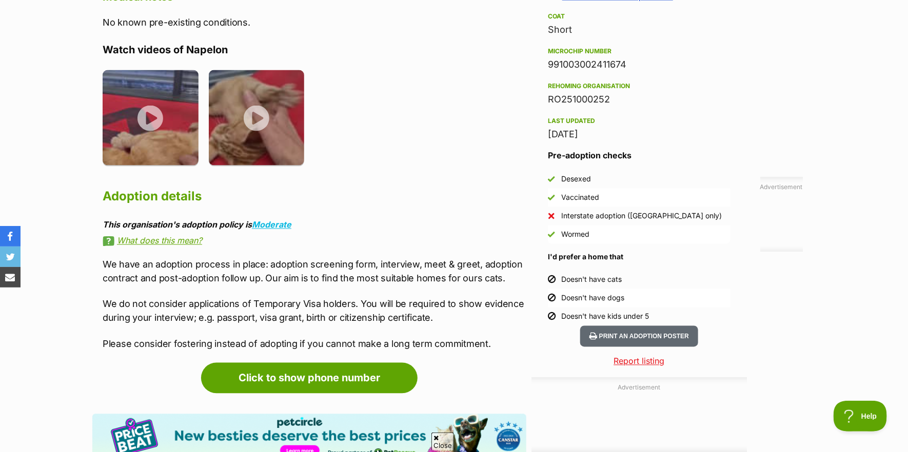
scroll to position [821, 0]
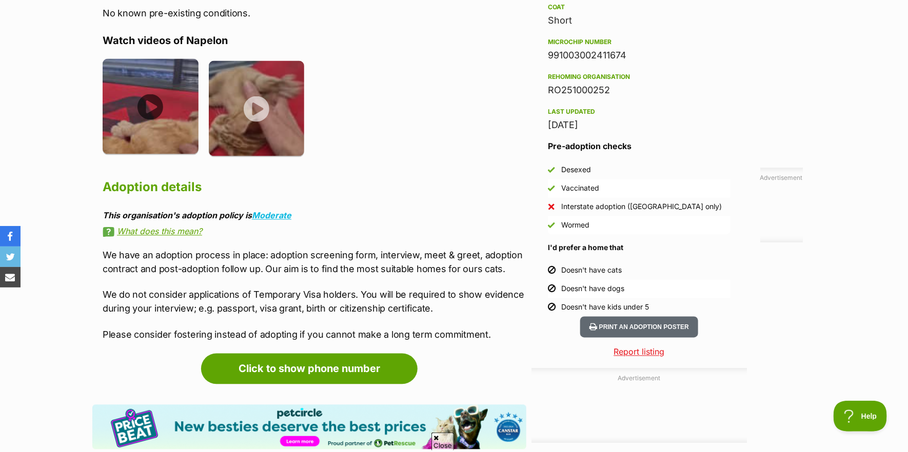
click at [159, 111] on img at bounding box center [151, 107] width 96 height 96
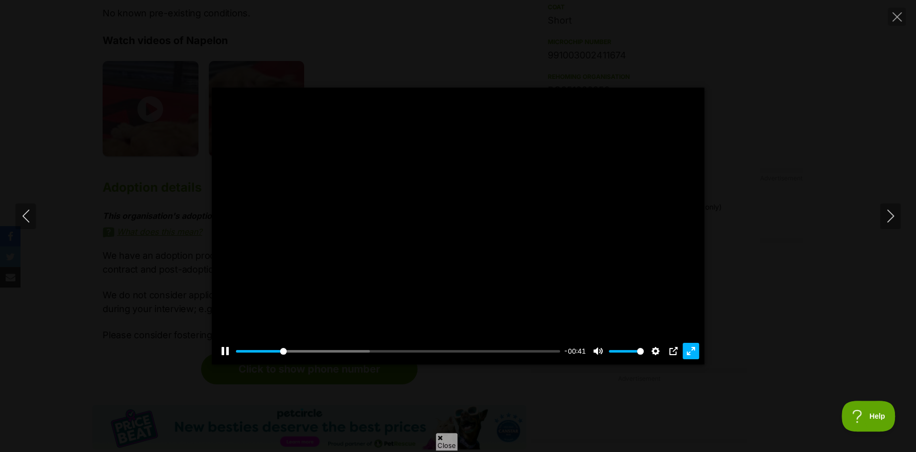
click at [688, 354] on button "Exit fullscreen Enter fullscreen" at bounding box center [691, 351] width 16 height 16
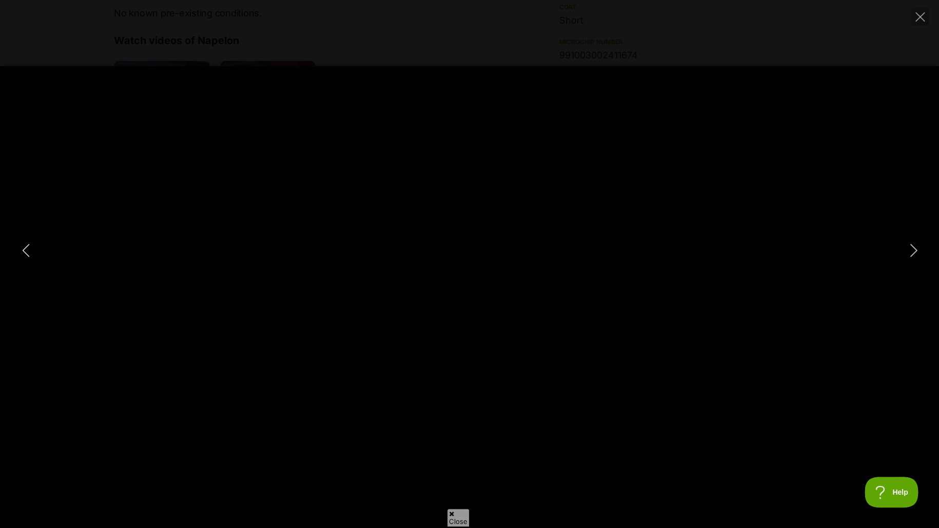
type input "100"
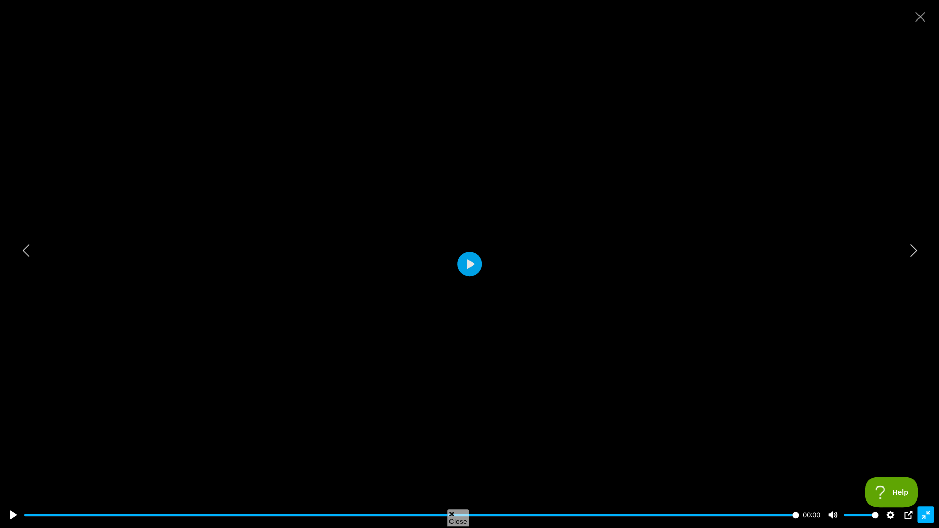
click at [908, 452] on button "Exit fullscreen Enter fullscreen" at bounding box center [925, 515] width 16 height 16
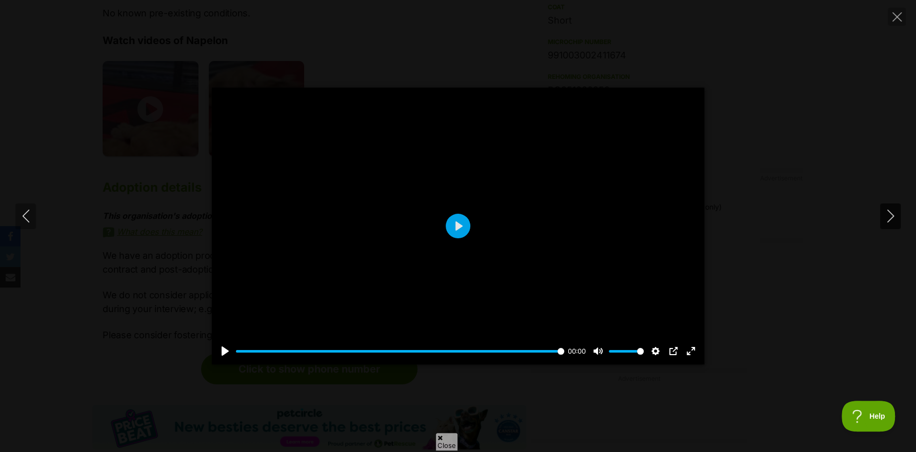
click at [894, 218] on icon "Next" at bounding box center [890, 216] width 13 height 13
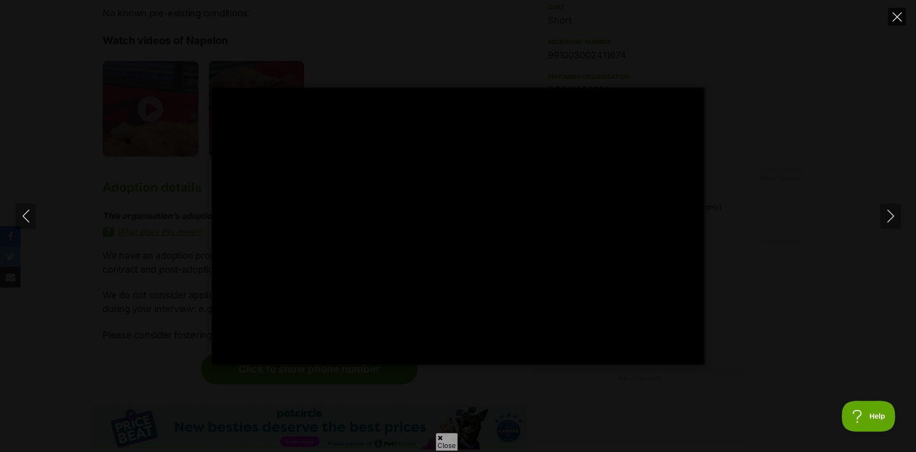
click at [898, 12] on icon "Close" at bounding box center [897, 16] width 9 height 9
type input "89.85"
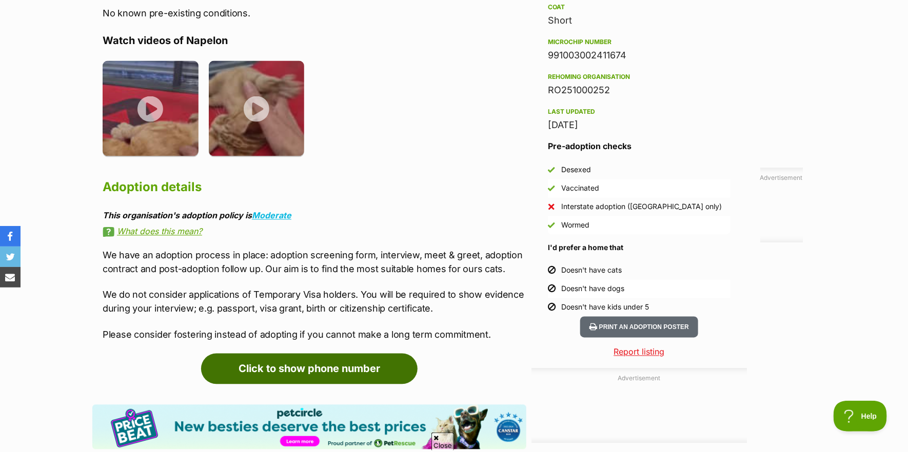
click at [287, 371] on link "Click to show phone number" at bounding box center [309, 369] width 216 height 31
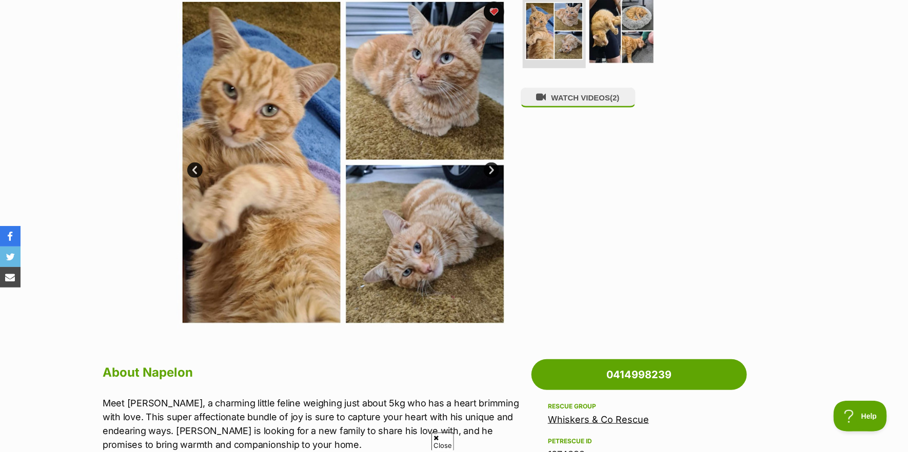
scroll to position [103, 0]
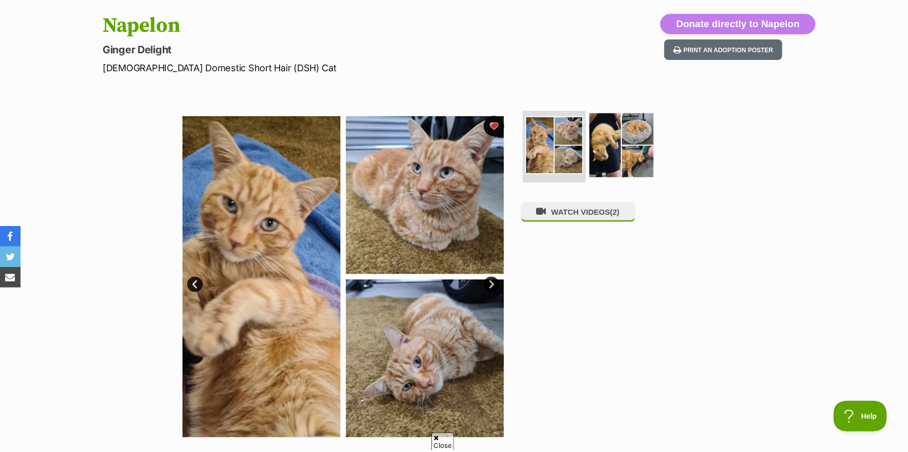
click at [603, 135] on img at bounding box center [621, 145] width 66 height 66
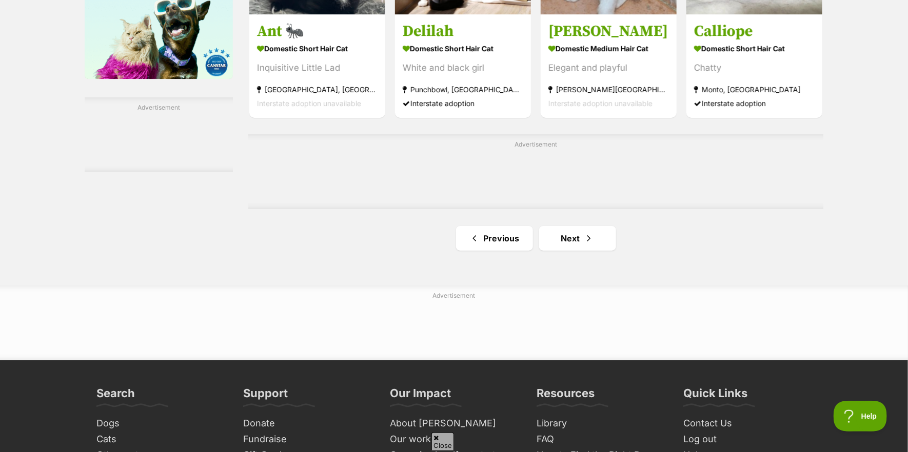
scroll to position [1744, 0]
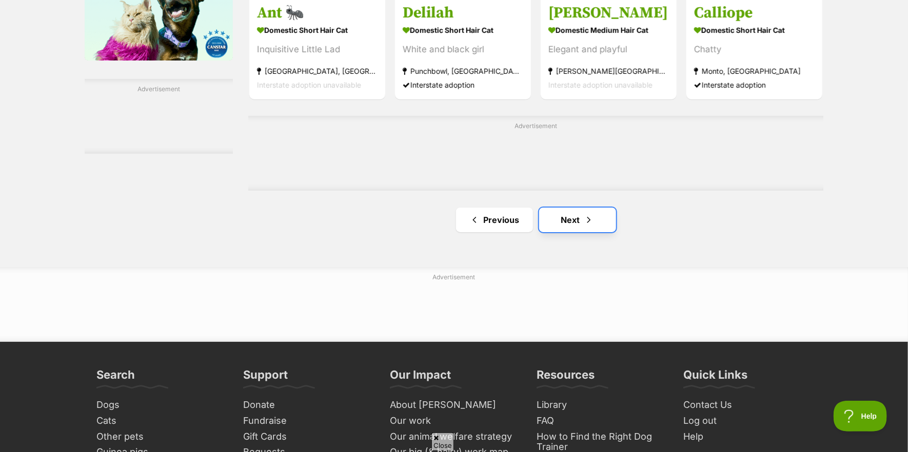
click at [566, 225] on link "Next" at bounding box center [577, 220] width 77 height 25
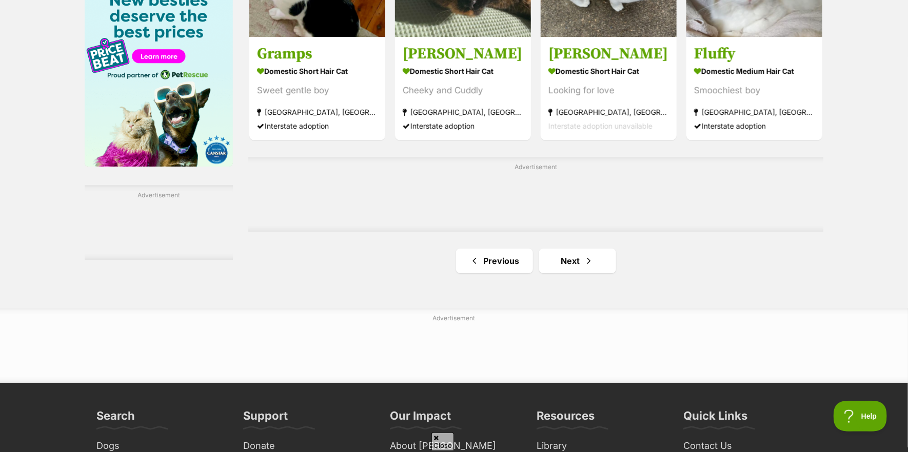
scroll to position [1642, 0]
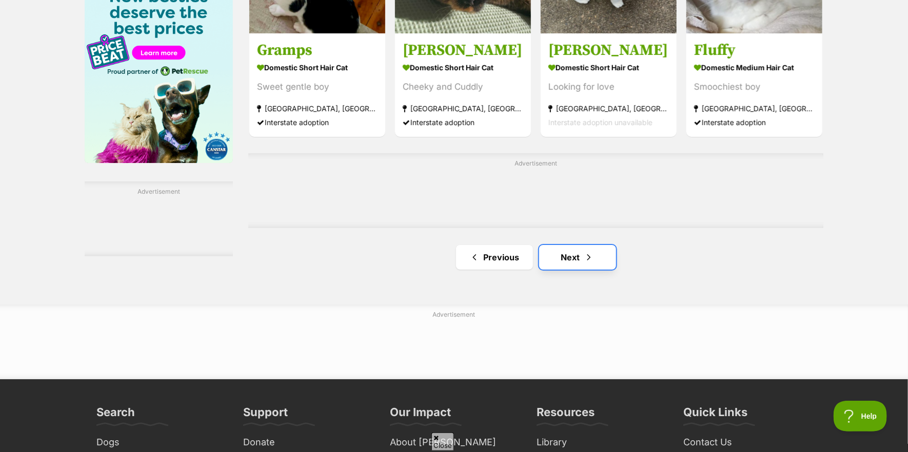
click at [576, 262] on link "Next" at bounding box center [577, 257] width 77 height 25
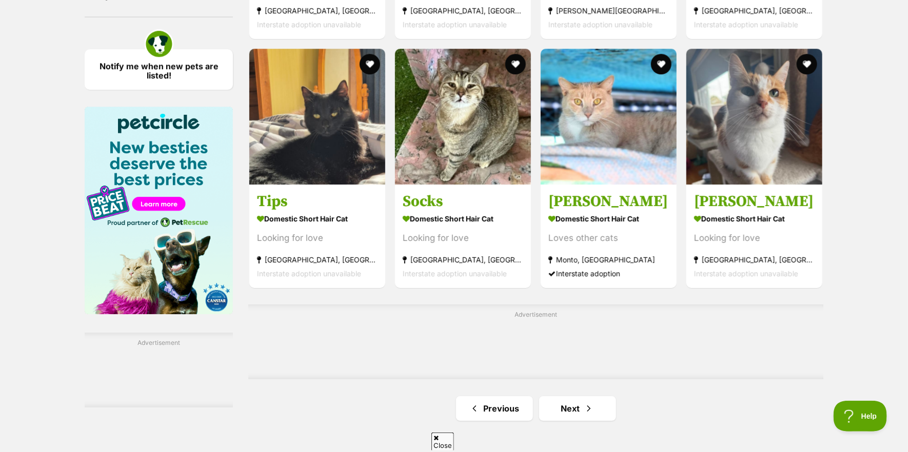
scroll to position [1642, 0]
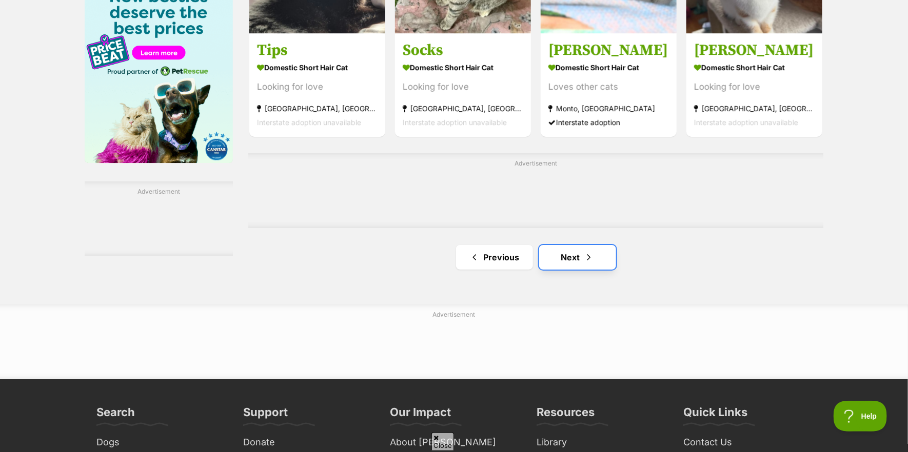
click at [576, 268] on link "Next" at bounding box center [577, 257] width 77 height 25
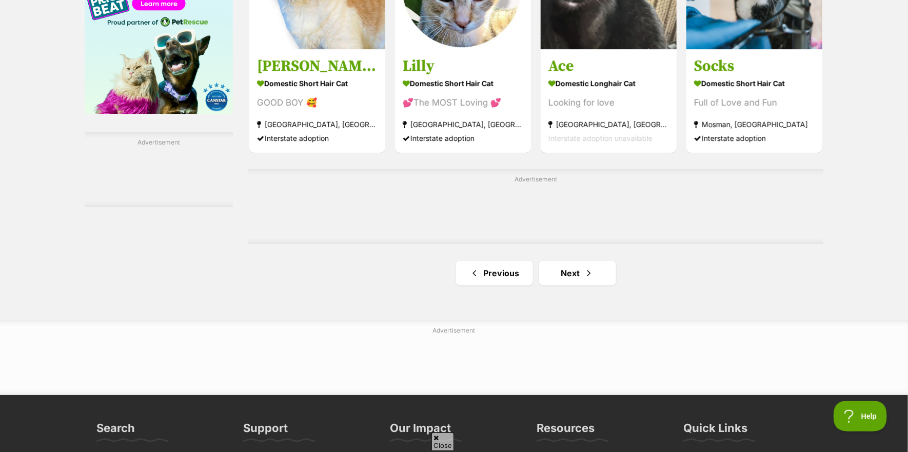
scroll to position [1693, 0]
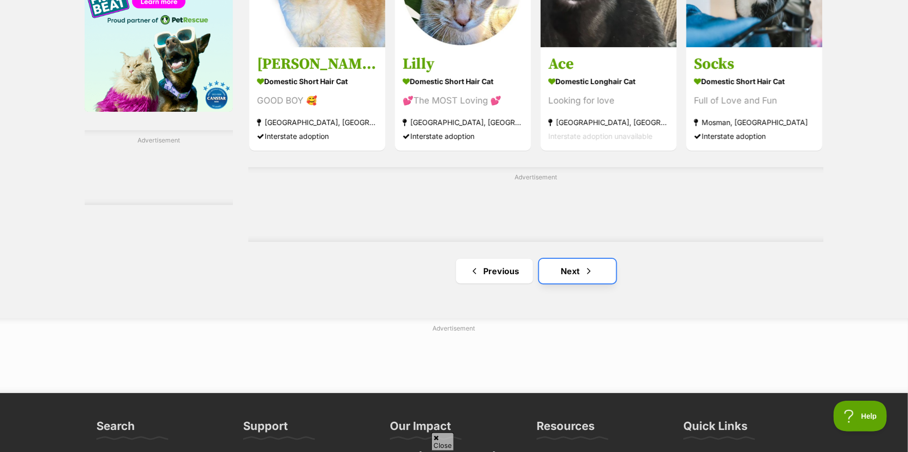
click at [559, 273] on link "Next" at bounding box center [577, 271] width 77 height 25
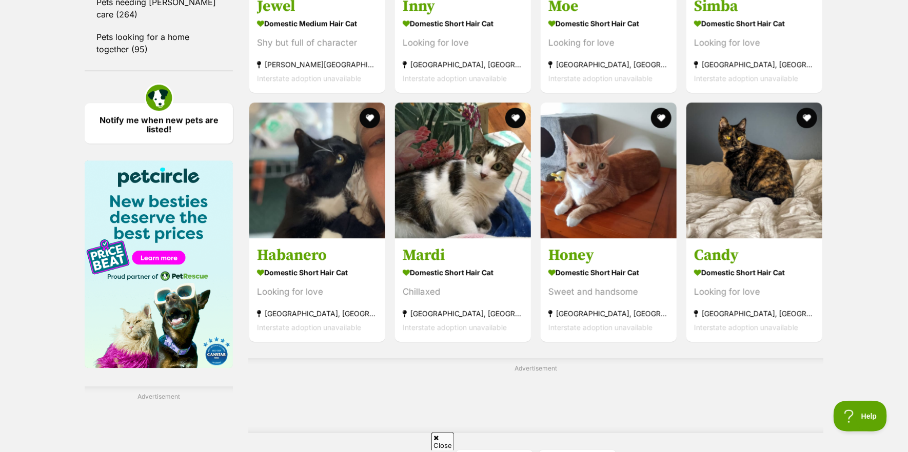
scroll to position [1488, 0]
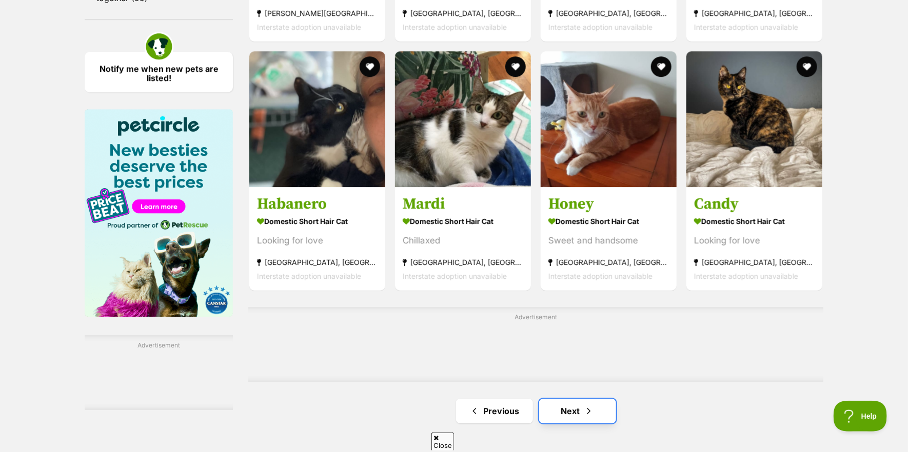
click at [576, 408] on link "Next" at bounding box center [577, 411] width 77 height 25
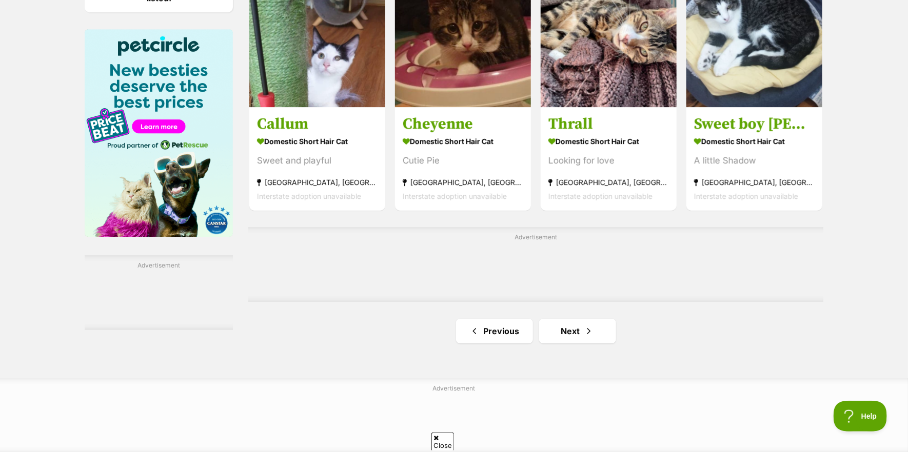
scroll to position [1590, 0]
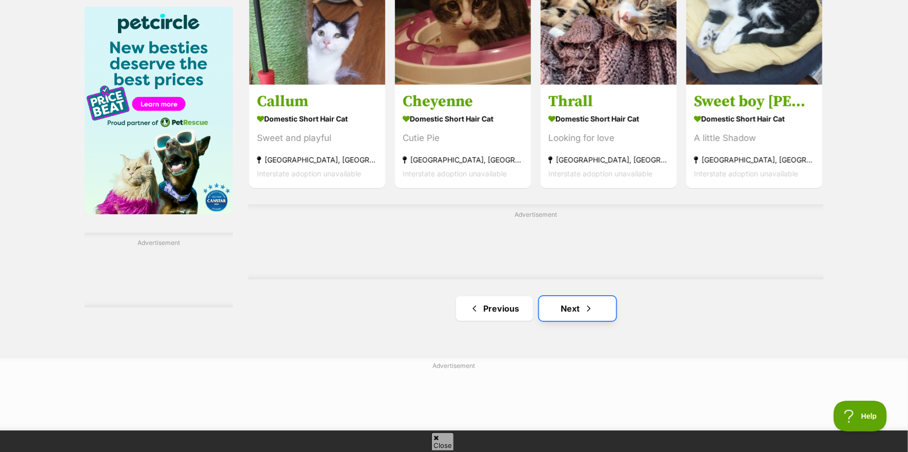
click at [570, 307] on link "Next" at bounding box center [577, 309] width 77 height 25
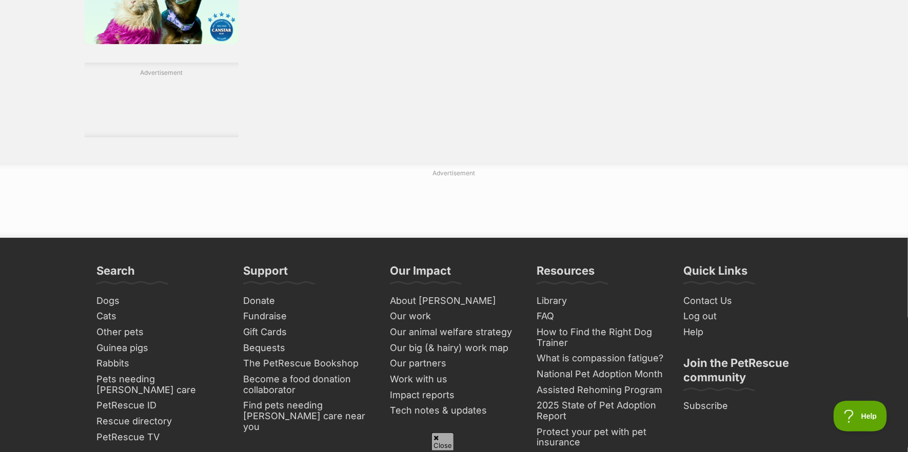
scroll to position [1796, 0]
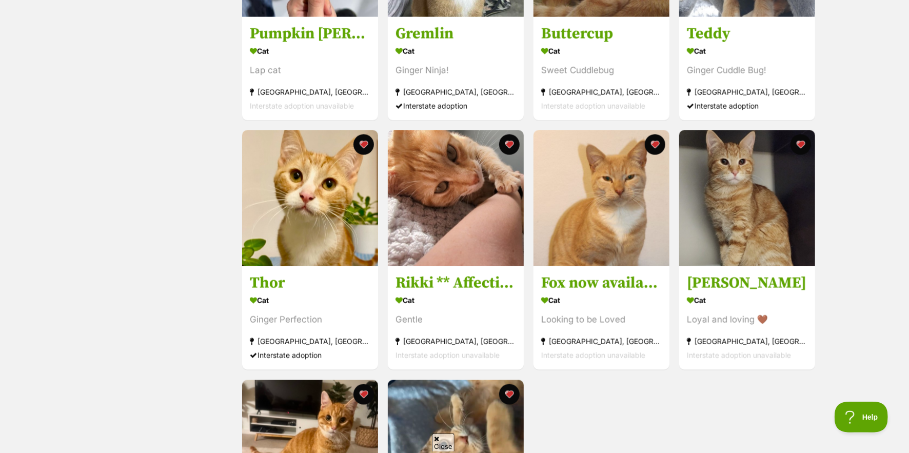
scroll to position [821, 0]
